Goal: Task Accomplishment & Management: Complete application form

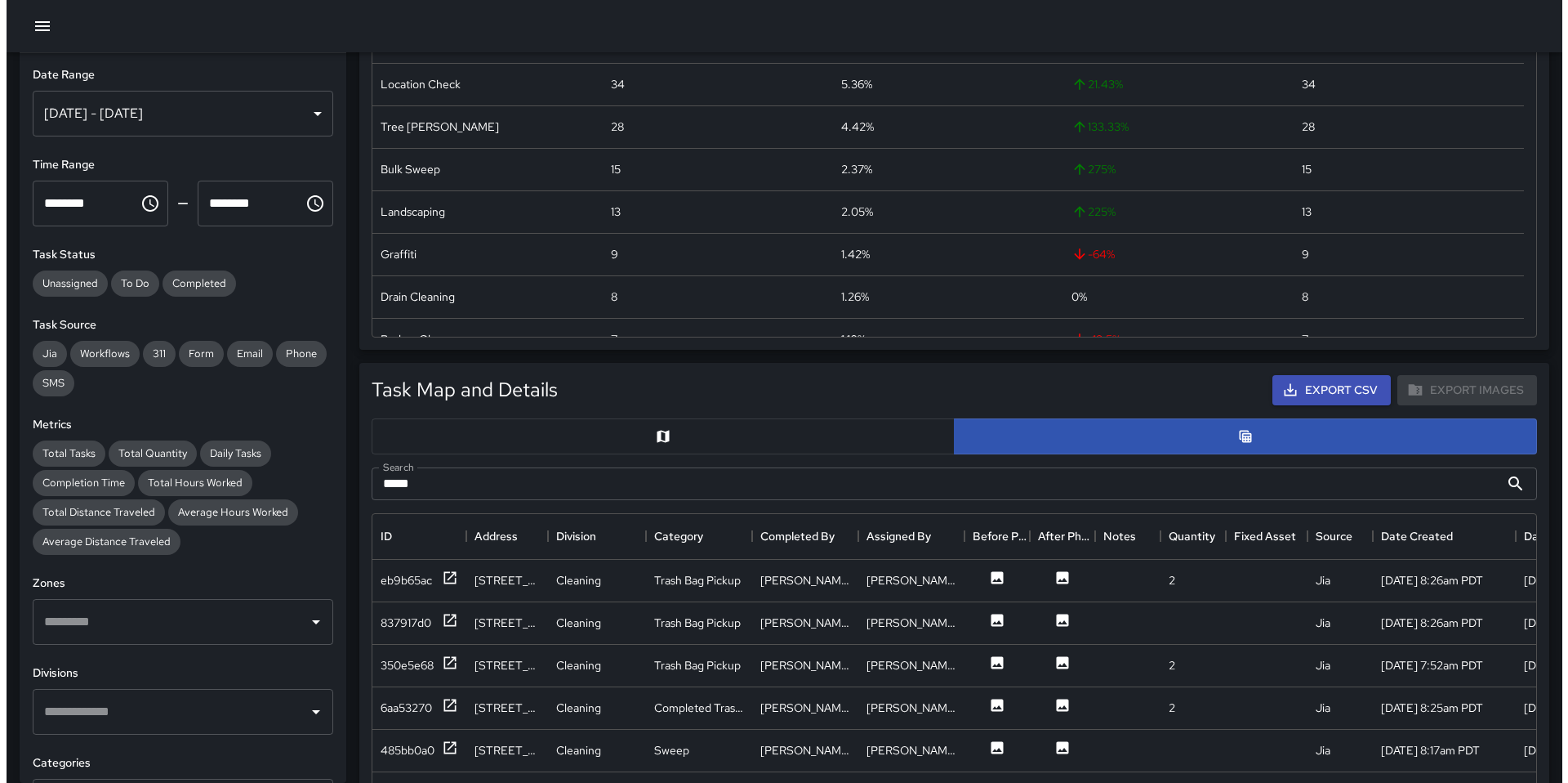
scroll to position [597, 1151]
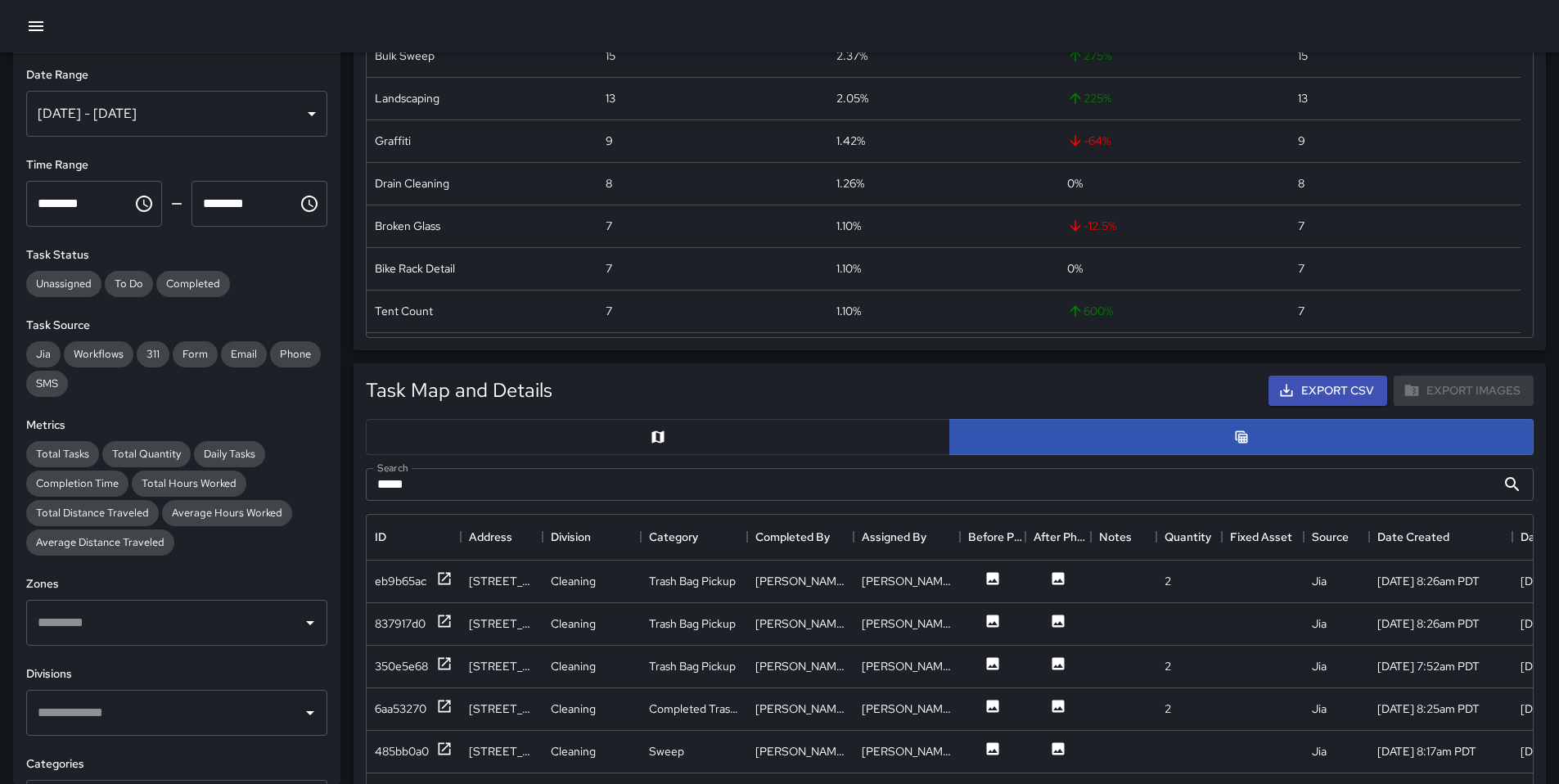
click at [25, 20] on button "button" at bounding box center [36, 26] width 33 height 33
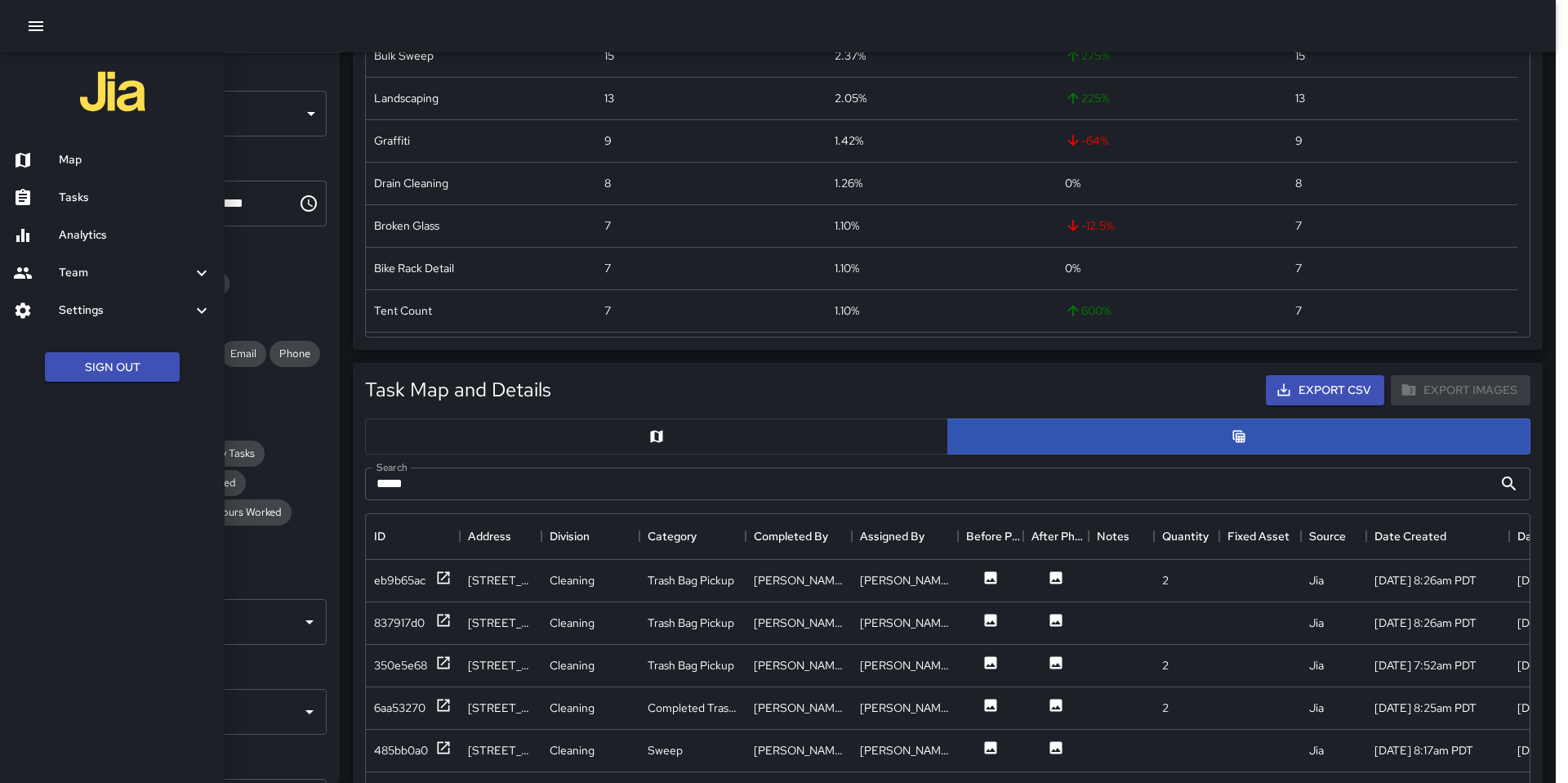
click at [93, 198] on h6 "Tasks" at bounding box center [135, 198] width 153 height 18
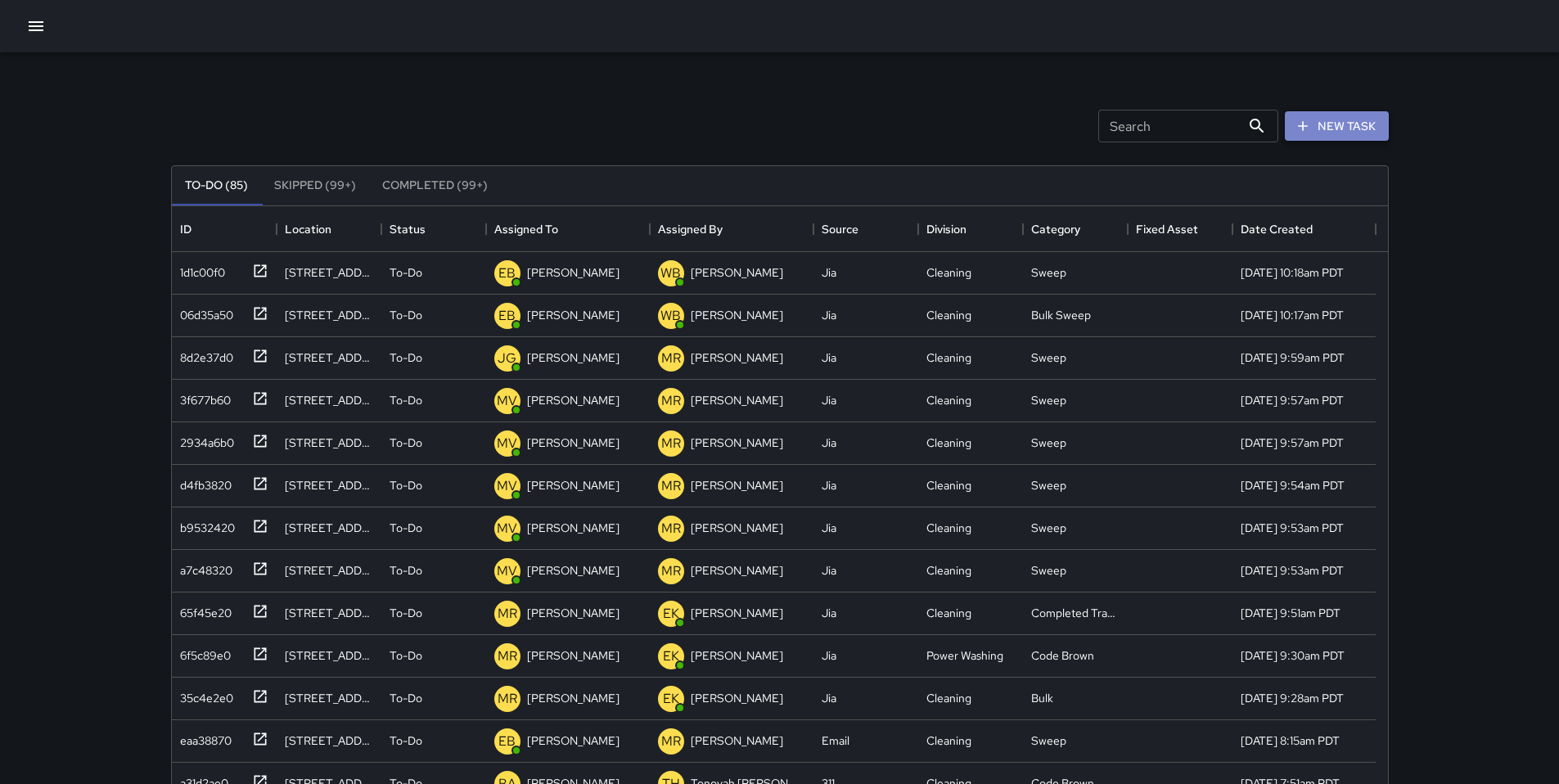
click at [1304, 128] on icon "button" at bounding box center [1303, 126] width 16 height 16
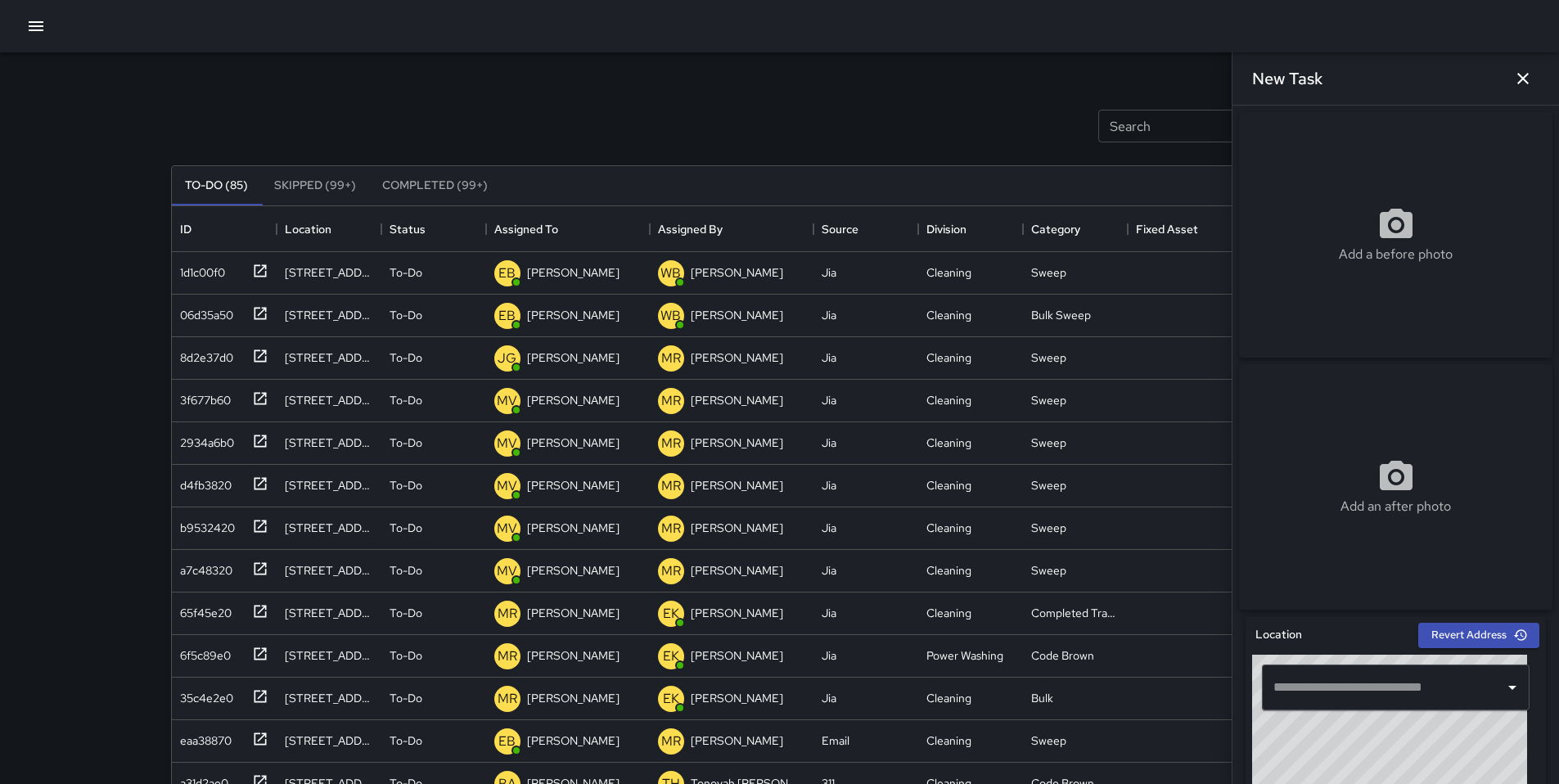
click at [1309, 675] on div "​" at bounding box center [1396, 687] width 268 height 45
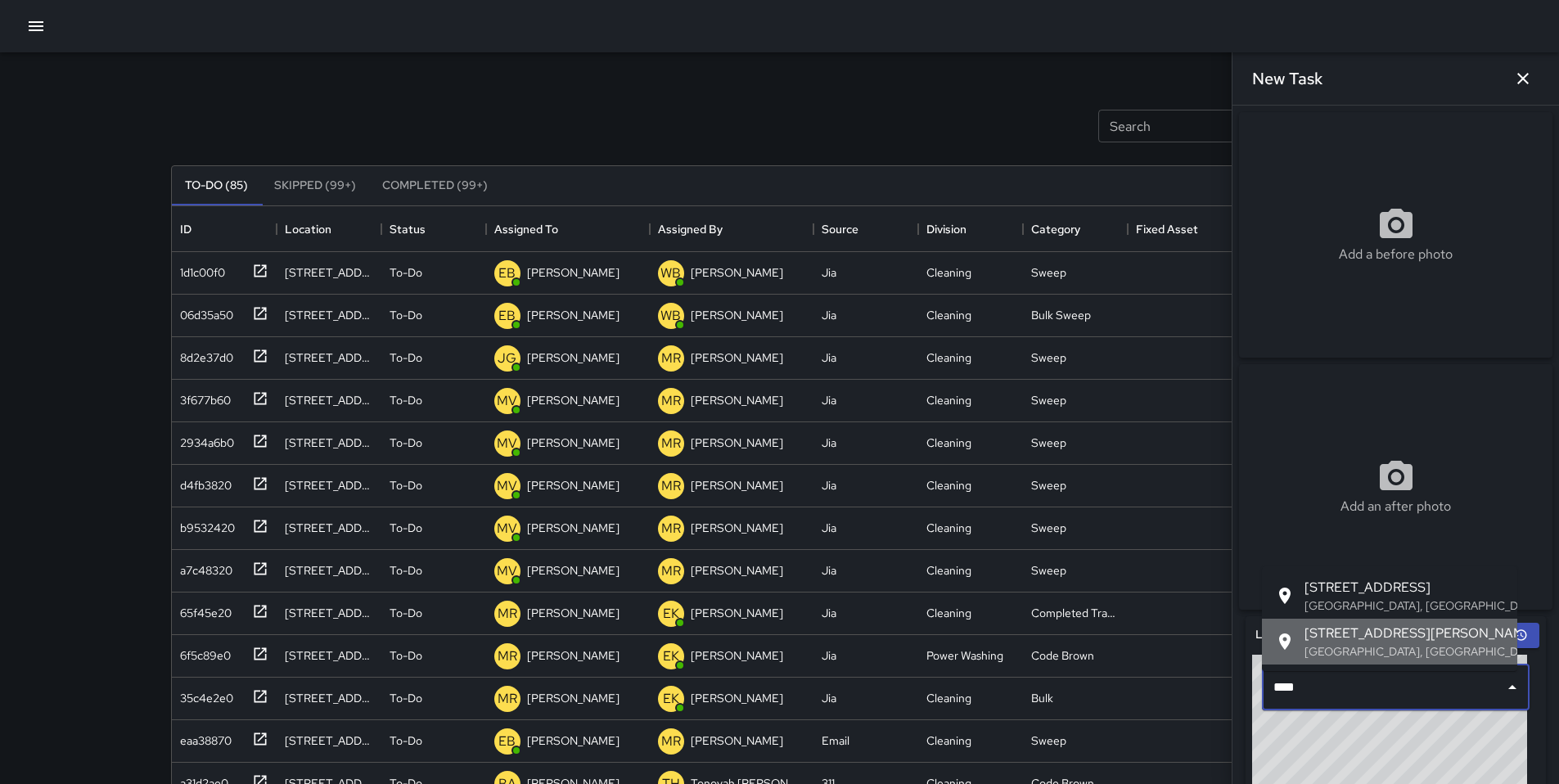
click at [1401, 627] on span "663 Clementina Street" at bounding box center [1405, 633] width 200 height 20
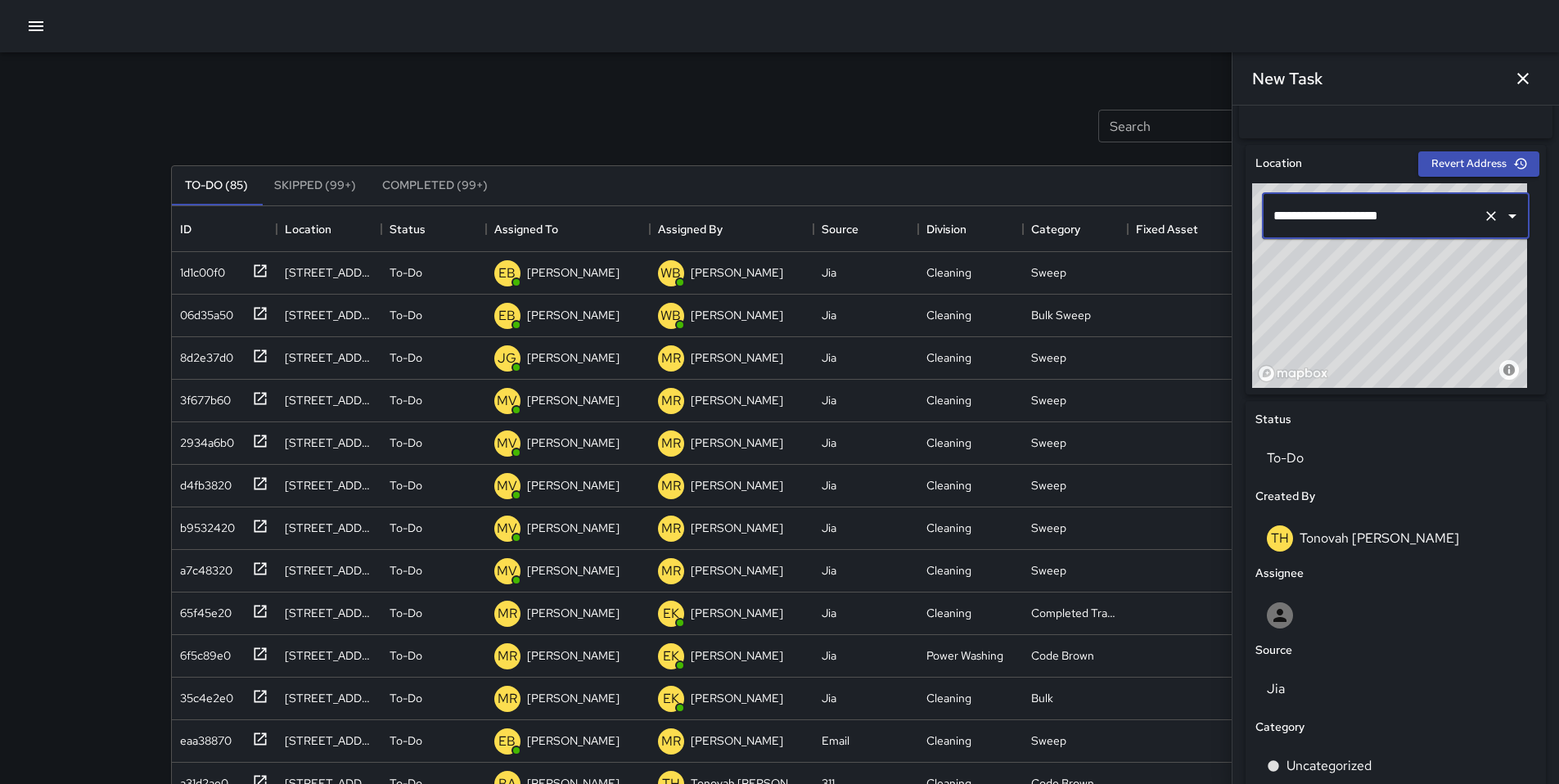
scroll to position [674, 0]
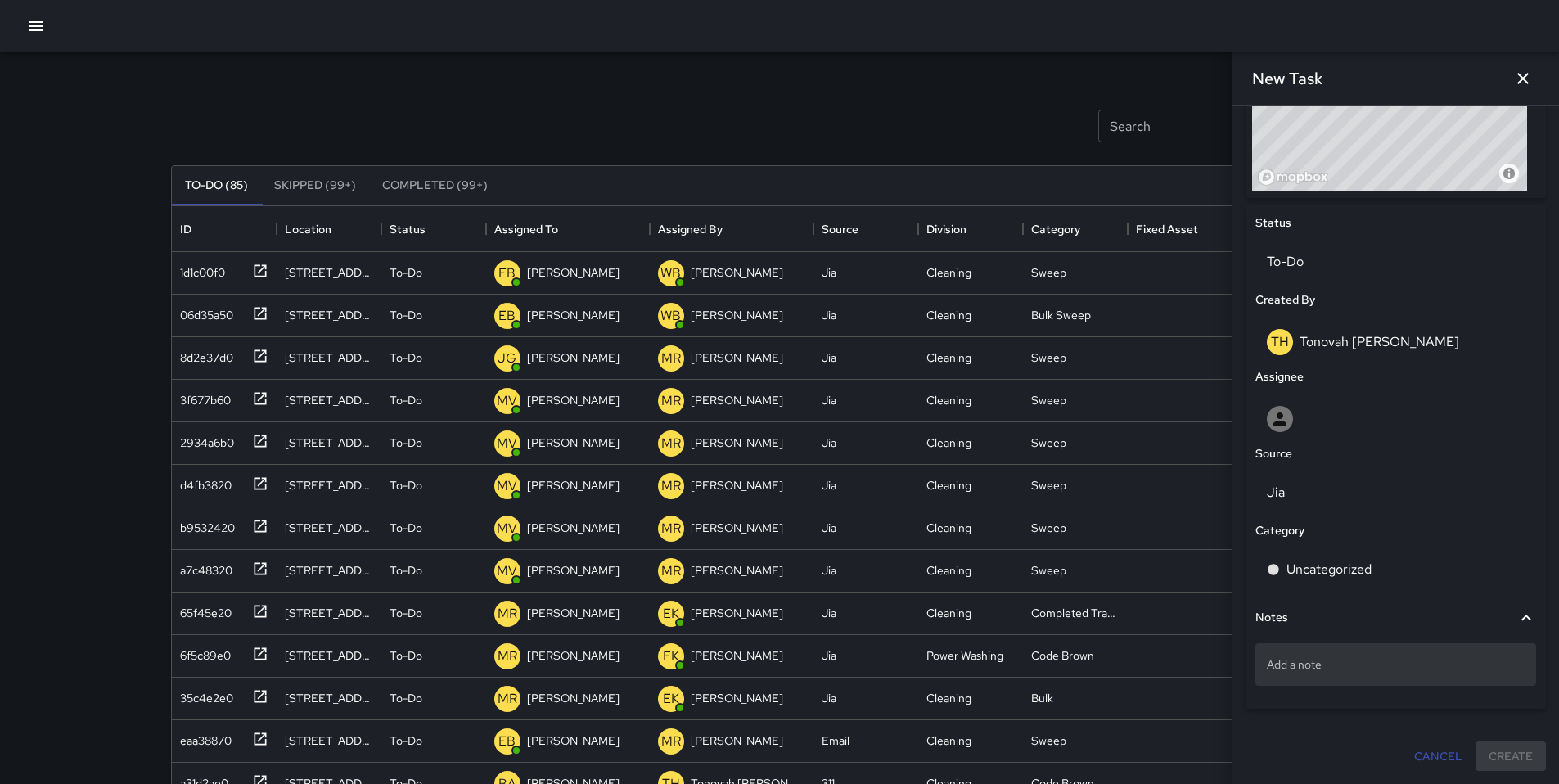
type input "**********"
click at [1314, 672] on div "Add a note" at bounding box center [1396, 664] width 281 height 43
type textarea "**********"
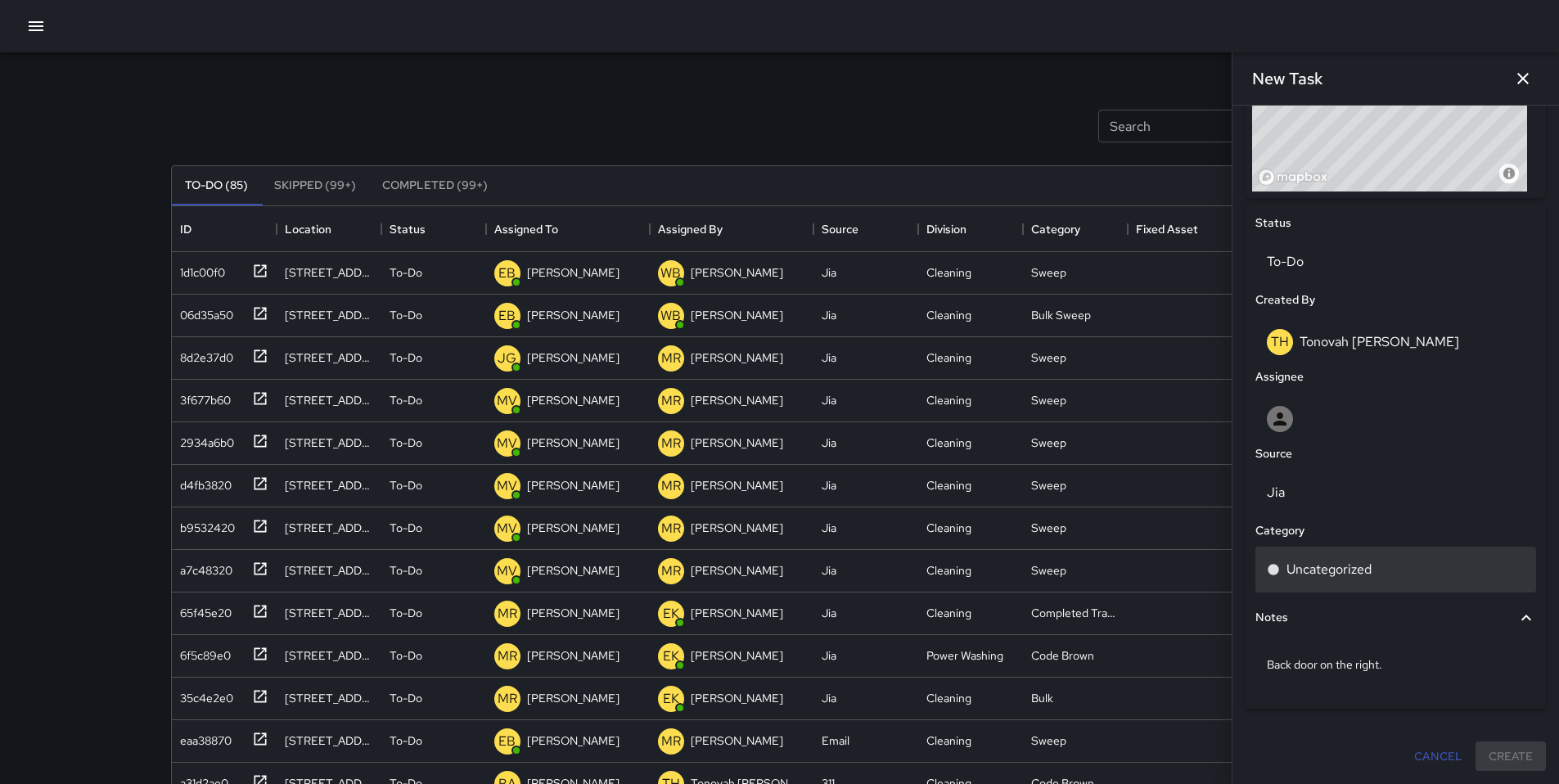
click at [1333, 567] on p "Uncategorized" at bounding box center [1329, 569] width 85 height 20
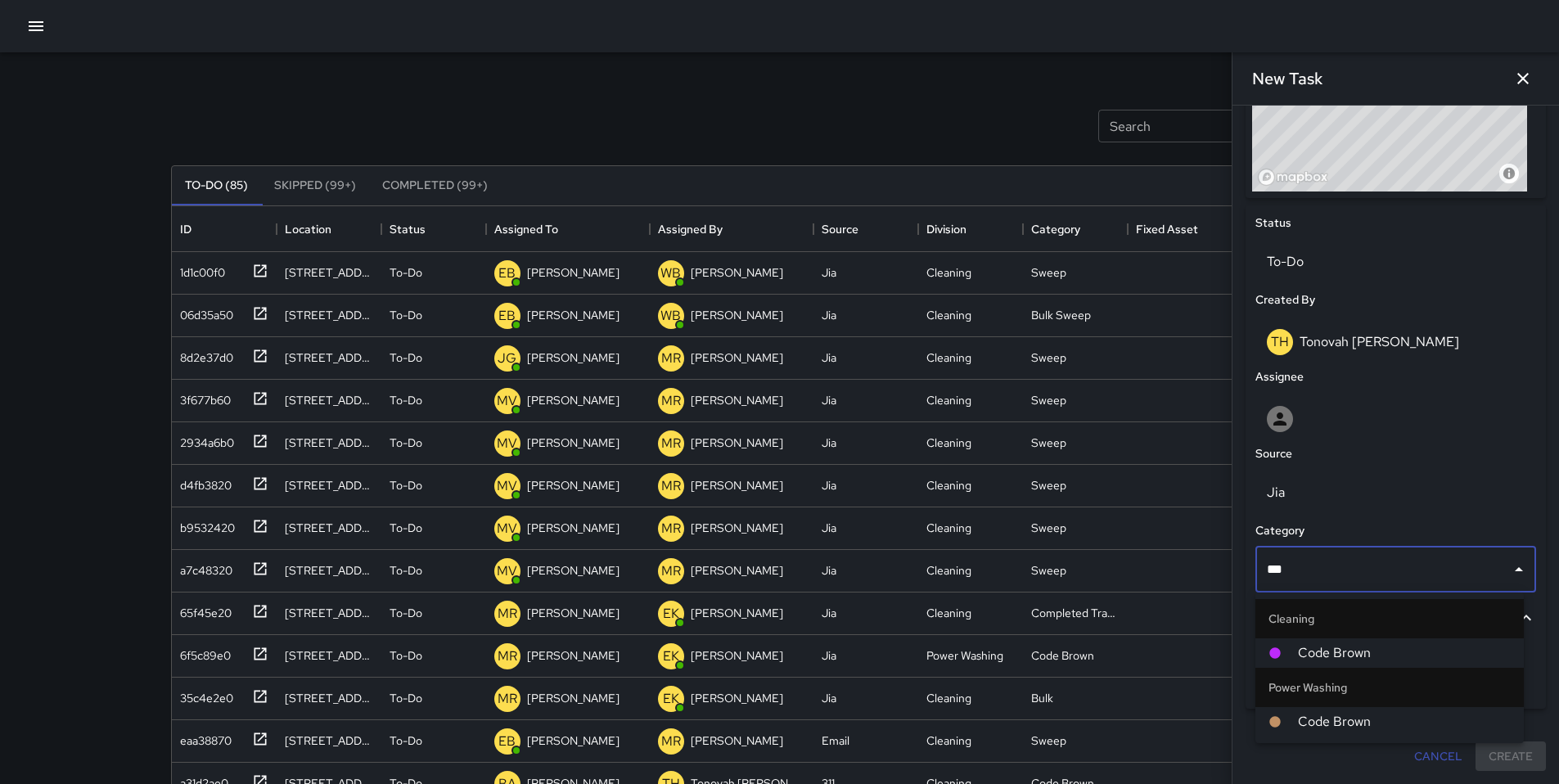
type input "****"
click at [1345, 648] on span "Code Brown" at bounding box center [1405, 653] width 212 height 20
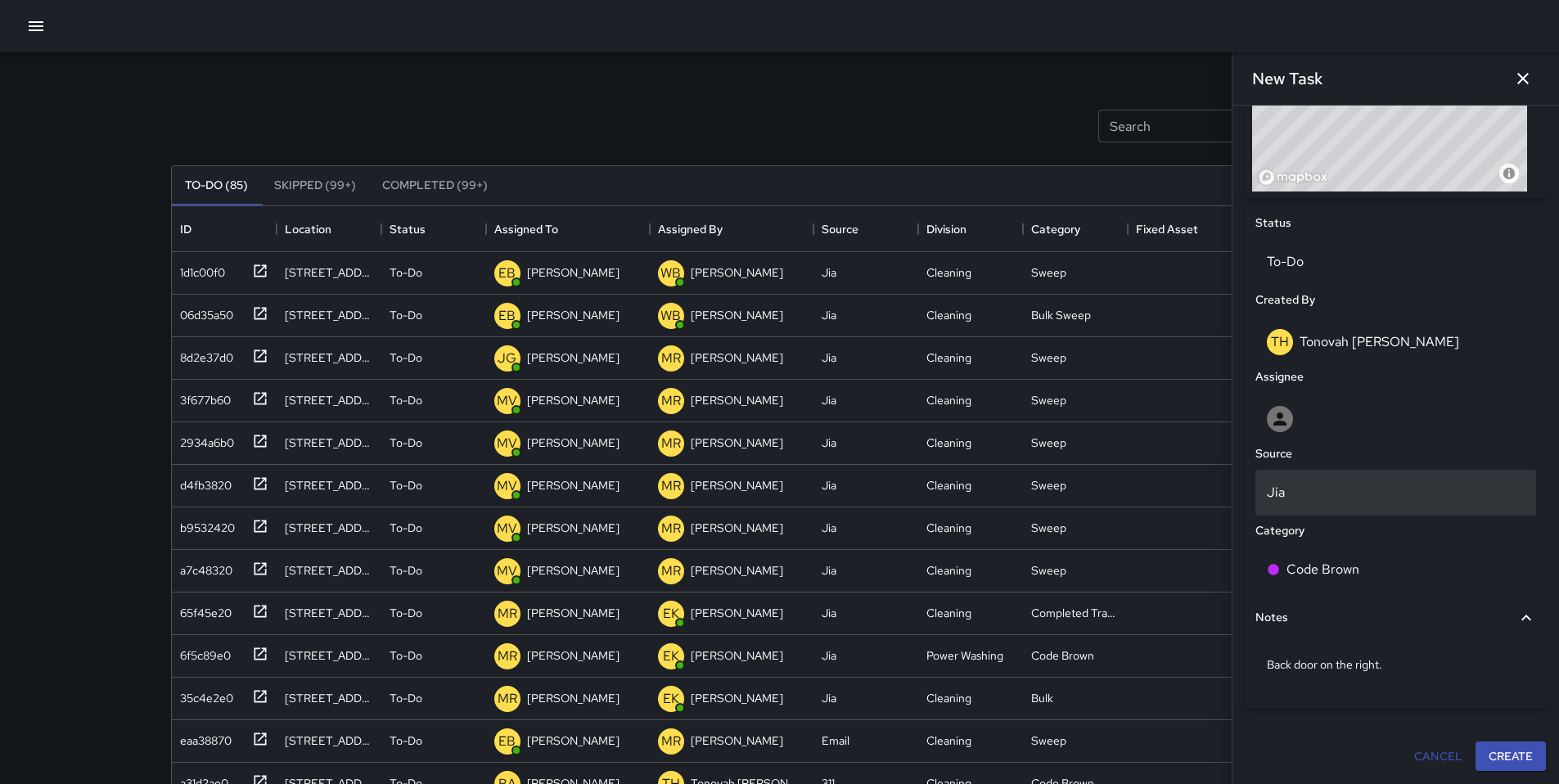
click at [1306, 503] on div "Jia" at bounding box center [1396, 491] width 281 height 45
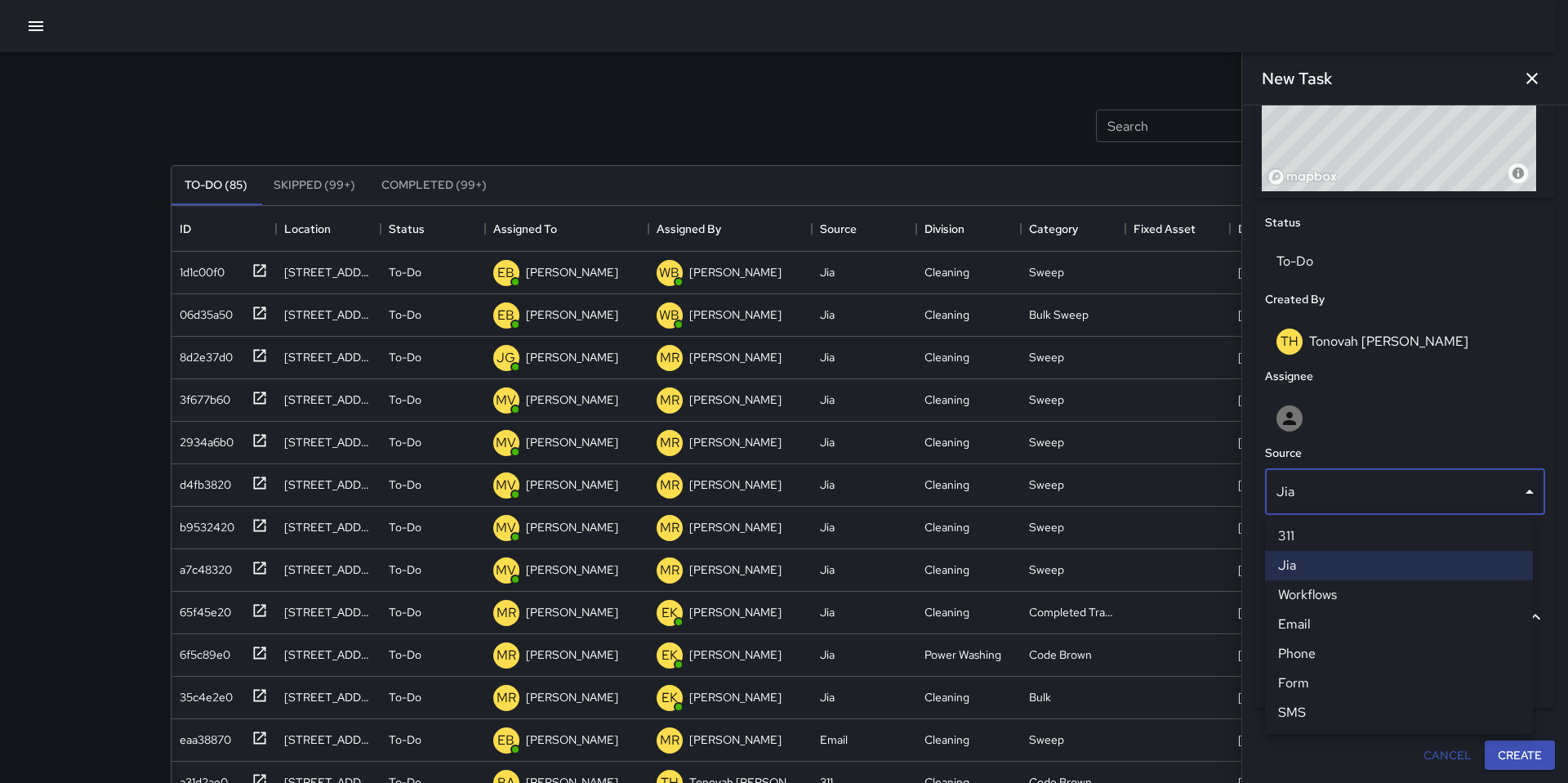
click at [1325, 664] on li "Phone" at bounding box center [1399, 653] width 268 height 29
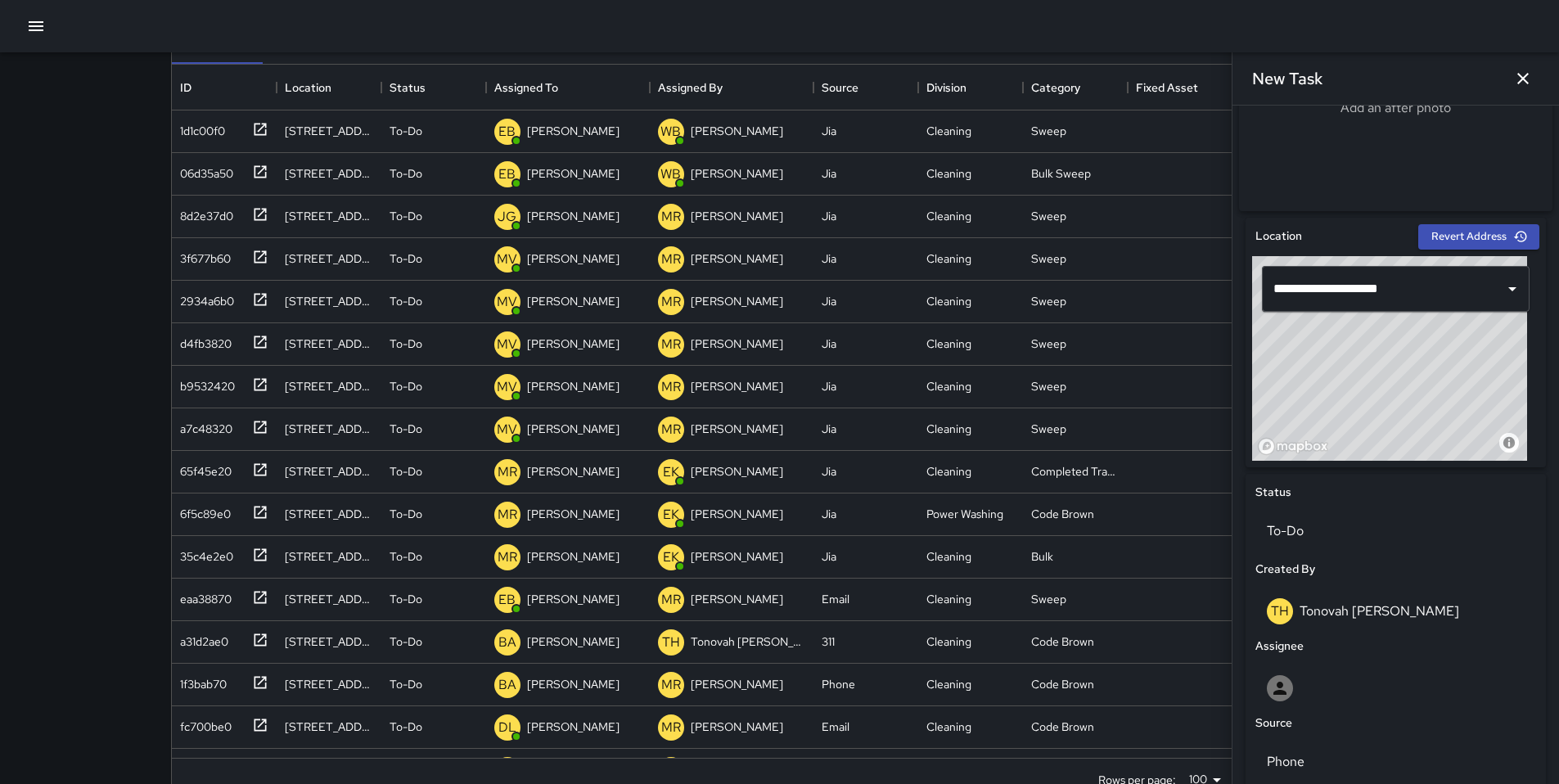
scroll to position [500, 0]
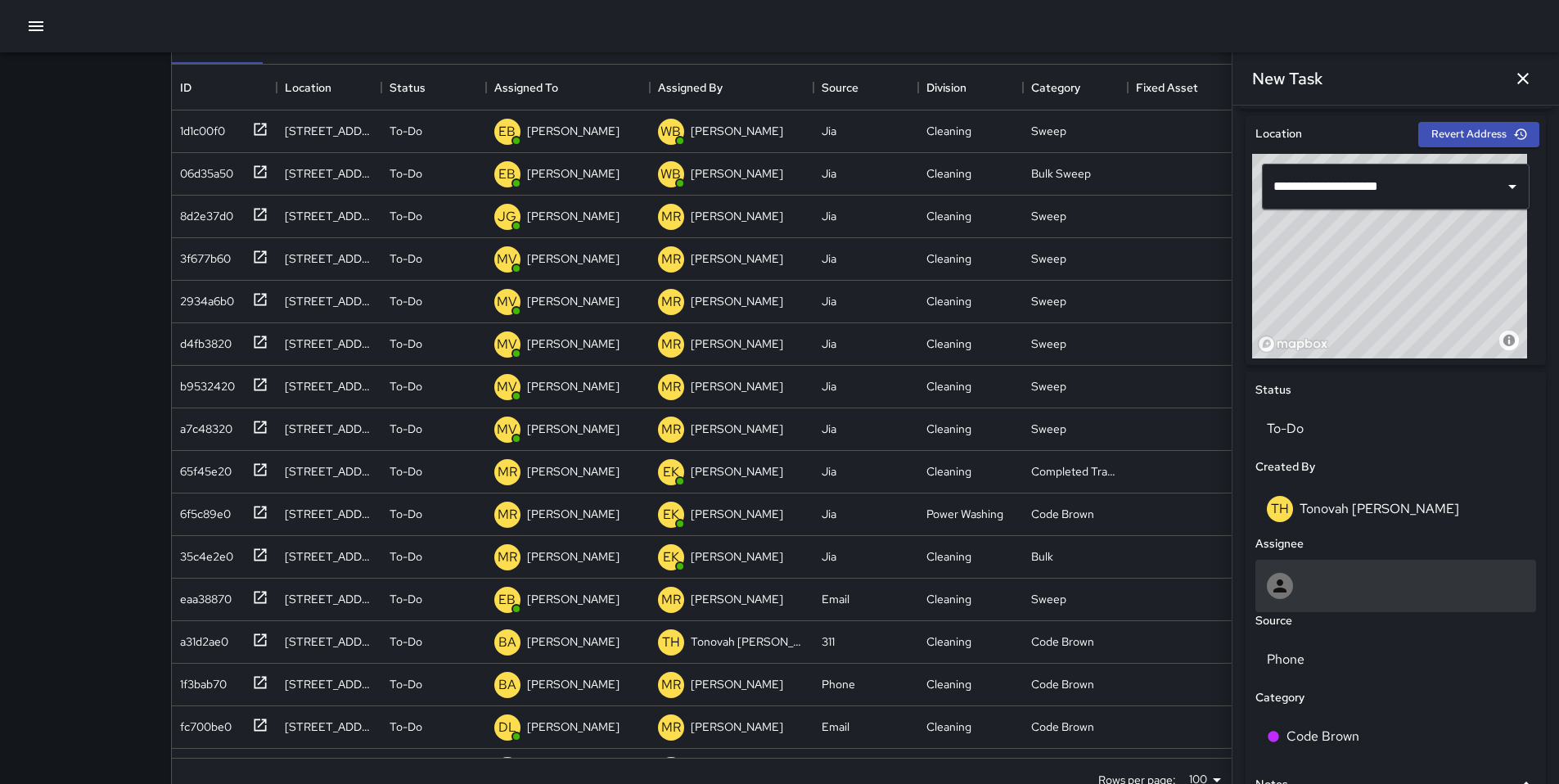
click at [1315, 592] on div at bounding box center [1396, 585] width 258 height 26
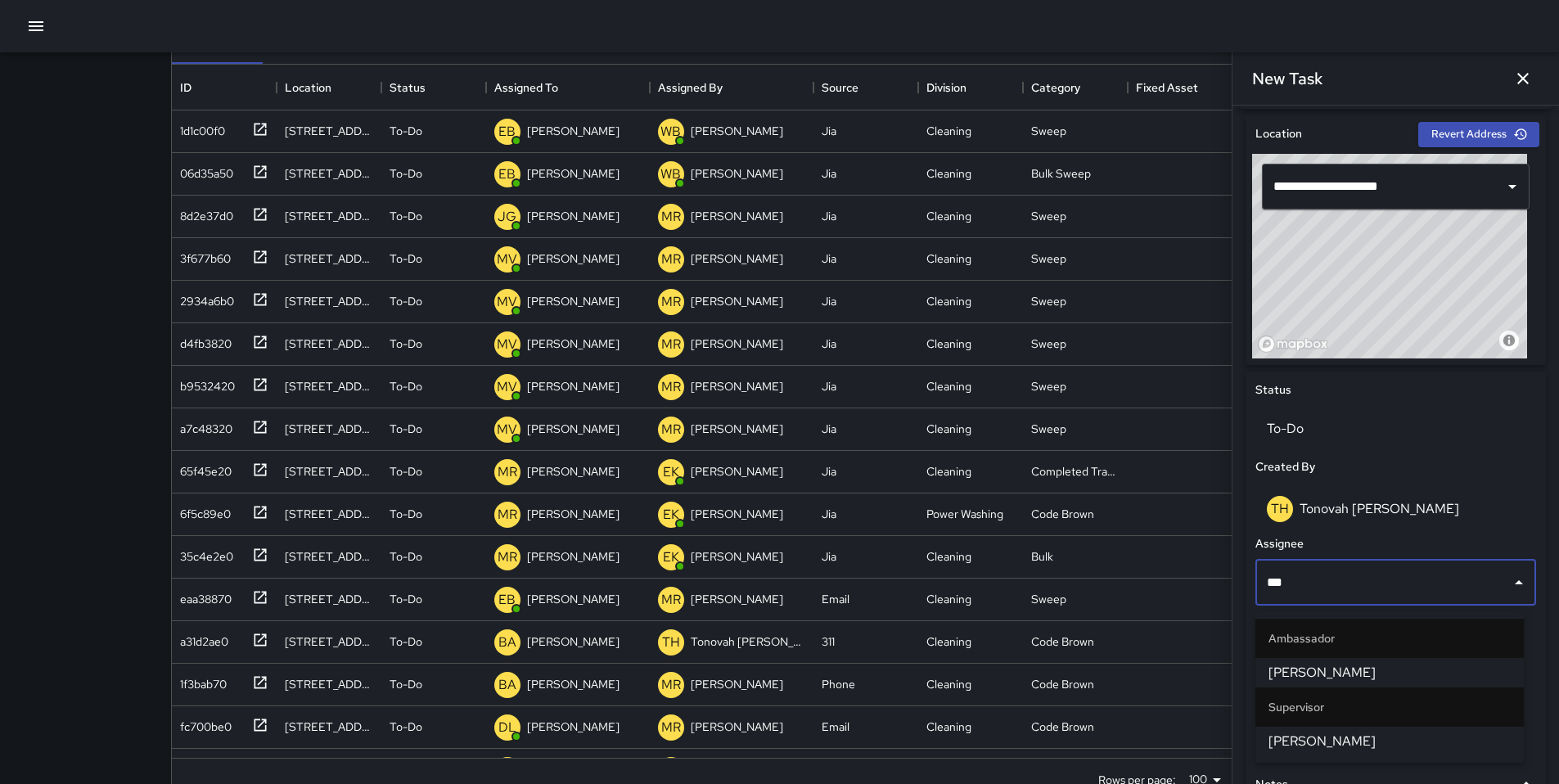
type input "****"
click at [1327, 663] on span "Katherine Treminio" at bounding box center [1389, 673] width 242 height 20
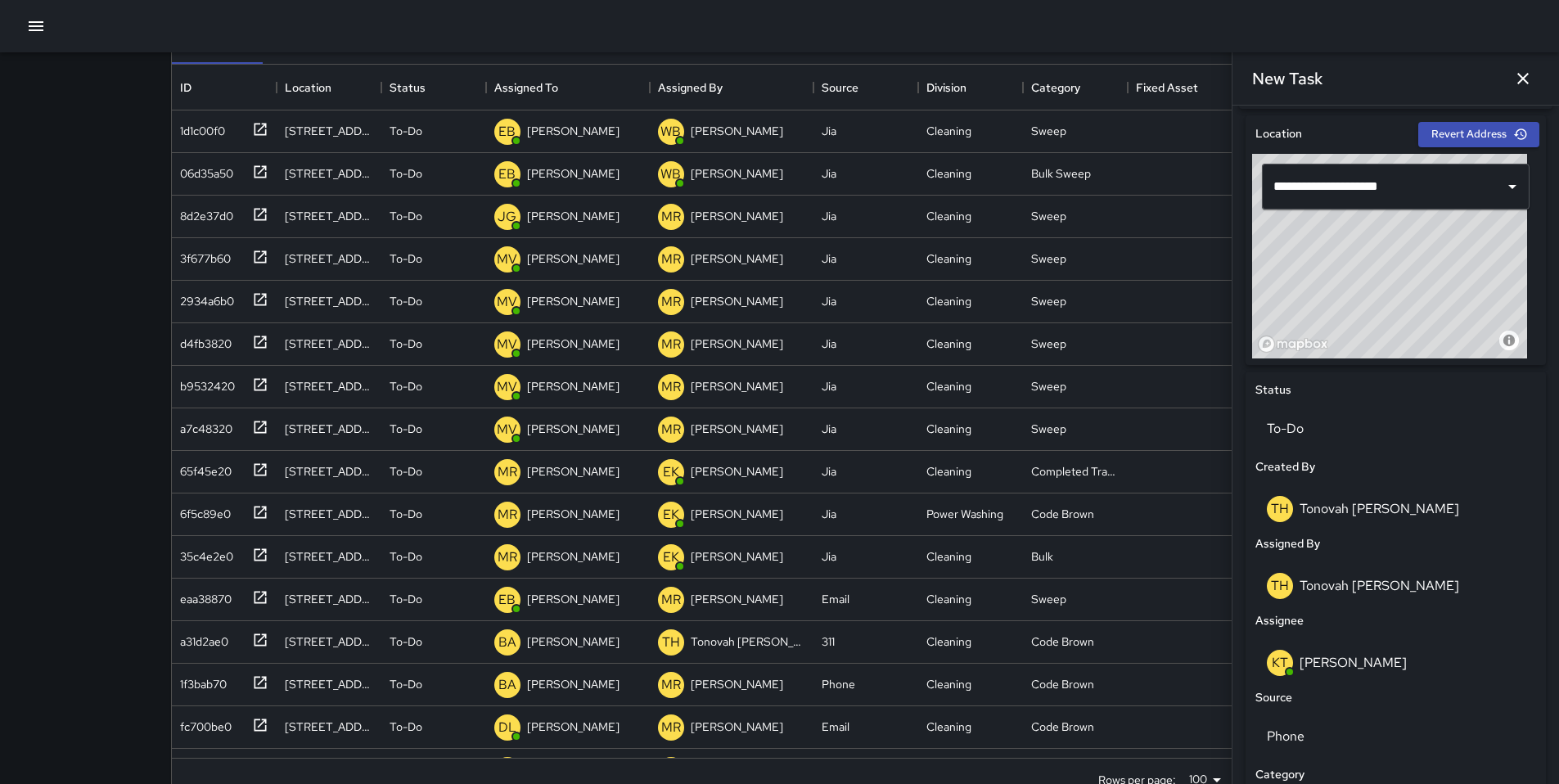
scroll to position [751, 0]
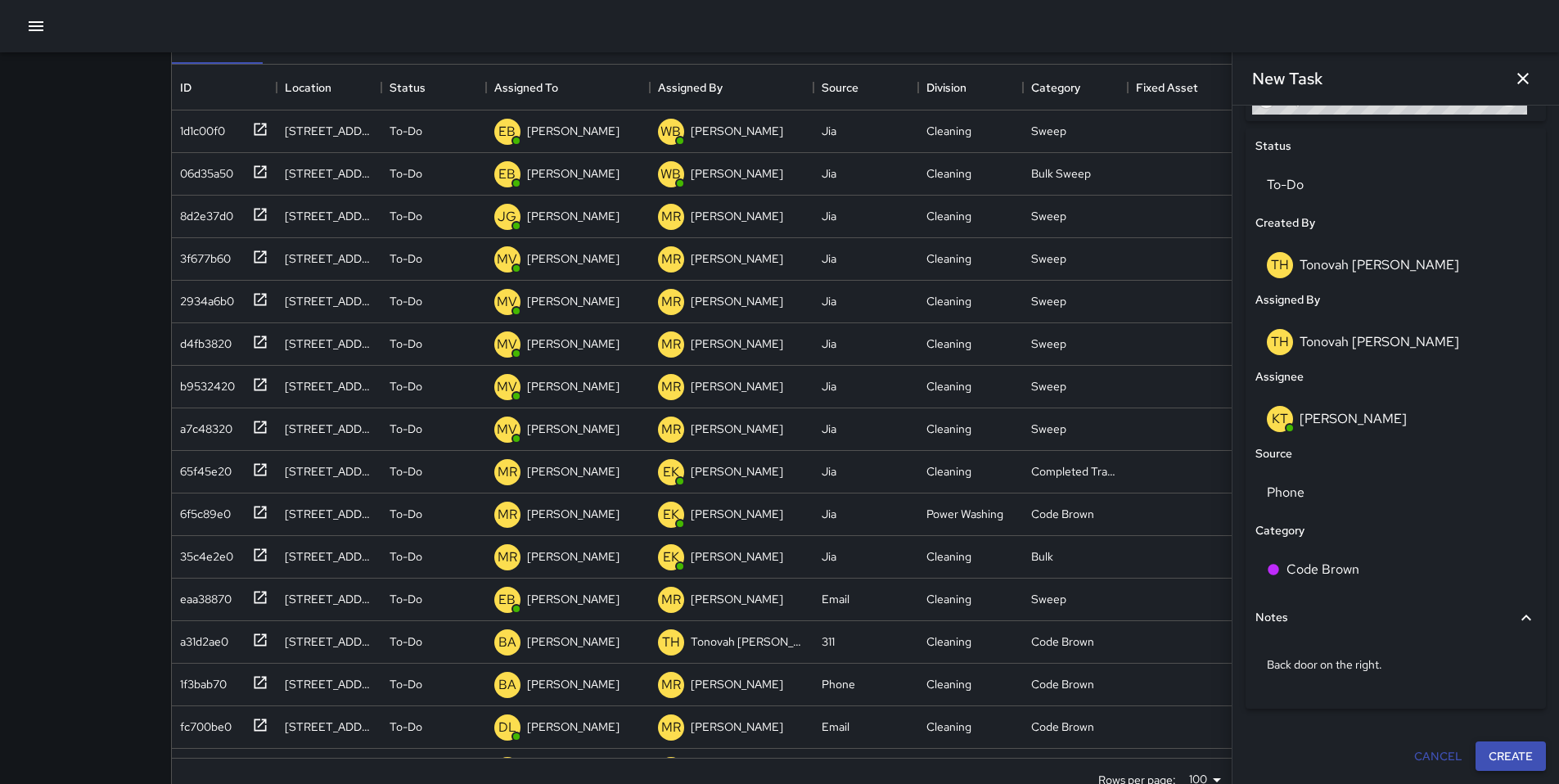
click at [1491, 752] on button "Create" at bounding box center [1511, 756] width 70 height 30
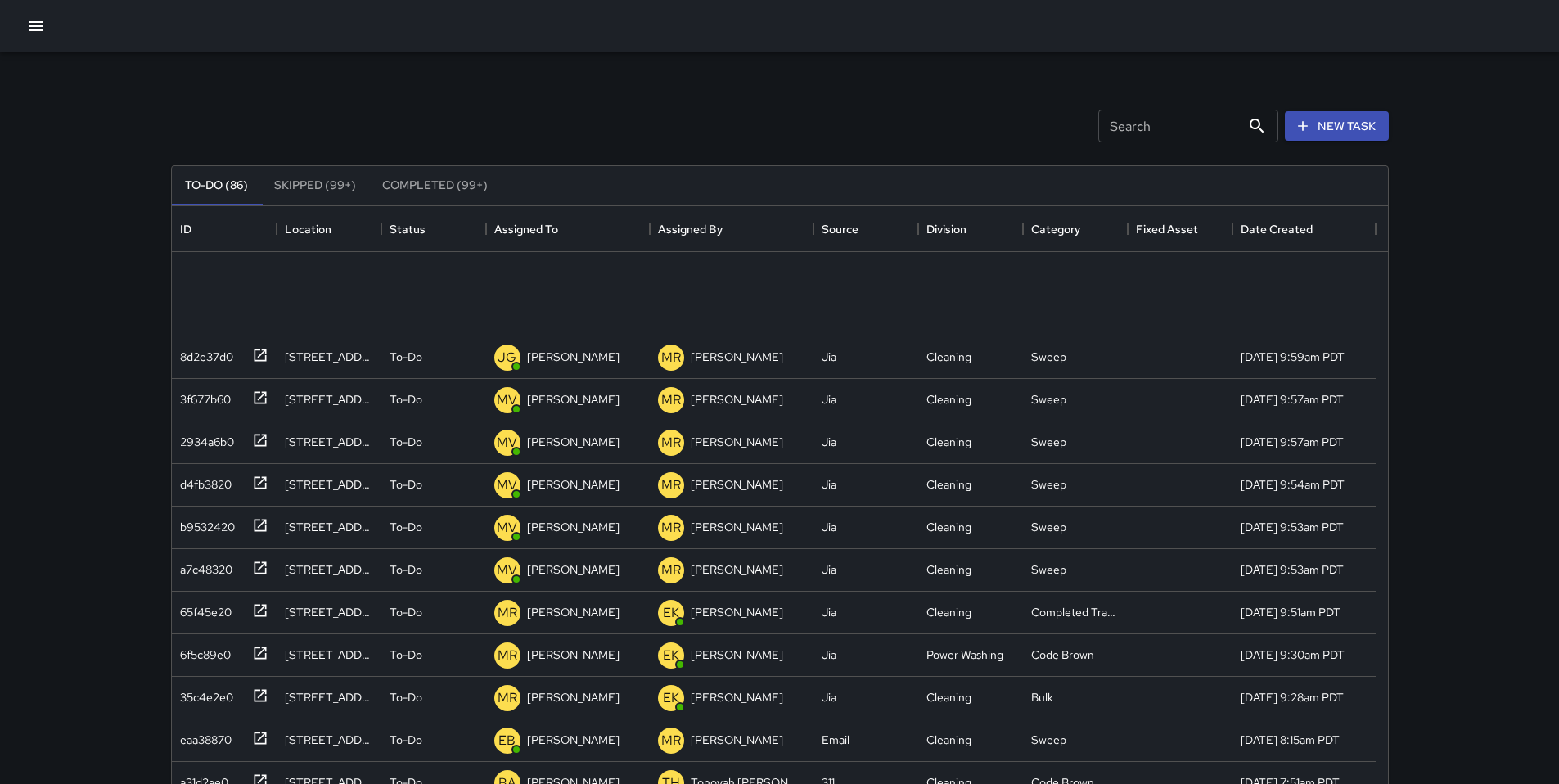
scroll to position [0, 0]
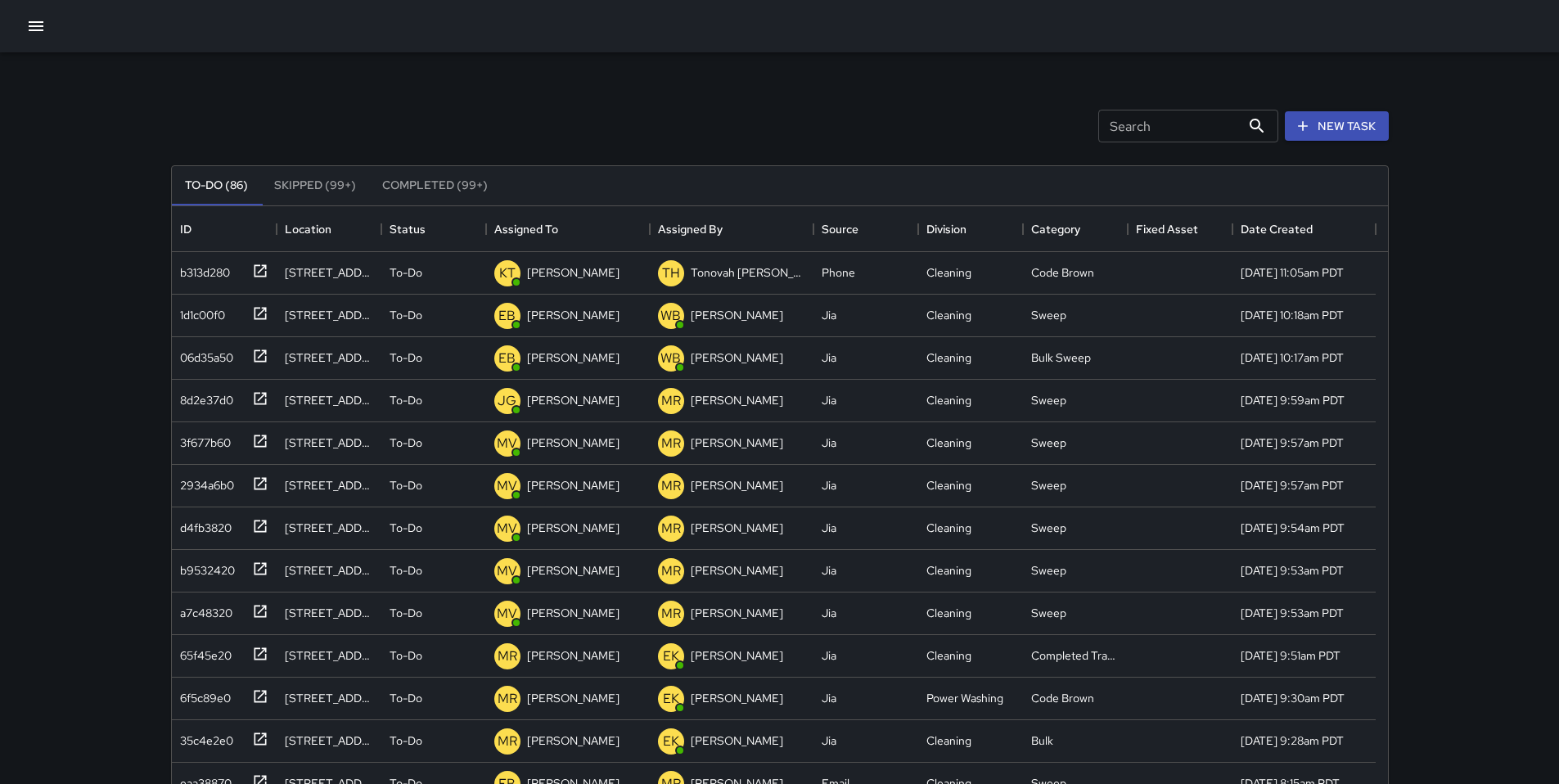
click at [30, 26] on icon "button" at bounding box center [36, 26] width 15 height 10
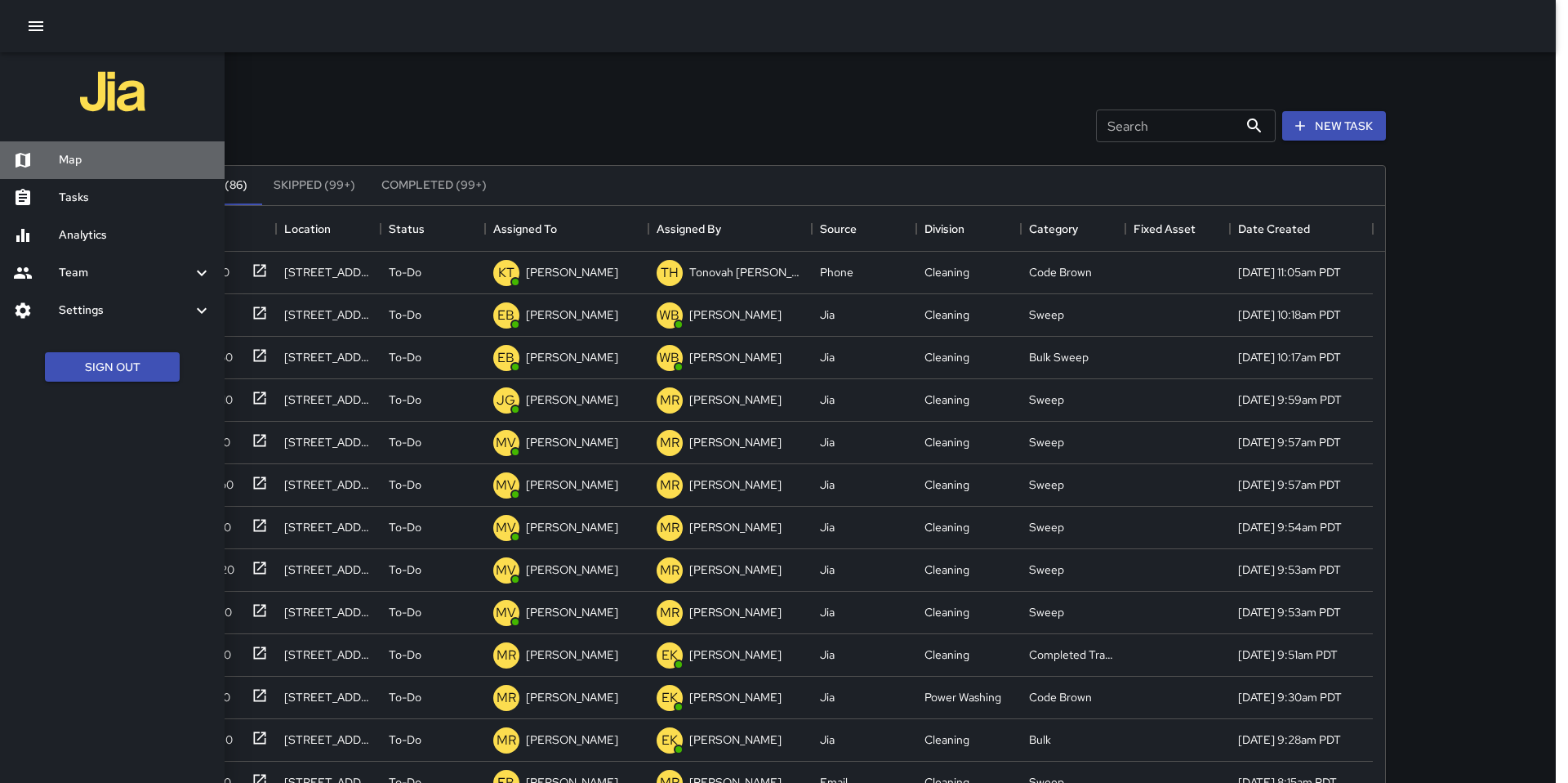
click at [92, 159] on h6 "Map" at bounding box center [135, 160] width 153 height 18
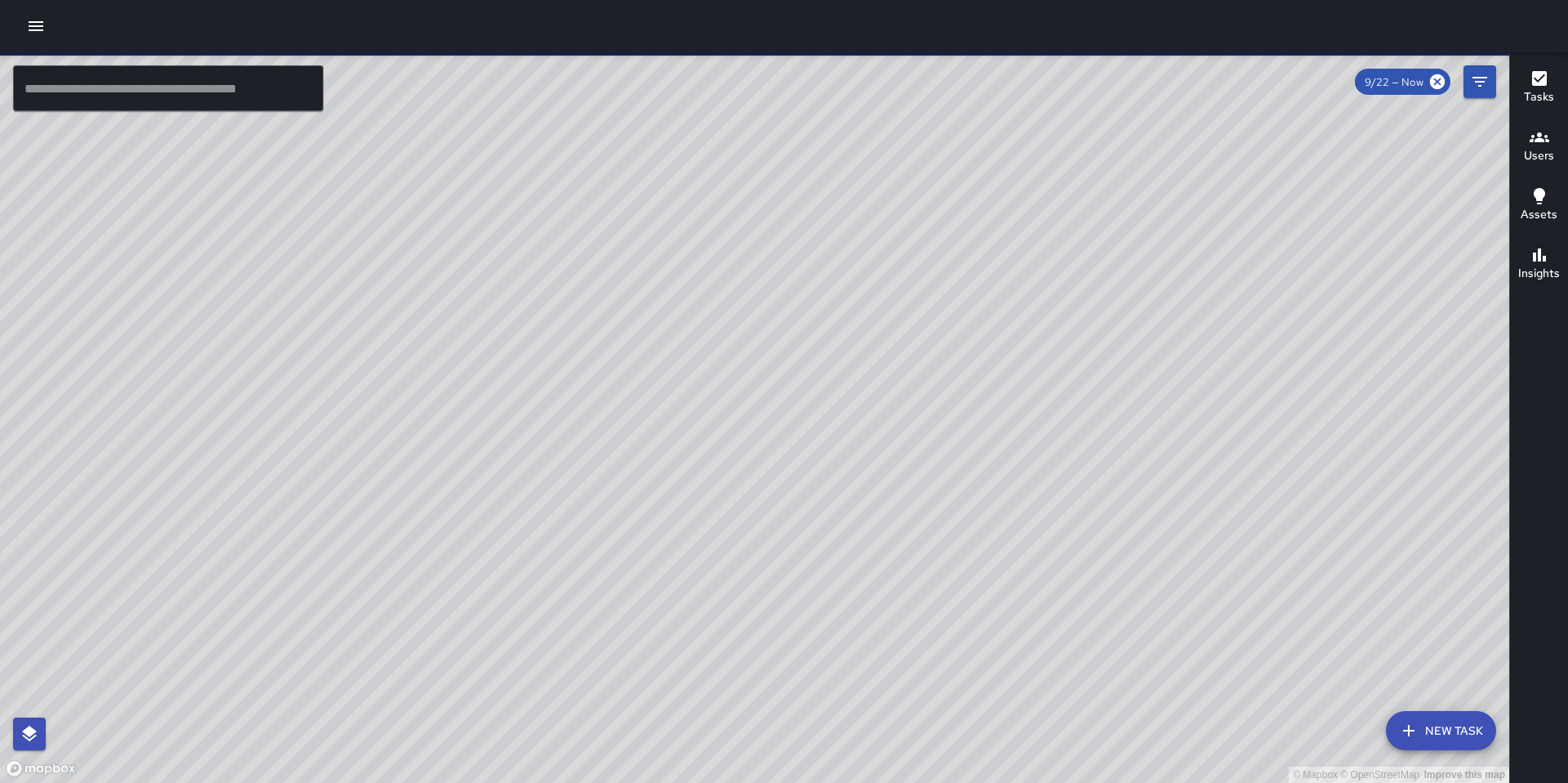
drag, startPoint x: 647, startPoint y: 309, endPoint x: 900, endPoint y: 648, distance: 423.0
click at [915, 709] on div "© Mapbox © OpenStreetMap Improve this map" at bounding box center [754, 418] width 1509 height 730
drag, startPoint x: 837, startPoint y: 616, endPoint x: 805, endPoint y: 653, distance: 48.9
click at [780, 705] on div "© Mapbox © OpenStreetMap Improve this map" at bounding box center [754, 418] width 1509 height 730
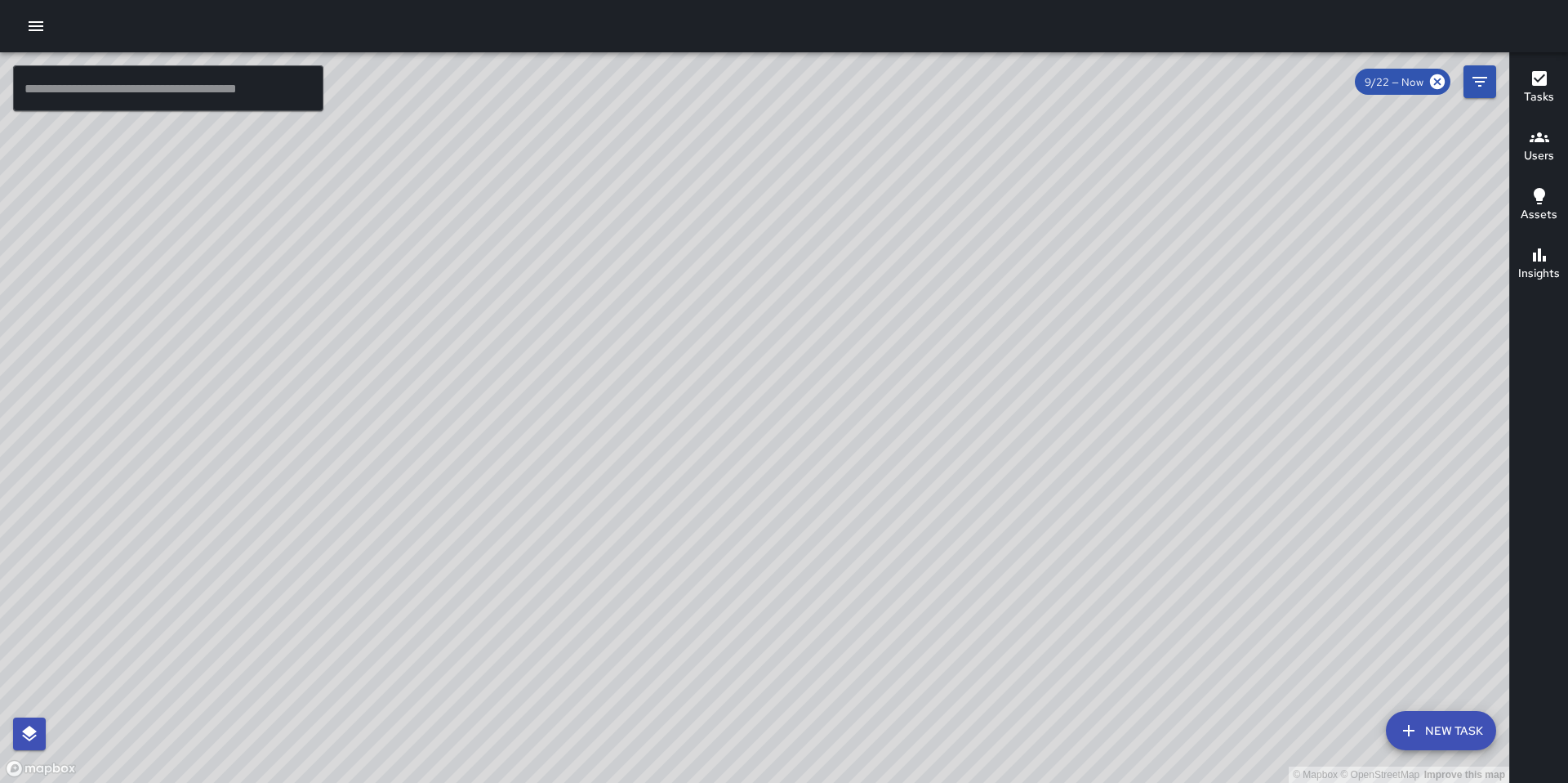
drag, startPoint x: 885, startPoint y: 605, endPoint x: 842, endPoint y: 649, distance: 61.5
click at [843, 656] on div "© Mapbox © OpenStreetMap Improve this map" at bounding box center [754, 418] width 1509 height 730
drag, startPoint x: 924, startPoint y: 572, endPoint x: 944, endPoint y: 530, distance: 46.5
click at [908, 593] on div "© Mapbox © OpenStreetMap Improve this map" at bounding box center [754, 418] width 1509 height 730
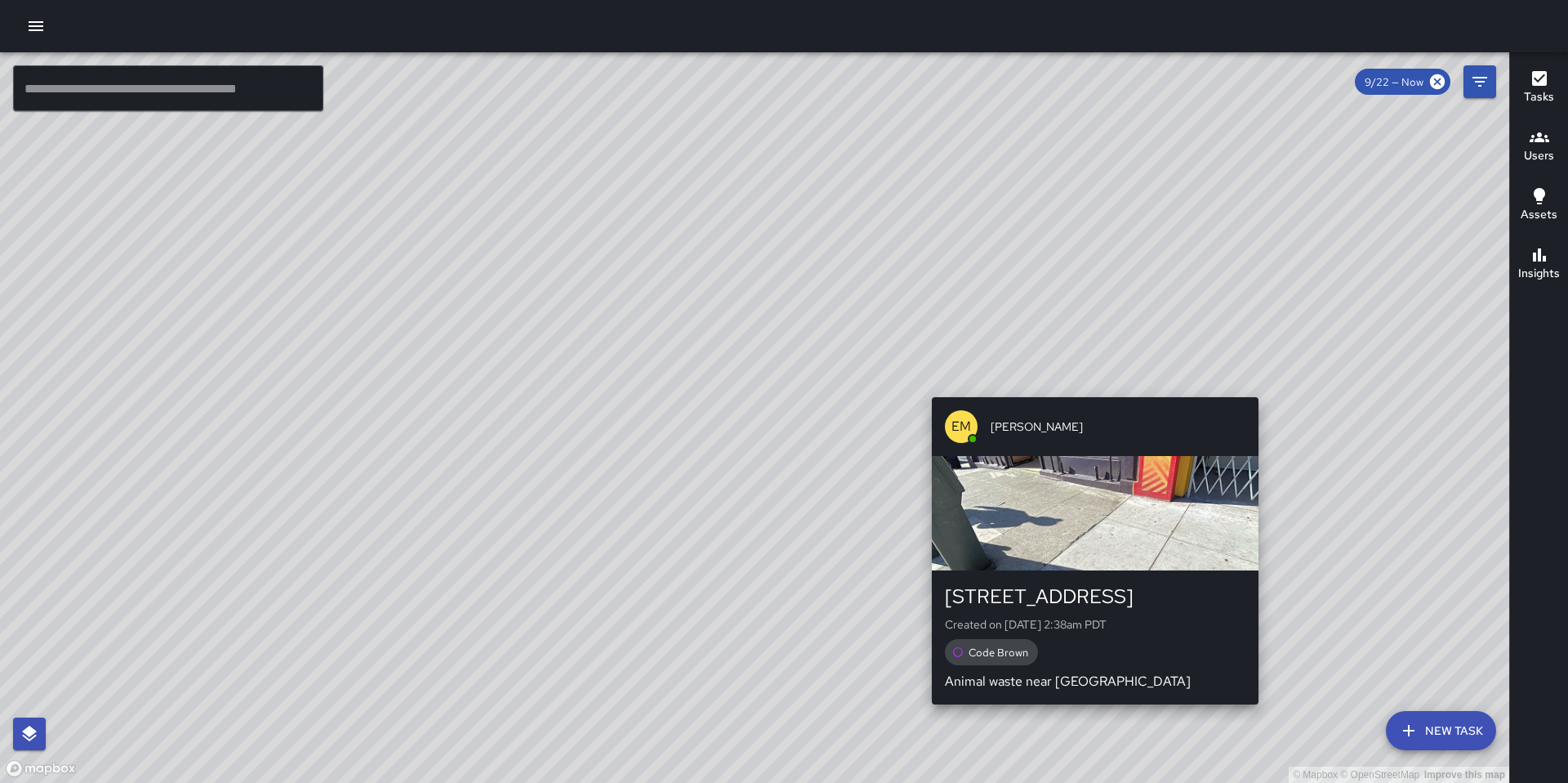
click at [1088, 387] on div "© Mapbox © OpenStreetMap Improve this map EM Elimar Martinez 600 Natoma Street …" at bounding box center [754, 418] width 1509 height 730
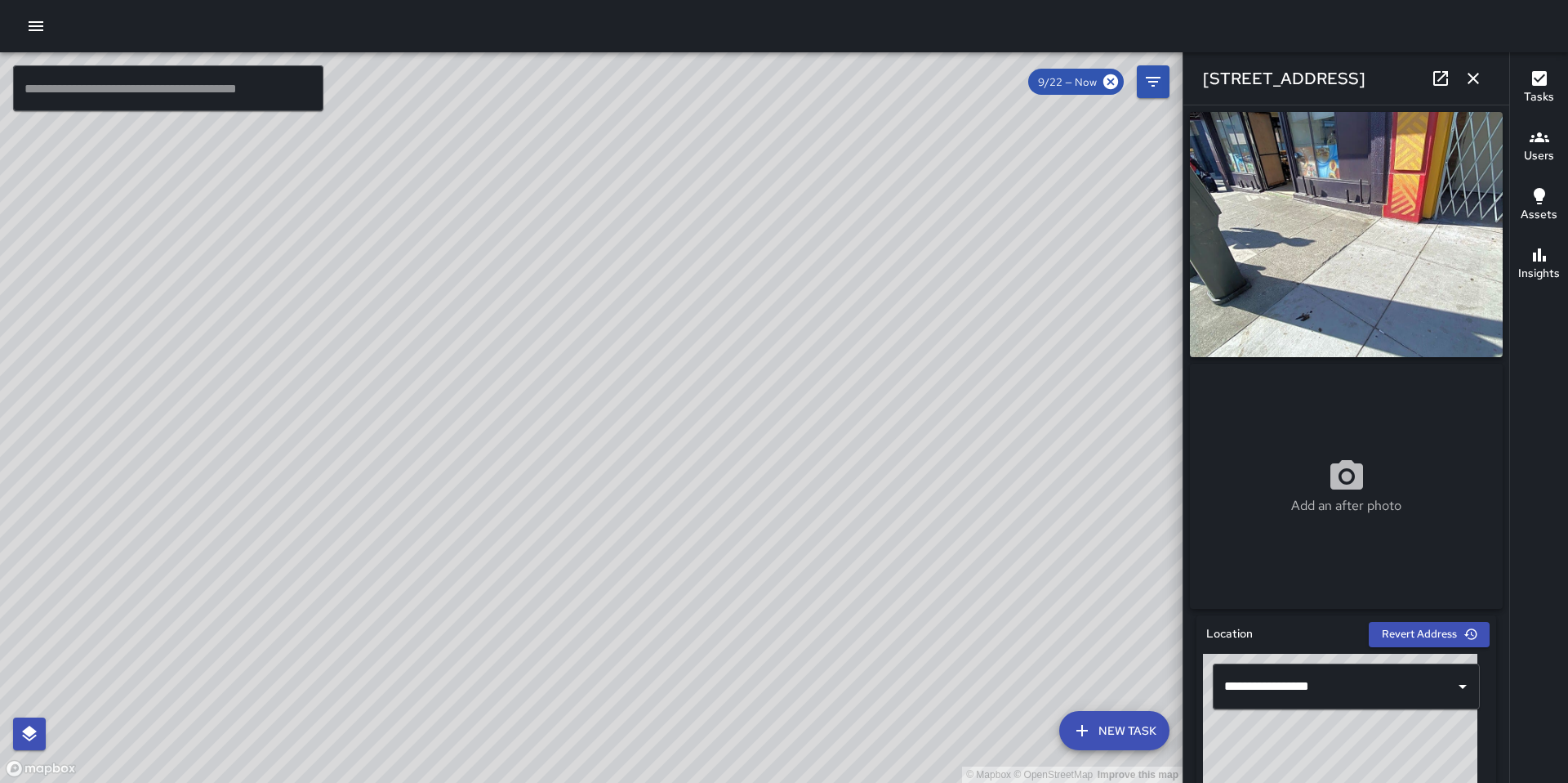
drag, startPoint x: 433, startPoint y: 439, endPoint x: 636, endPoint y: 400, distance: 206.7
click at [636, 387] on div "© Mapbox © OpenStreetMap Improve this map" at bounding box center [591, 418] width 1182 height 730
drag, startPoint x: 978, startPoint y: 464, endPoint x: 975, endPoint y: 419, distance: 45.1
click at [950, 439] on div "© Mapbox © OpenStreetMap Improve this map" at bounding box center [591, 418] width 1182 height 730
drag, startPoint x: 777, startPoint y: 526, endPoint x: 943, endPoint y: 353, distance: 239.8
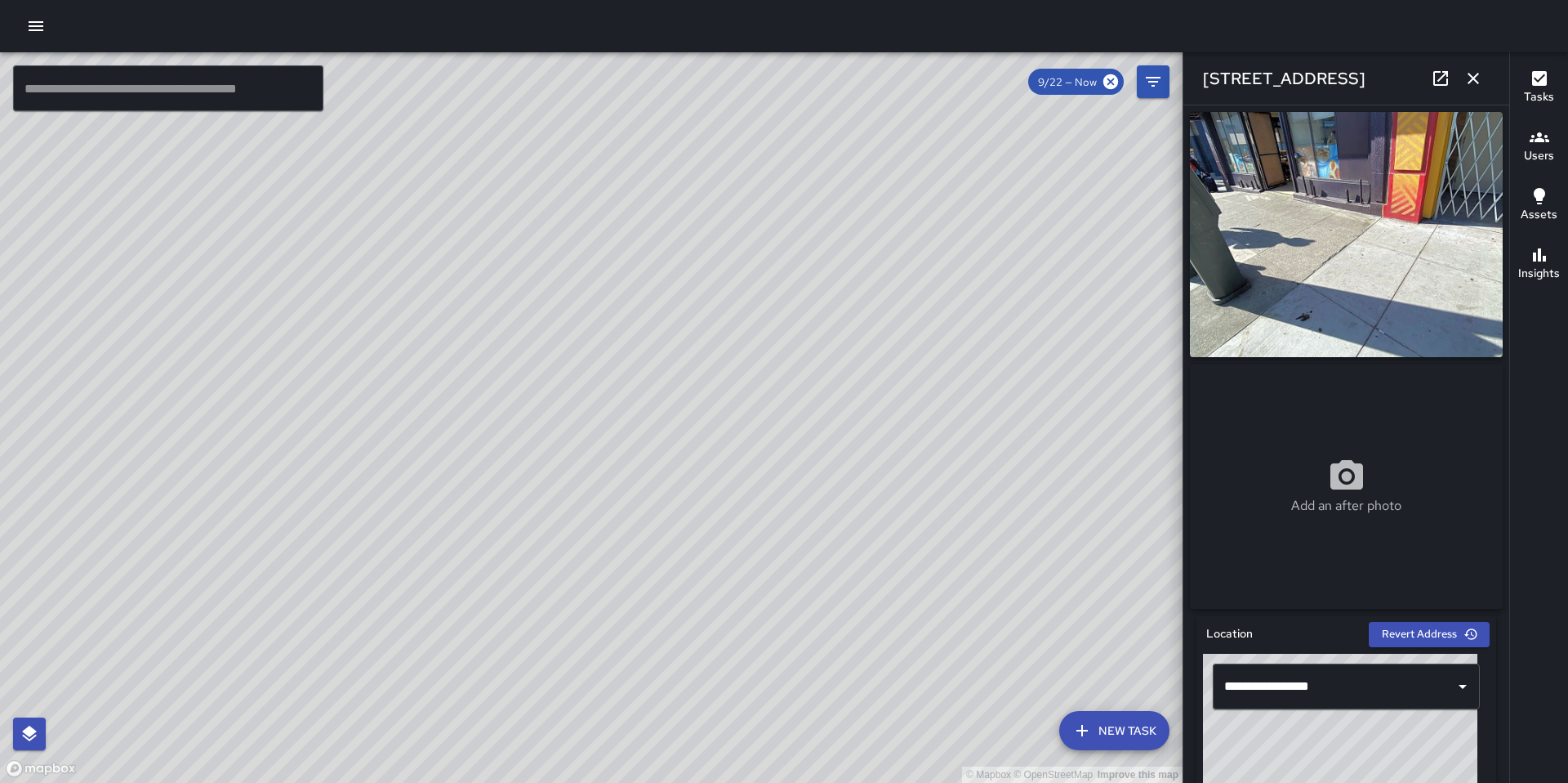
click at [931, 359] on div "© Mapbox © OpenStreetMap Improve this map" at bounding box center [591, 418] width 1182 height 730
drag, startPoint x: 791, startPoint y: 513, endPoint x: 944, endPoint y: 406, distance: 186.7
click at [936, 409] on div "© Mapbox © OpenStreetMap Improve this map" at bounding box center [591, 418] width 1182 height 730
click at [45, 12] on button "button" at bounding box center [36, 26] width 33 height 33
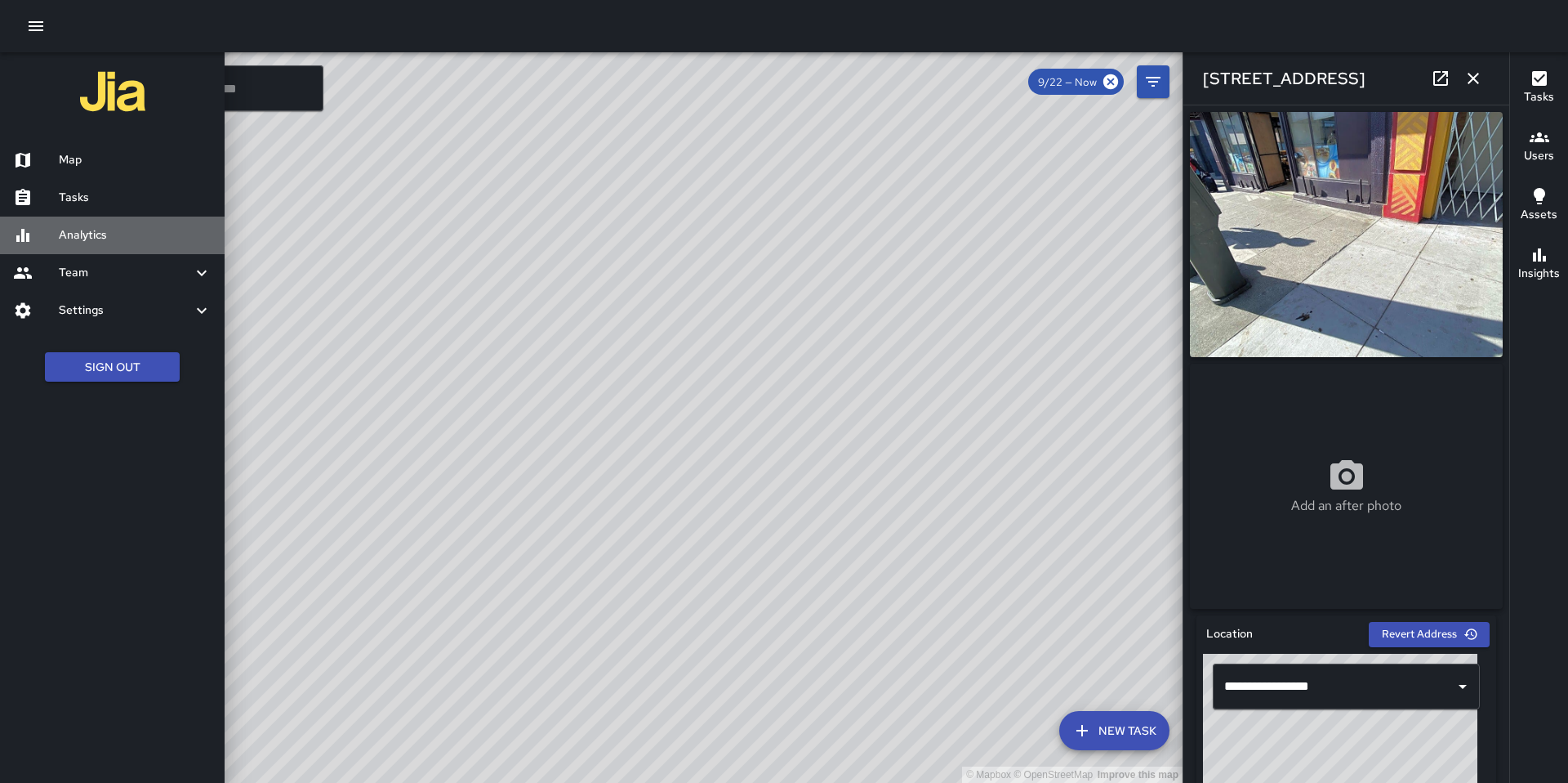
click at [64, 239] on h6 "Analytics" at bounding box center [135, 235] width 153 height 18
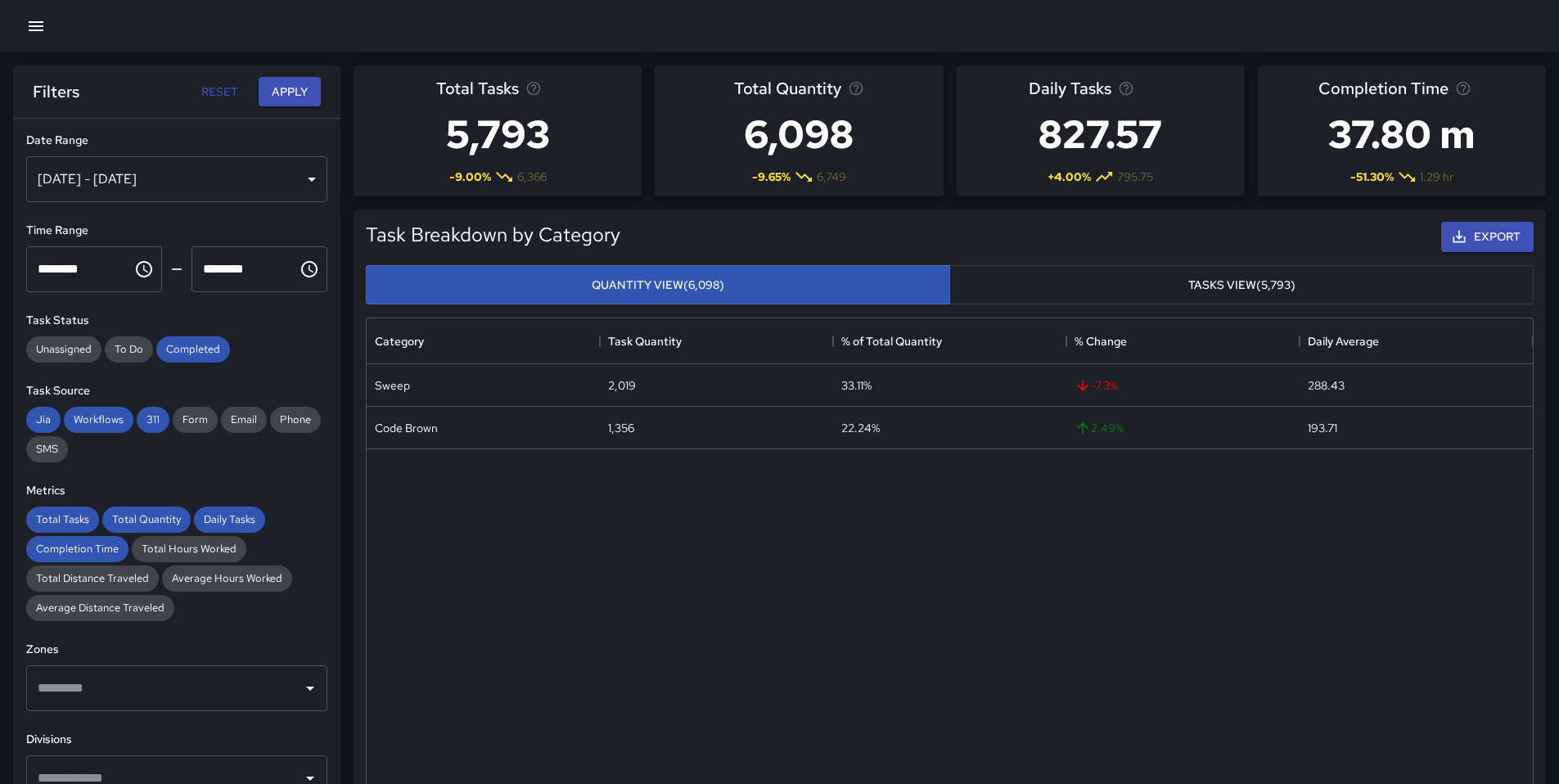
scroll to position [477, 1154]
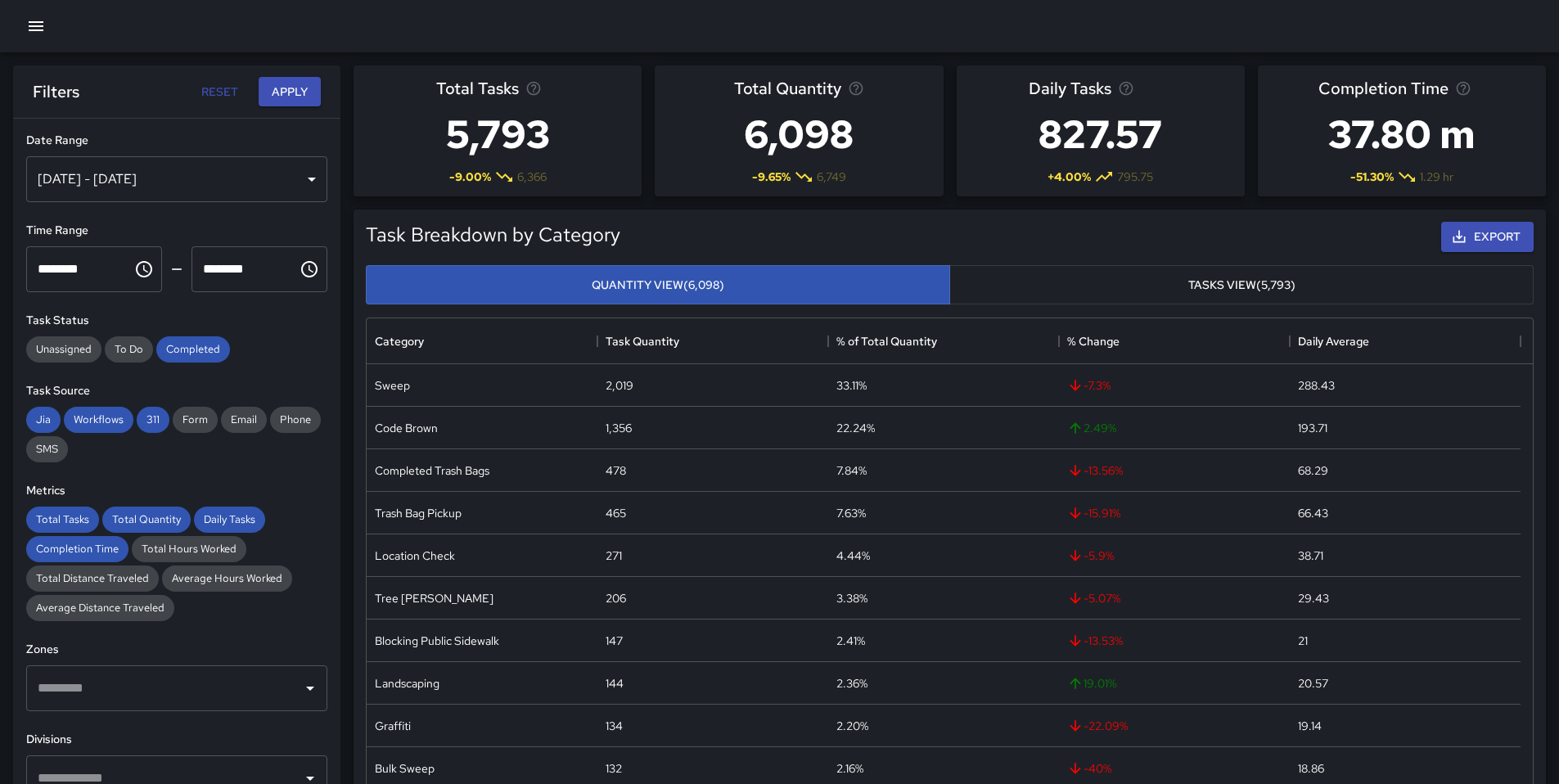
click at [196, 186] on div "Sep 16, 2025 - Sep 22, 2025" at bounding box center [177, 178] width 302 height 45
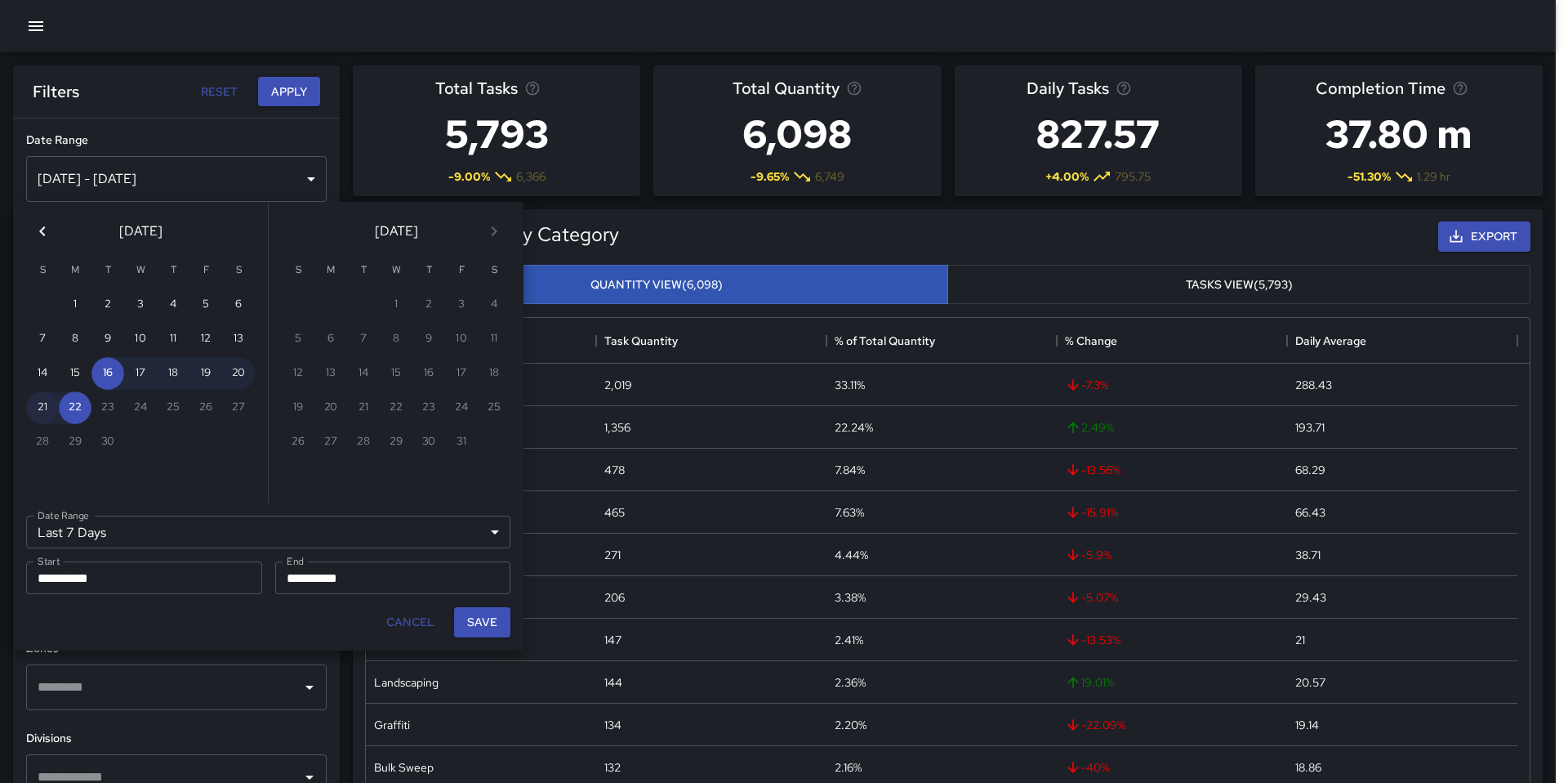
click at [57, 409] on button "21" at bounding box center [42, 407] width 33 height 33
type input "******"
type input "**********"
click at [73, 412] on button "22" at bounding box center [75, 407] width 33 height 33
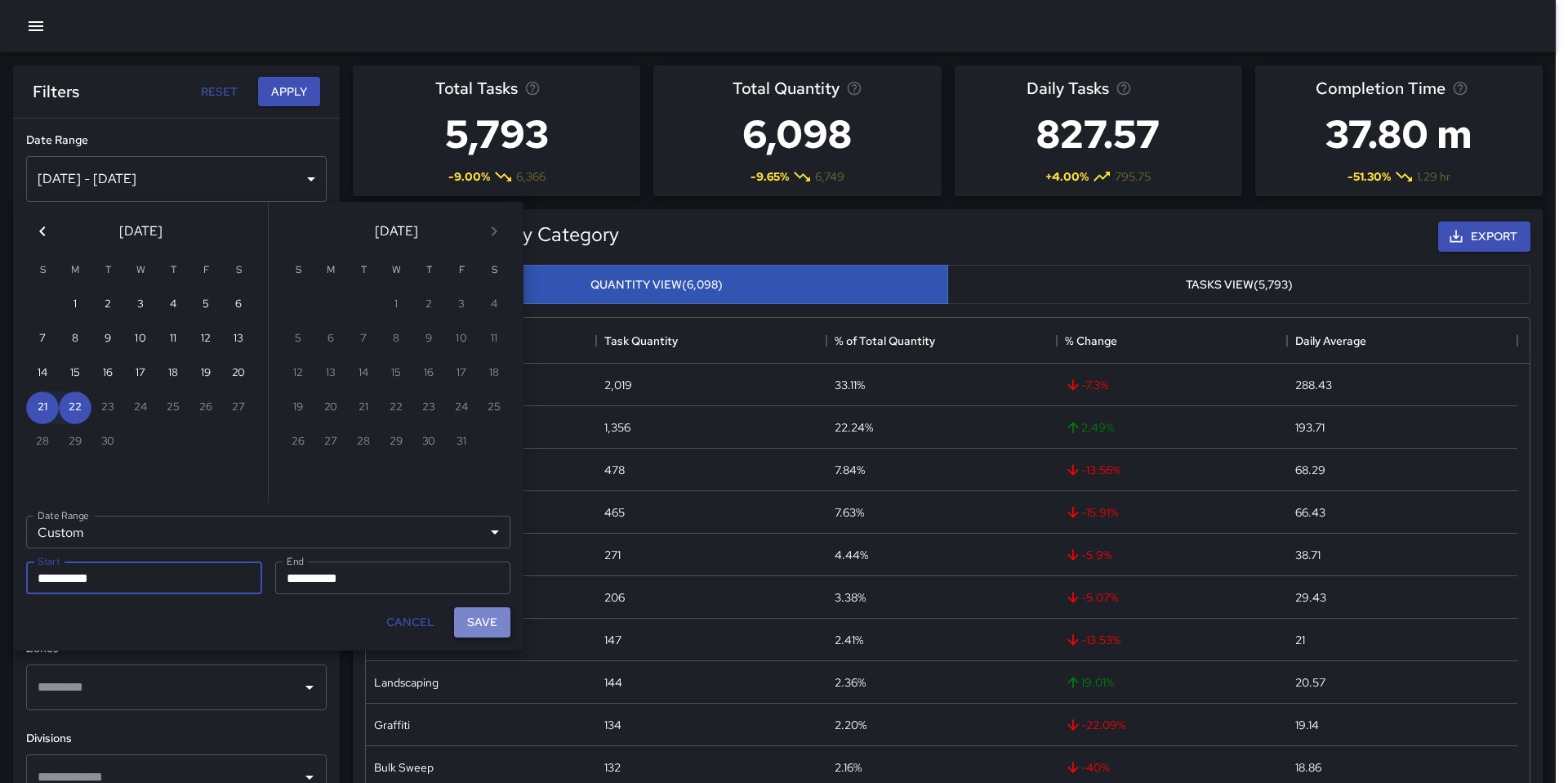
click at [478, 628] on button "Save" at bounding box center [482, 622] width 56 height 30
type input "**********"
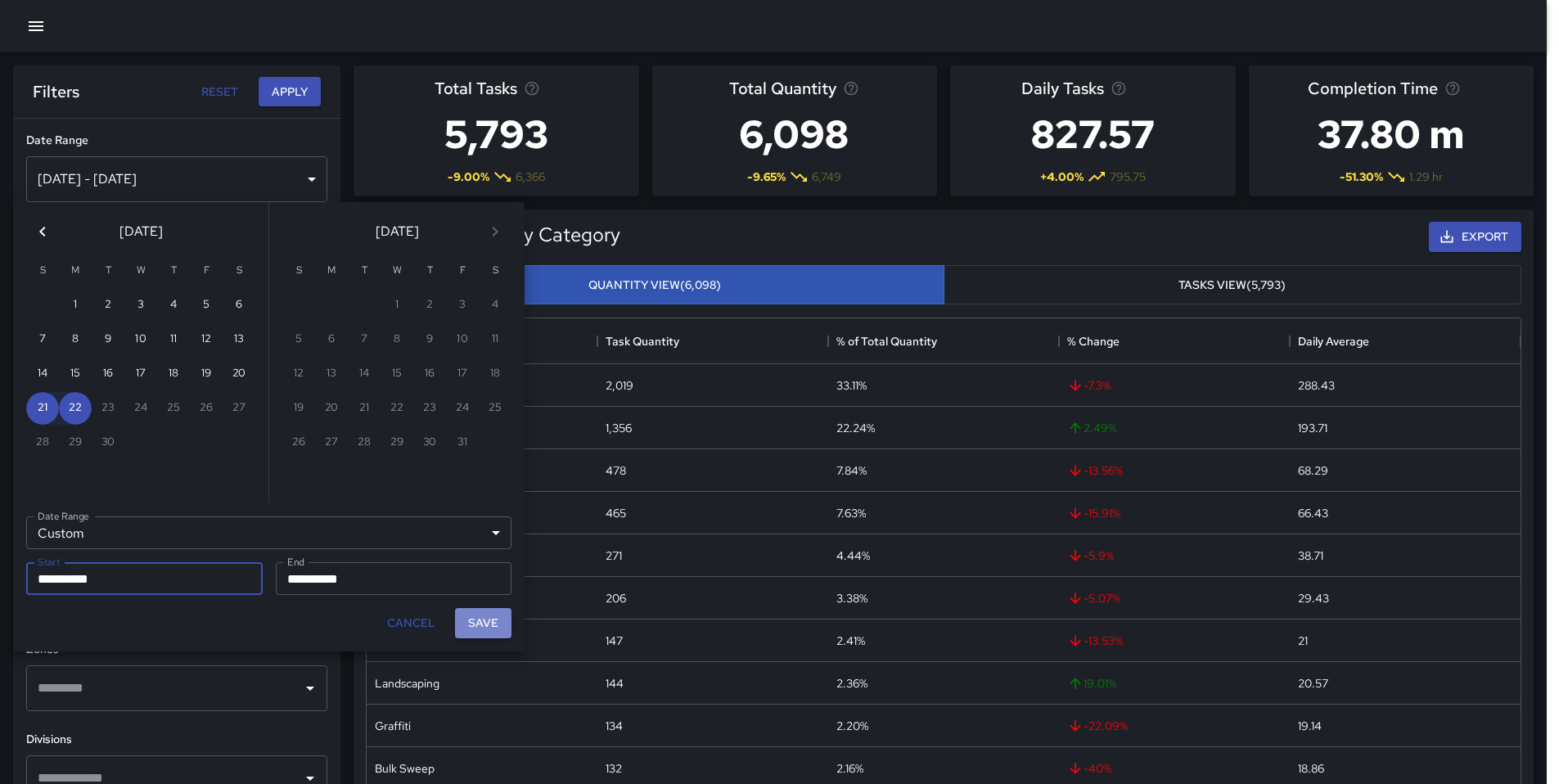
scroll to position [13, 13]
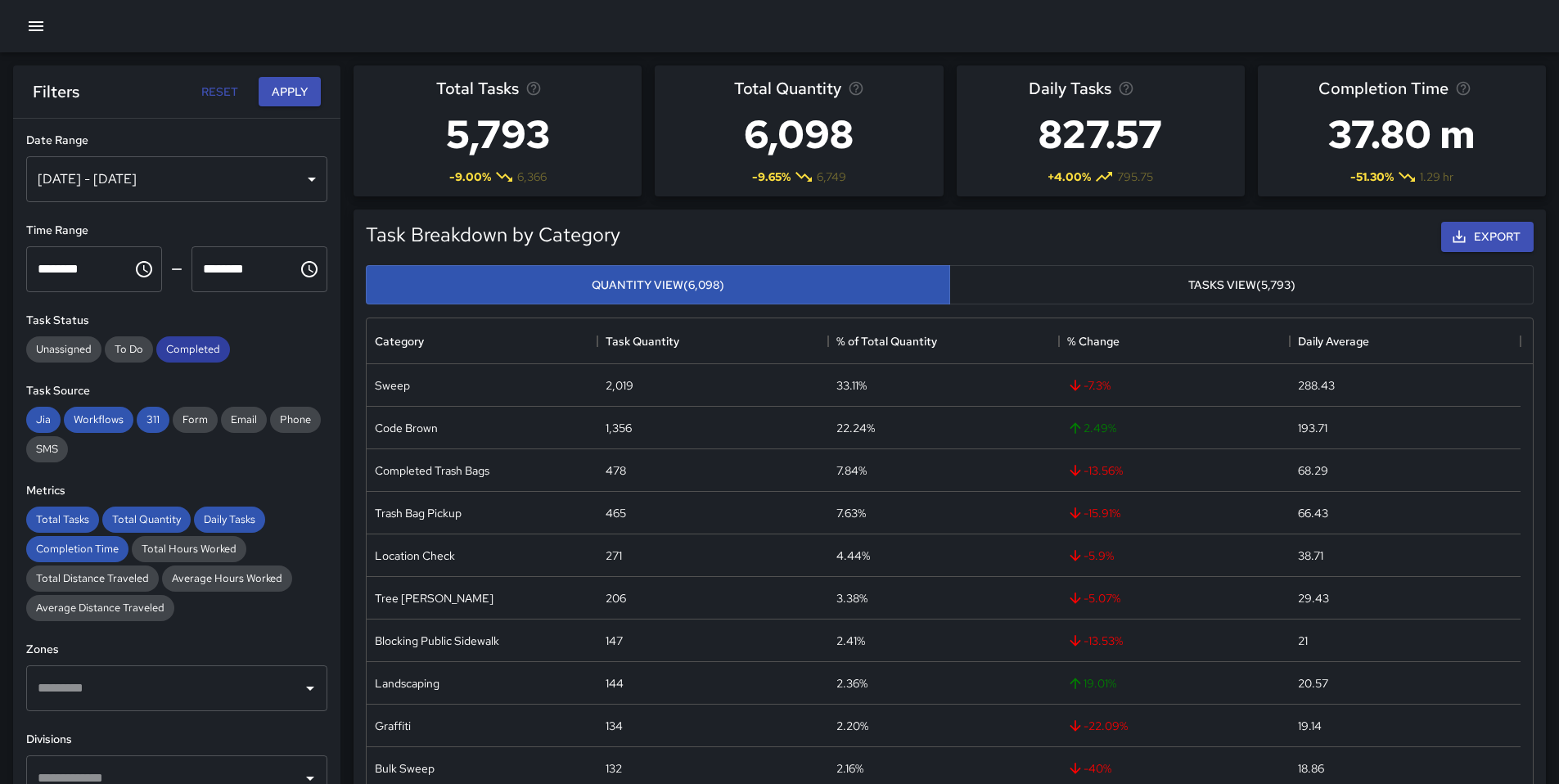
click at [204, 352] on span "Completed" at bounding box center [193, 349] width 74 height 14
drag, startPoint x: 144, startPoint y: 420, endPoint x: 124, endPoint y: 421, distance: 20.0
click at [140, 420] on span "311" at bounding box center [153, 419] width 33 height 14
click at [109, 420] on span "Workflows" at bounding box center [99, 419] width 70 height 14
click at [62, 421] on div "Jia Workflows 311 Form Email Phone SMS" at bounding box center [177, 434] width 302 height 55
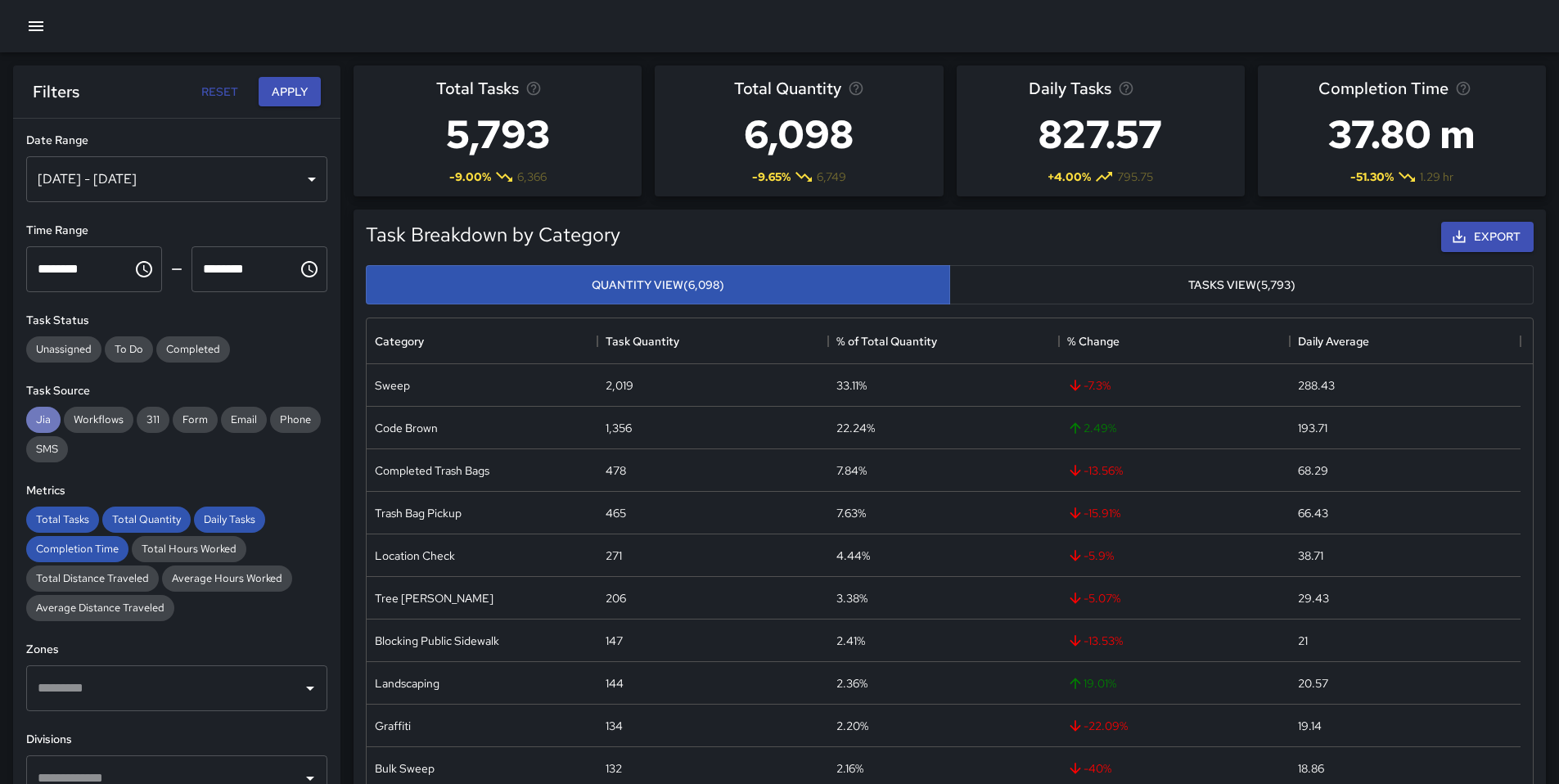
click at [53, 422] on span "Jia" at bounding box center [43, 419] width 35 height 14
drag, startPoint x: 71, startPoint y: 517, endPoint x: 80, endPoint y: 520, distance: 9.5
click at [70, 517] on span "Total Tasks" at bounding box center [62, 519] width 73 height 14
click at [150, 521] on span "Total Quantity" at bounding box center [146, 519] width 88 height 14
drag, startPoint x: 228, startPoint y: 520, endPoint x: 209, endPoint y: 524, distance: 19.4
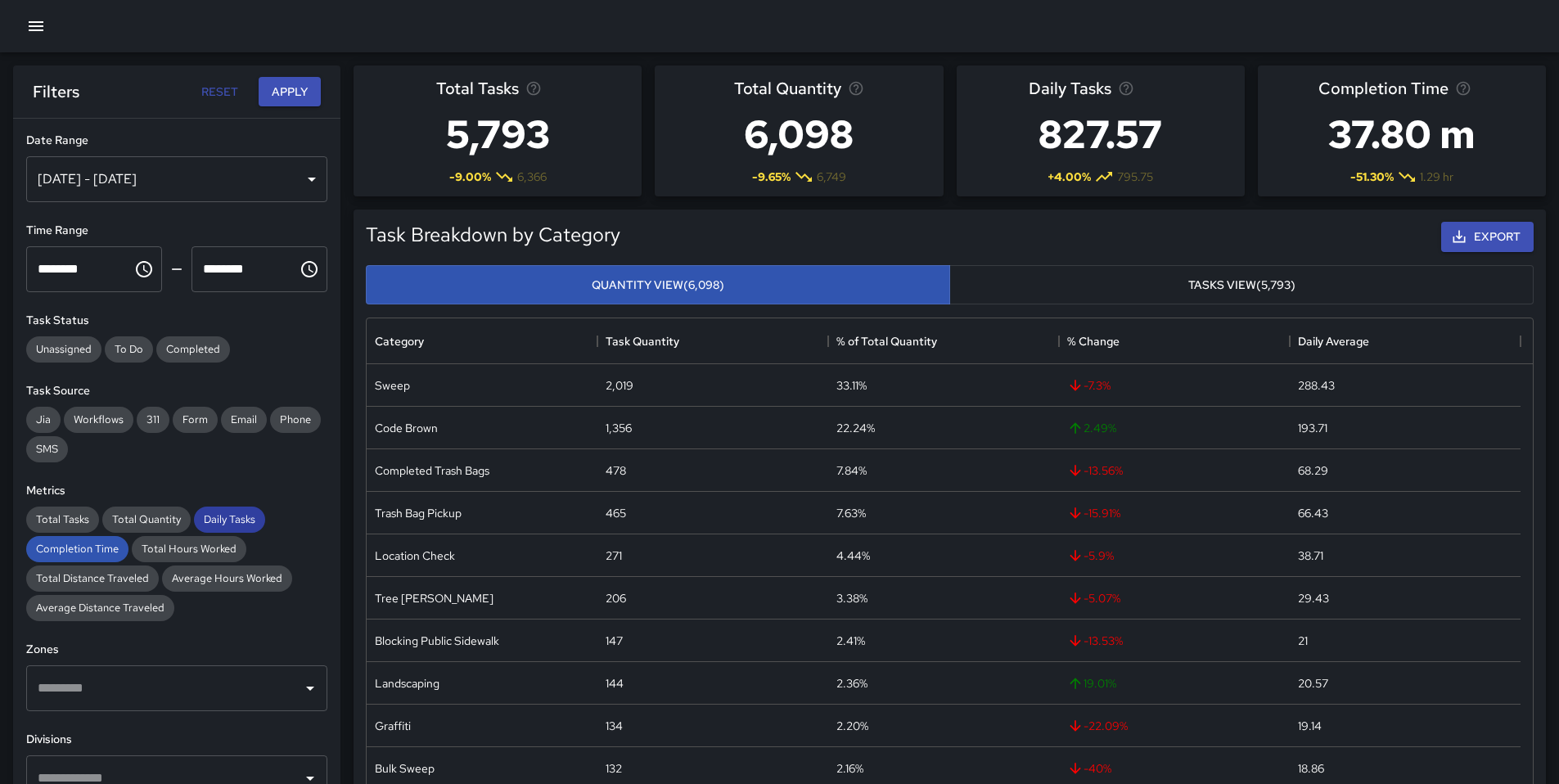
click at [223, 521] on span "Daily Tasks" at bounding box center [229, 519] width 71 height 14
click at [106, 548] on span "Completion Time" at bounding box center [77, 549] width 103 height 14
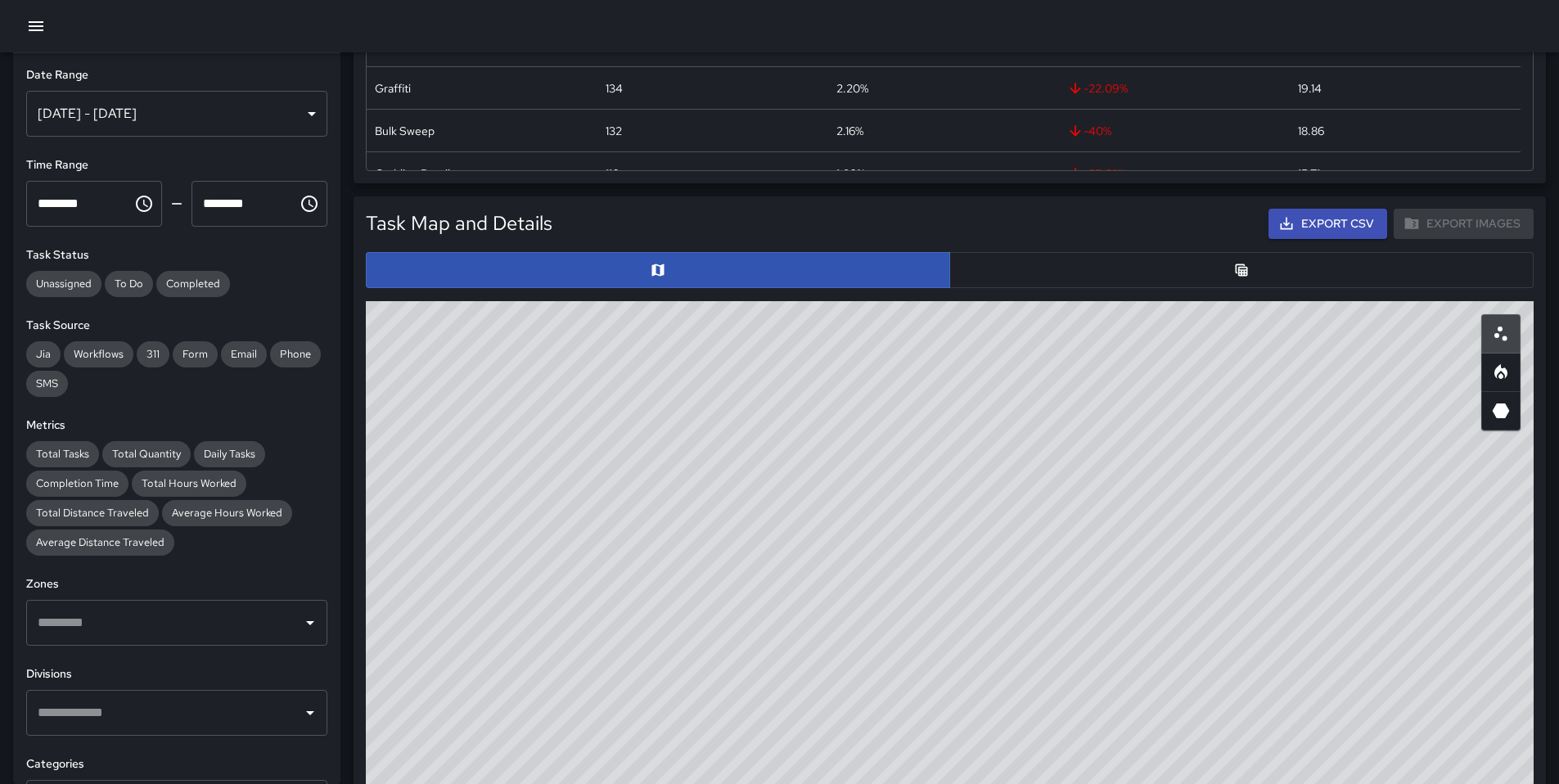
scroll to position [351, 0]
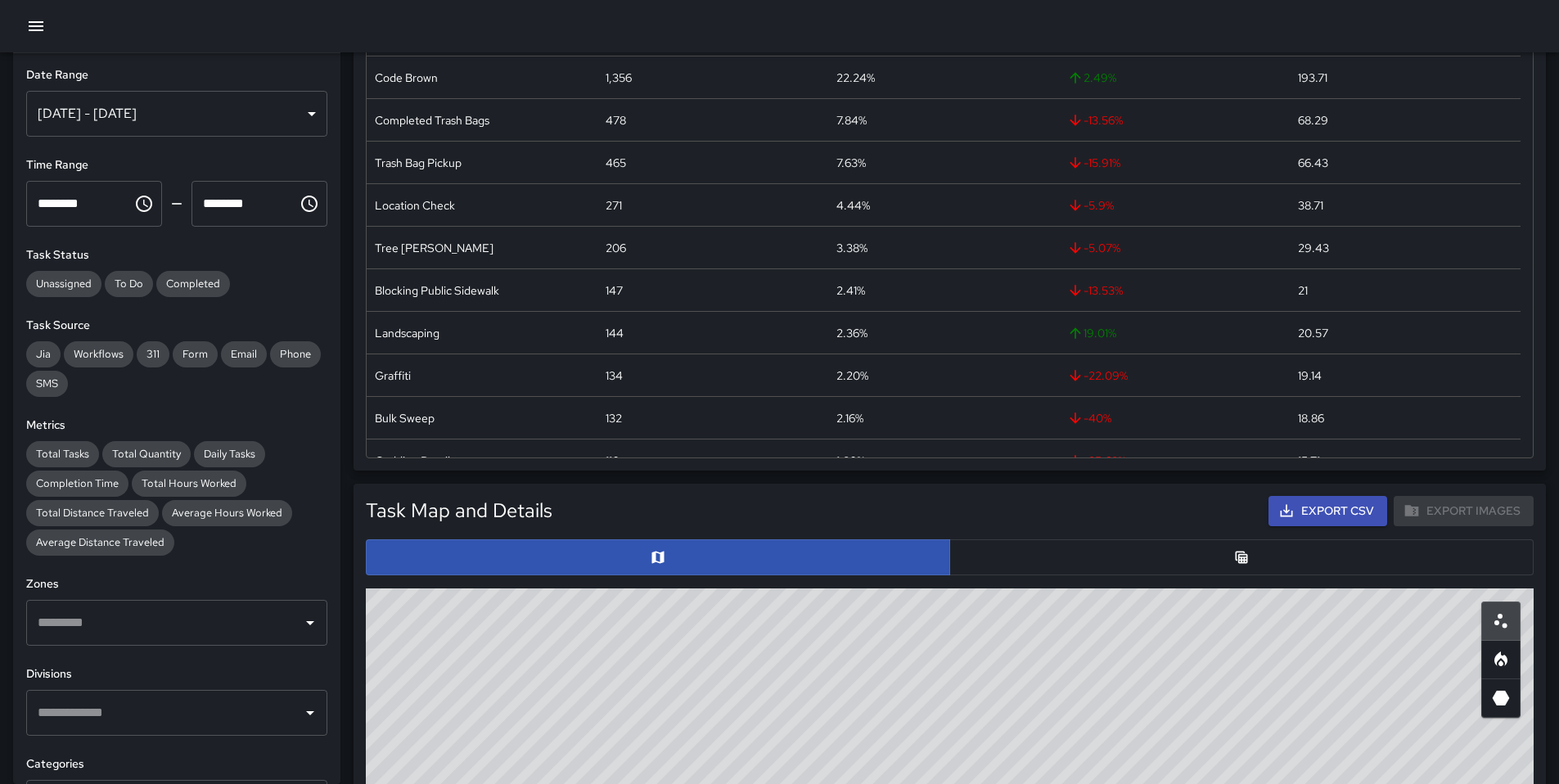
click at [1090, 568] on button "button" at bounding box center [1241, 557] width 585 height 36
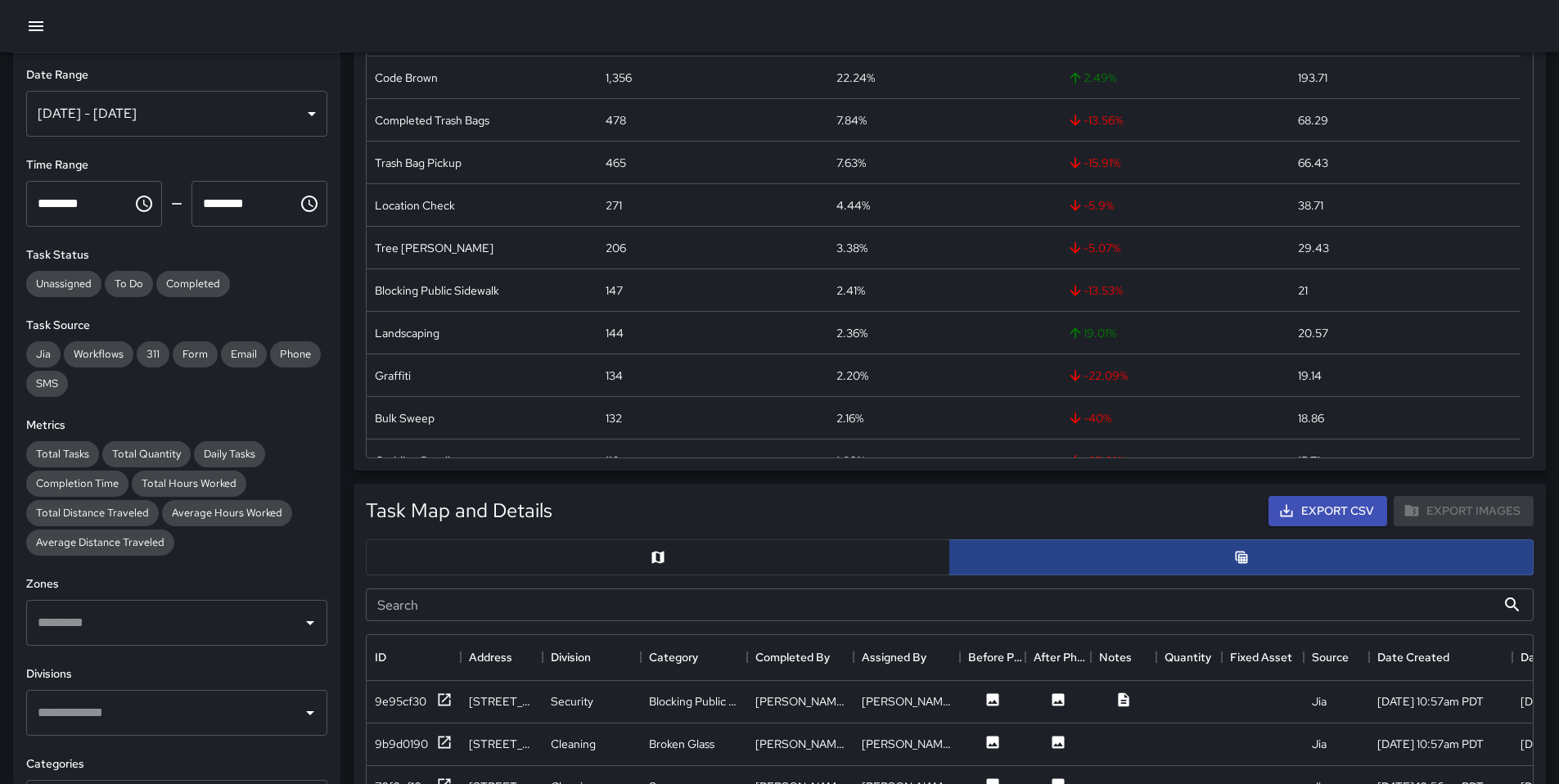
scroll to position [13, 13]
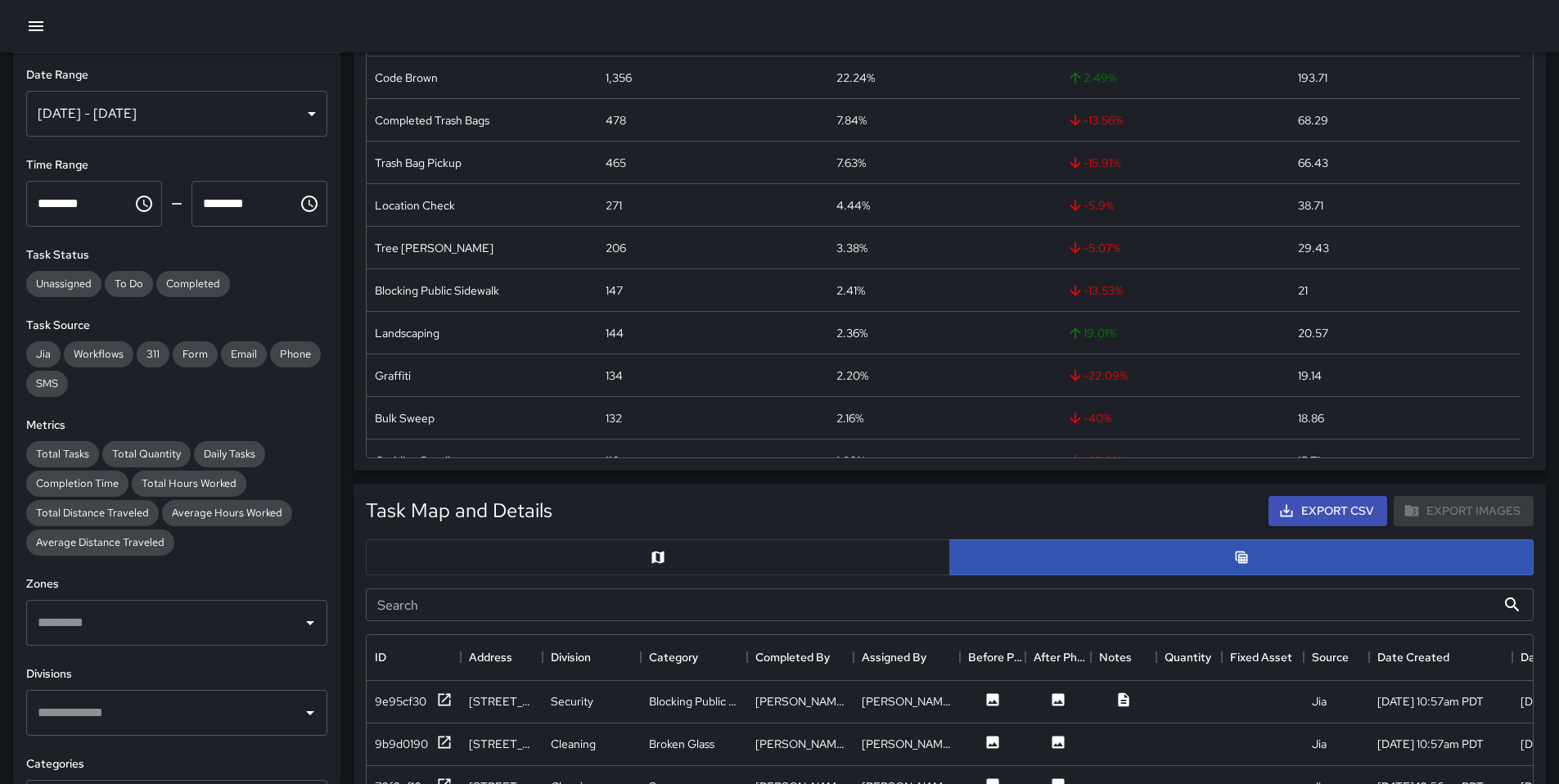
click at [886, 613] on input "Search" at bounding box center [931, 604] width 1131 height 33
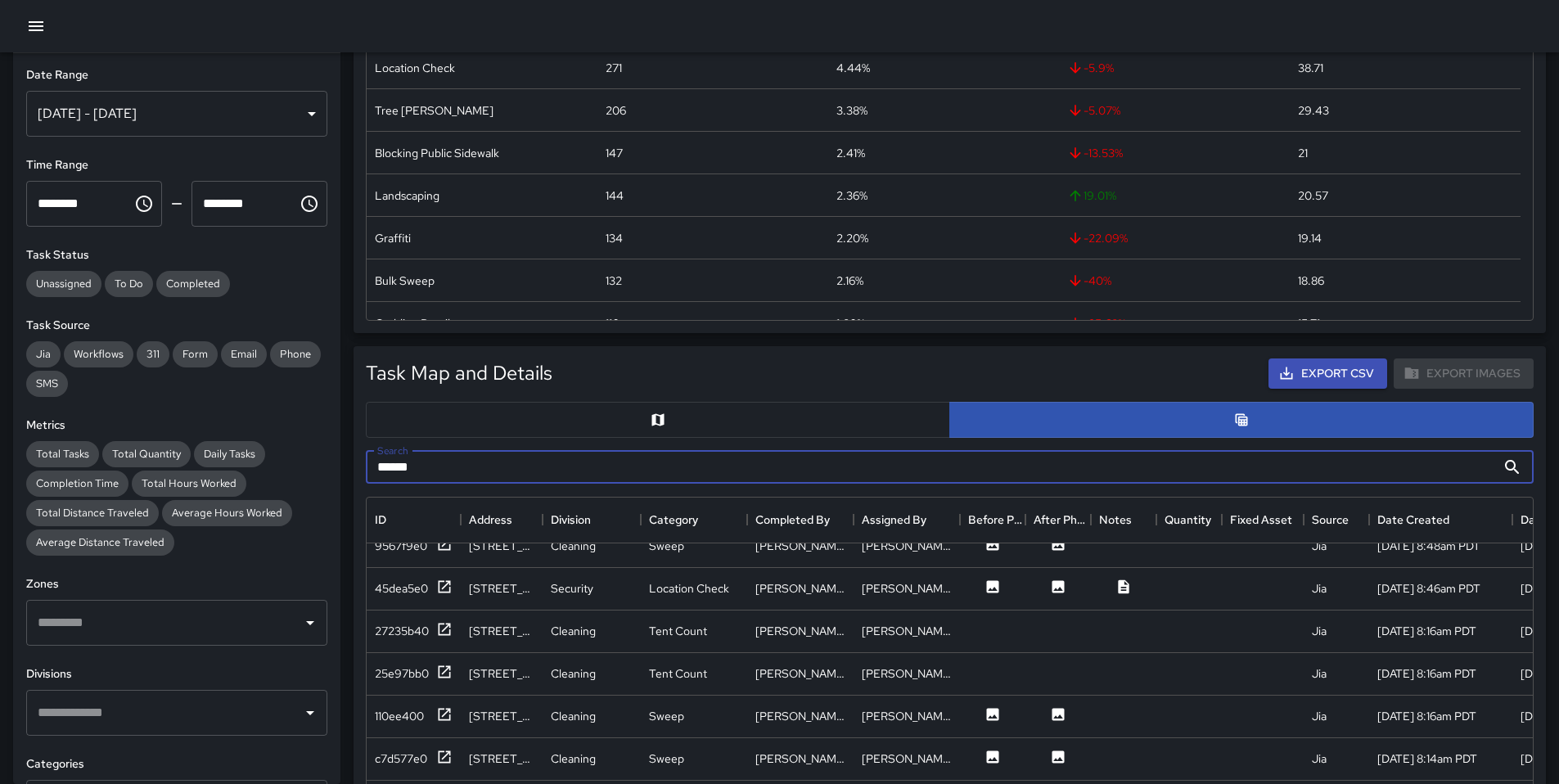
scroll to position [150, 0]
click at [415, 758] on div "c7d577e0" at bounding box center [401, 754] width 53 height 16
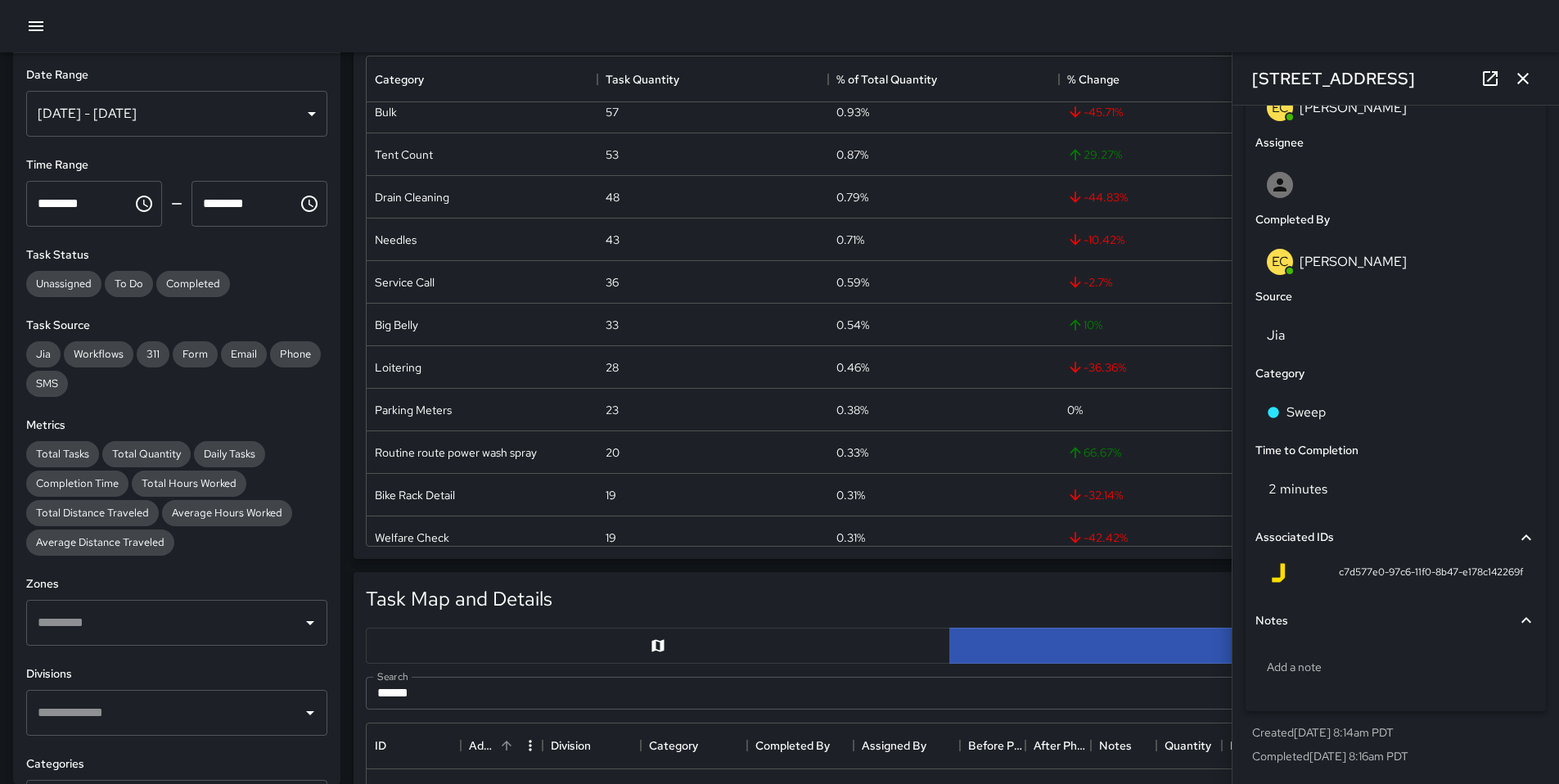
scroll to position [283, 0]
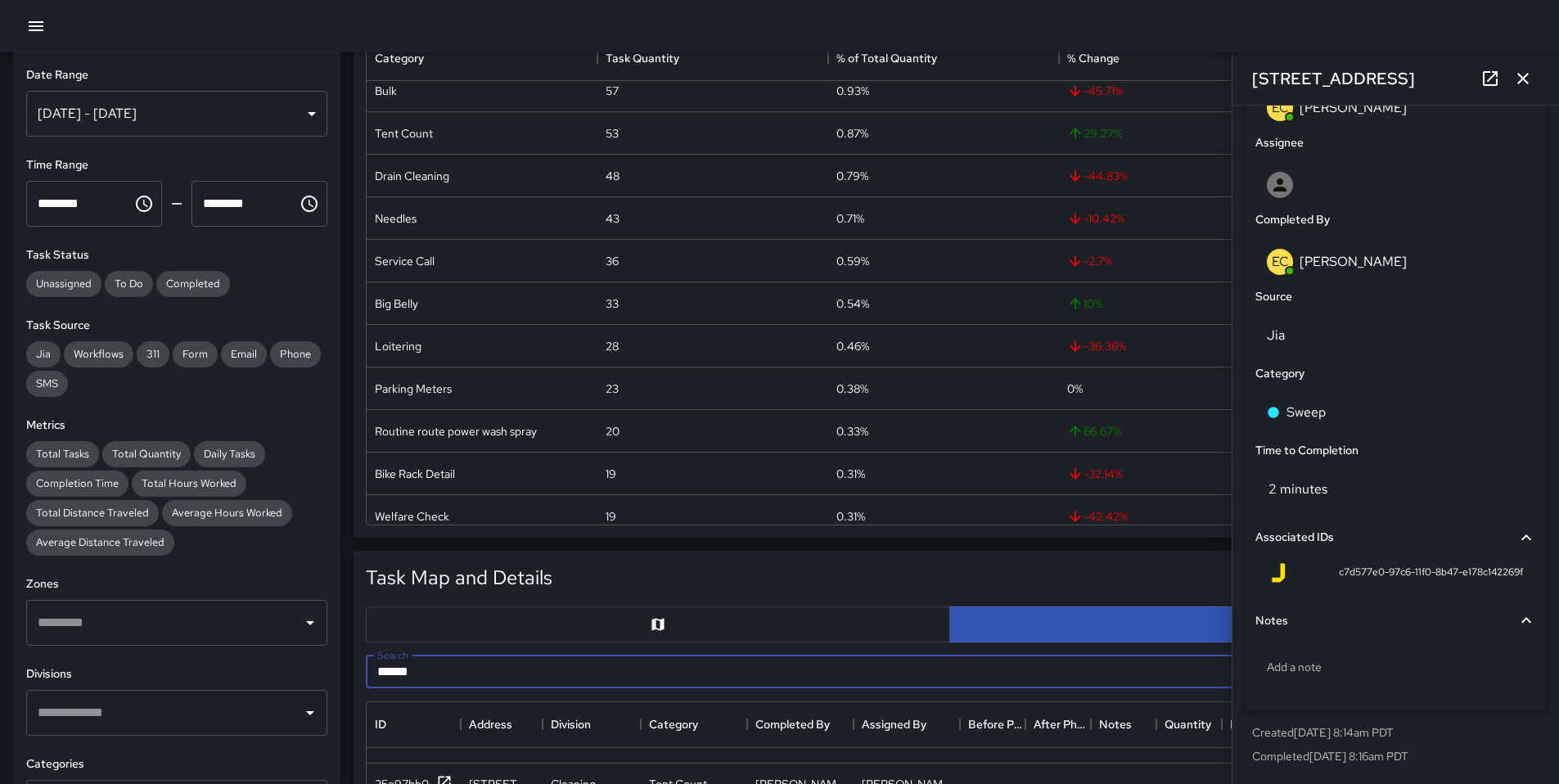
drag, startPoint x: 497, startPoint y: 673, endPoint x: 234, endPoint y: 679, distance: 263.1
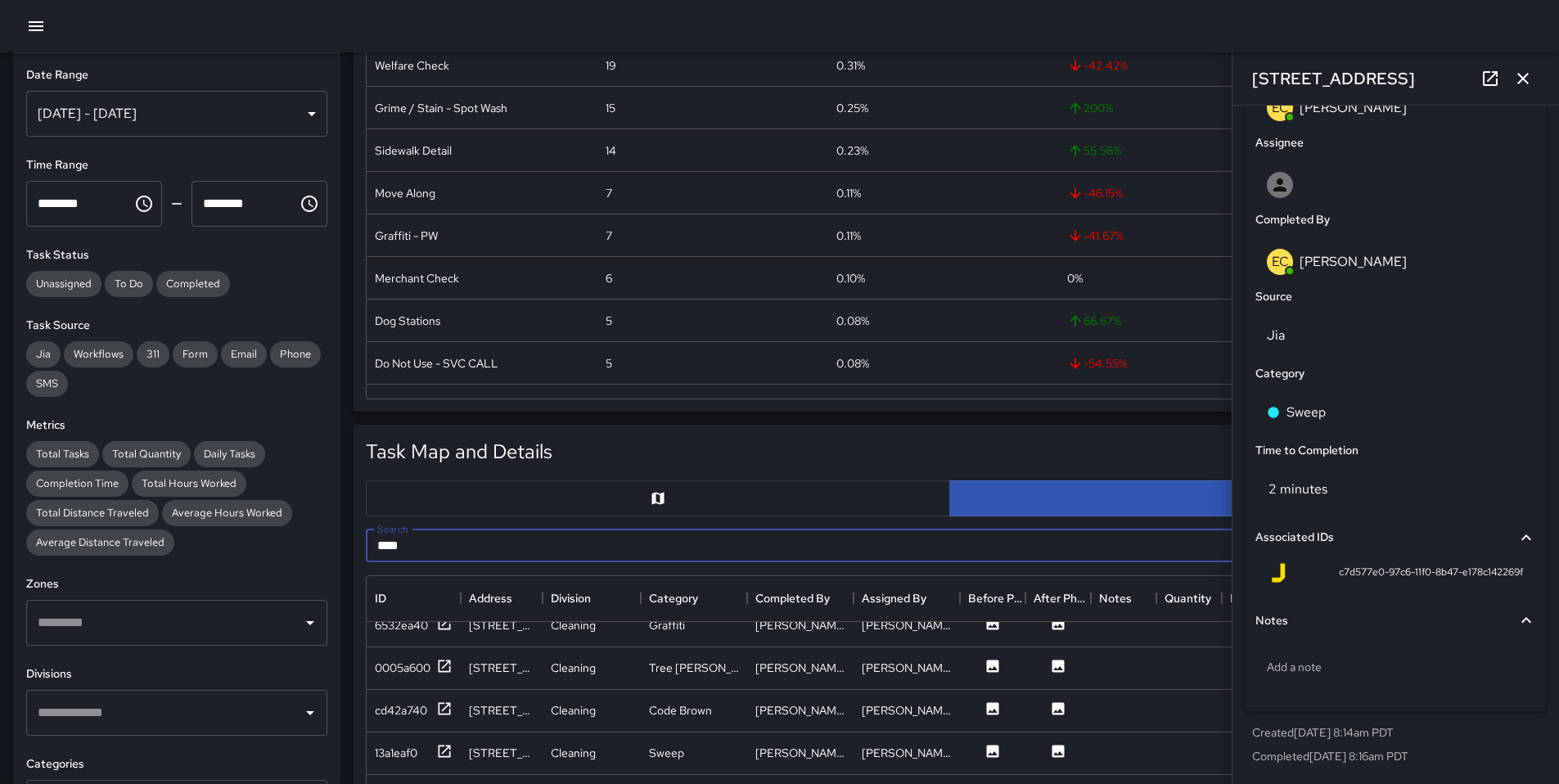
scroll to position [254, 0]
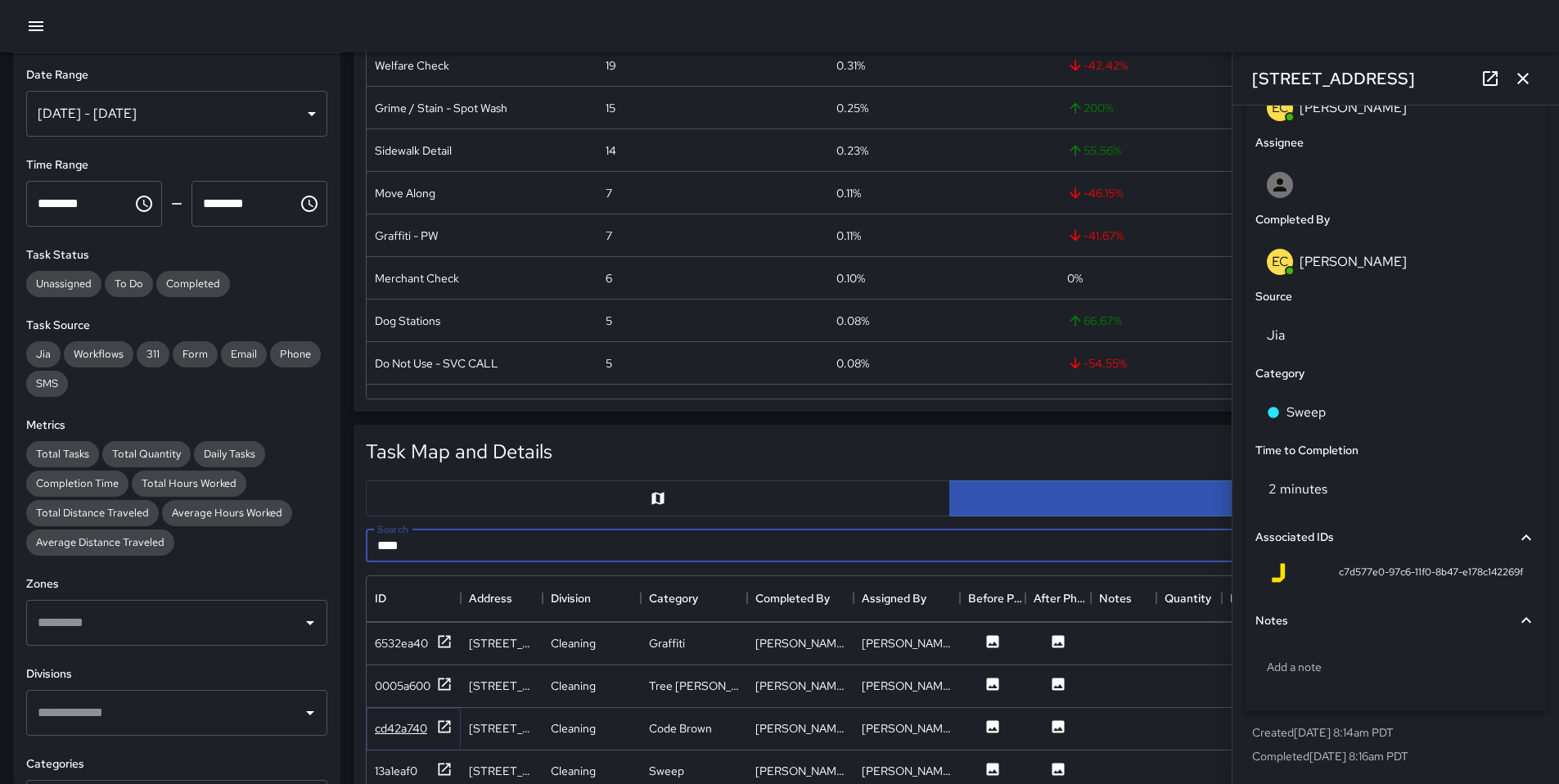
click at [419, 732] on div "cd42a740" at bounding box center [401, 728] width 53 height 16
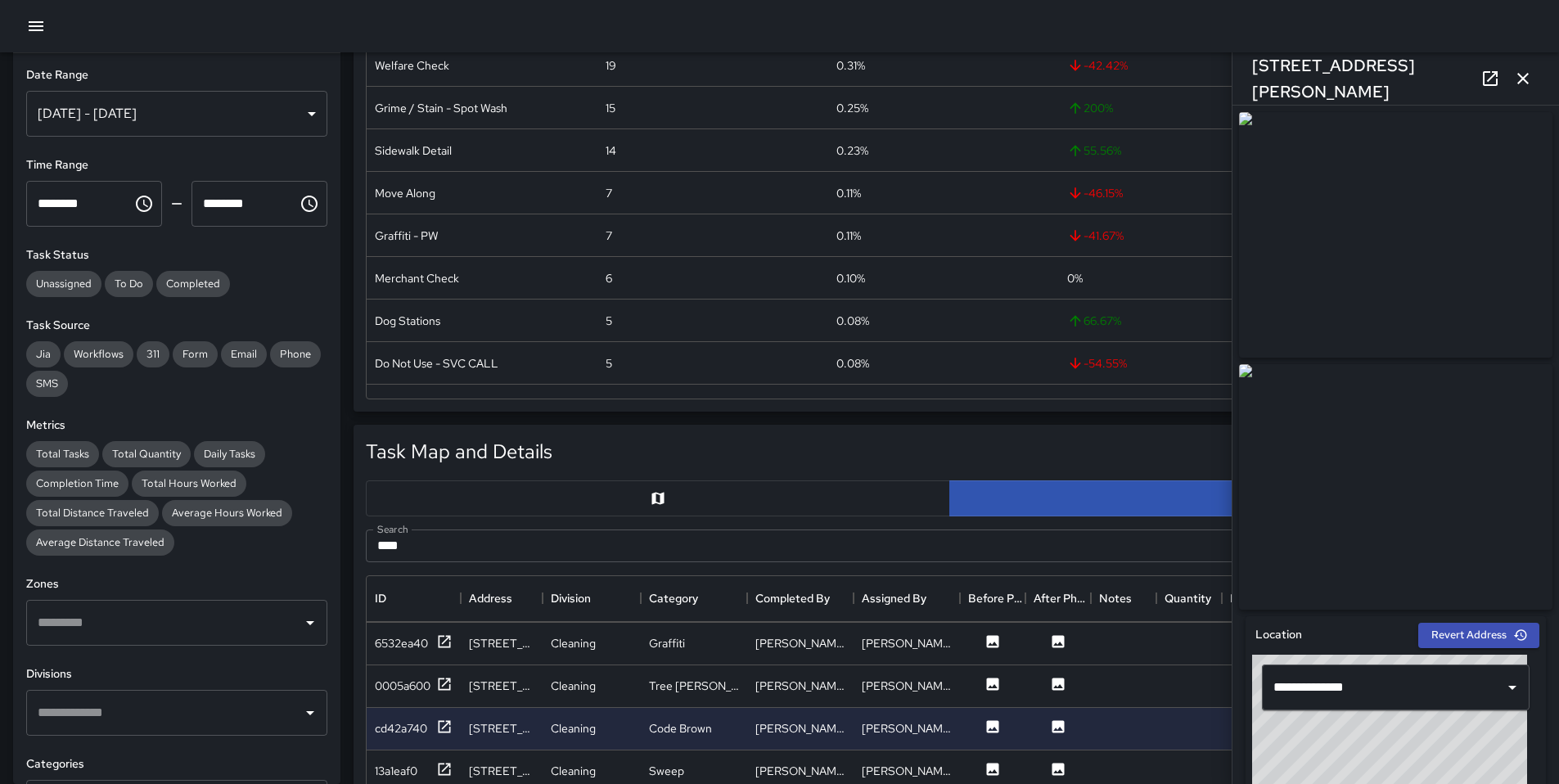
click at [1483, 74] on icon at bounding box center [1490, 78] width 15 height 15
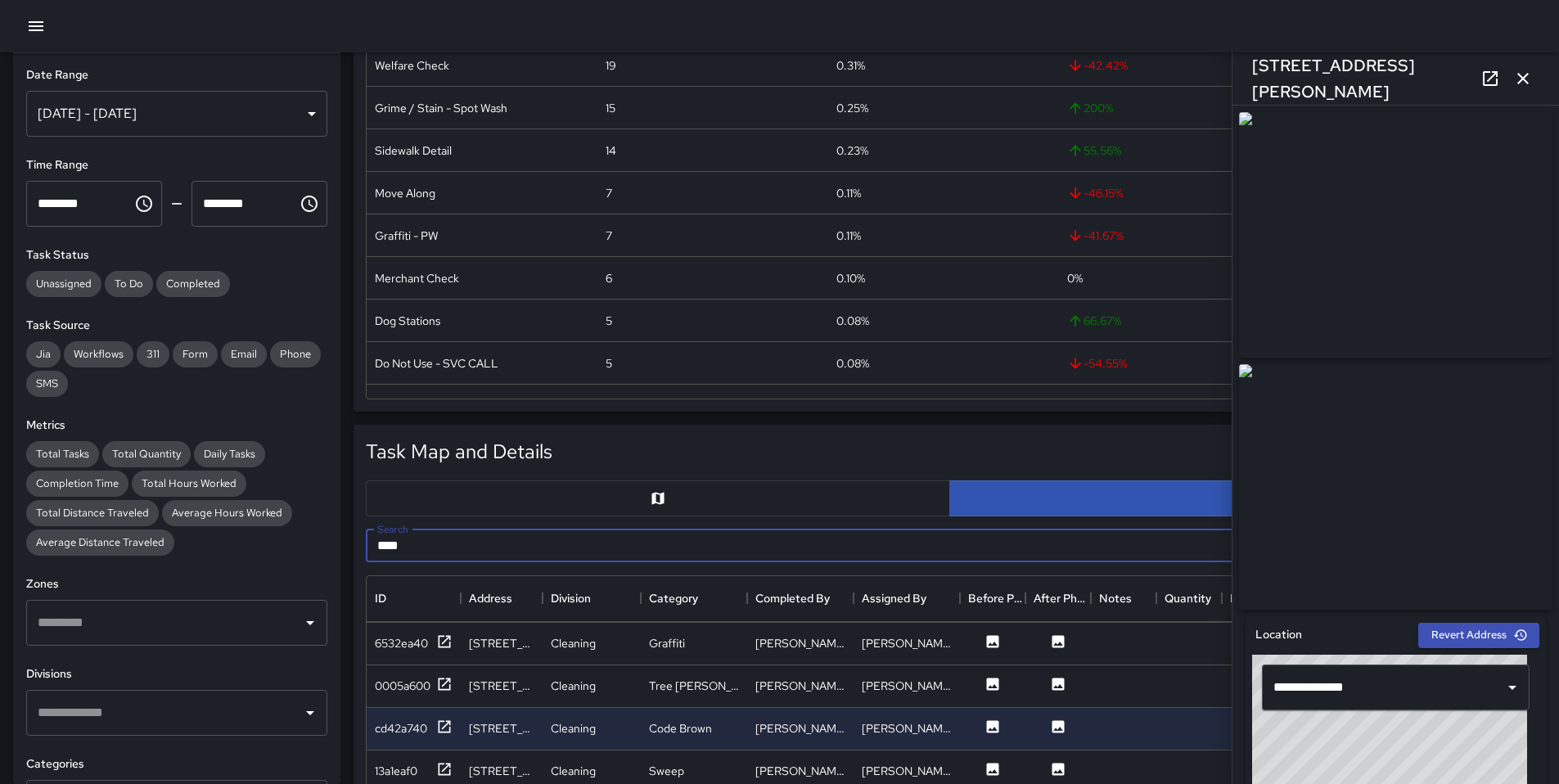
click at [462, 550] on input "****" at bounding box center [931, 545] width 1131 height 33
type input "*"
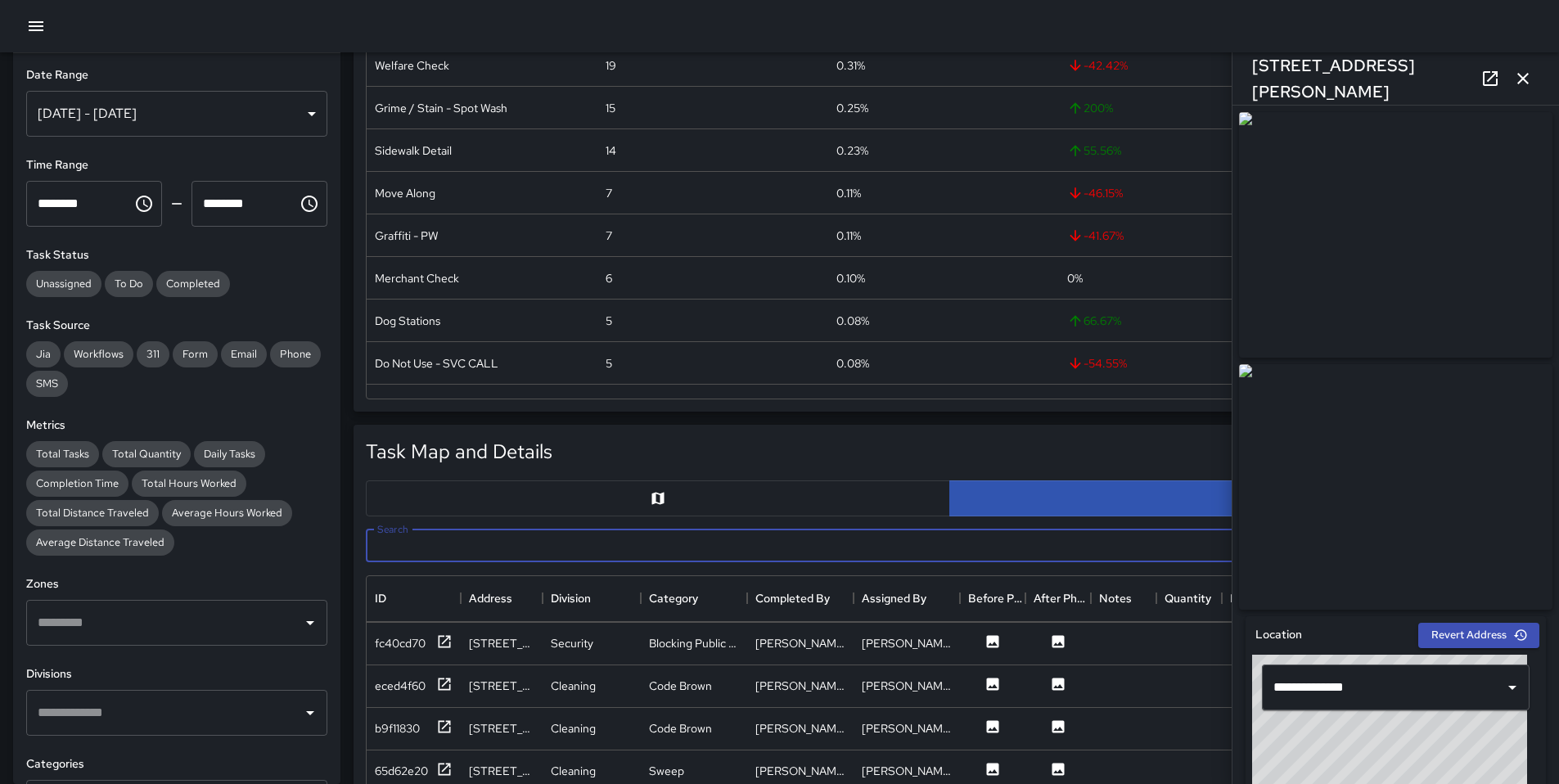
click at [440, 544] on input "Search" at bounding box center [931, 545] width 1131 height 33
type input "*"
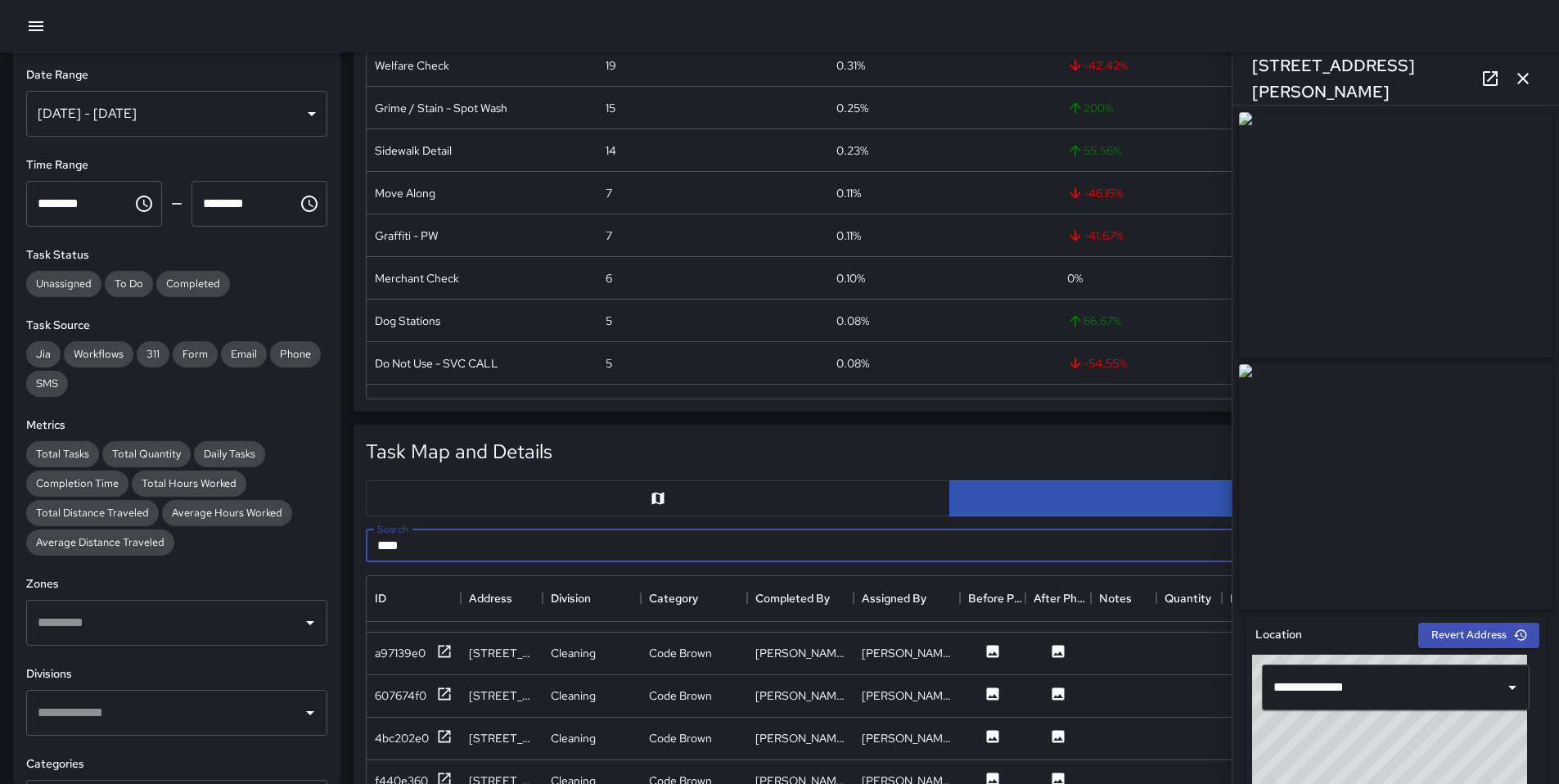
scroll to position [1658, 0]
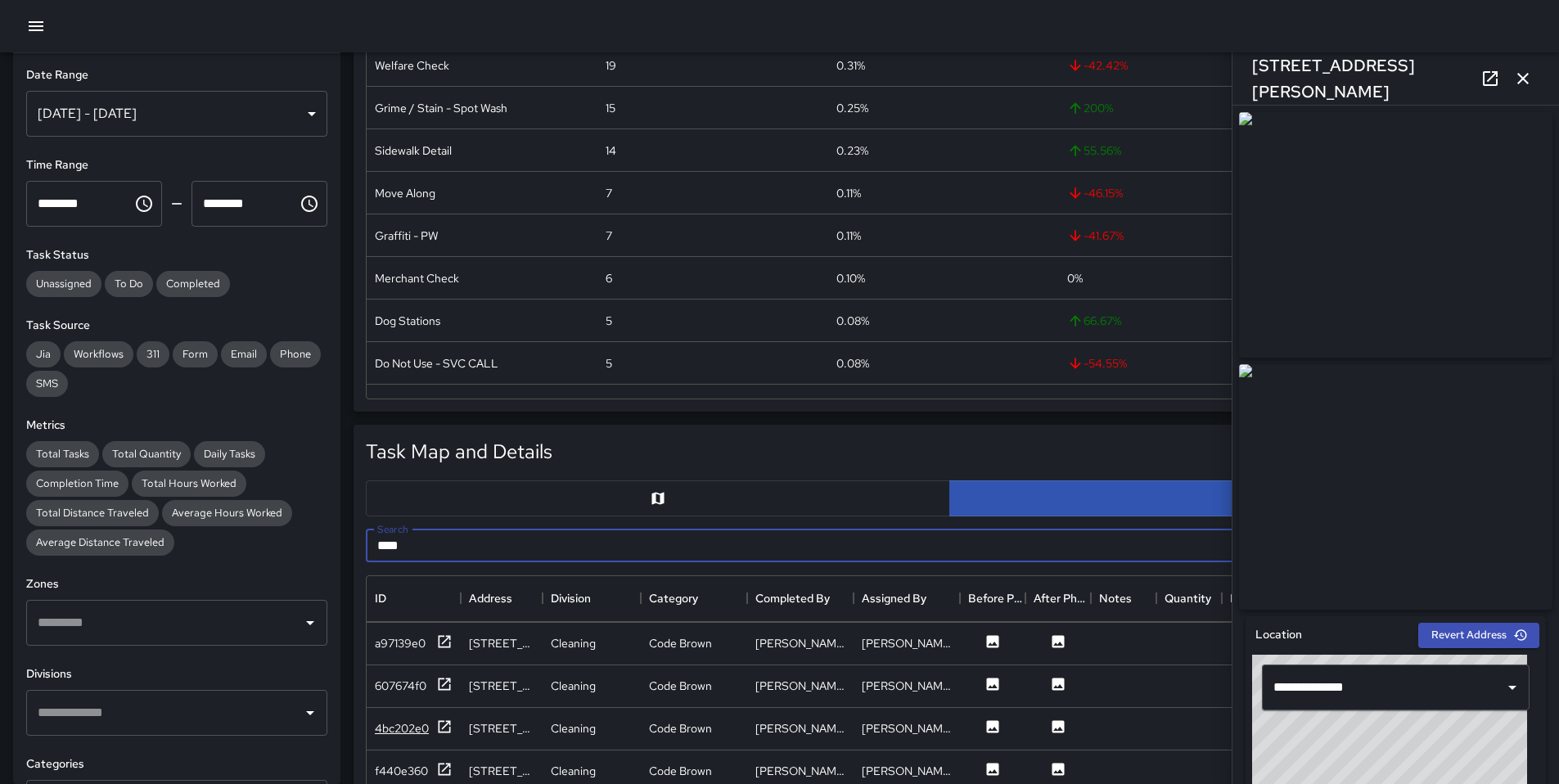
type input "****"
click at [396, 731] on div "4bc202e0" at bounding box center [402, 728] width 54 height 16
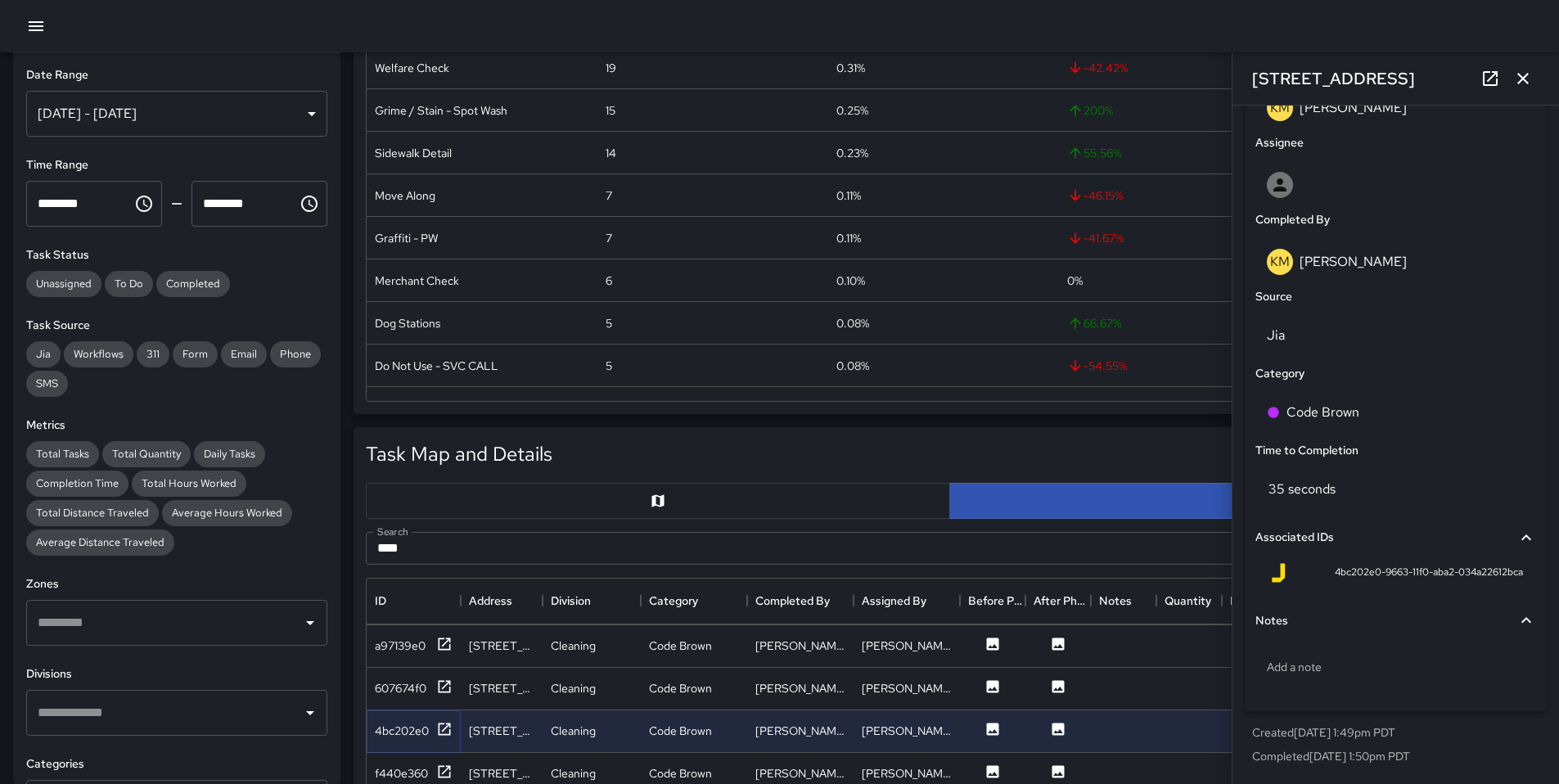
scroll to position [406, 0]
click at [26, 29] on icon "button" at bounding box center [36, 26] width 20 height 20
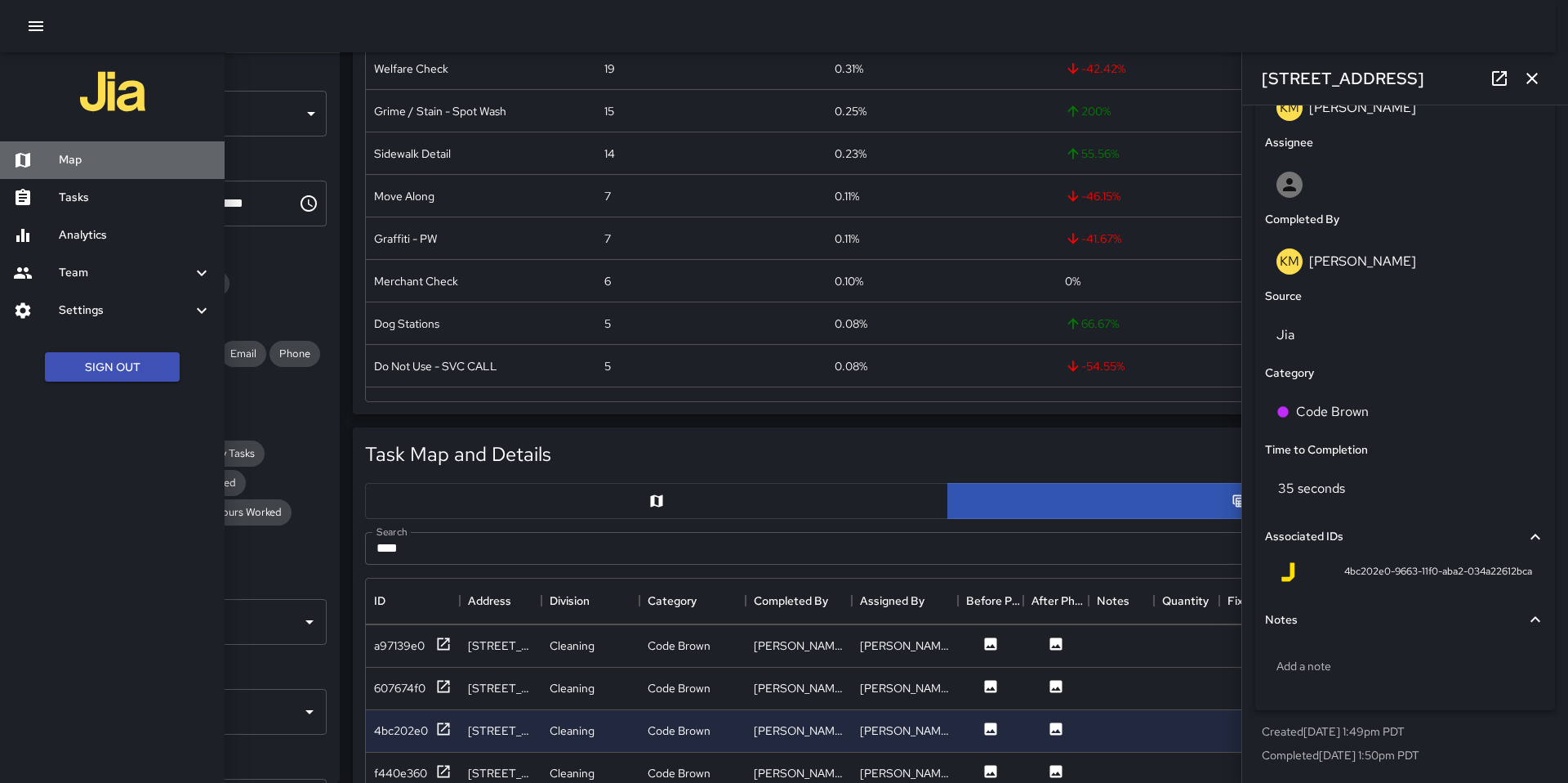
click at [85, 152] on h6 "Map" at bounding box center [135, 160] width 153 height 18
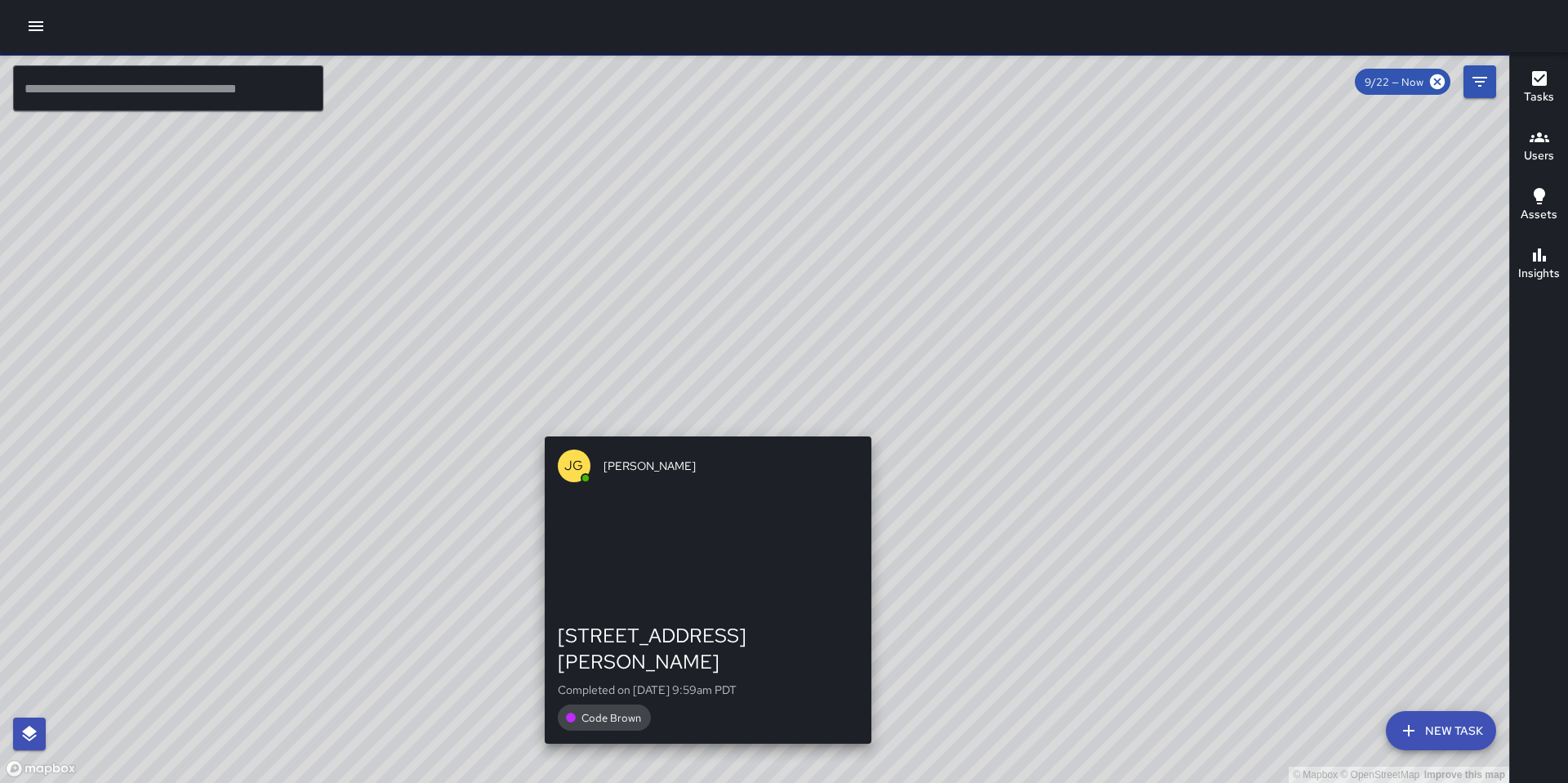
drag, startPoint x: 578, startPoint y: 393, endPoint x: 704, endPoint y: 428, distance: 130.8
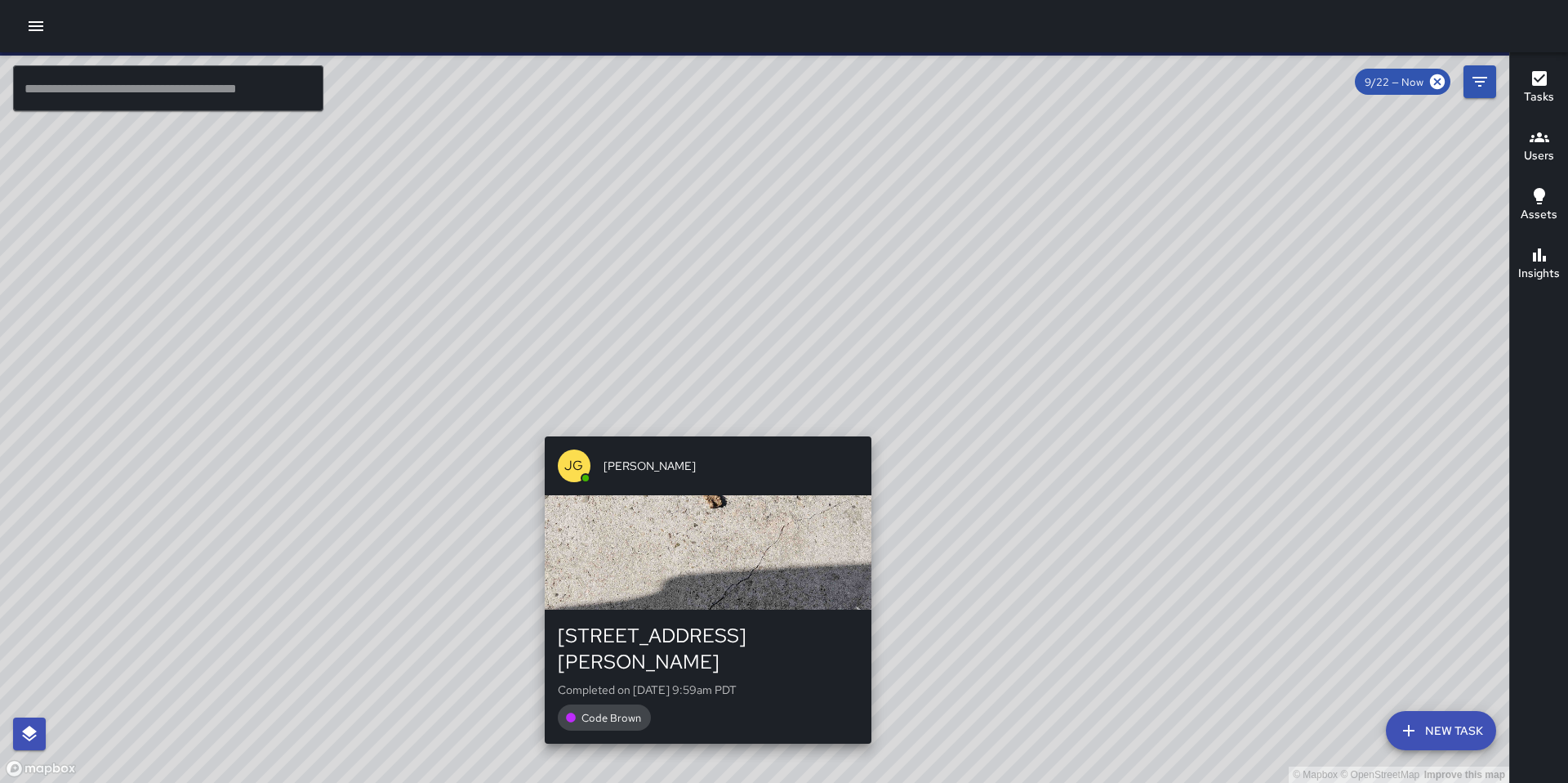
click at [704, 428] on div "© Mapbox © OpenStreetMap Improve this map JG Jason Gregg 95 Washburn Street Com…" at bounding box center [754, 418] width 1509 height 730
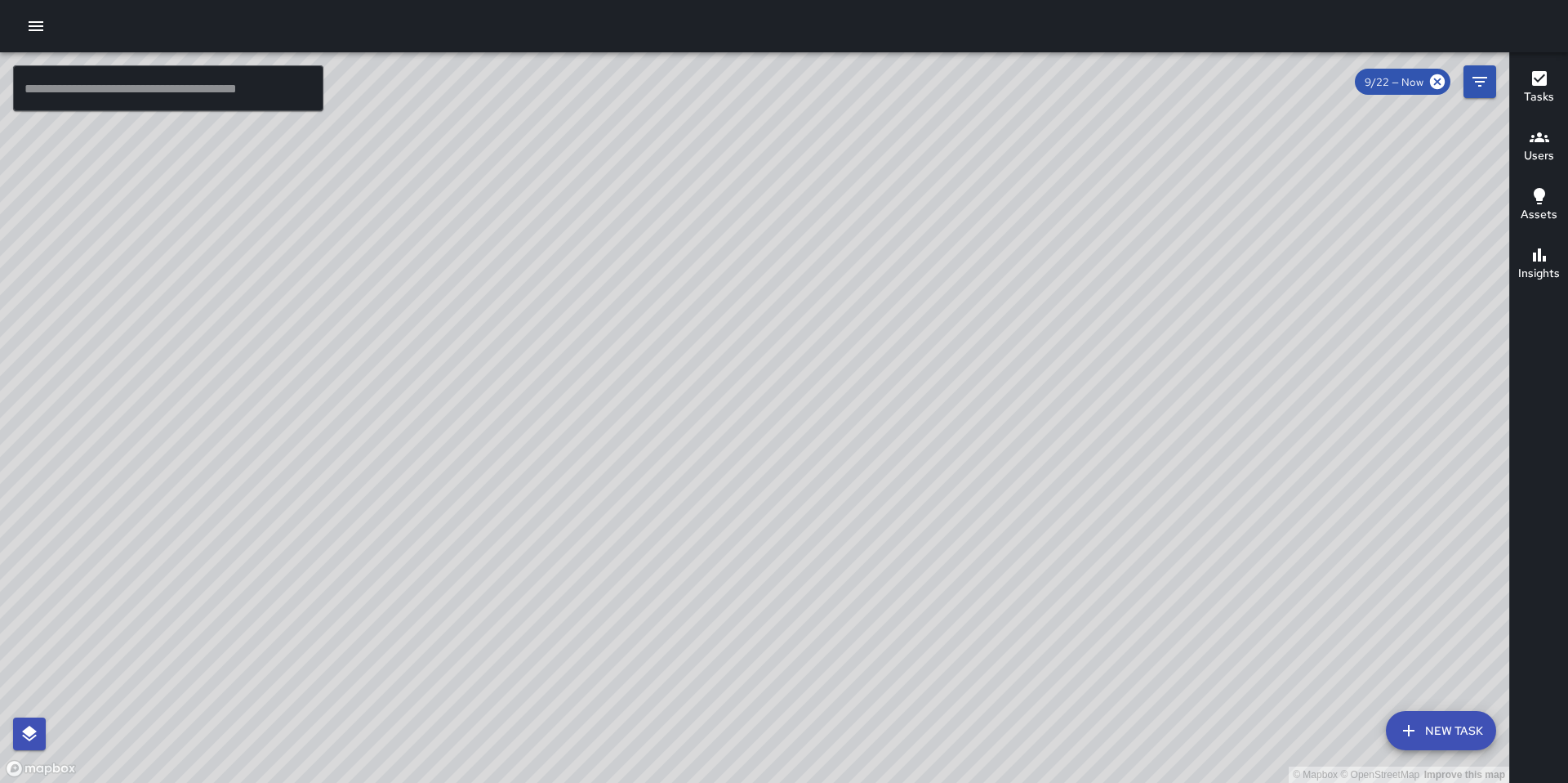
drag, startPoint x: 660, startPoint y: 479, endPoint x: 663, endPoint y: 502, distance: 23.2
click at [662, 501] on div "© Mapbox © OpenStreetMap Improve this map" at bounding box center [754, 418] width 1509 height 730
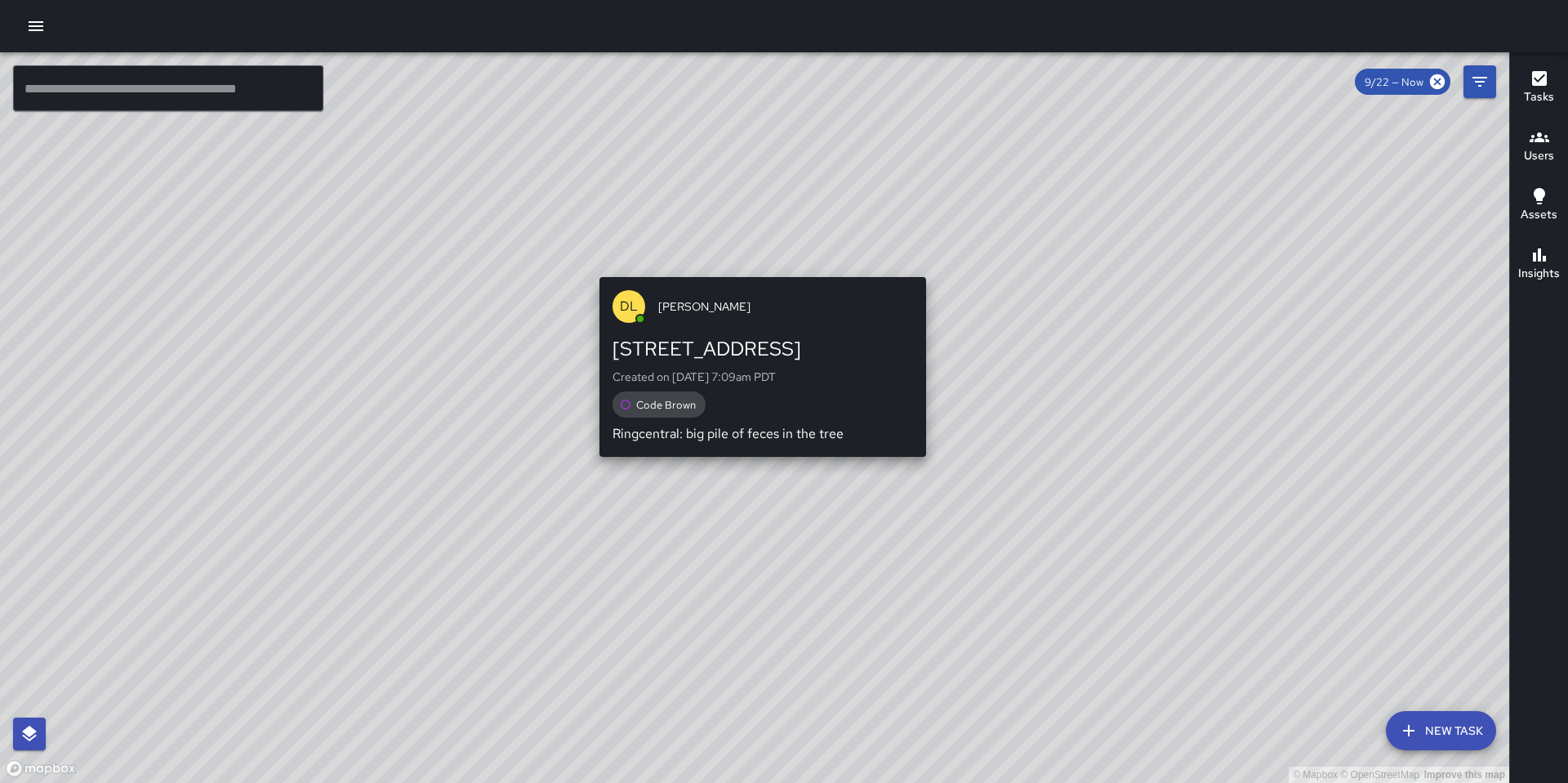
click at [756, 265] on div "© Mapbox © OpenStreetMap Improve this map DL Damariye Lewis 61 Grace Street Cre…" at bounding box center [754, 418] width 1509 height 730
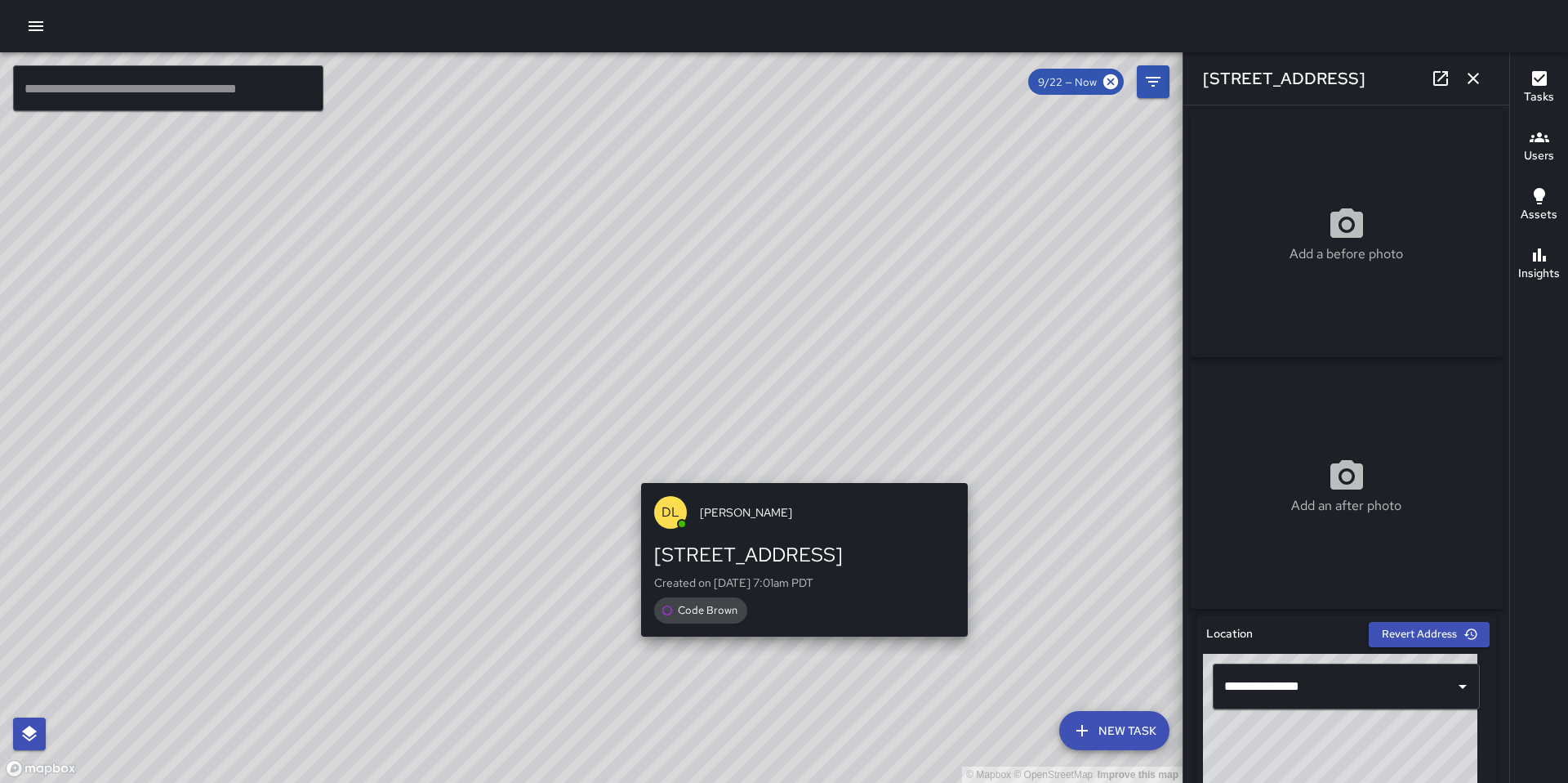
click at [797, 647] on div "© Mapbox © OpenStreetMap Improve this map DL Damariye Lewis 241 10th Street Cre…" at bounding box center [591, 418] width 1182 height 730
type input "**********"
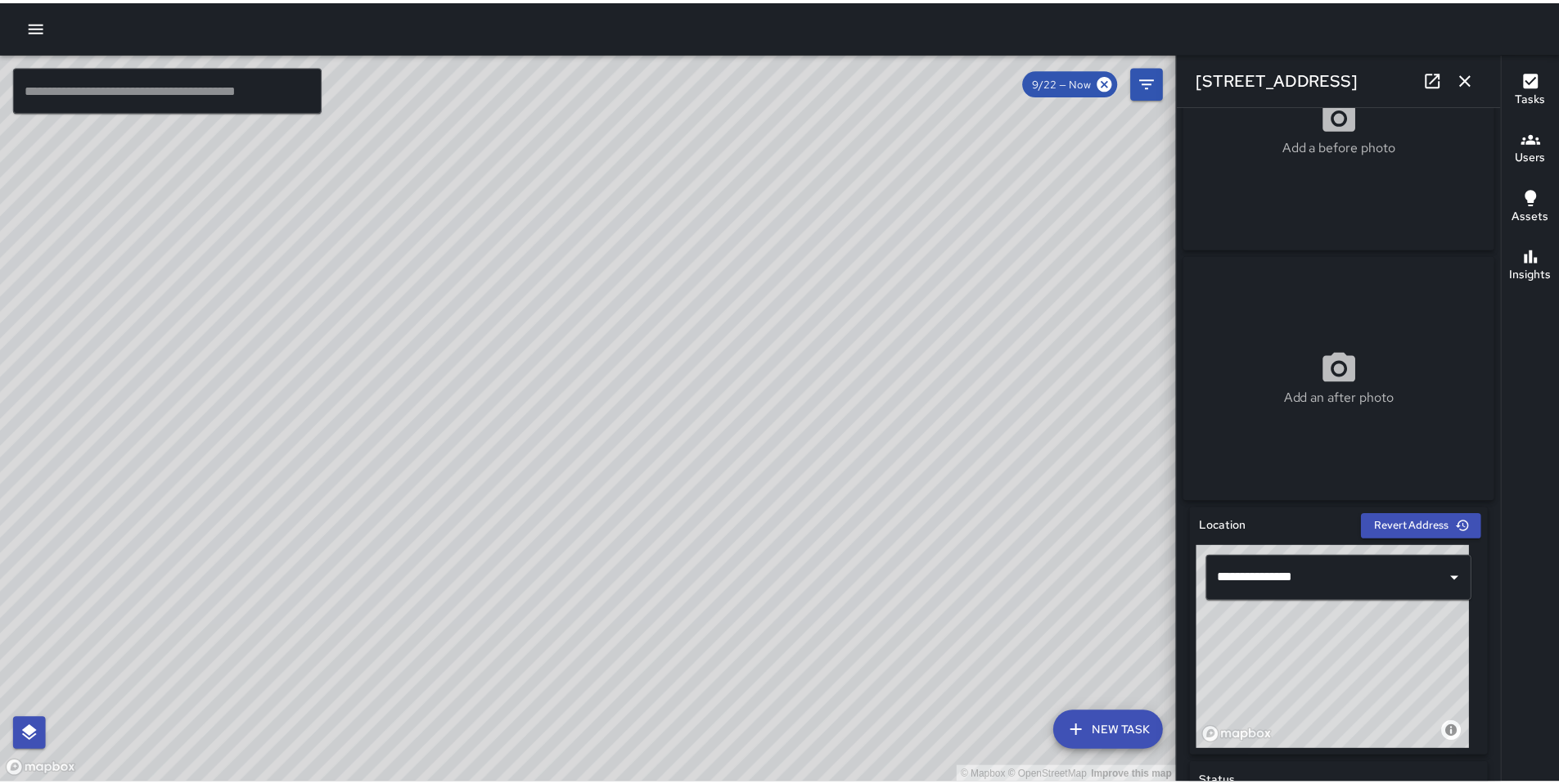
scroll to position [333, 0]
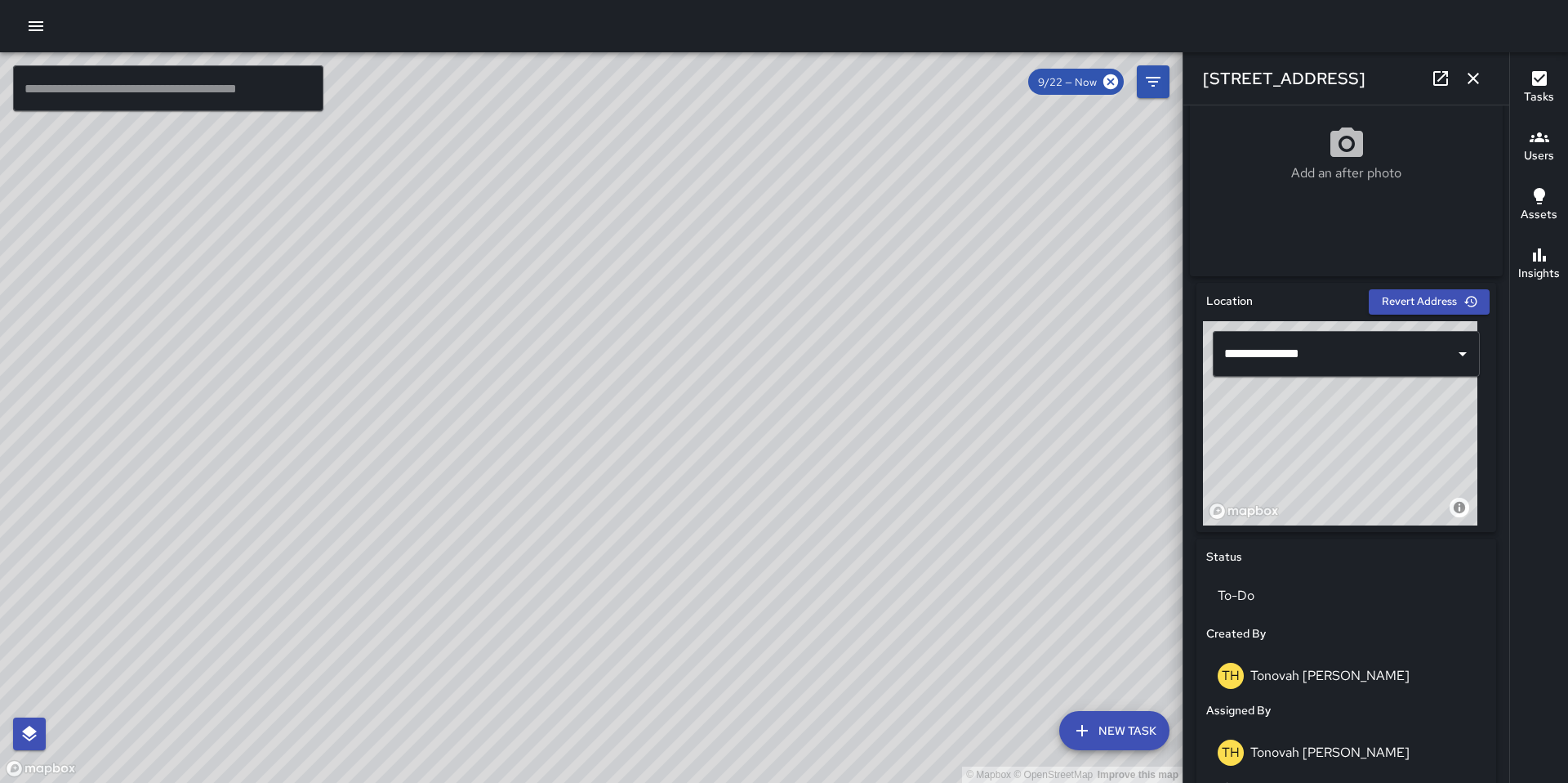
click at [46, 25] on button "button" at bounding box center [36, 26] width 33 height 33
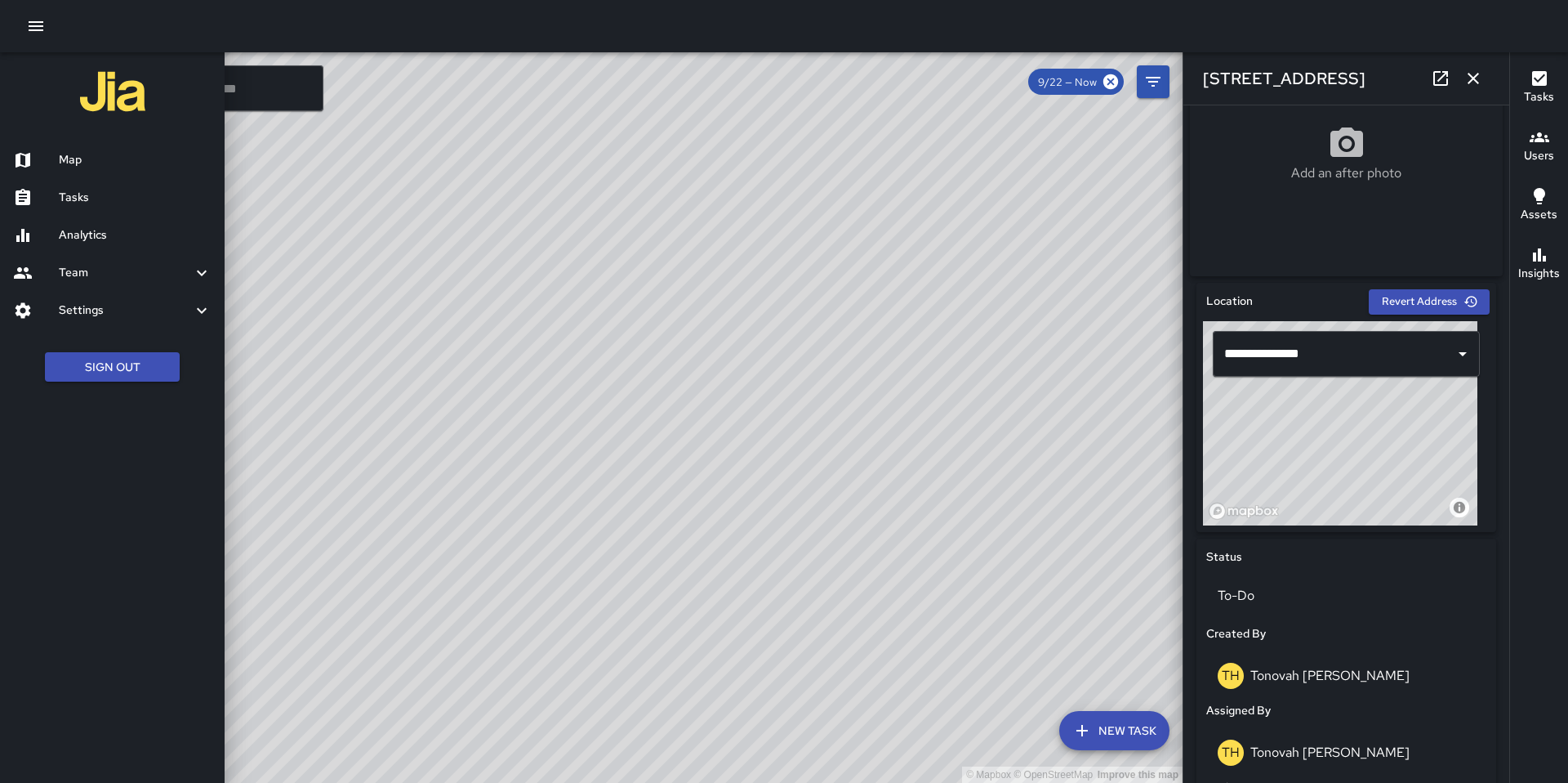
click at [93, 238] on h6 "Analytics" at bounding box center [135, 235] width 153 height 18
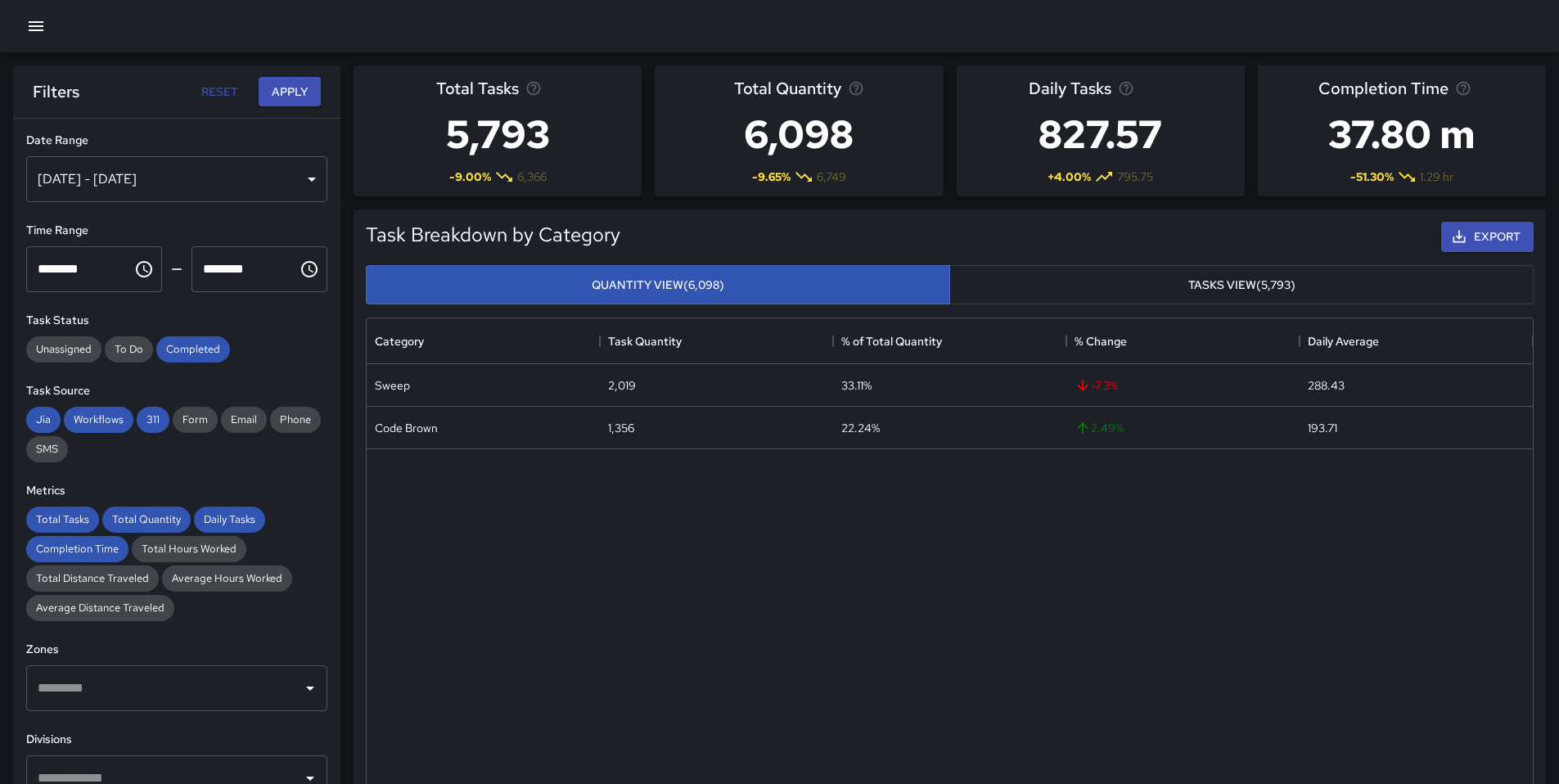
scroll to position [477, 1154]
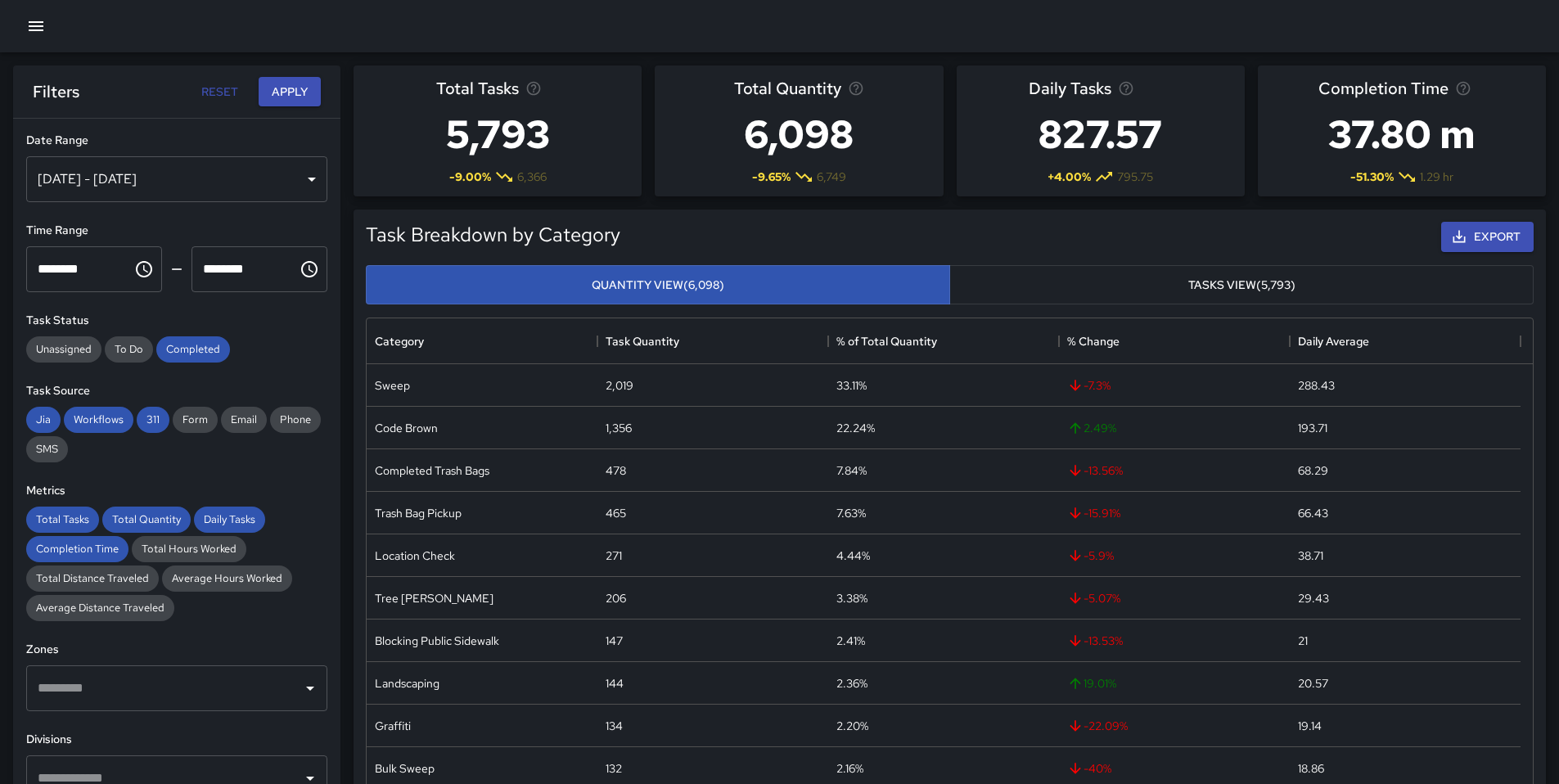
click at [123, 175] on div "Sep 16, 2025 - Sep 22, 2025" at bounding box center [177, 178] width 302 height 45
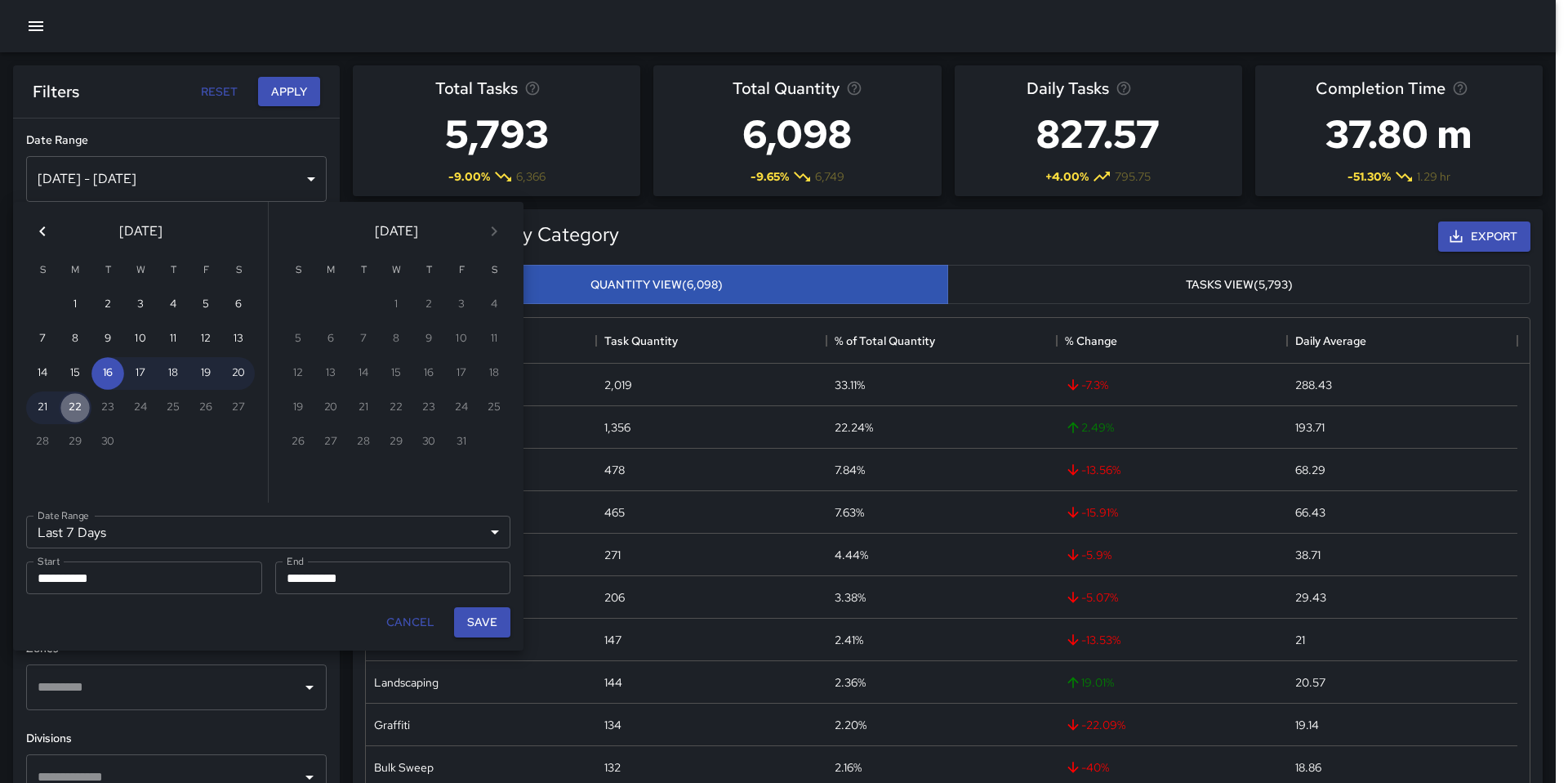
click at [69, 414] on button "22" at bounding box center [75, 407] width 33 height 33
type input "******"
type input "**********"
click at [467, 624] on button "Save" at bounding box center [482, 622] width 56 height 30
type input "**********"
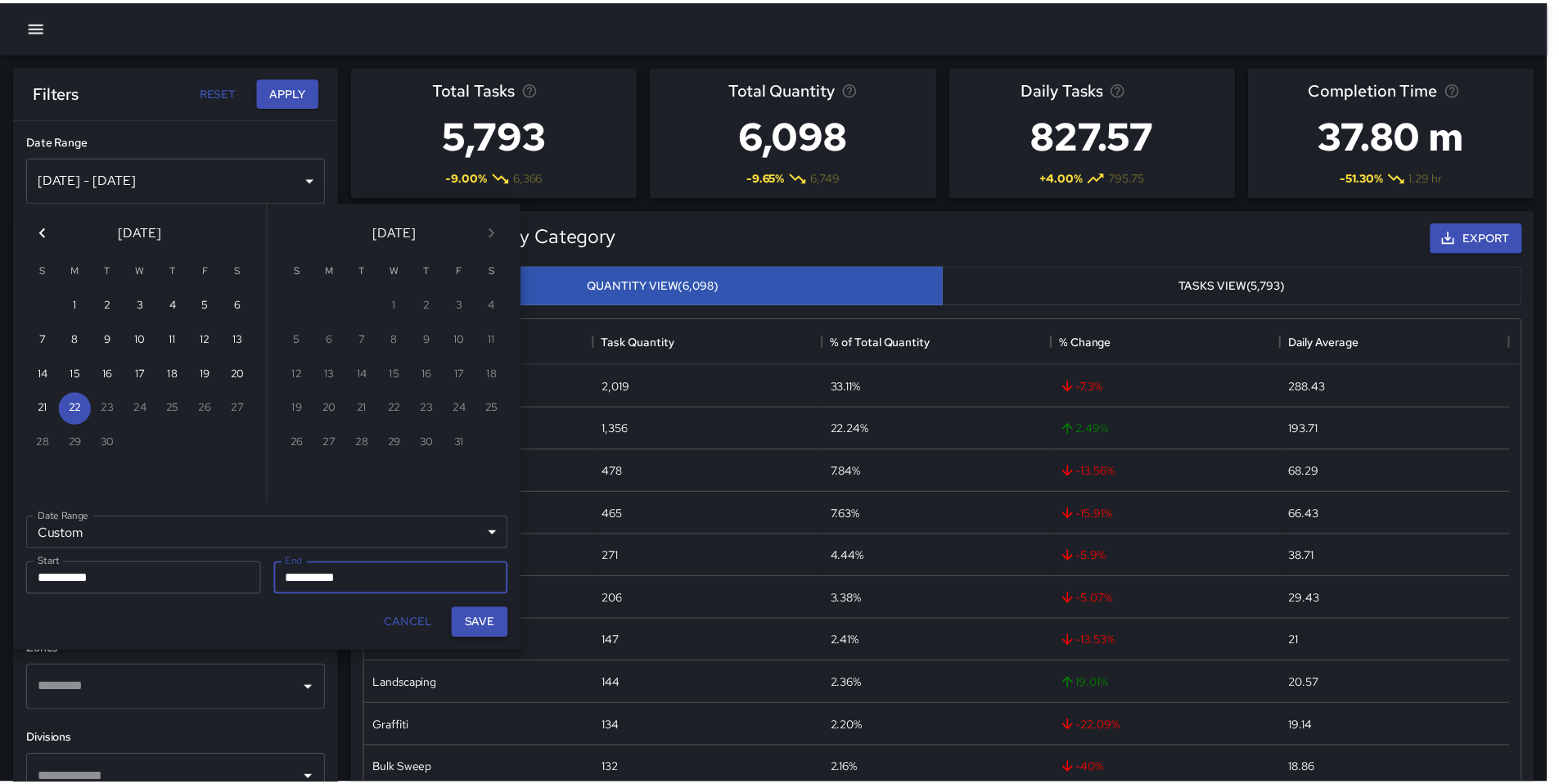
scroll to position [13, 13]
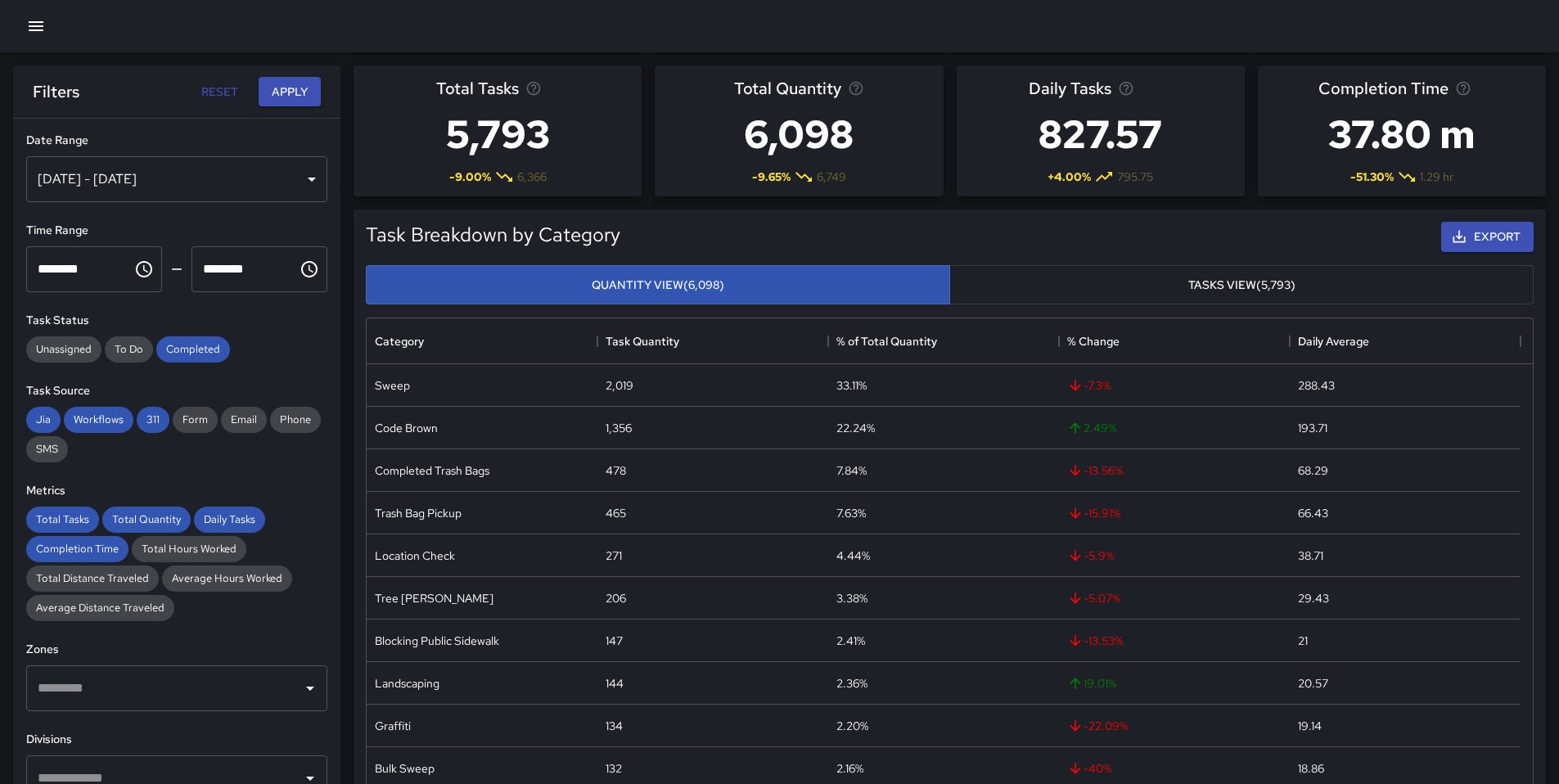
drag, startPoint x: 180, startPoint y: 350, endPoint x: 168, endPoint y: 377, distance: 29.5
click at [180, 351] on span "Completed" at bounding box center [193, 349] width 74 height 14
click at [150, 418] on span "311" at bounding box center [153, 419] width 33 height 14
click at [104, 421] on span "Workflows" at bounding box center [99, 419] width 70 height 14
click at [26, 423] on span "Jia" at bounding box center [43, 419] width 35 height 14
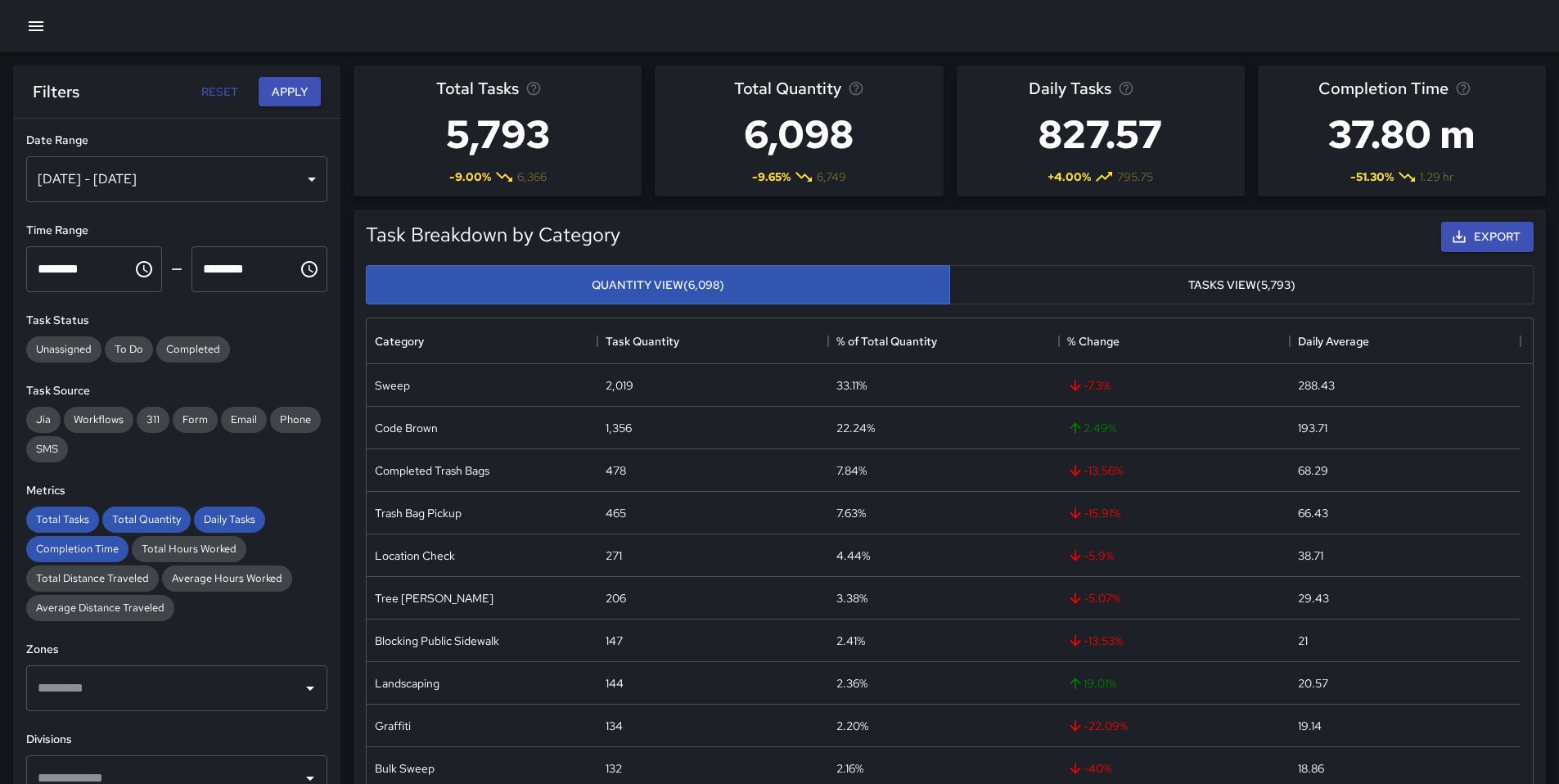
click at [69, 533] on div "Total Tasks Total Quantity Daily Tasks Completion Time Total Hours Worked Total…" at bounding box center [177, 564] width 302 height 114
click at [129, 525] on span "Total Quantity" at bounding box center [146, 519] width 88 height 14
click at [245, 518] on span "Daily Tasks" at bounding box center [229, 519] width 71 height 14
click at [64, 523] on span "Total Tasks" at bounding box center [62, 519] width 73 height 14
click at [85, 557] on div "Completion Time" at bounding box center [77, 549] width 103 height 26
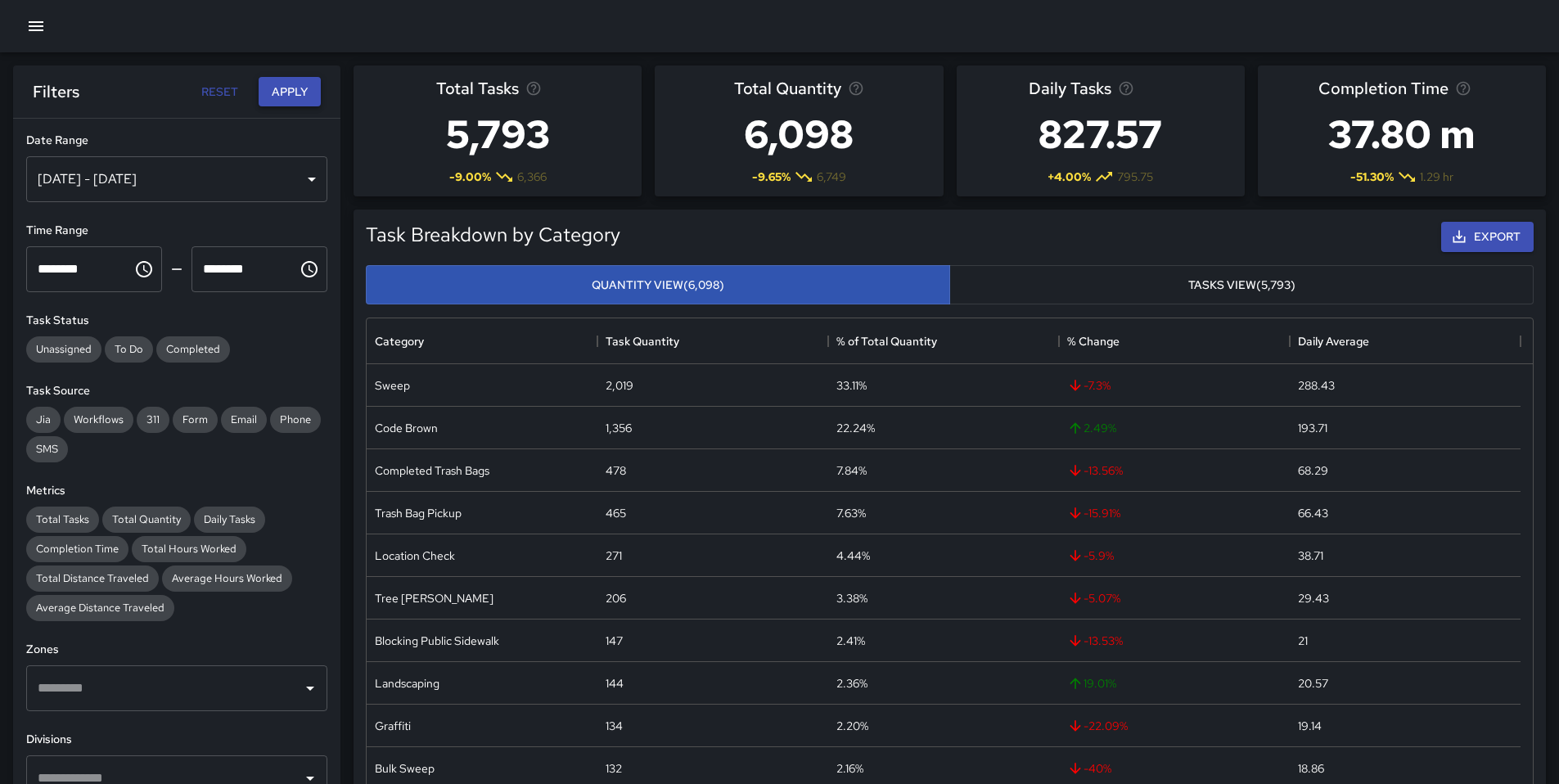
click at [299, 82] on button "Apply" at bounding box center [290, 92] width 62 height 30
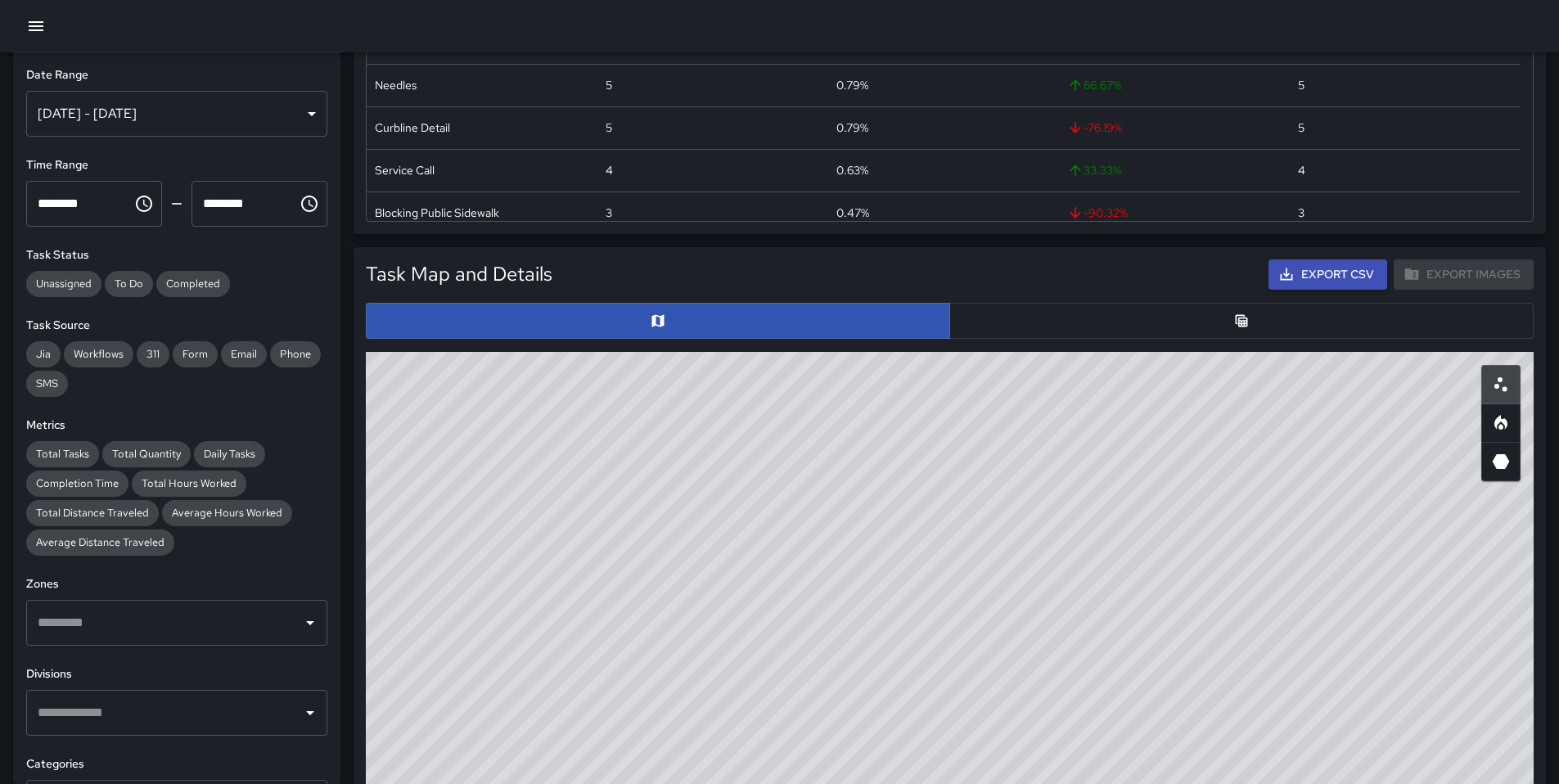
scroll to position [457, 0]
click at [1136, 327] on button "button" at bounding box center [1241, 319] width 585 height 36
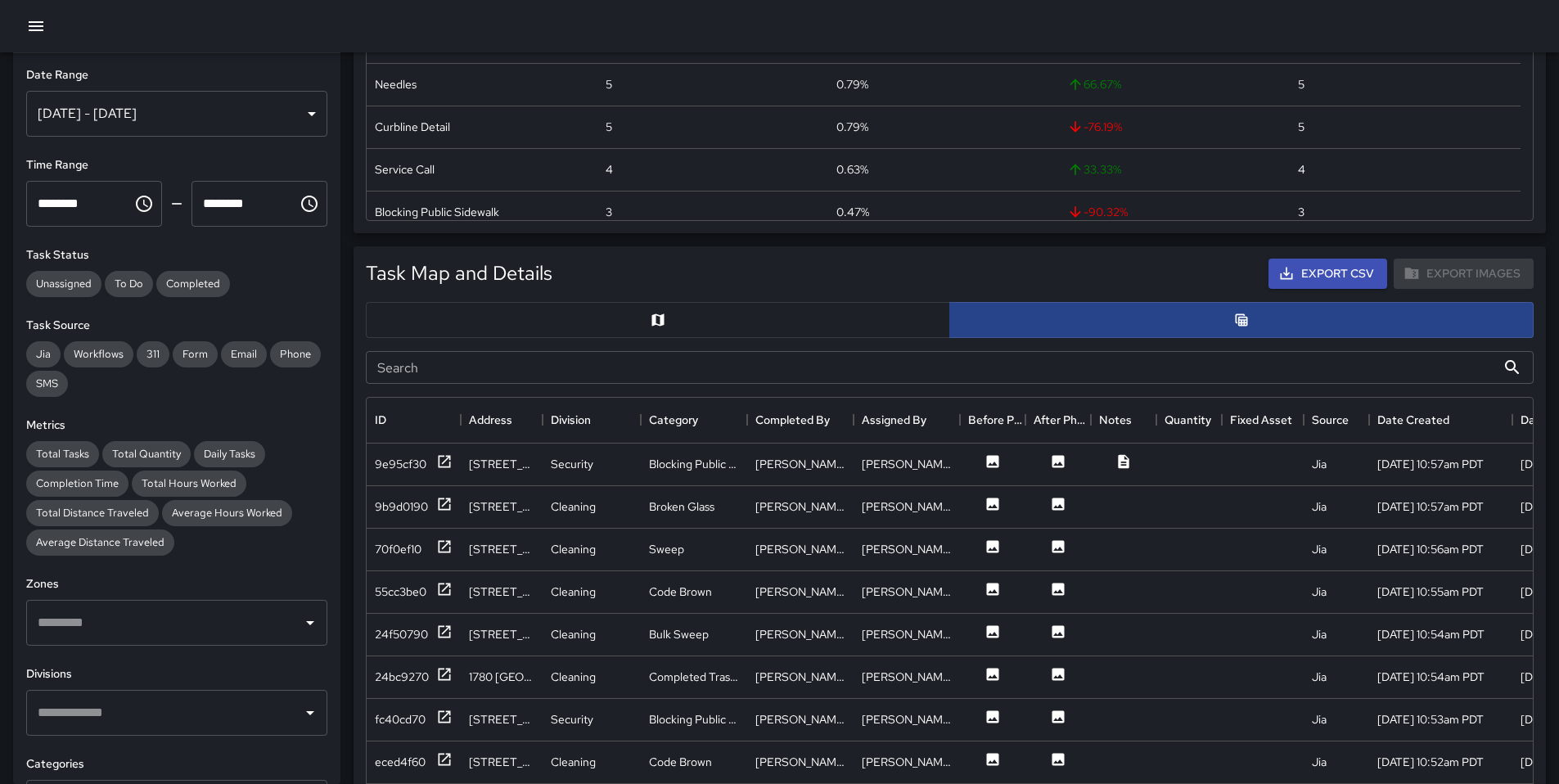
scroll to position [13, 13]
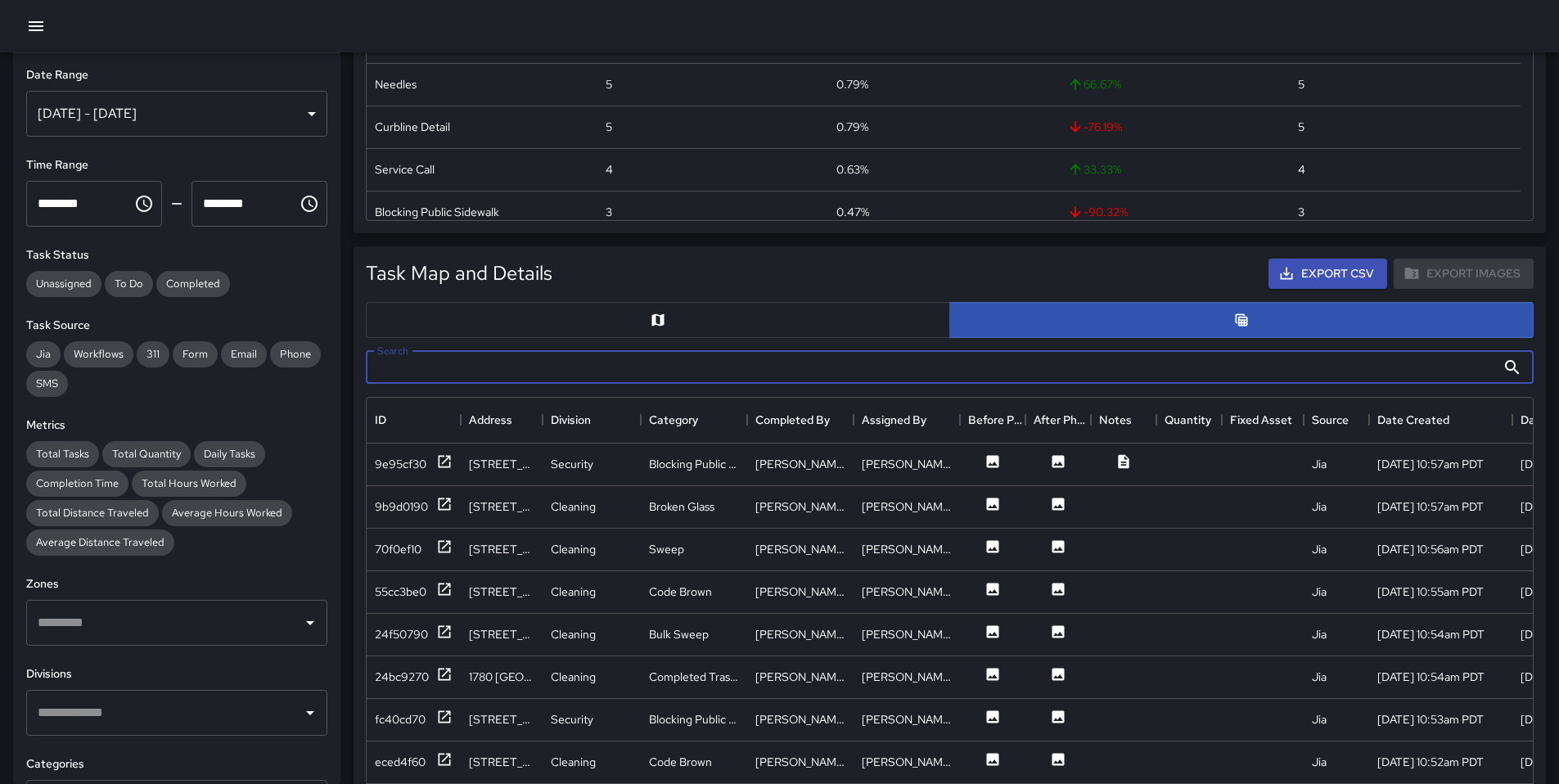
click at [624, 374] on input "Search" at bounding box center [931, 367] width 1131 height 33
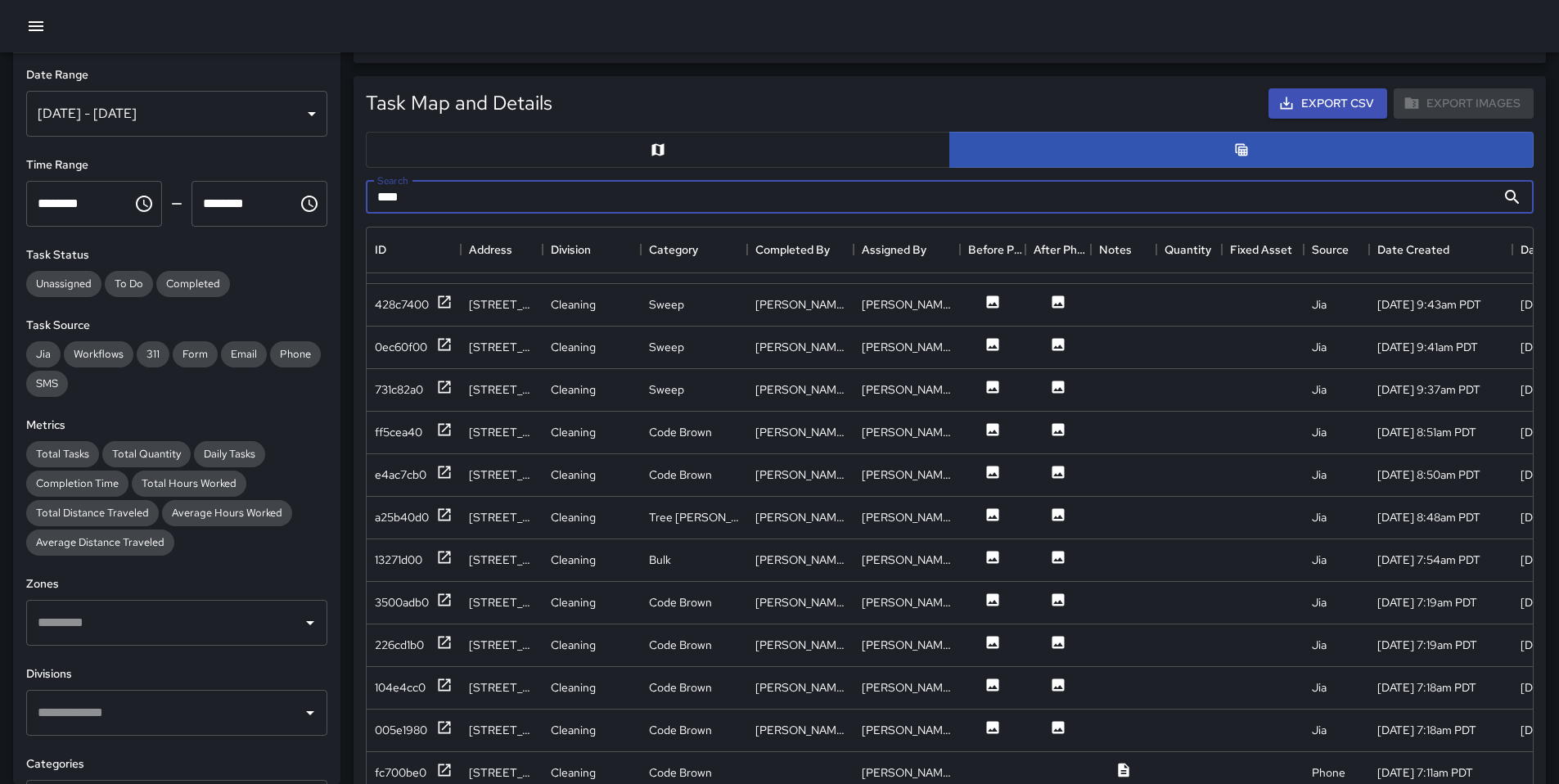
scroll to position [726, 0]
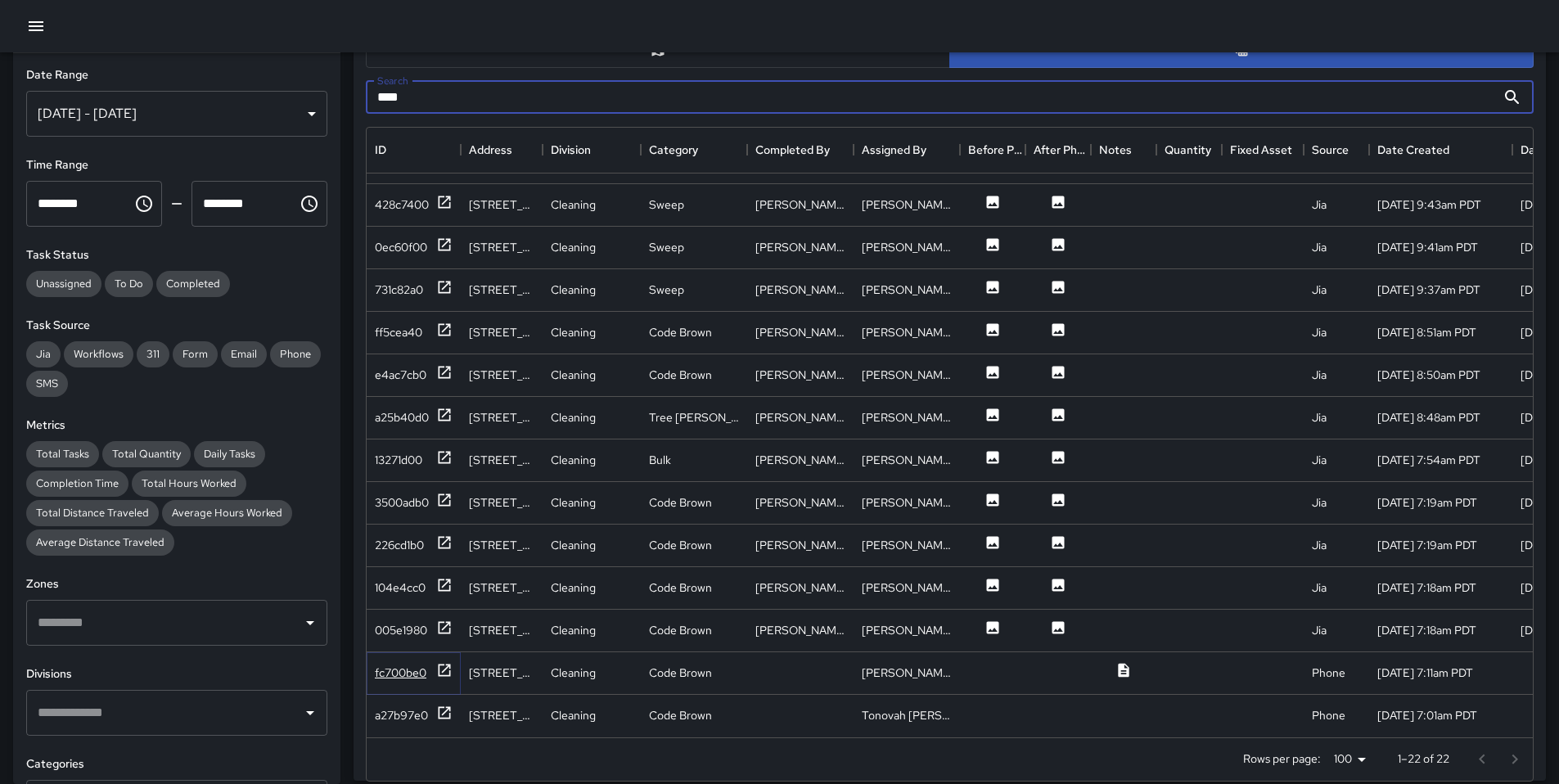
click at [418, 668] on div "fc700be0" at bounding box center [413, 672] width 78 height 21
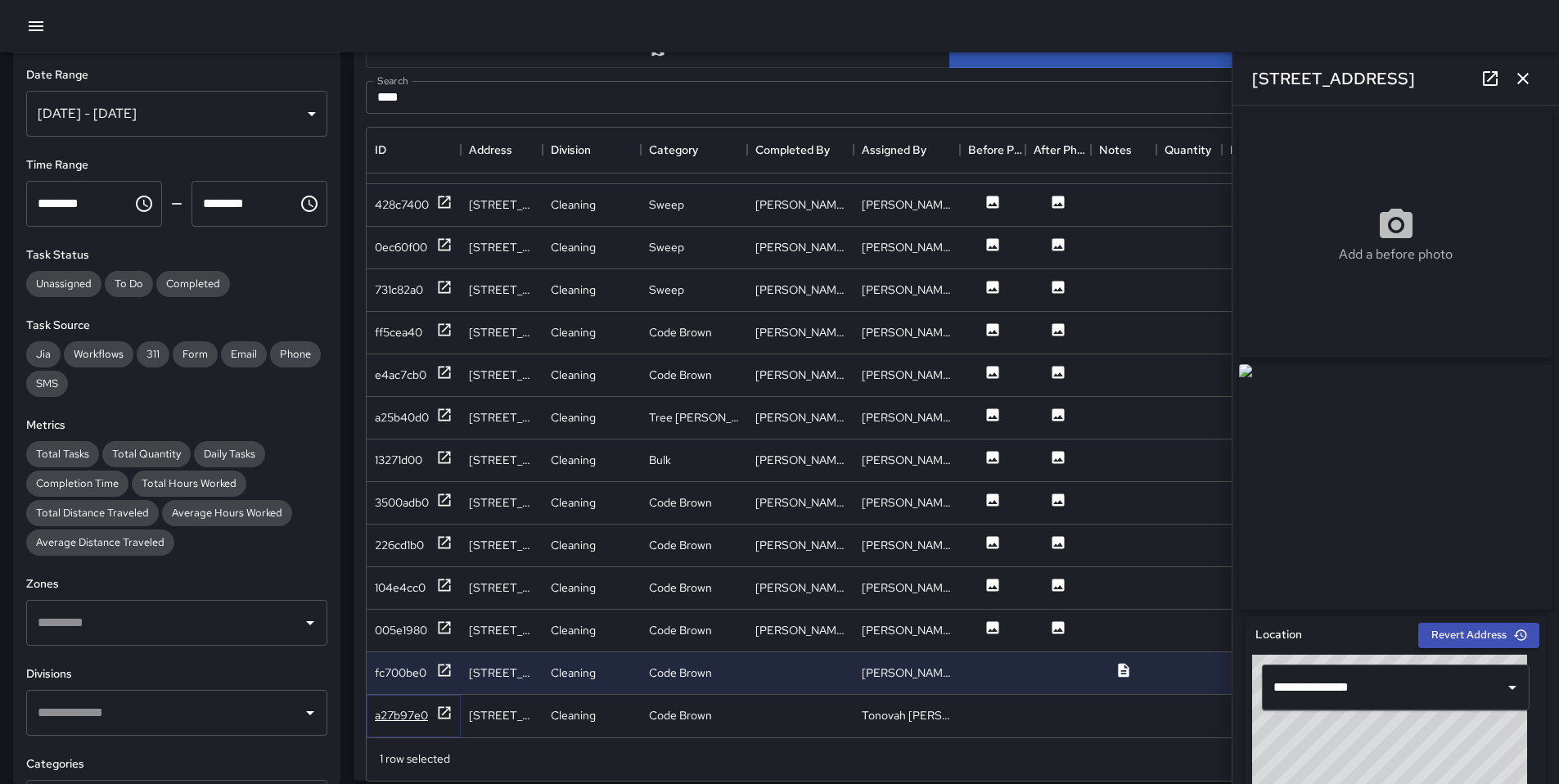
click at [414, 706] on div "a27b97e0" at bounding box center [402, 714] width 54 height 16
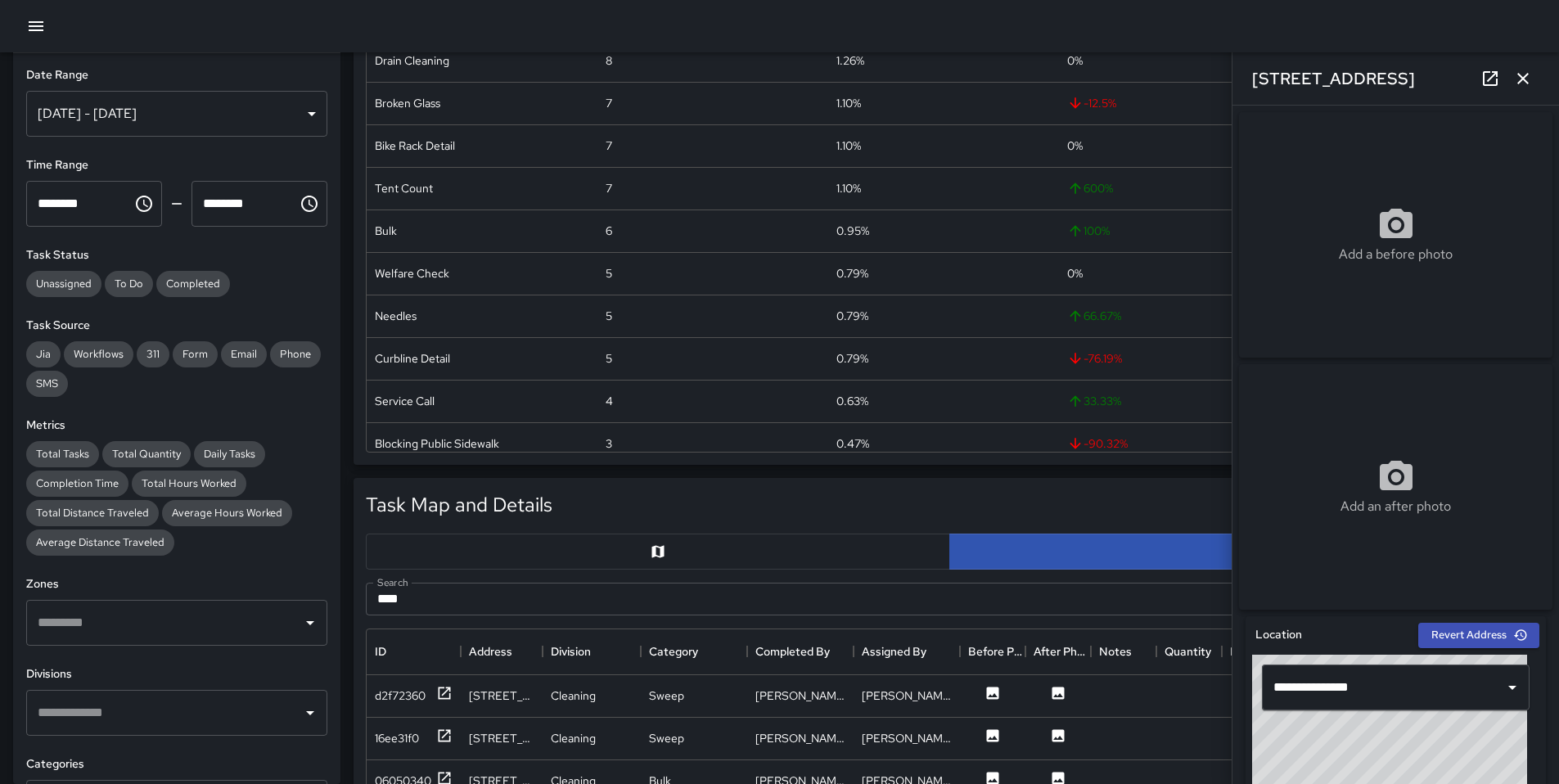
scroll to position [186, 0]
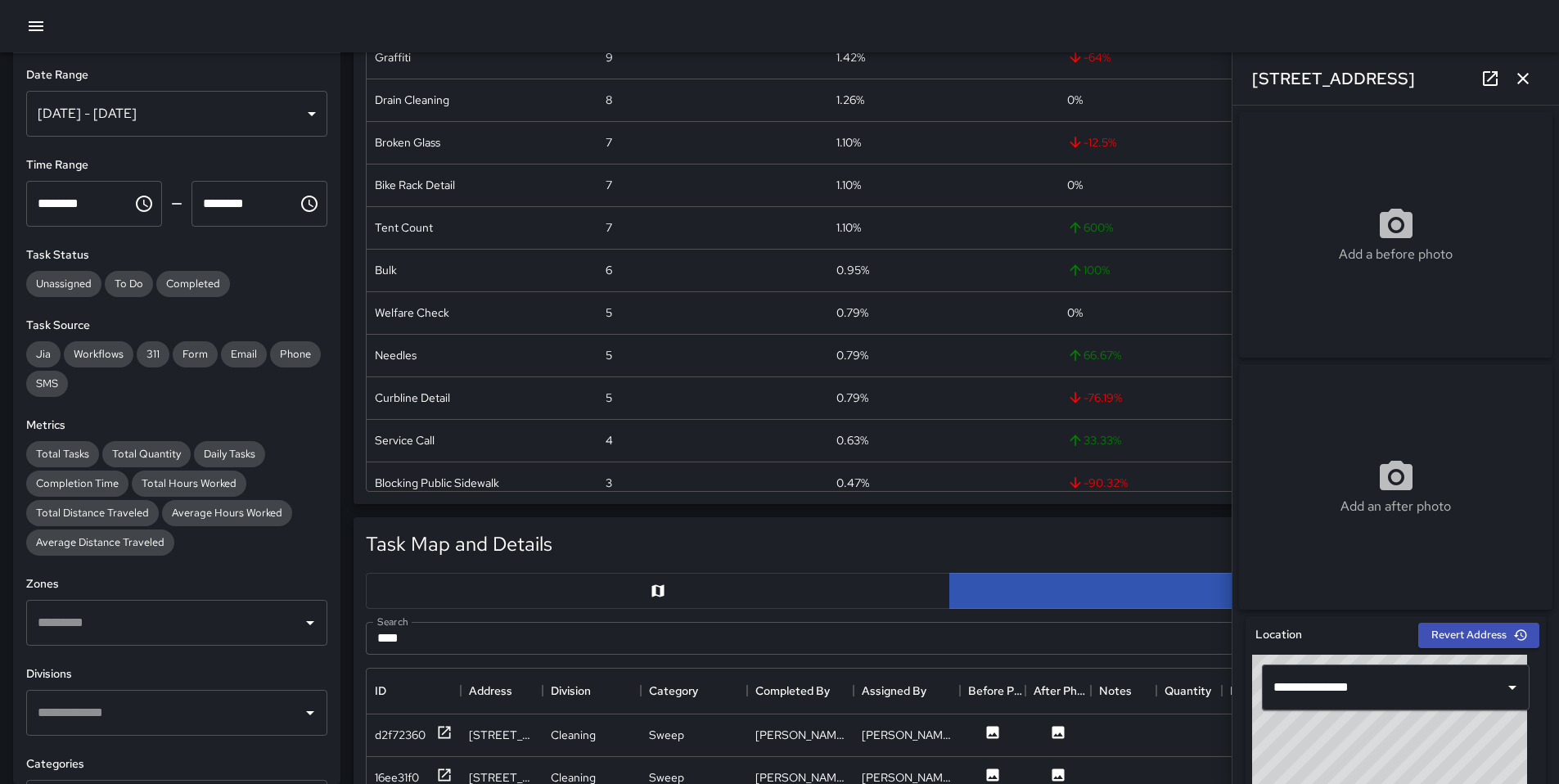
click at [529, 617] on div "Search **** Search" at bounding box center [949, 638] width 1181 height 45
click at [493, 640] on input "****" at bounding box center [931, 638] width 1131 height 33
type input "*"
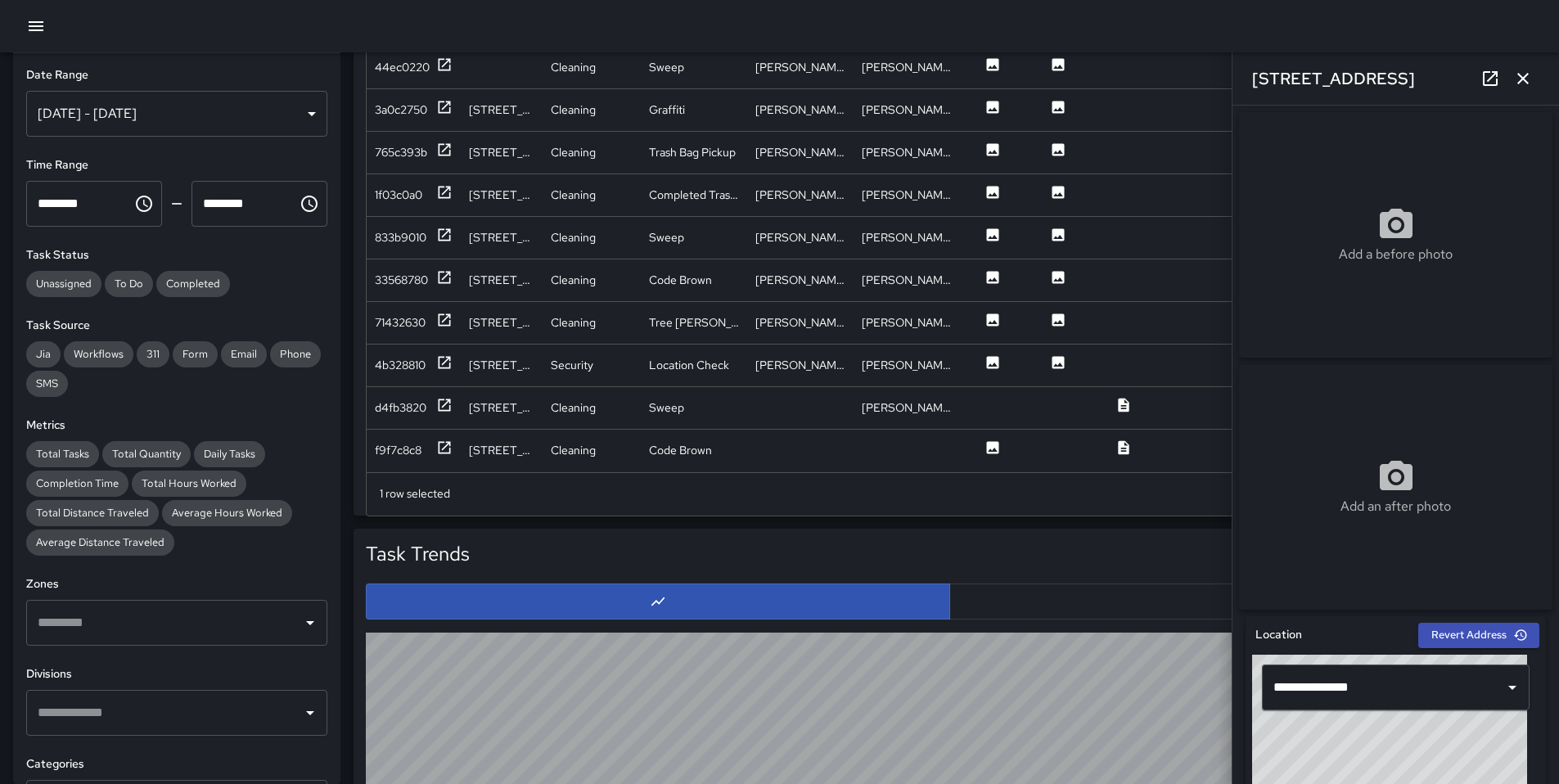
scroll to position [993, 0]
type input "***"
click at [1525, 75] on icon "button" at bounding box center [1522, 78] width 12 height 12
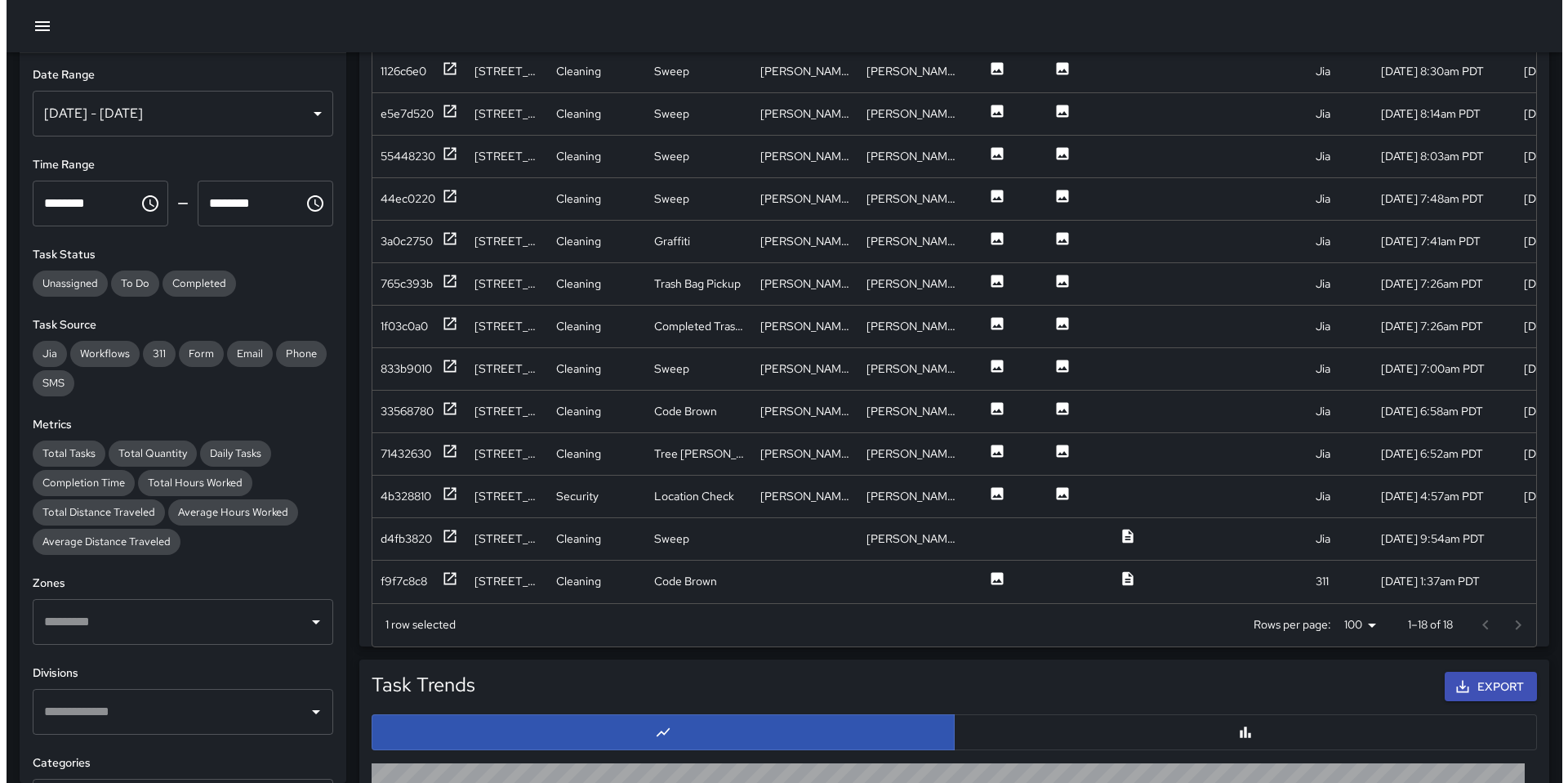
scroll to position [839, 0]
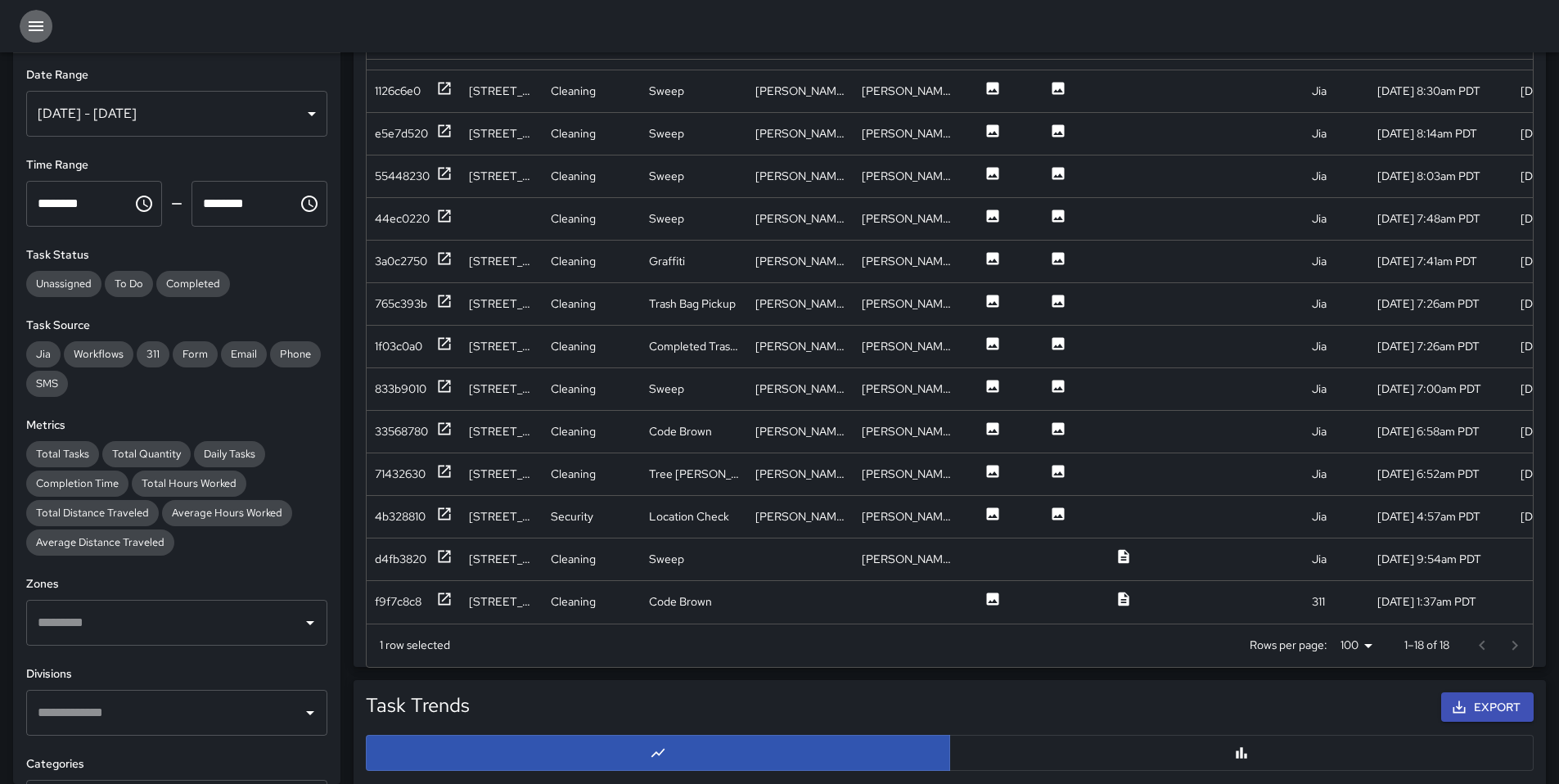
click at [20, 26] on button "button" at bounding box center [36, 26] width 33 height 33
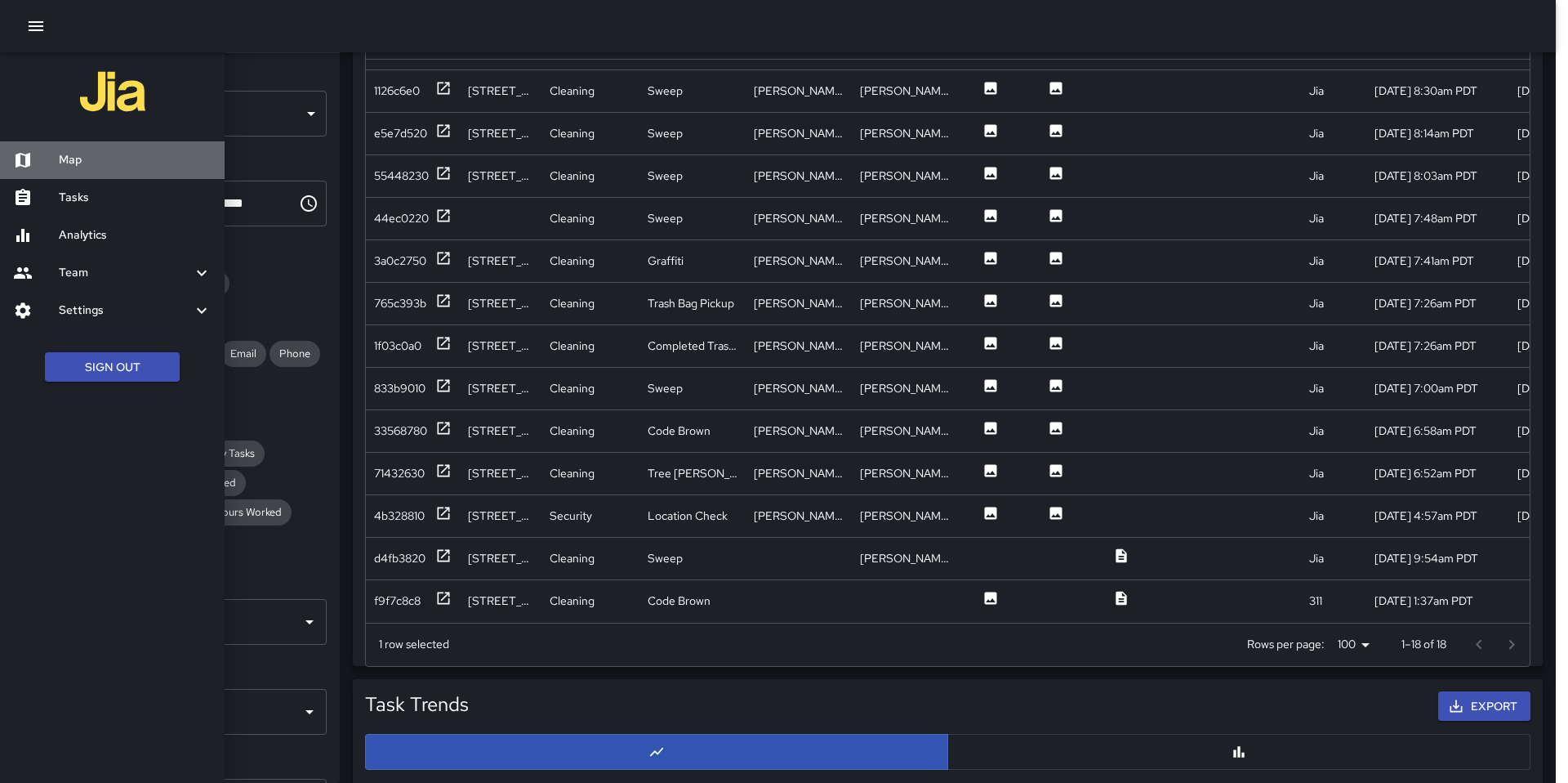
click at [90, 151] on h6 "Map" at bounding box center [135, 160] width 153 height 18
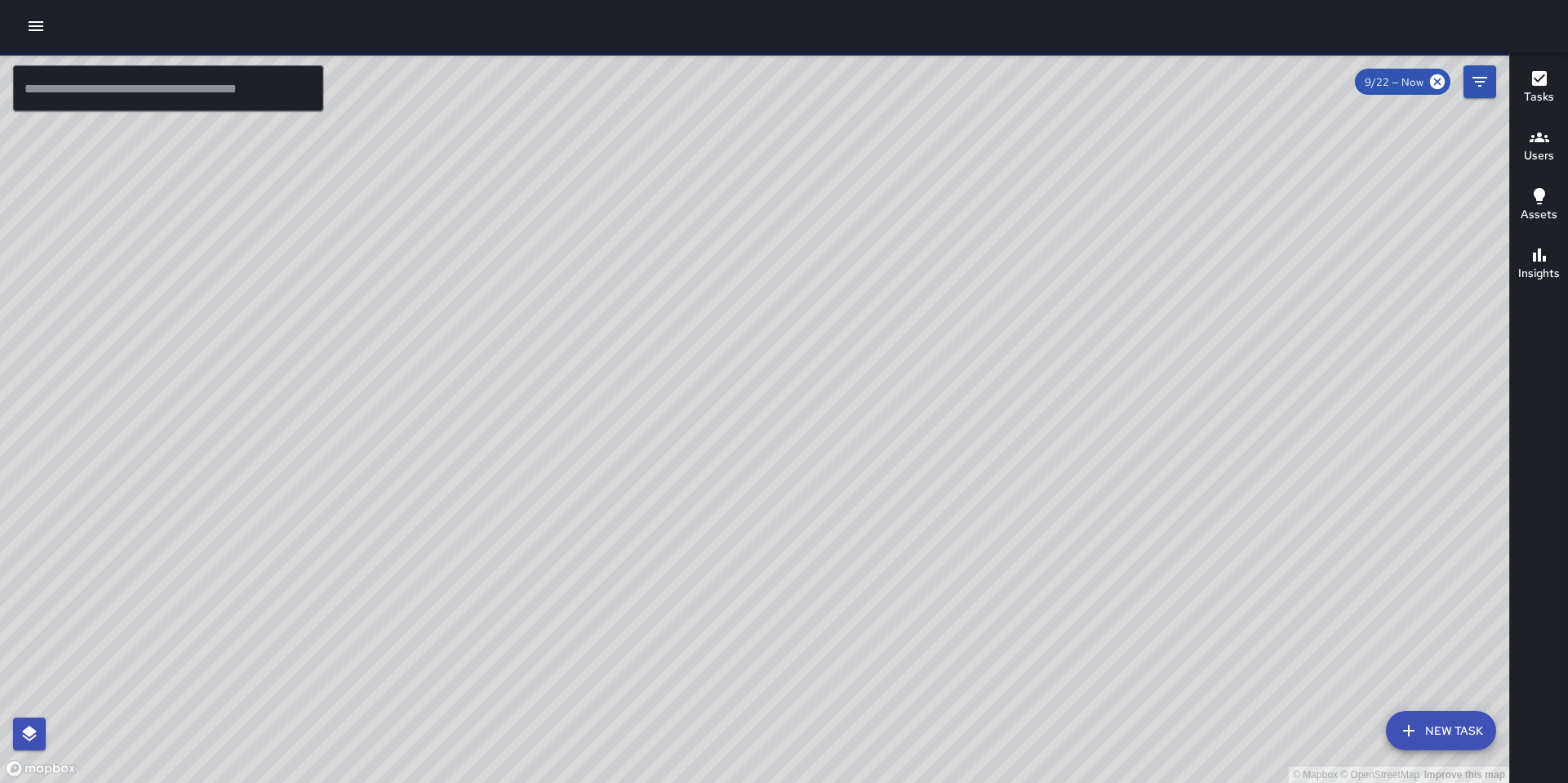
click at [1419, 724] on button "New Task" at bounding box center [1441, 730] width 110 height 39
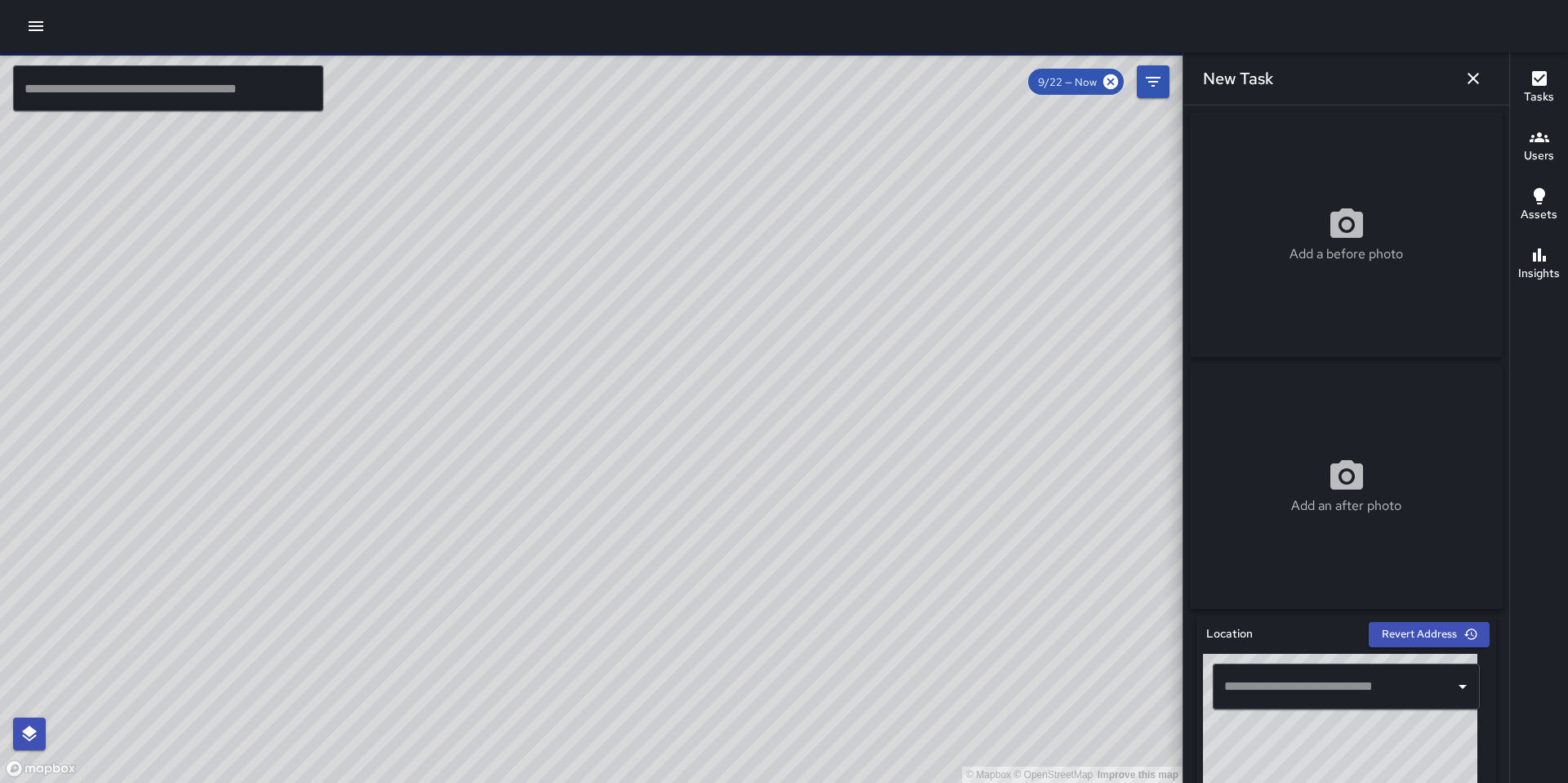
click at [1310, 684] on input "text" at bounding box center [1334, 686] width 228 height 31
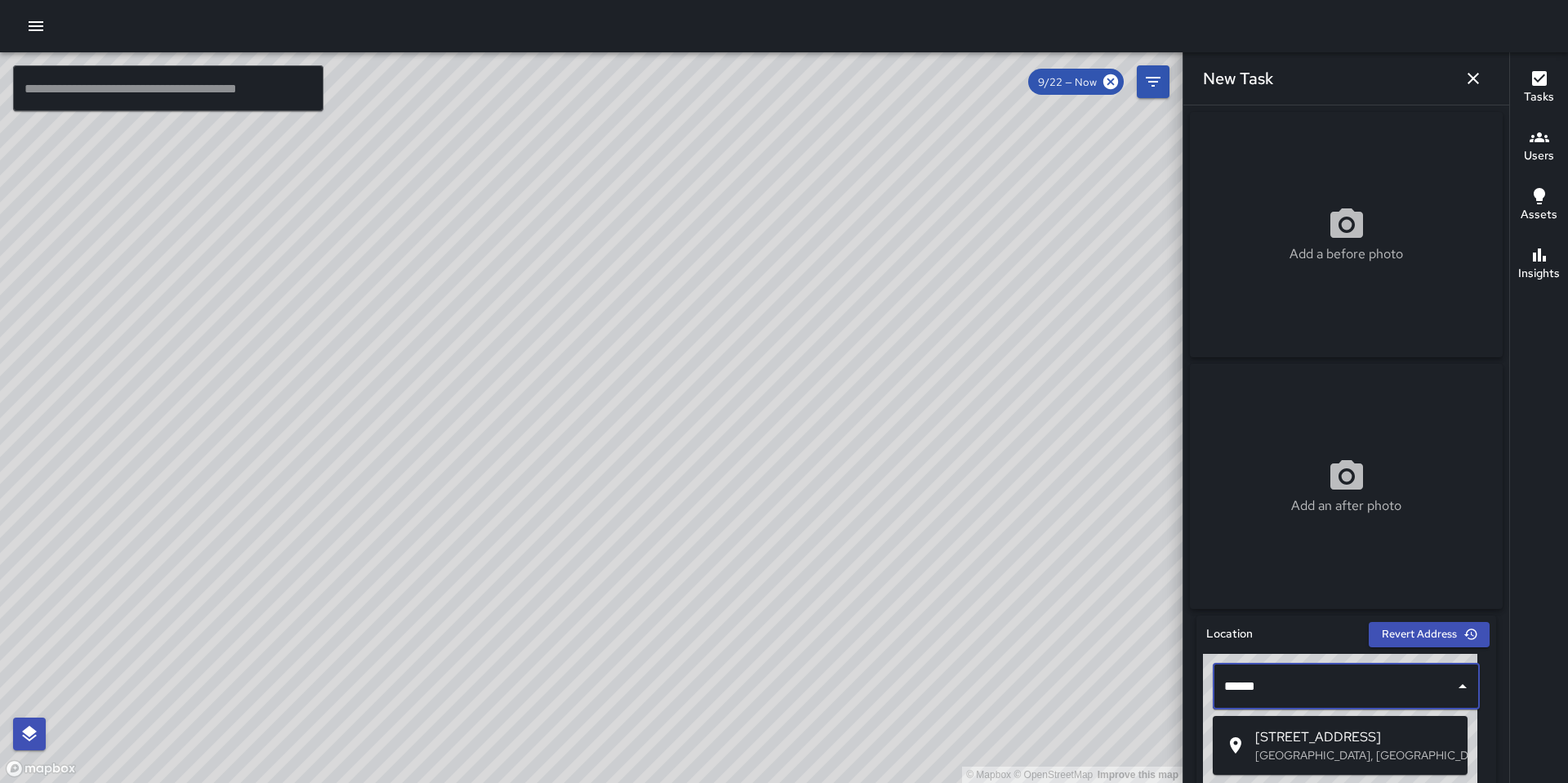
click at [1326, 734] on span "224 10th Street" at bounding box center [1355, 737] width 199 height 20
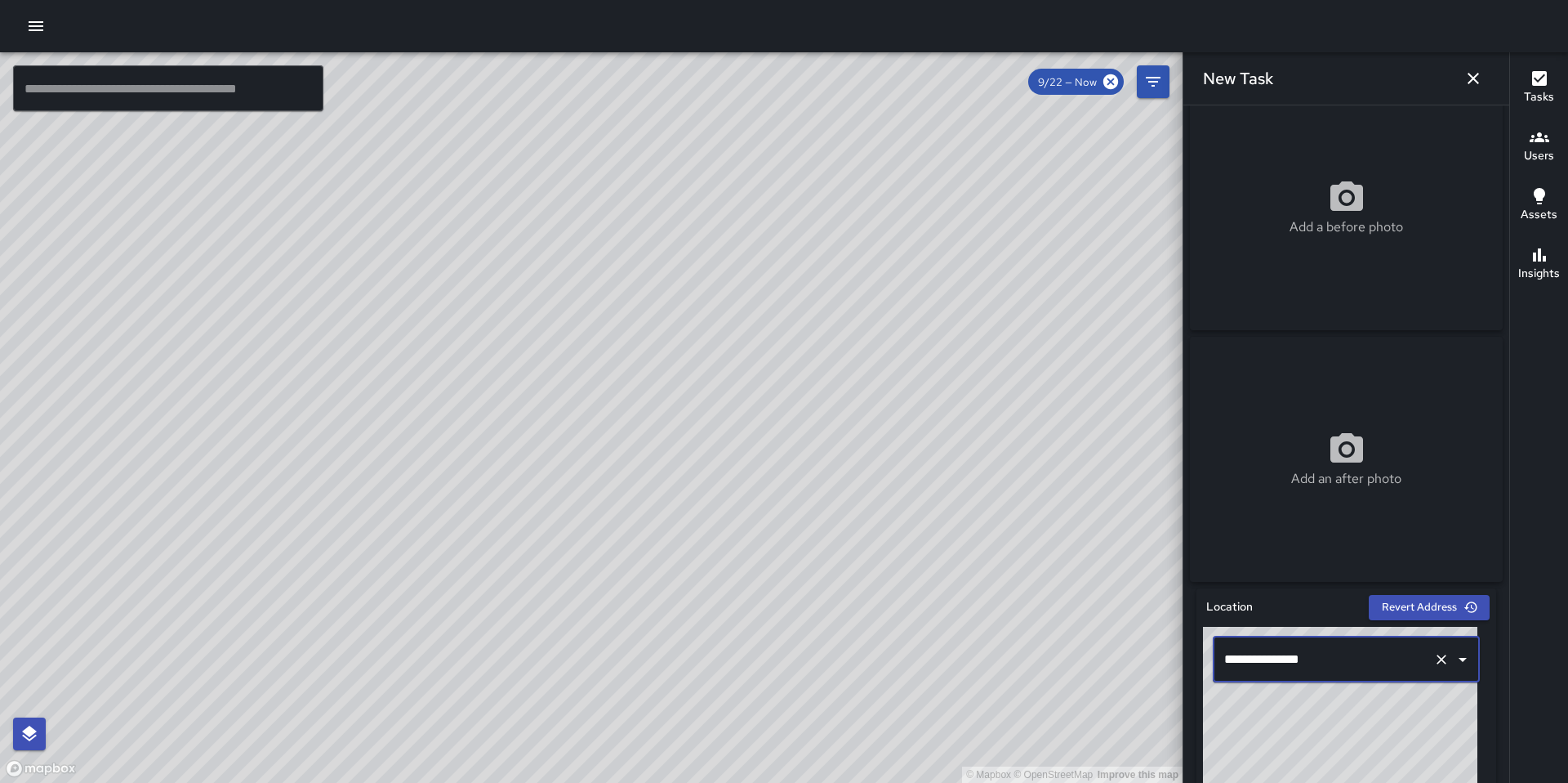
scroll to position [29, 0]
type input "**********"
drag, startPoint x: 475, startPoint y: 501, endPoint x: 516, endPoint y: 322, distance: 183.6
click at [511, 337] on div "© Mapbox © OpenStreetMap Improve this map" at bounding box center [591, 418] width 1182 height 730
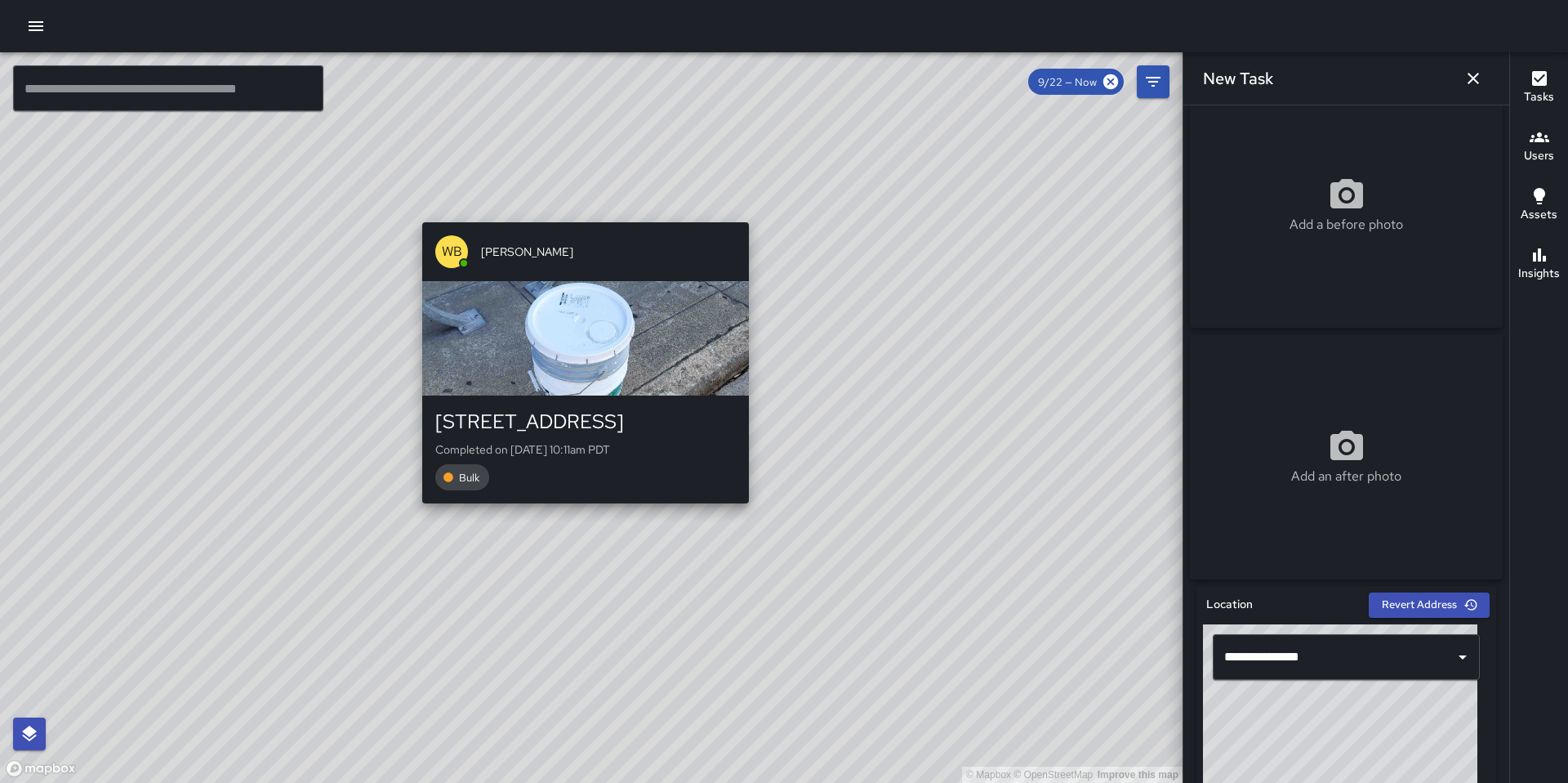
click at [581, 518] on div "© Mapbox © OpenStreetMap Improve this map WB Woodrow Blake 371 10th Street Comp…" at bounding box center [591, 418] width 1182 height 730
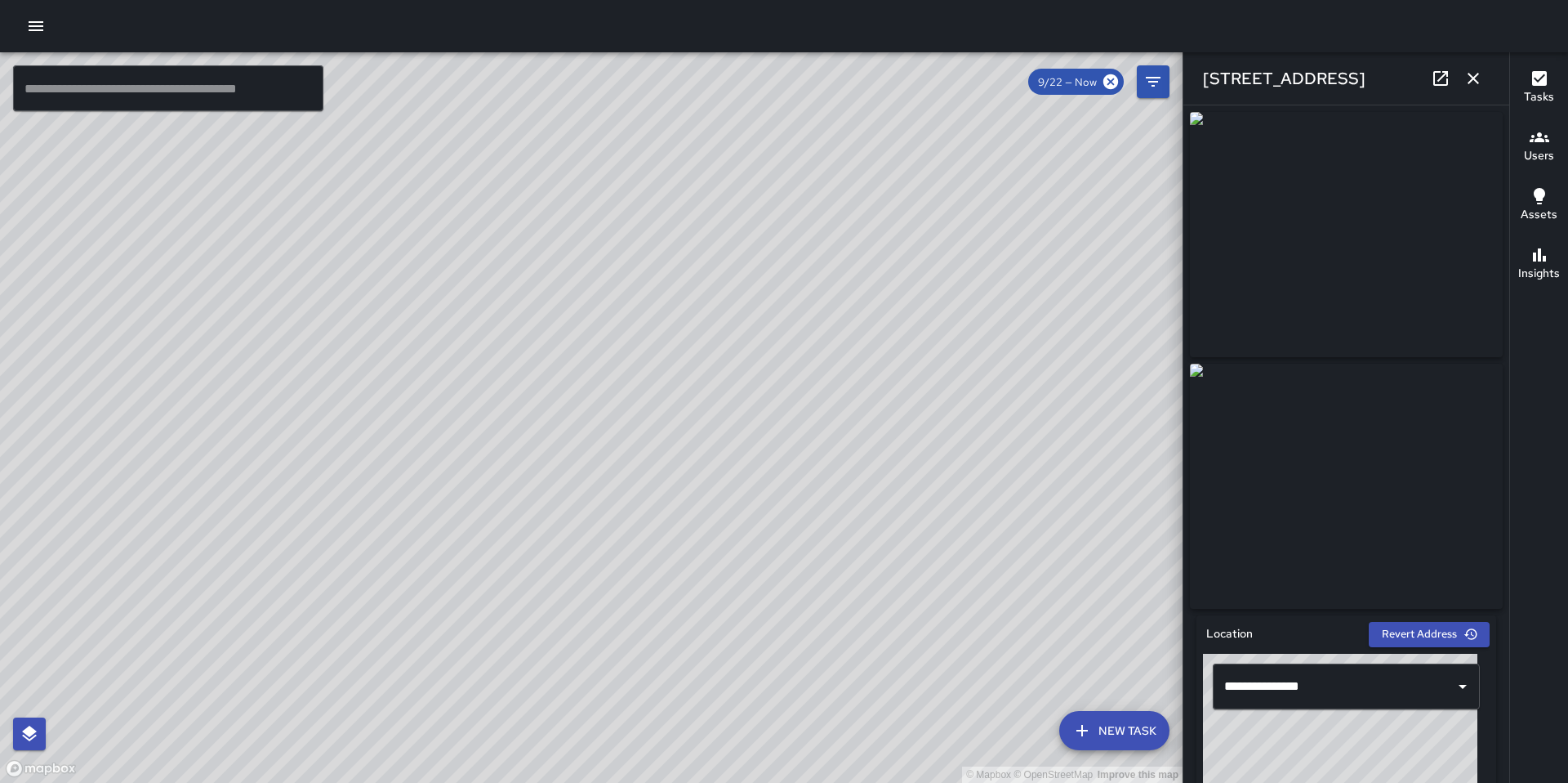
click at [547, 416] on div "© Mapbox © OpenStreetMap Improve this map EB Edwin Barillas 360 10th Street Com…" at bounding box center [591, 418] width 1182 height 730
click at [537, 370] on div "© Mapbox © OpenStreetMap Improve this map EB Edwin Barillas 358 10th Street Com…" at bounding box center [591, 418] width 1182 height 730
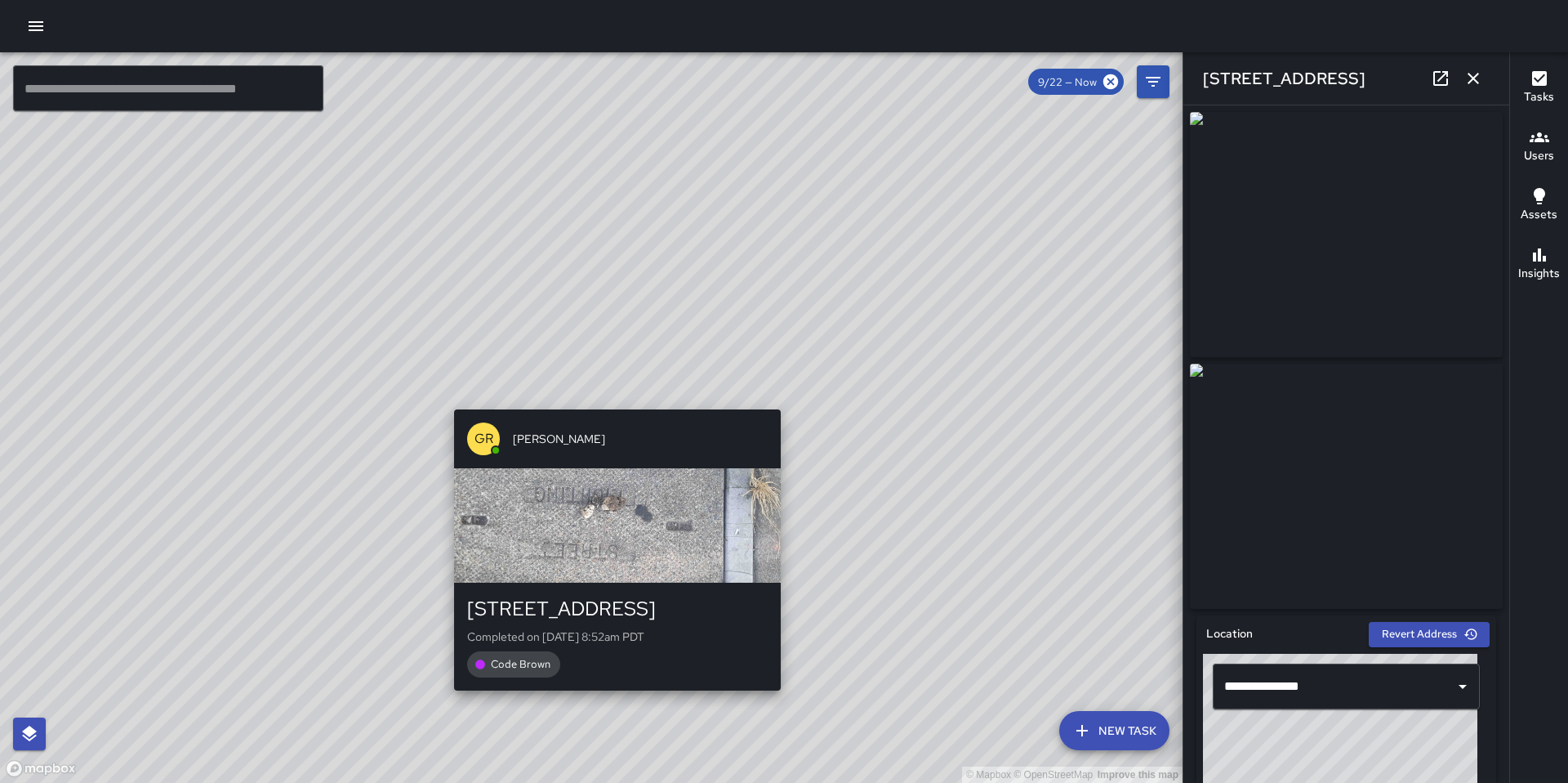
drag, startPoint x: 542, startPoint y: 297, endPoint x: 608, endPoint y: 396, distance: 119.0
click at [608, 396] on div "© Mapbox © OpenStreetMap Improve this map GR Gordon Rowe 325 10th Street Comple…" at bounding box center [591, 418] width 1182 height 730
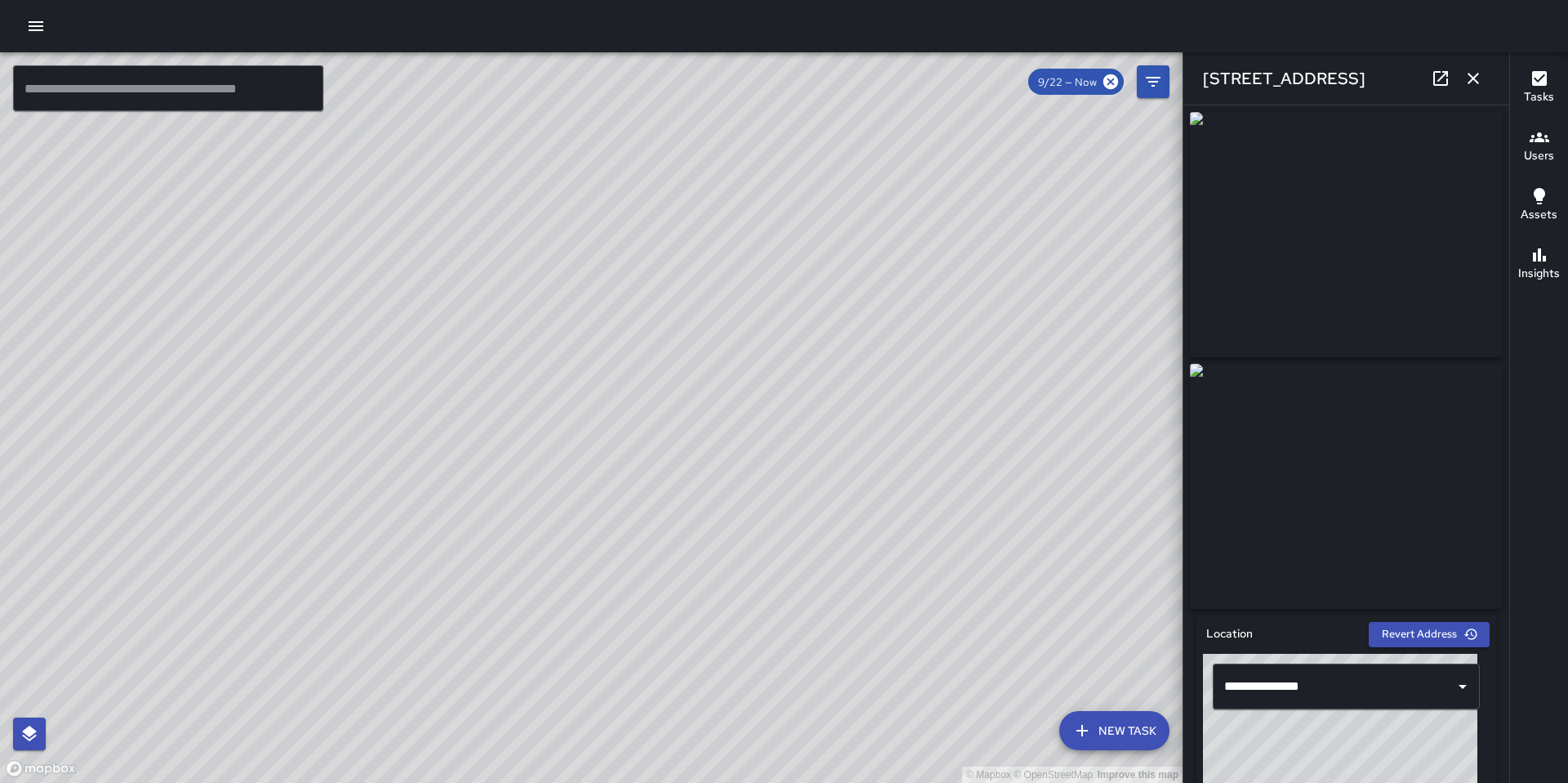
drag, startPoint x: 552, startPoint y: 387, endPoint x: 580, endPoint y: 428, distance: 49.6
click at [576, 425] on div "© Mapbox © OpenStreetMap Improve this map" at bounding box center [591, 418] width 1182 height 730
drag, startPoint x: 459, startPoint y: 315, endPoint x: 571, endPoint y: 448, distance: 173.9
click at [571, 453] on div "© Mapbox © OpenStreetMap Improve this map" at bounding box center [591, 418] width 1182 height 730
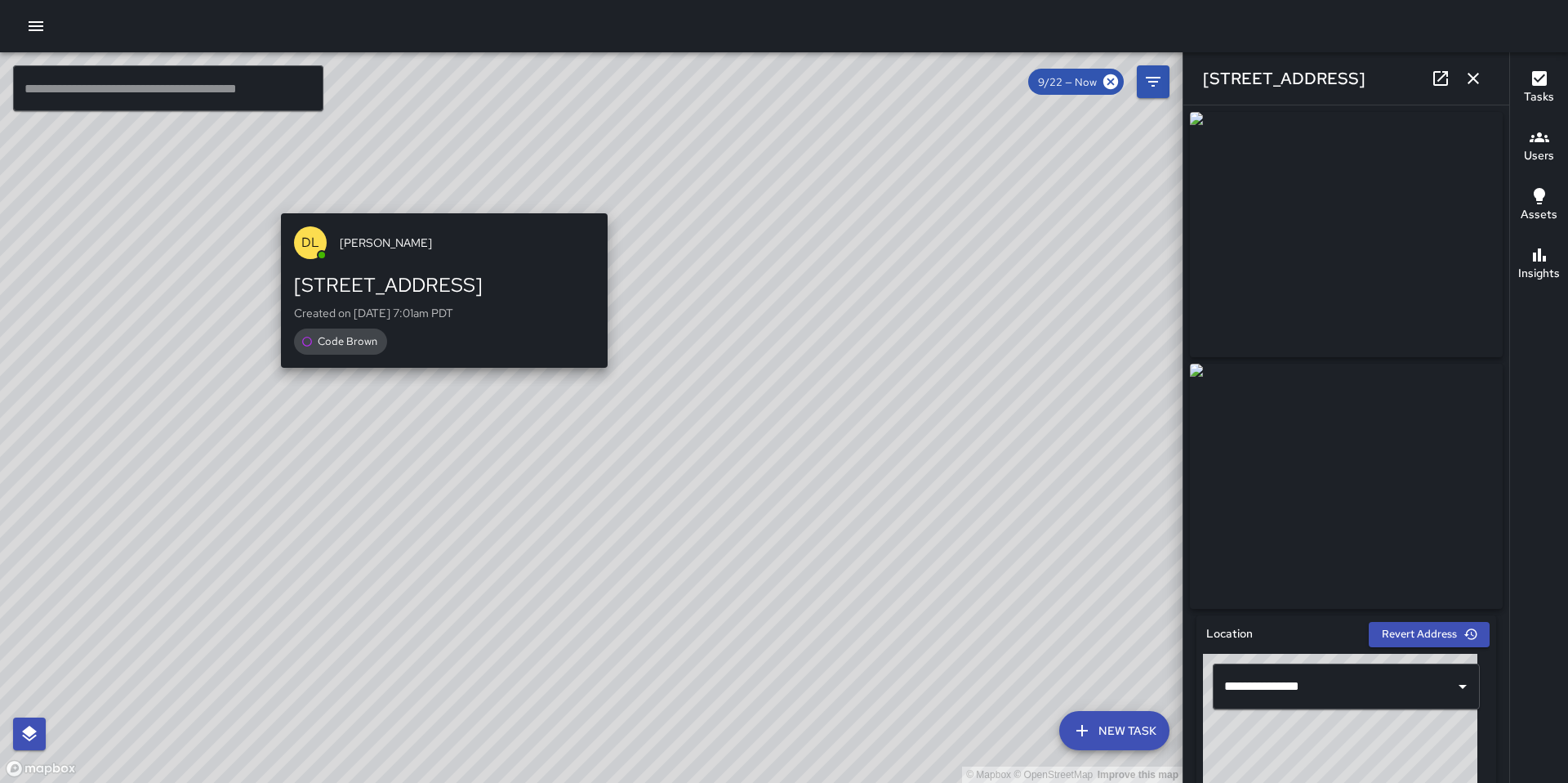
click at [434, 207] on div "DL Damariye Lewis 241 10th Street Created on 9/22/2025, 7:01am PDT Code Brown" at bounding box center [444, 290] width 340 height 168
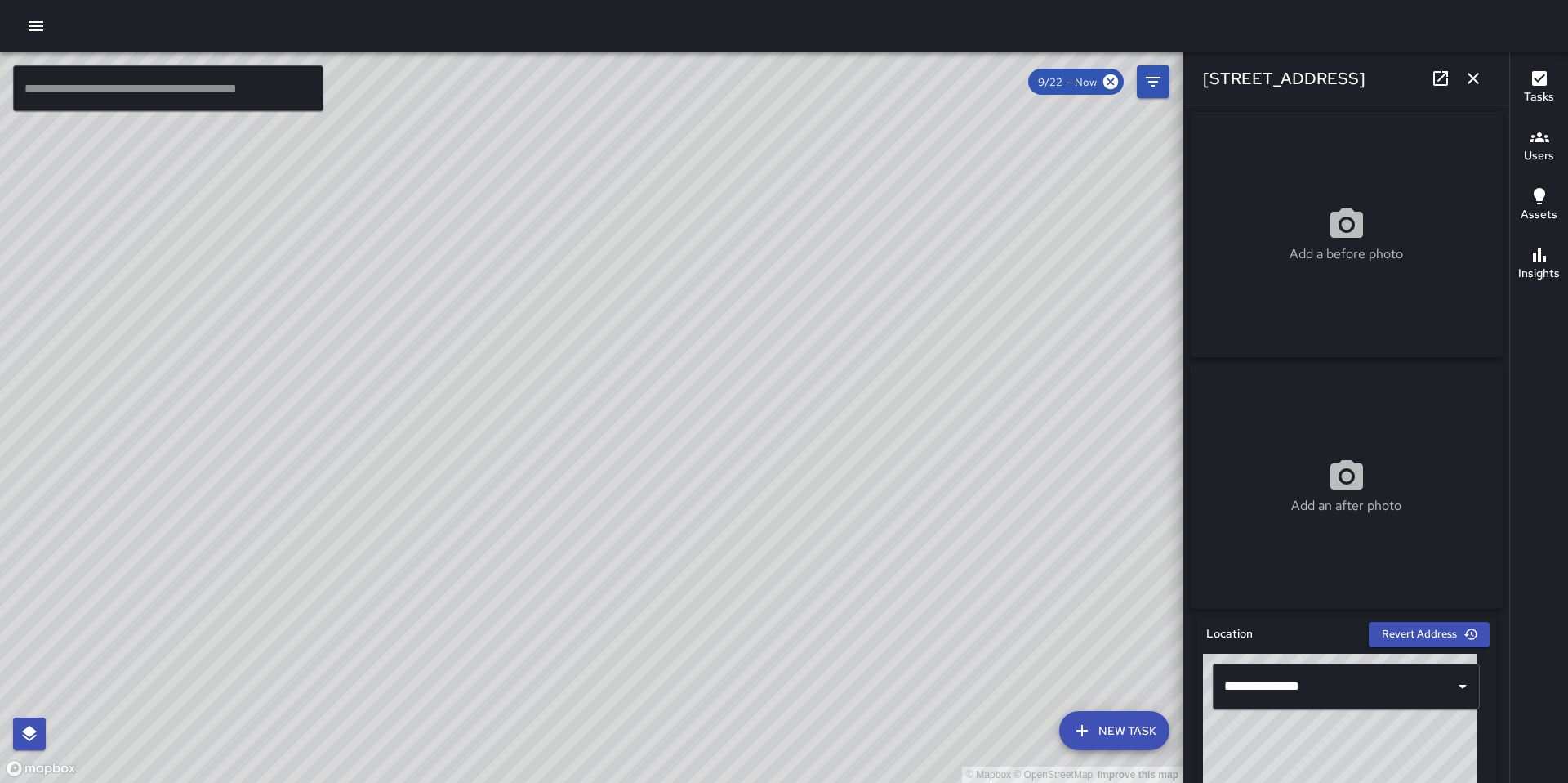
drag, startPoint x: 615, startPoint y: 594, endPoint x: 616, endPoint y: 320, distance: 274.0
click at [616, 319] on div "© Mapbox © OpenStreetMap Improve this map" at bounding box center [591, 418] width 1182 height 730
drag, startPoint x: 616, startPoint y: 481, endPoint x: 668, endPoint y: 298, distance: 190.2
click at [655, 328] on div "© Mapbox © OpenStreetMap Improve this map" at bounding box center [591, 418] width 1182 height 730
drag, startPoint x: 658, startPoint y: 412, endPoint x: 656, endPoint y: 379, distance: 33.1
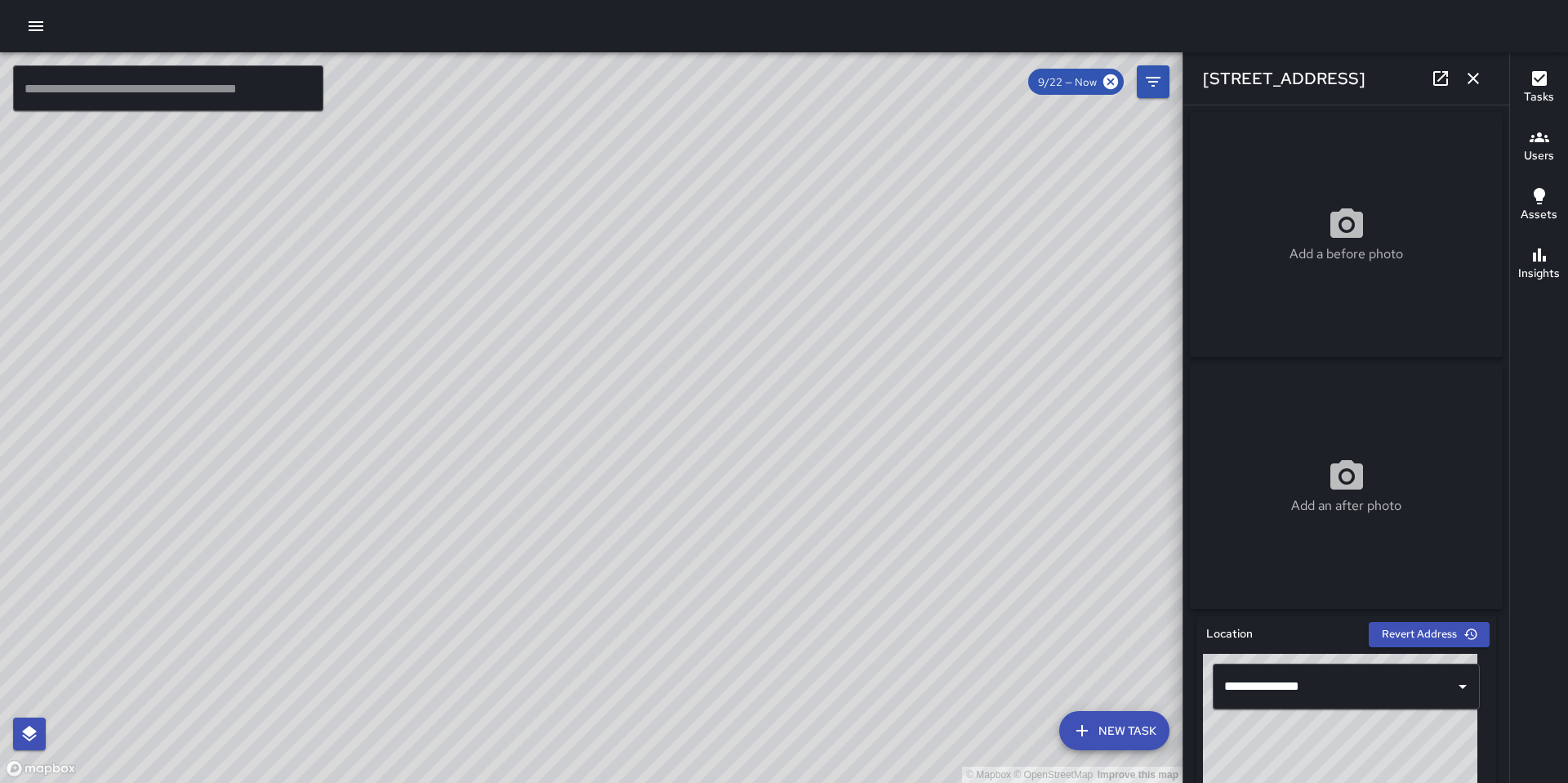
click at [656, 379] on div "© Mapbox © OpenStreetMap Improve this map" at bounding box center [591, 418] width 1182 height 730
drag, startPoint x: 490, startPoint y: 440, endPoint x: 599, endPoint y: 477, distance: 115.1
click at [598, 485] on div "© Mapbox © OpenStreetMap Improve this map" at bounding box center [591, 418] width 1182 height 730
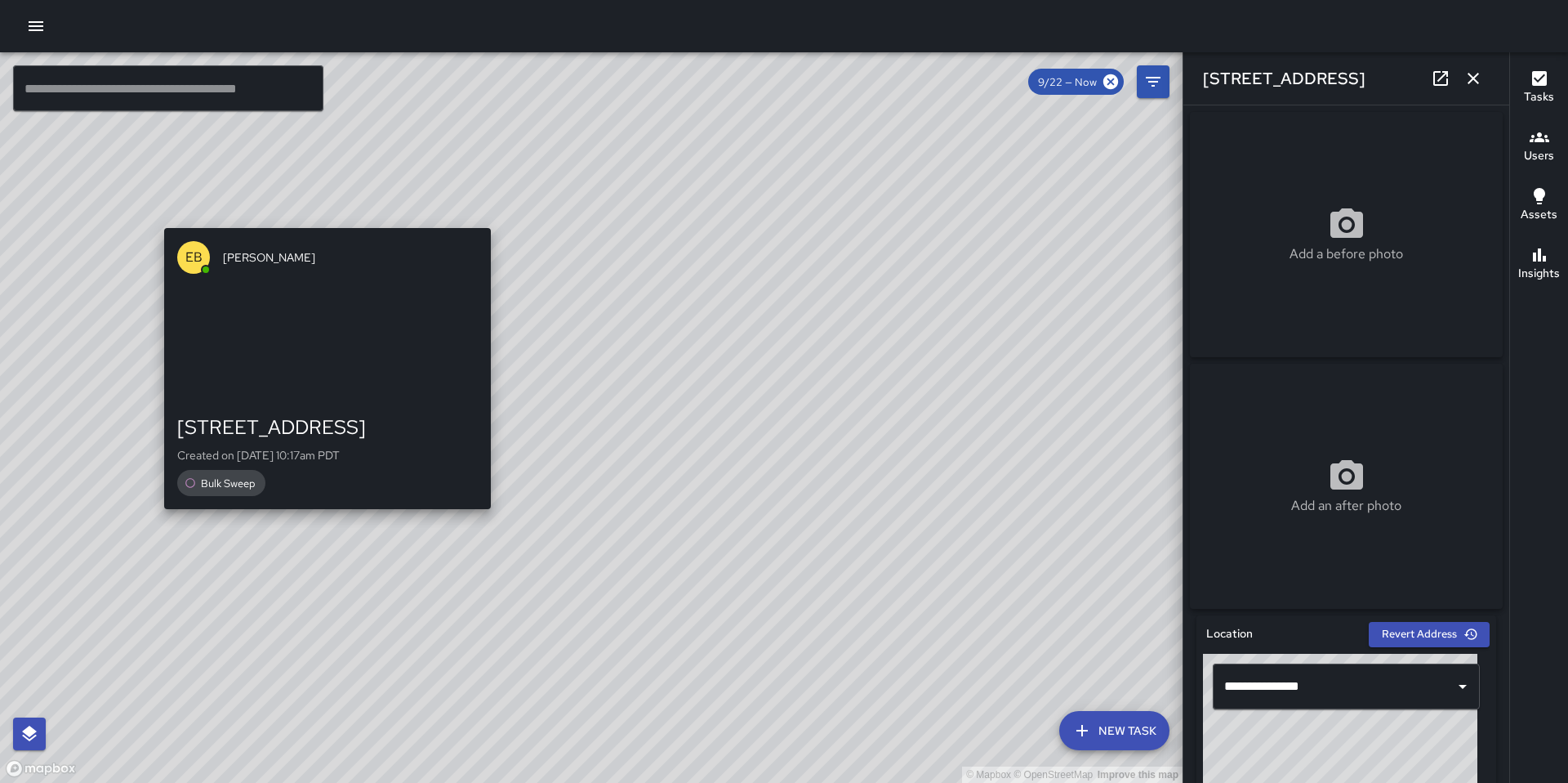
click at [321, 216] on div "© Mapbox © OpenStreetMap Improve this map EB Eddie Ballestros 210 11th Street C…" at bounding box center [591, 418] width 1182 height 730
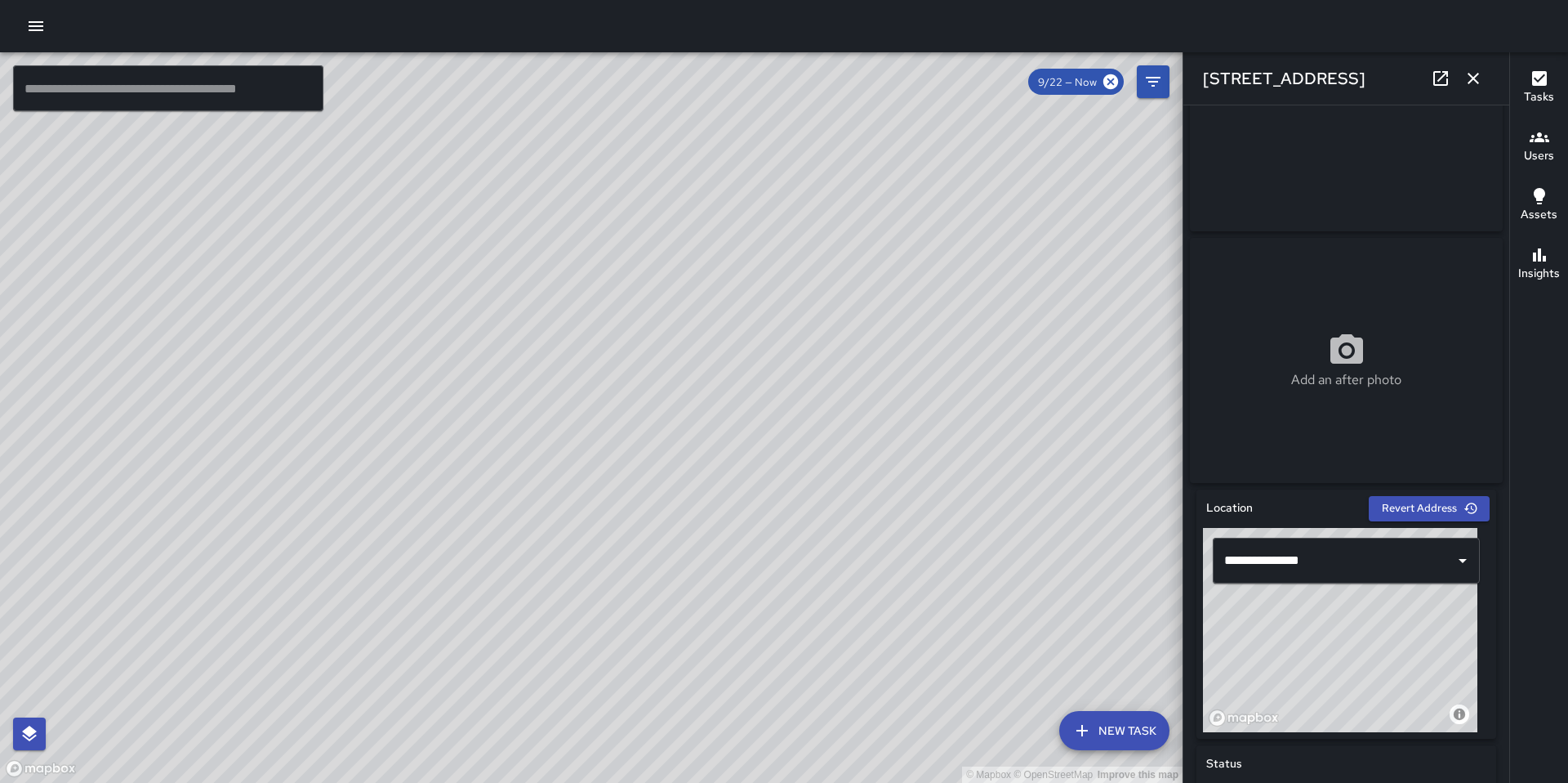
scroll to position [0, 0]
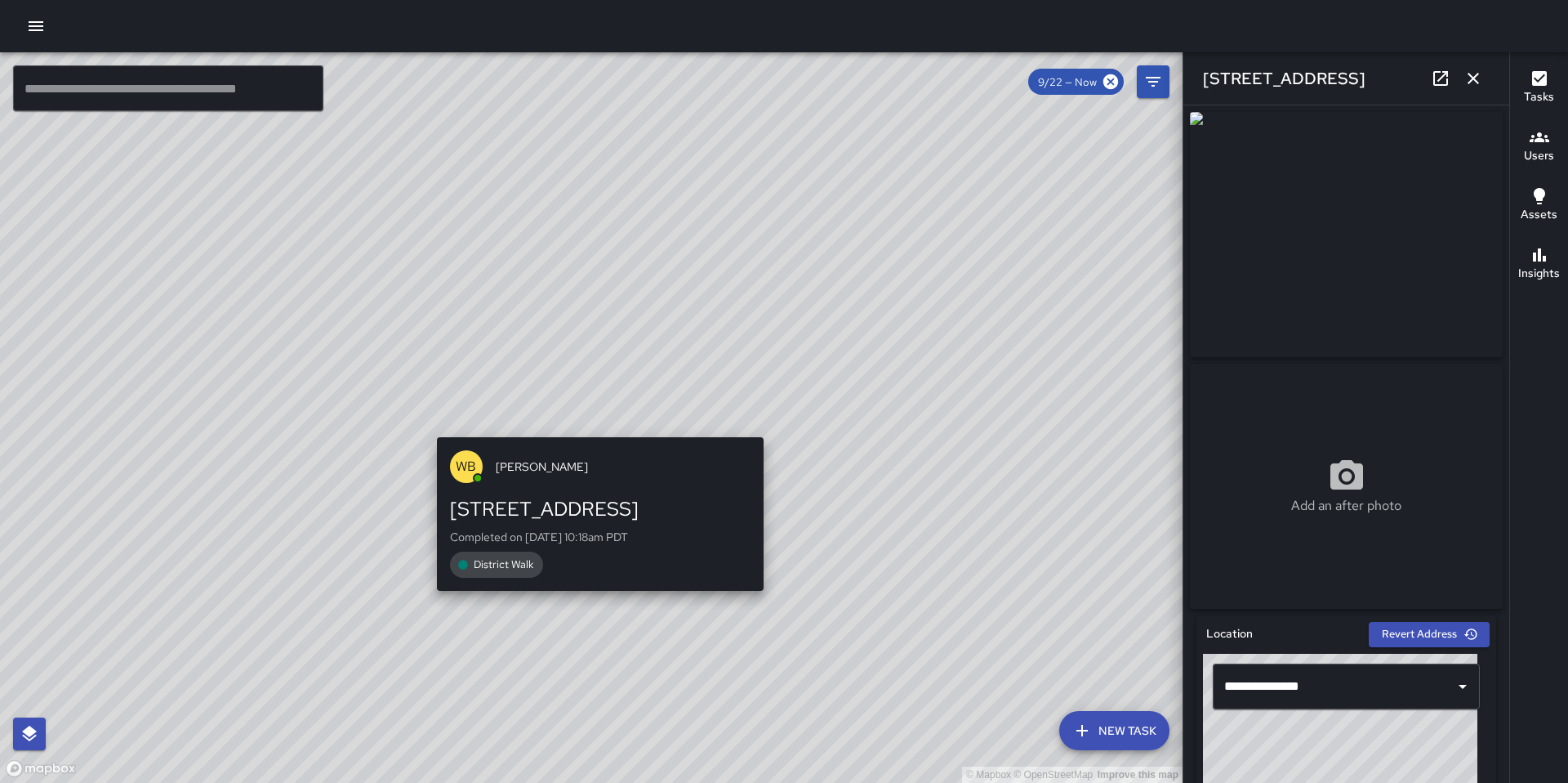
click at [595, 430] on div "WB Woodrow Blake 218 11th Street Completed on 9/22/2025, 10:18am PDT District W…" at bounding box center [600, 514] width 340 height 168
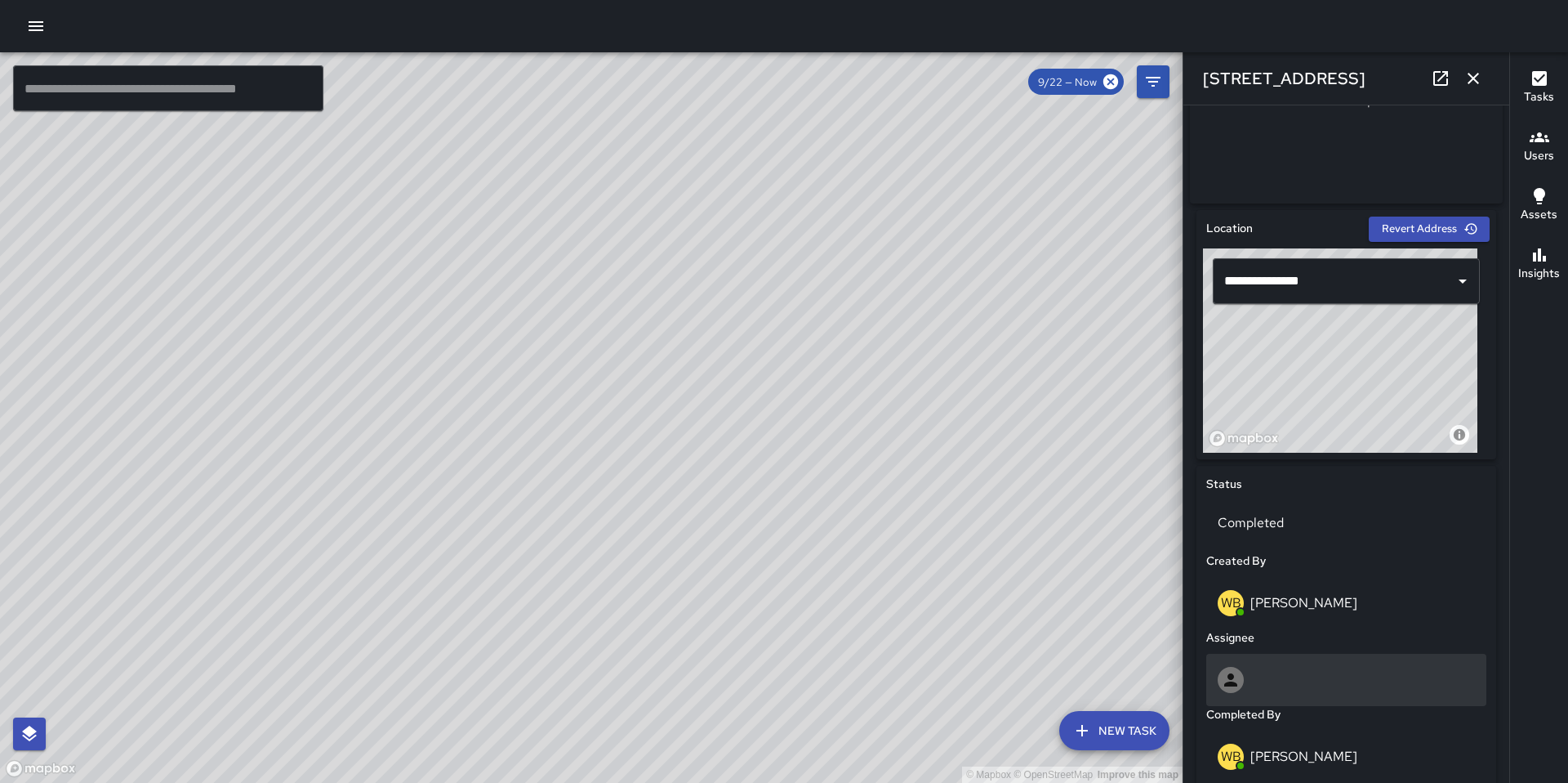
scroll to position [784, 0]
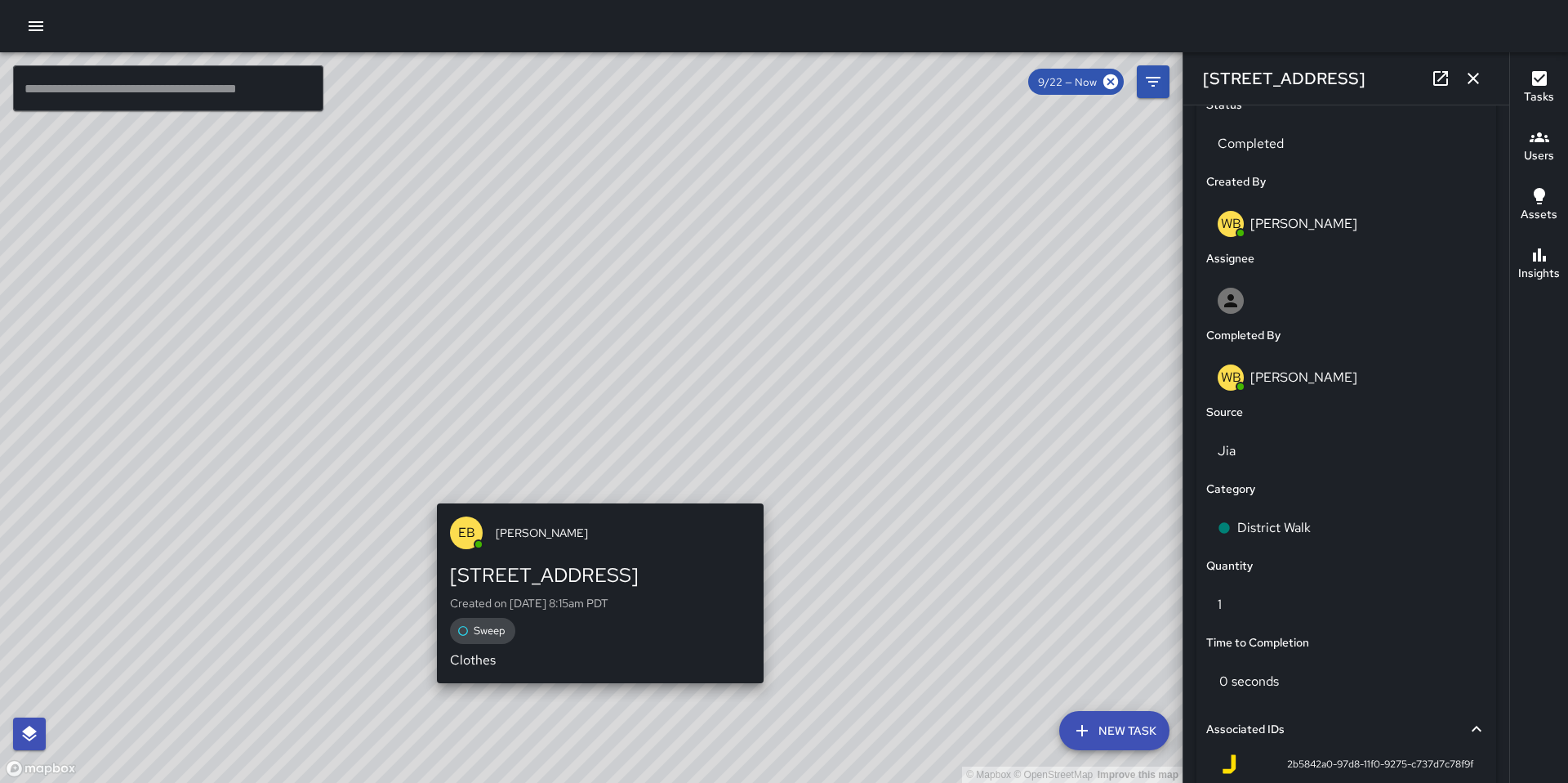
click at [593, 493] on div "© Mapbox © OpenStreetMap Improve this map EB Eddie Ballestros 226 11th Street C…" at bounding box center [591, 418] width 1182 height 730
type input "**********"
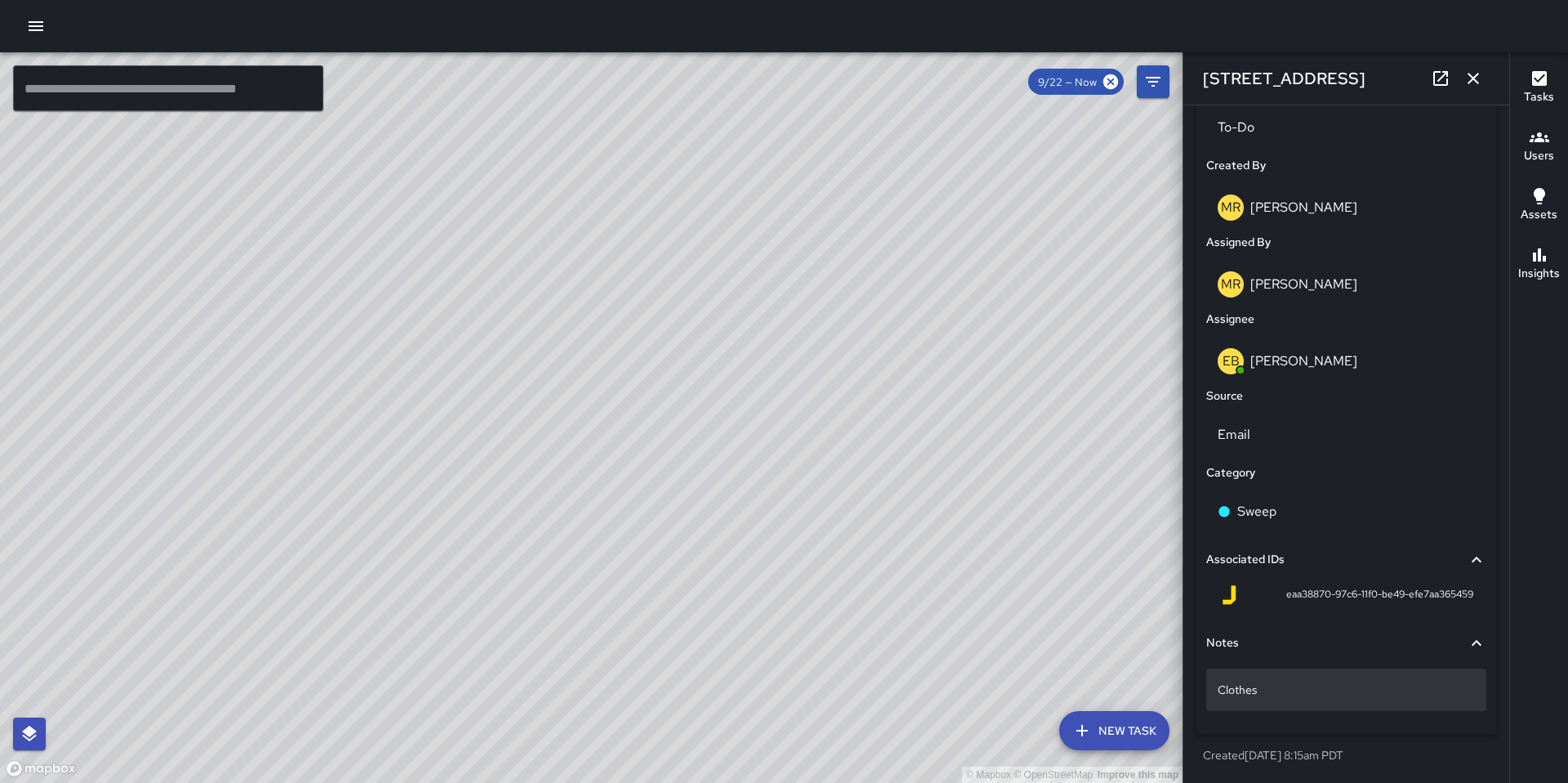
scroll to position [807, 0]
click at [1312, 698] on div "Clothes" at bounding box center [1346, 689] width 280 height 43
type textarea "**********"
click at [1345, 693] on p "Clothes Citylight:" at bounding box center [1345, 689] width 257 height 16
drag, startPoint x: 1259, startPoint y: 690, endPoint x: 1206, endPoint y: 685, distance: 53.2
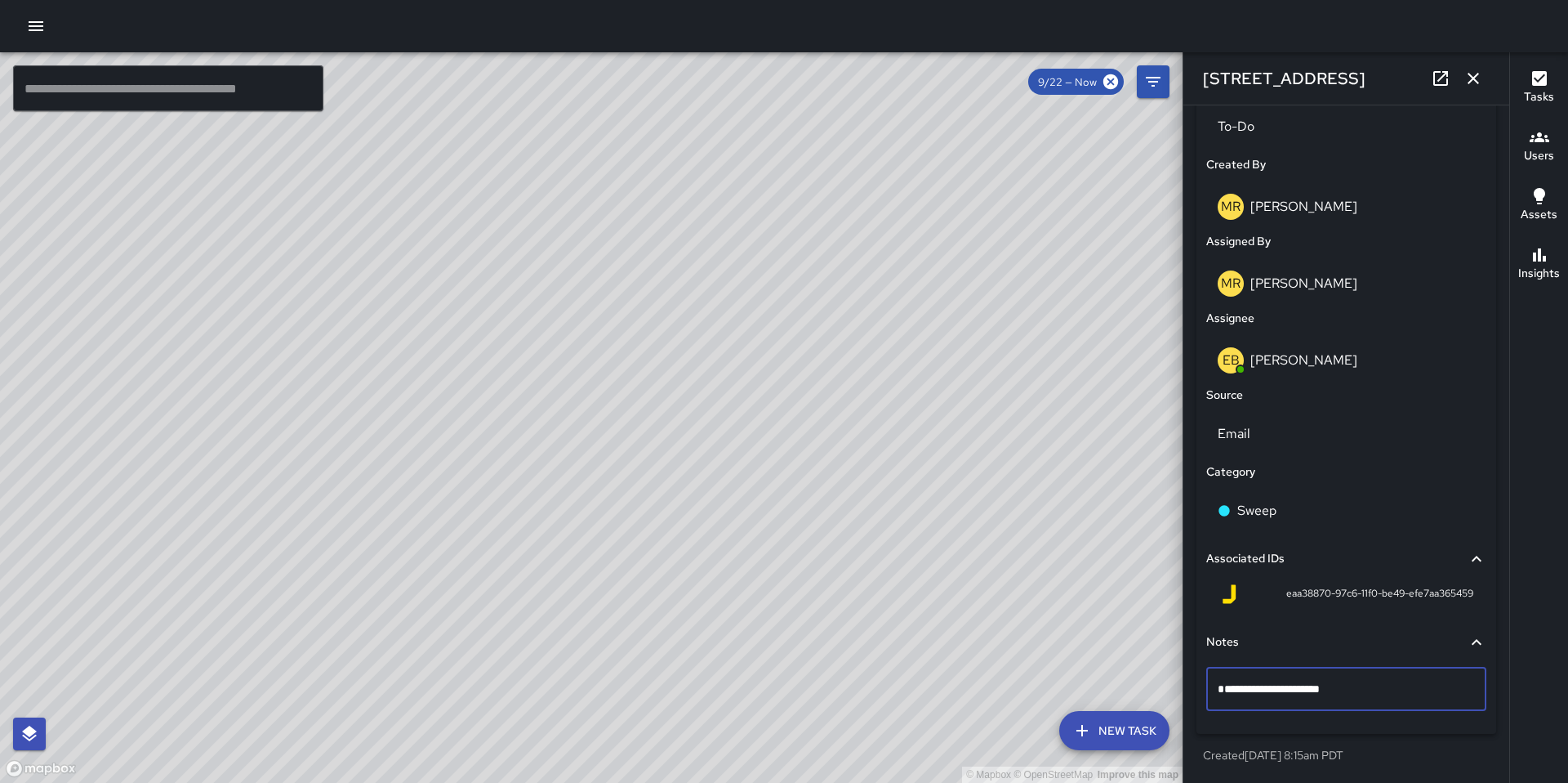
click at [1207, 684] on div "**********" at bounding box center [1346, 689] width 280 height 44
click at [1306, 690] on textarea "**********" at bounding box center [1339, 689] width 245 height 16
type textarea "**********"
click at [1442, 736] on div "**********" at bounding box center [1346, 292] width 300 height 955
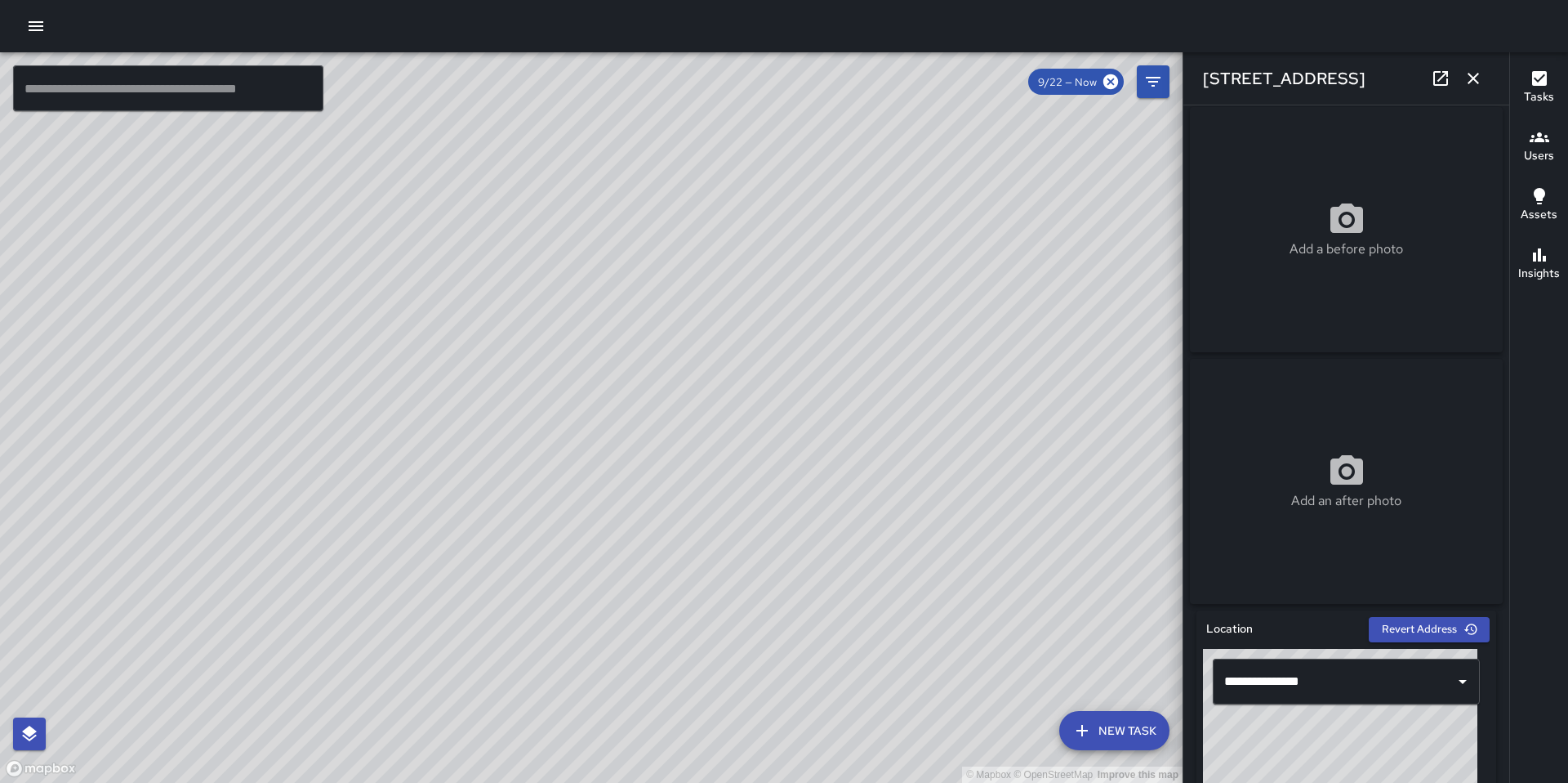
scroll to position [0, 0]
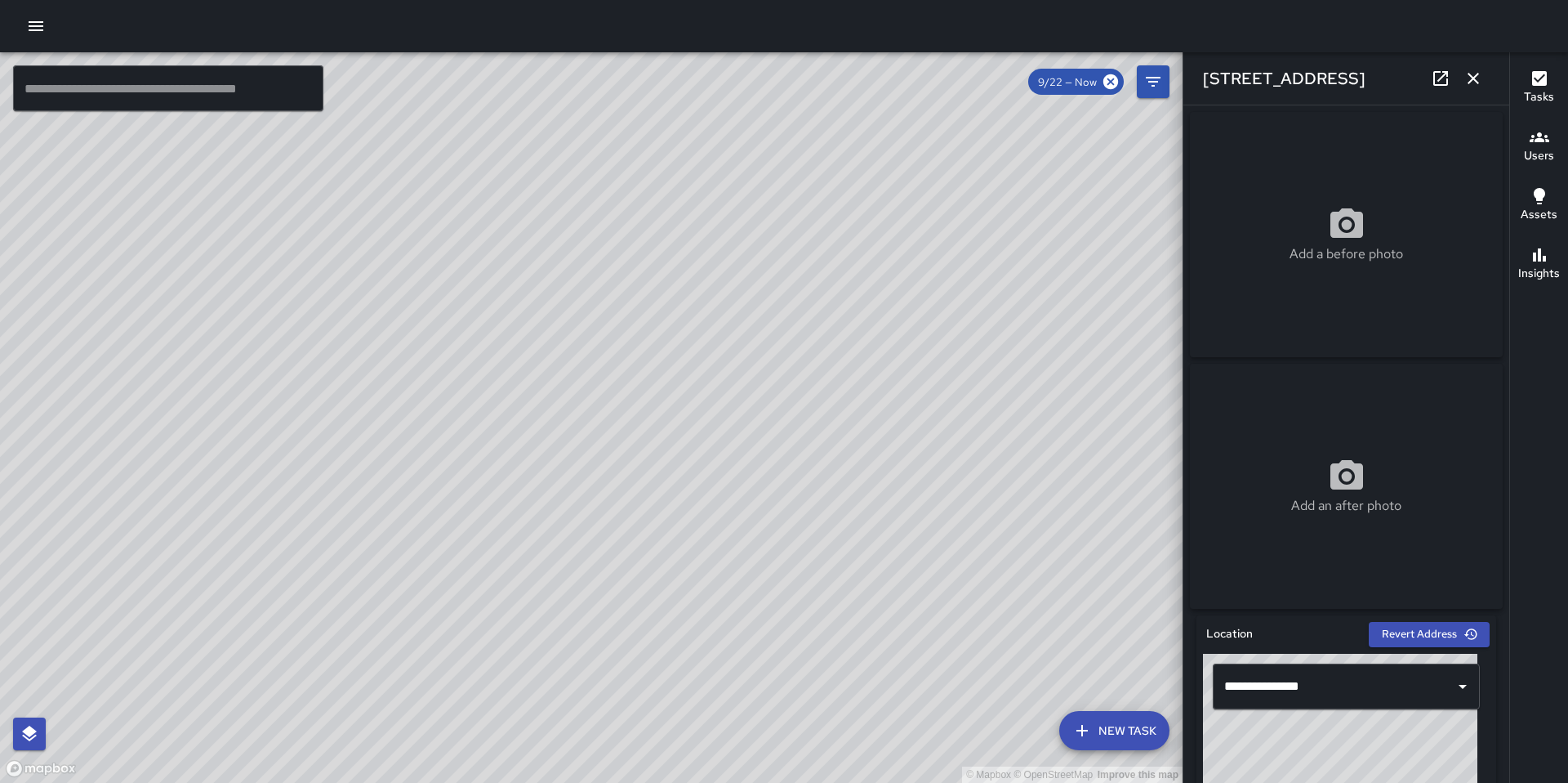
click at [1472, 80] on icon "button" at bounding box center [1474, 78] width 20 height 20
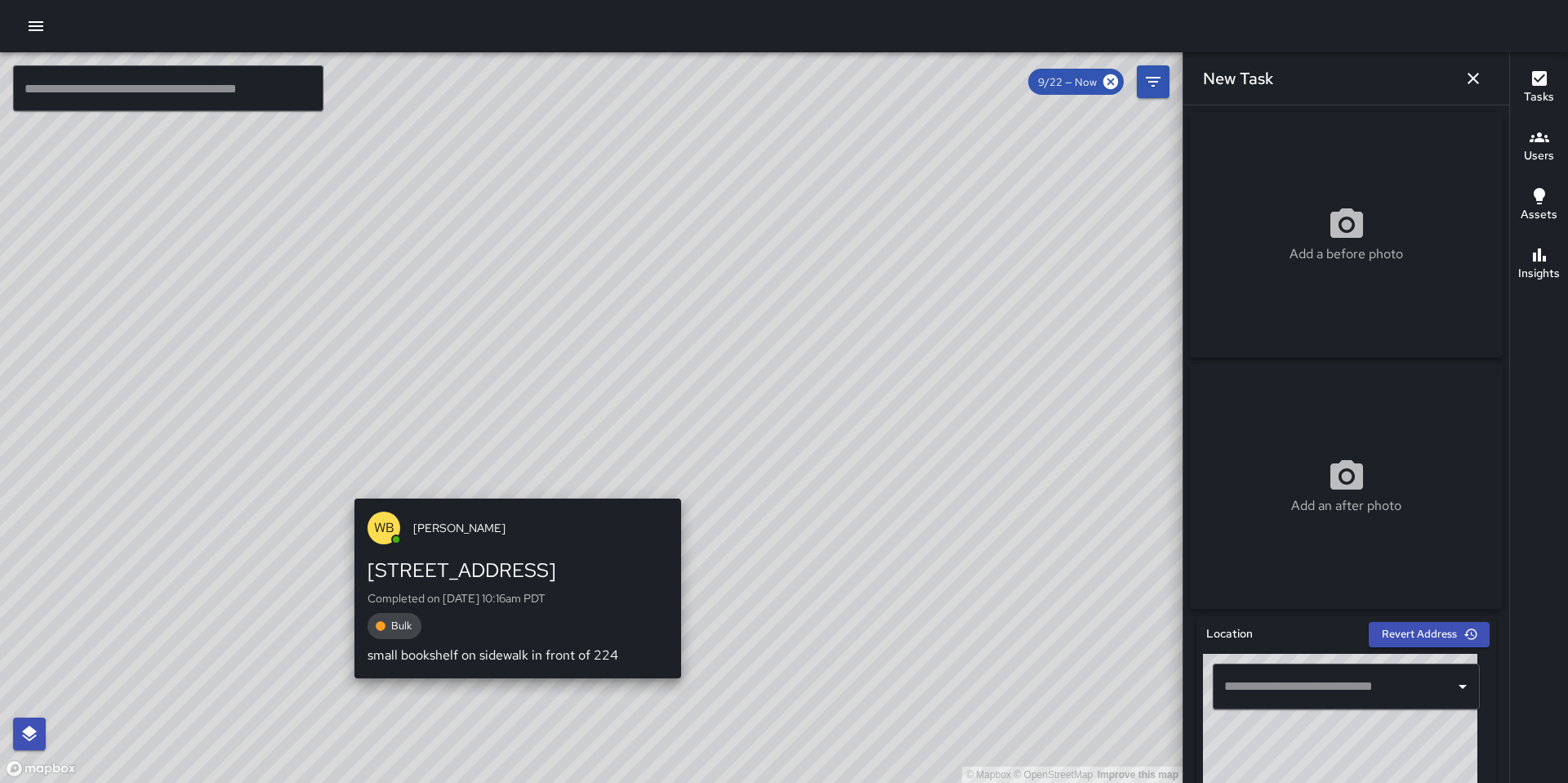
click at [502, 482] on div "© Mapbox © OpenStreetMap Improve this map WB Woodrow Blake 226 11th Street Comp…" at bounding box center [591, 418] width 1182 height 730
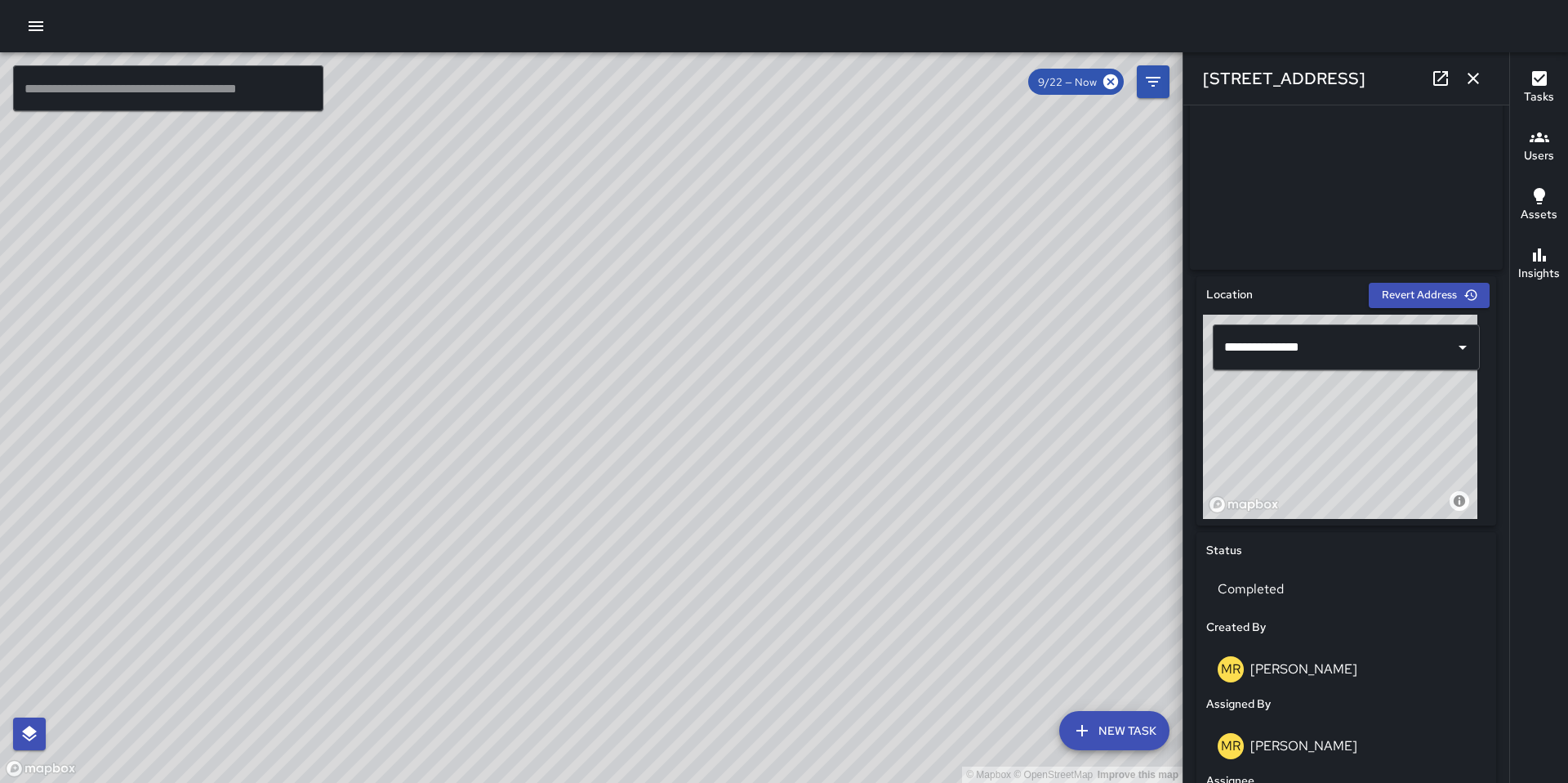
scroll to position [656, 0]
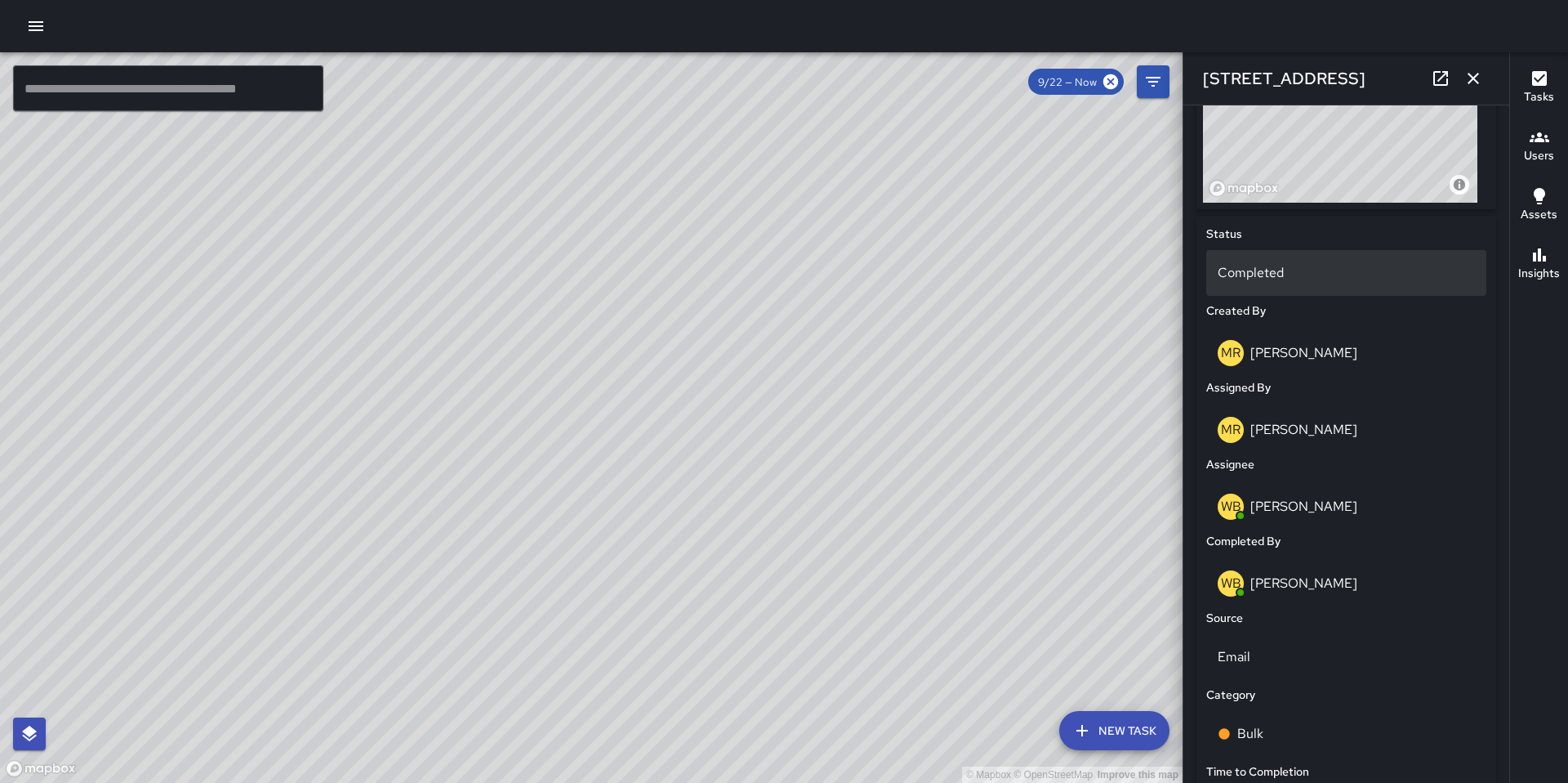
click at [1256, 281] on p "Completed" at bounding box center [1345, 273] width 257 height 20
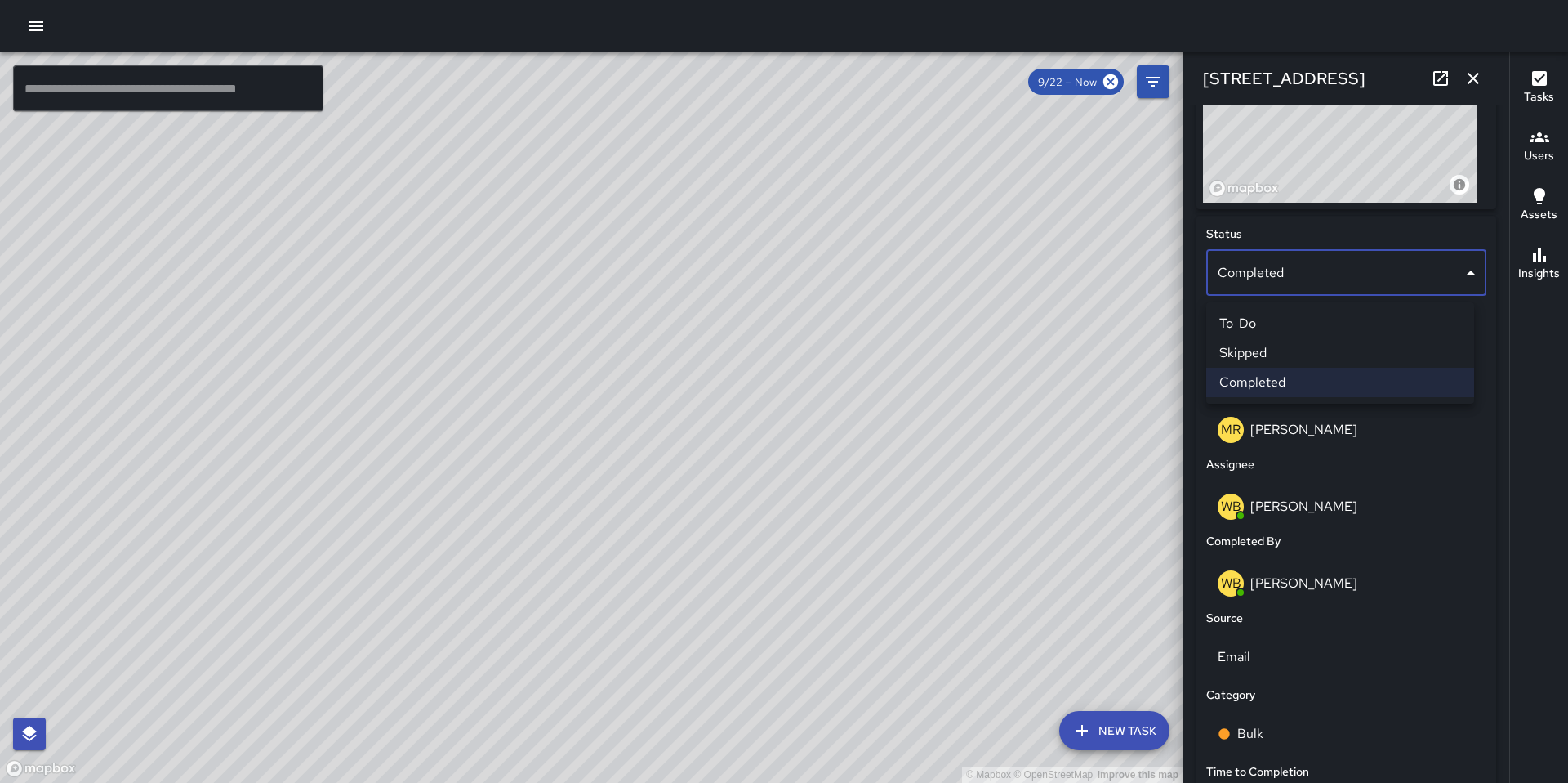
click at [1282, 353] on li "Skipped" at bounding box center [1340, 353] width 268 height 29
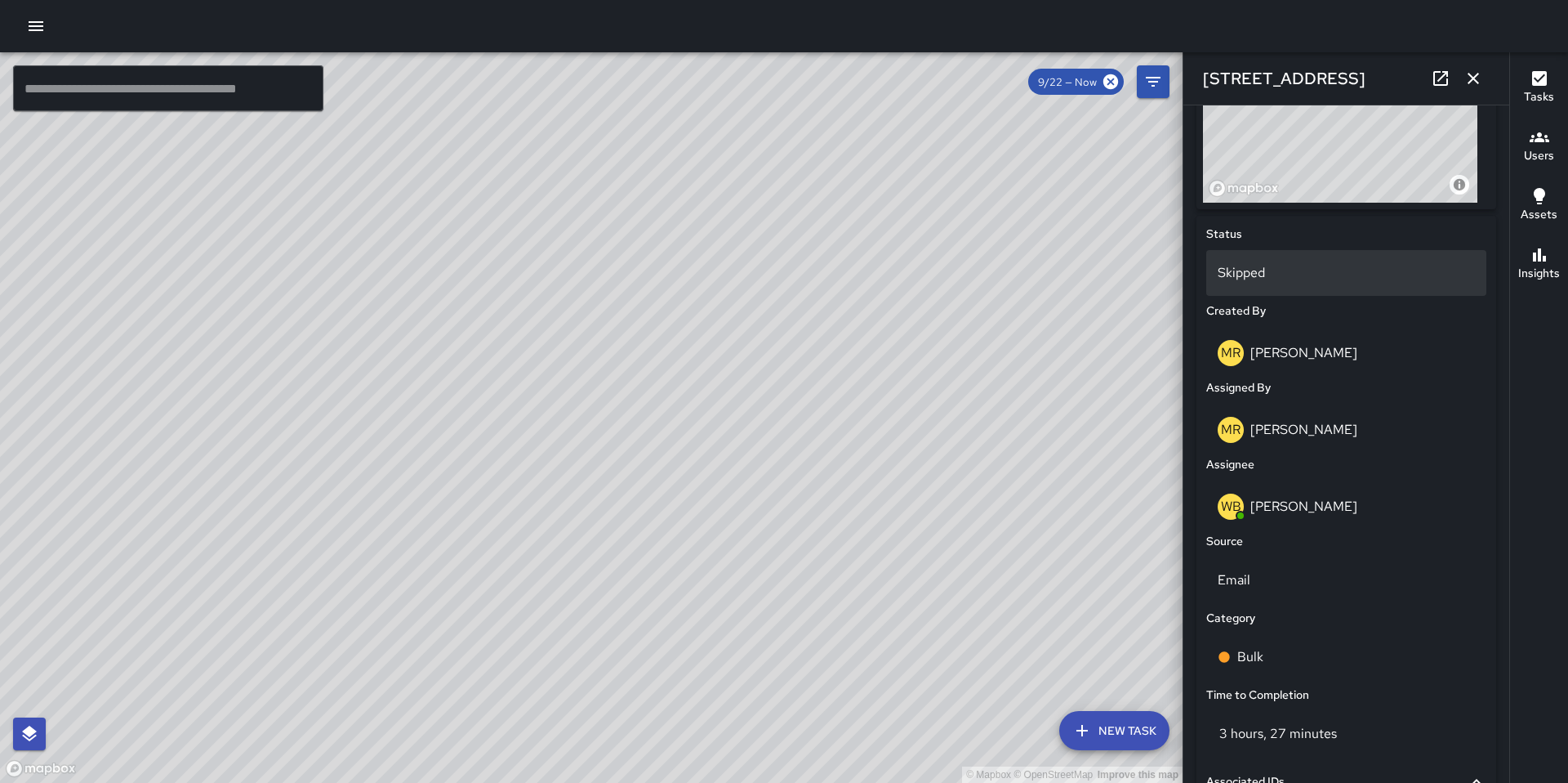
click at [1250, 278] on p "Skipped" at bounding box center [1345, 273] width 257 height 20
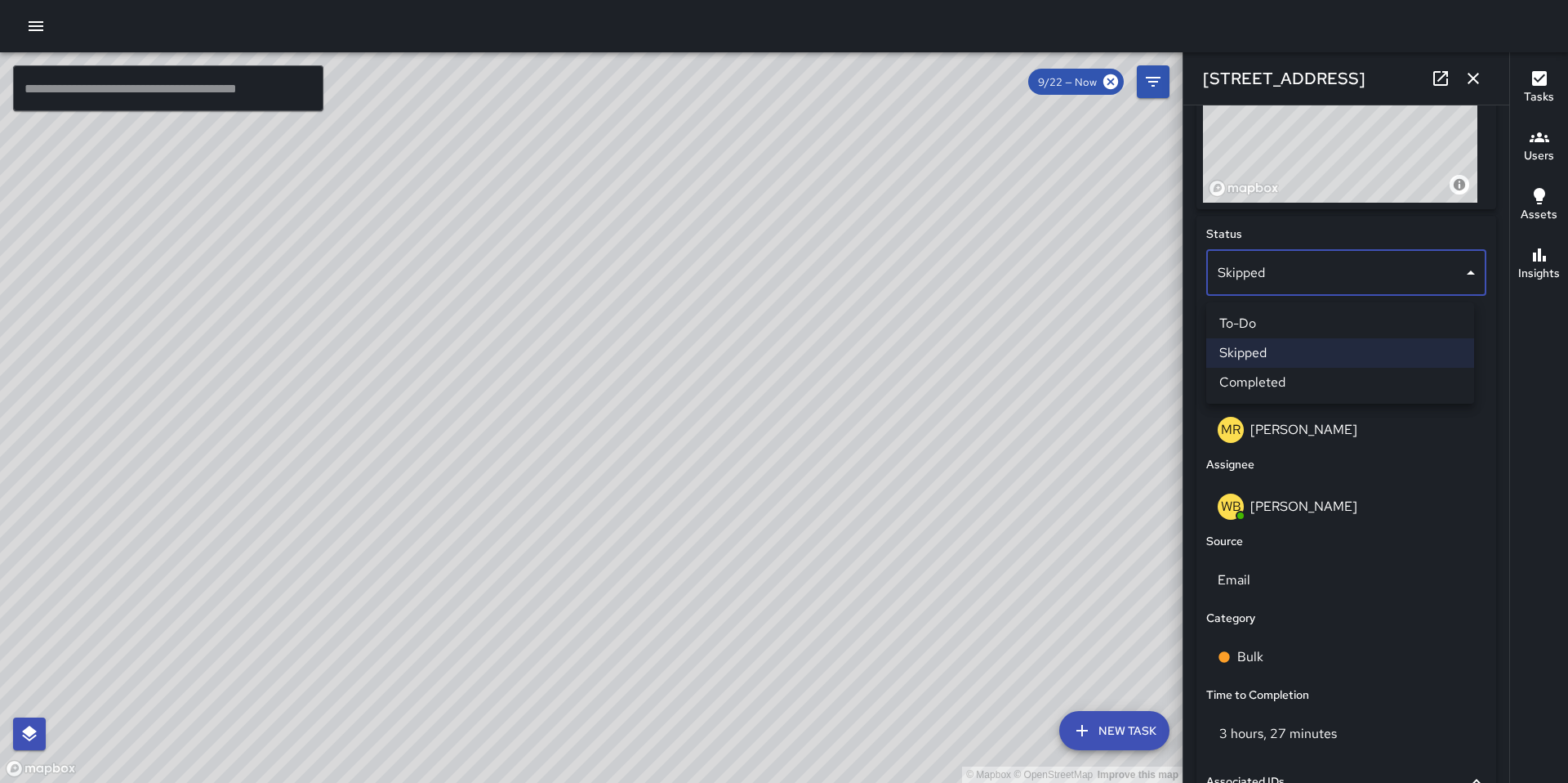
drag, startPoint x: 1258, startPoint y: 325, endPoint x: 1260, endPoint y: 338, distance: 13.2
click at [1258, 325] on li "To-Do" at bounding box center [1340, 323] width 268 height 29
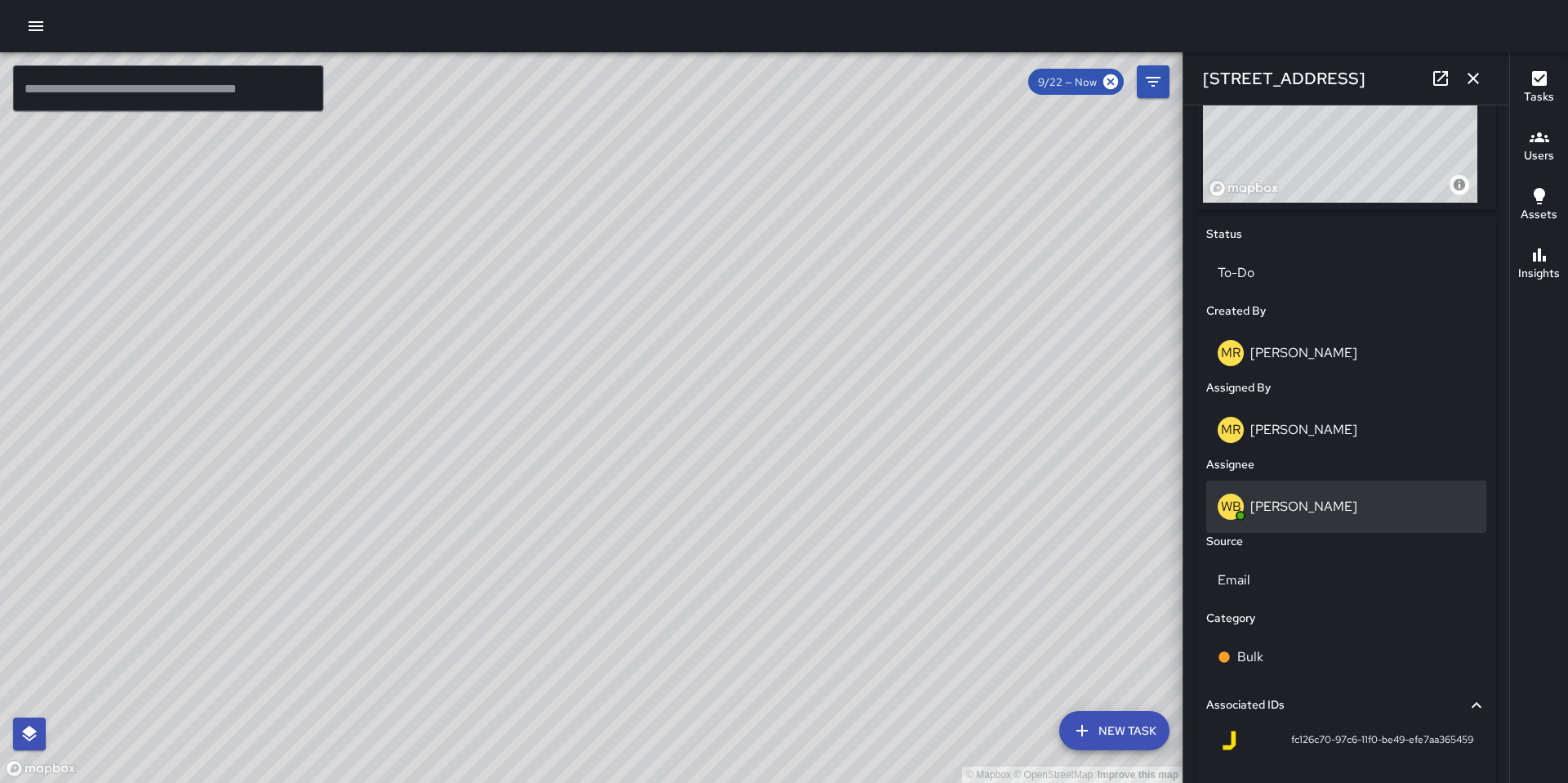
click at [1283, 513] on p "Woodrow Blake" at bounding box center [1304, 506] width 107 height 17
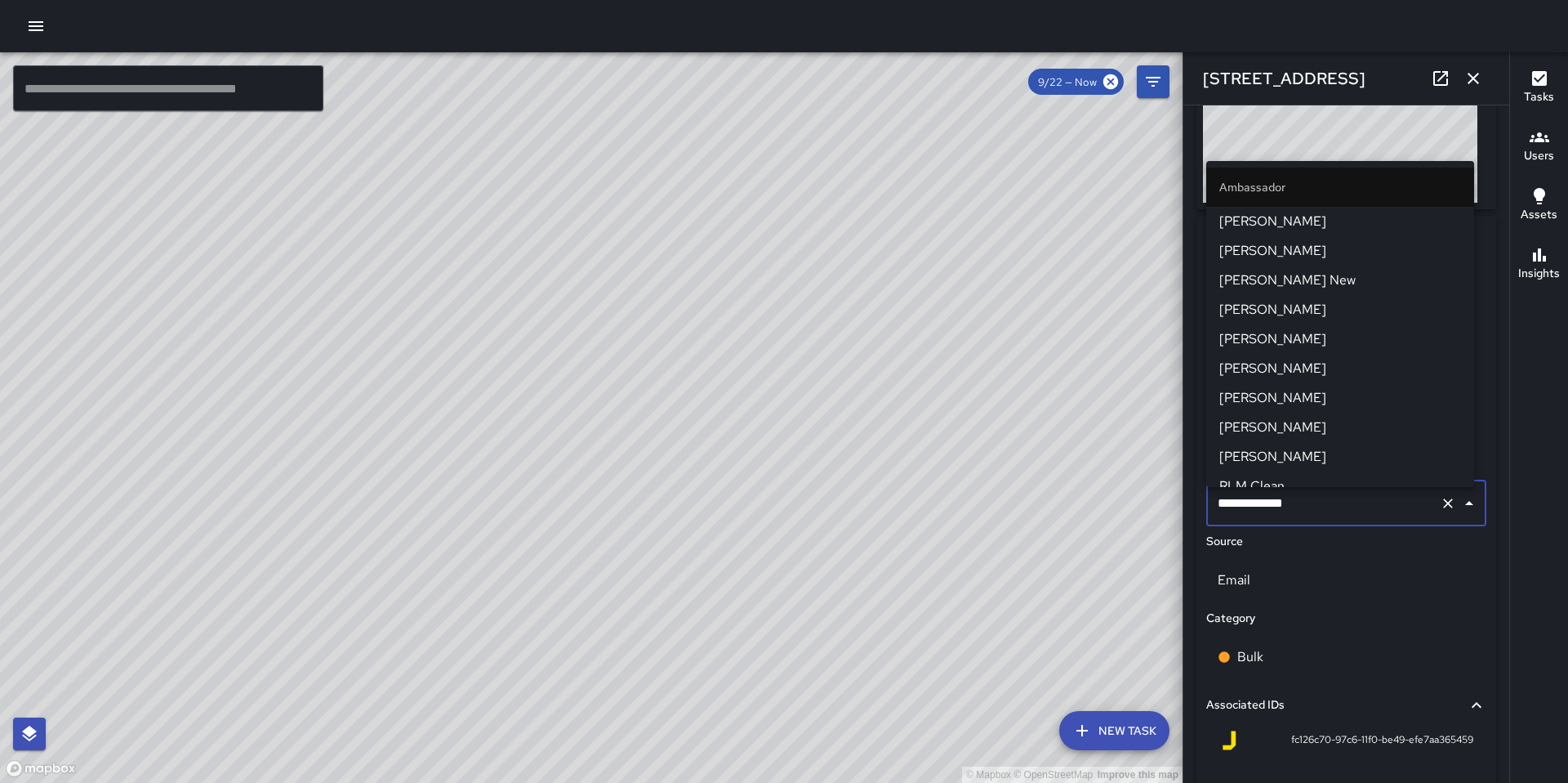
scroll to position [818, 0]
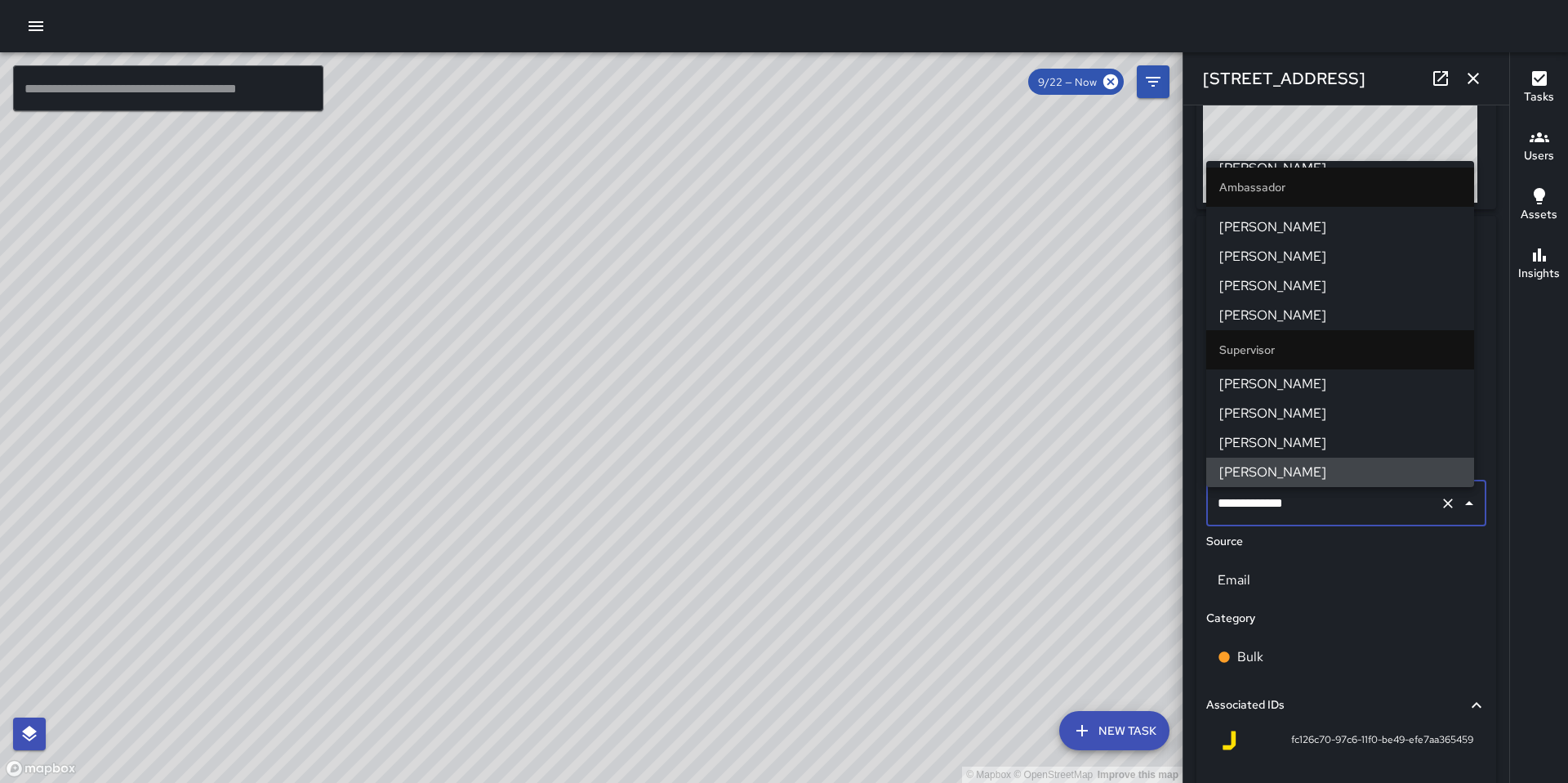
drag, startPoint x: 1298, startPoint y: 498, endPoint x: 1098, endPoint y: 520, distance: 201.2
click at [1107, 516] on div "© Mapbox © OpenStreetMap Improve this map ​ New Task 9/22 — Now Map Layers Task…" at bounding box center [784, 418] width 1568 height 730
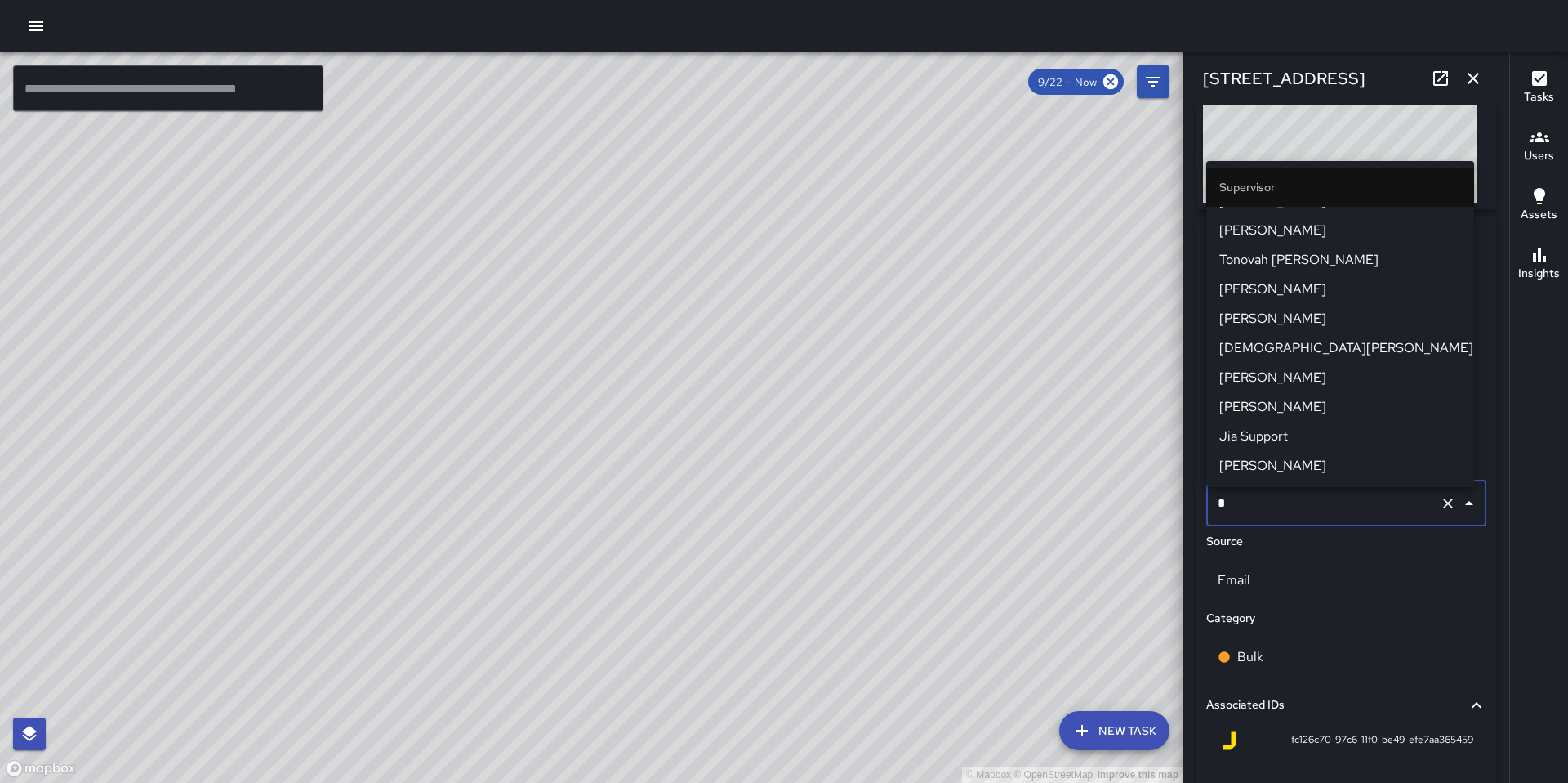
scroll to position [0, 0]
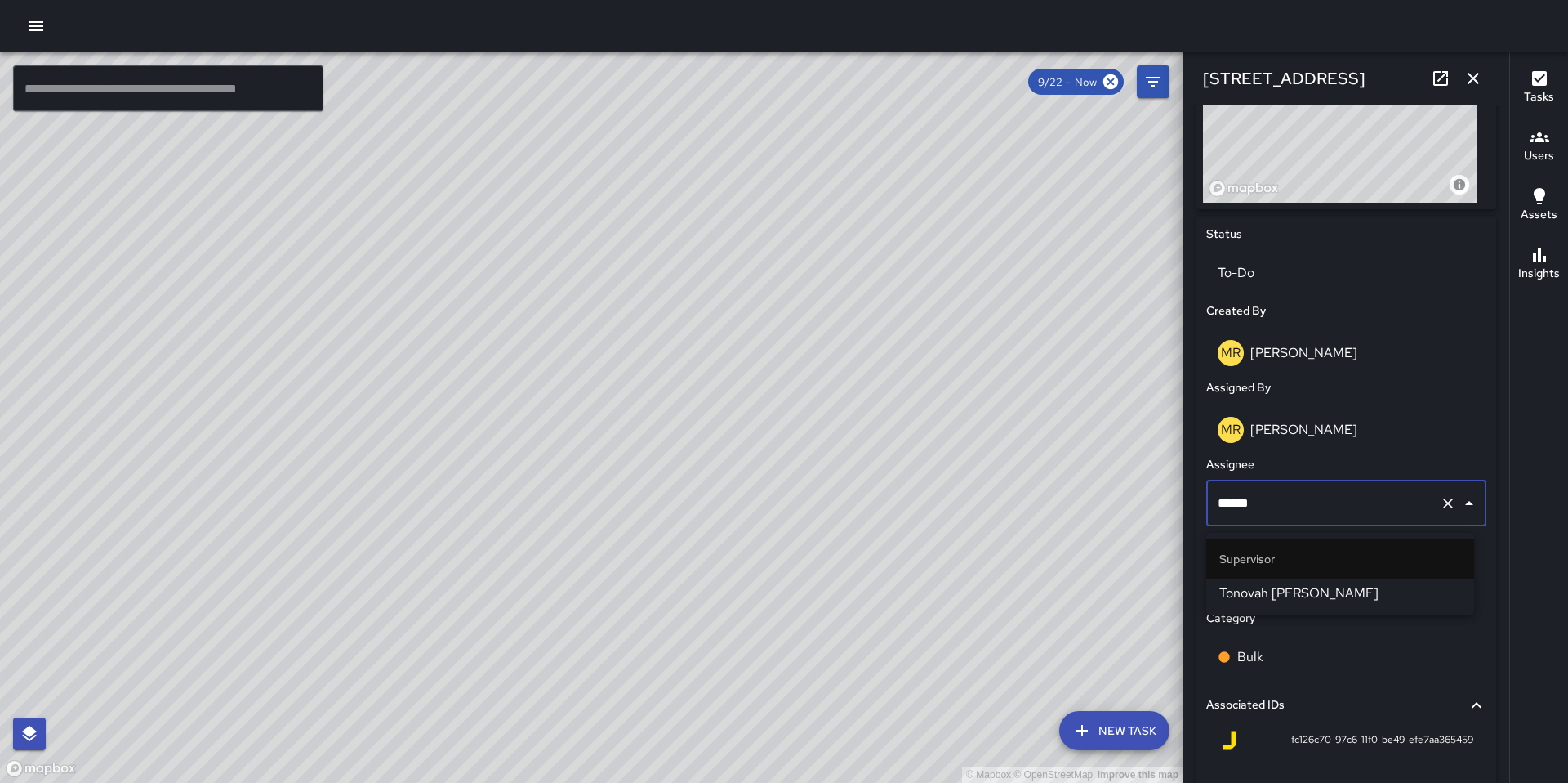
type input "*******"
click at [1207, 588] on li "Tonovah Hillman" at bounding box center [1340, 592] width 268 height 29
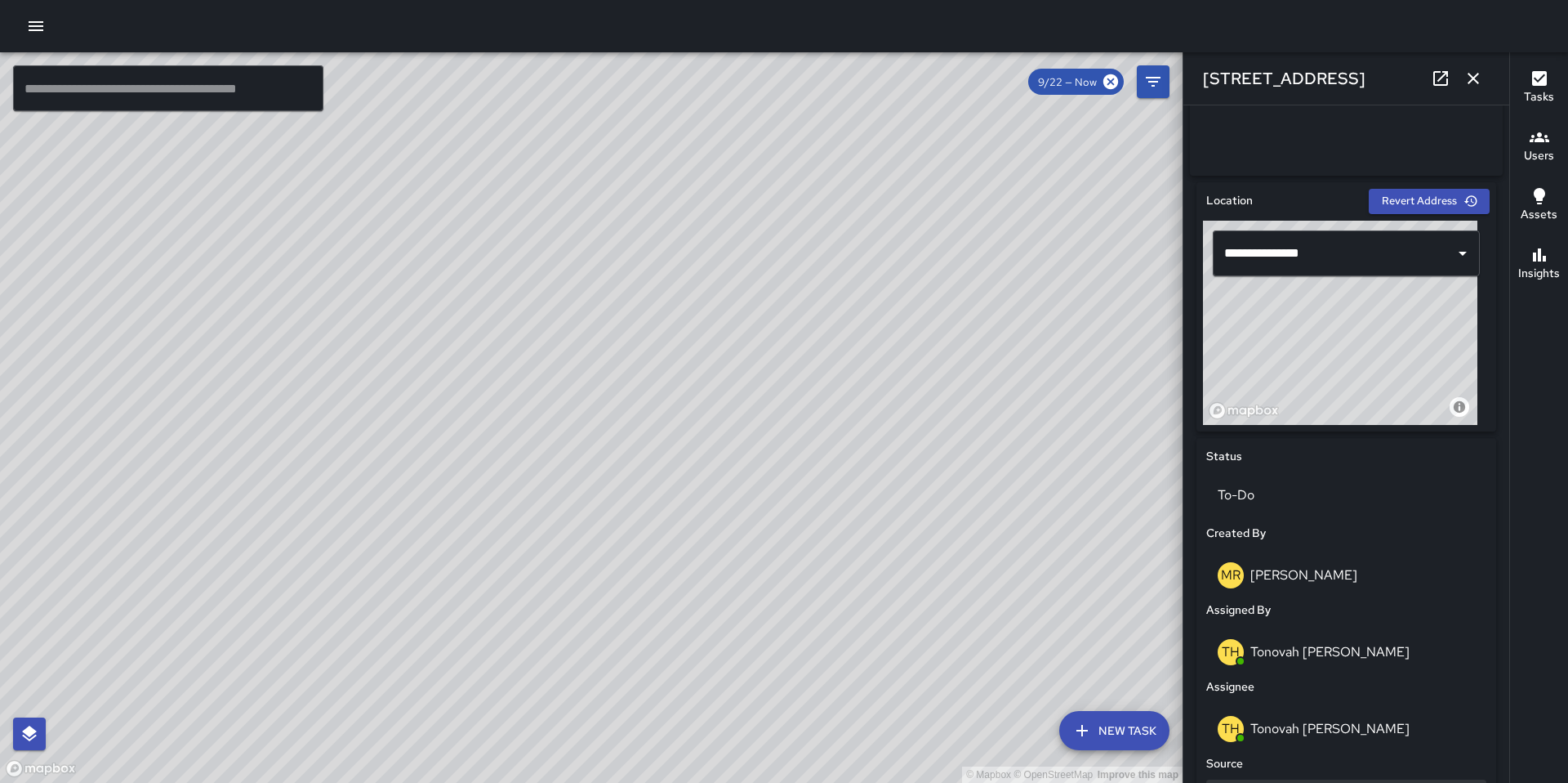
scroll to position [559, 0]
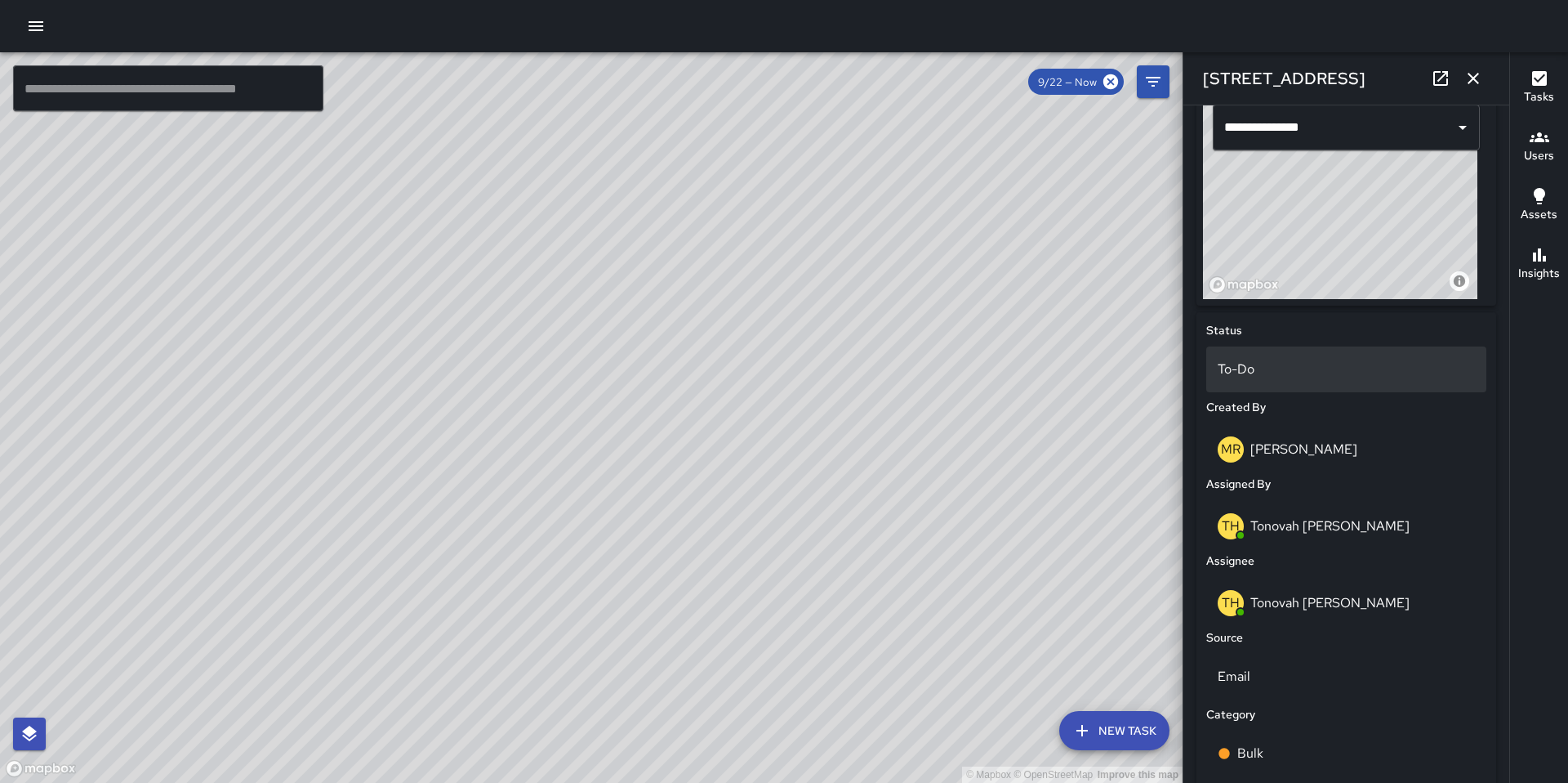
click at [1272, 379] on p "To-Do" at bounding box center [1345, 370] width 257 height 20
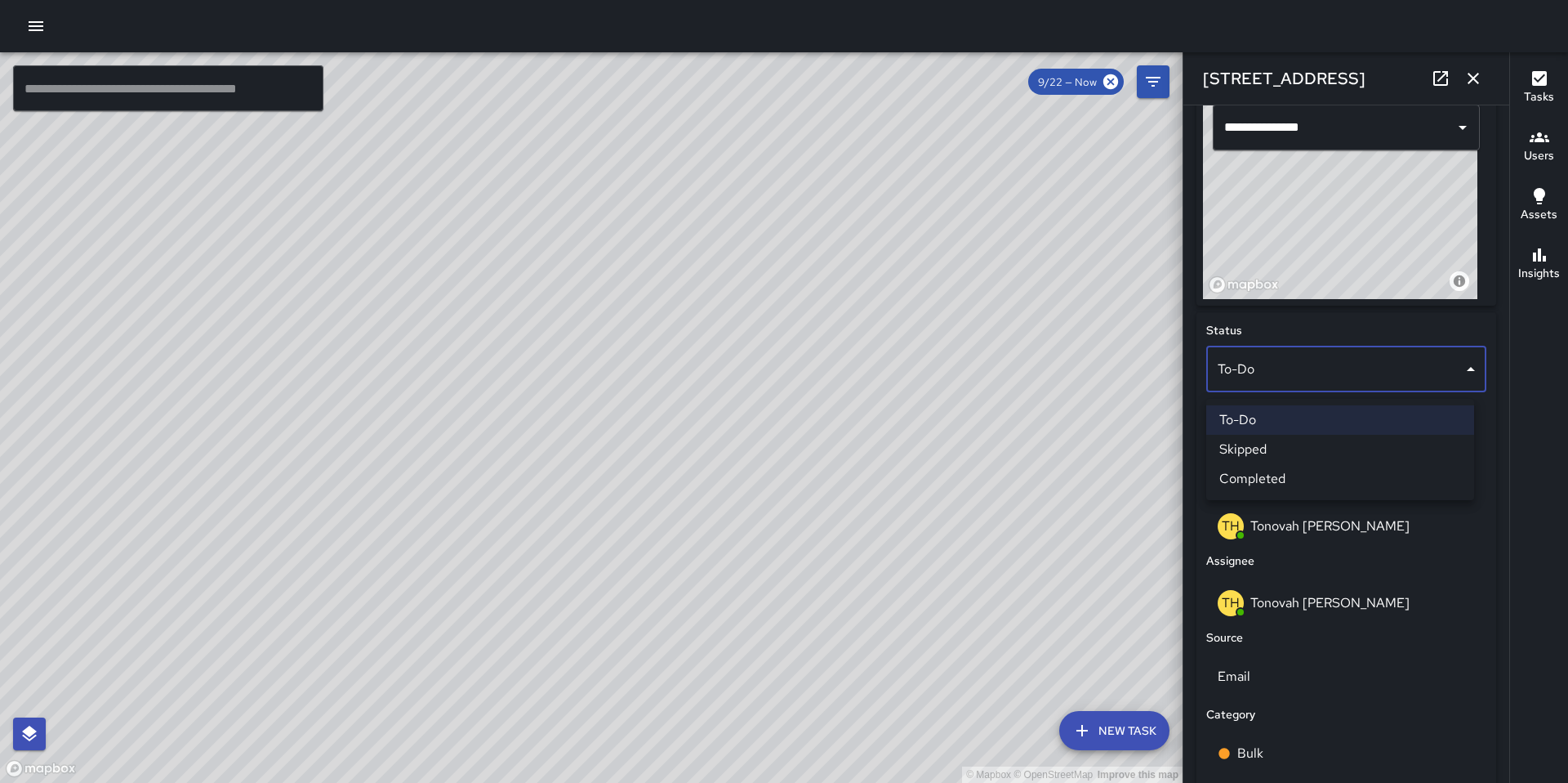
click at [1278, 608] on div at bounding box center [784, 391] width 1568 height 783
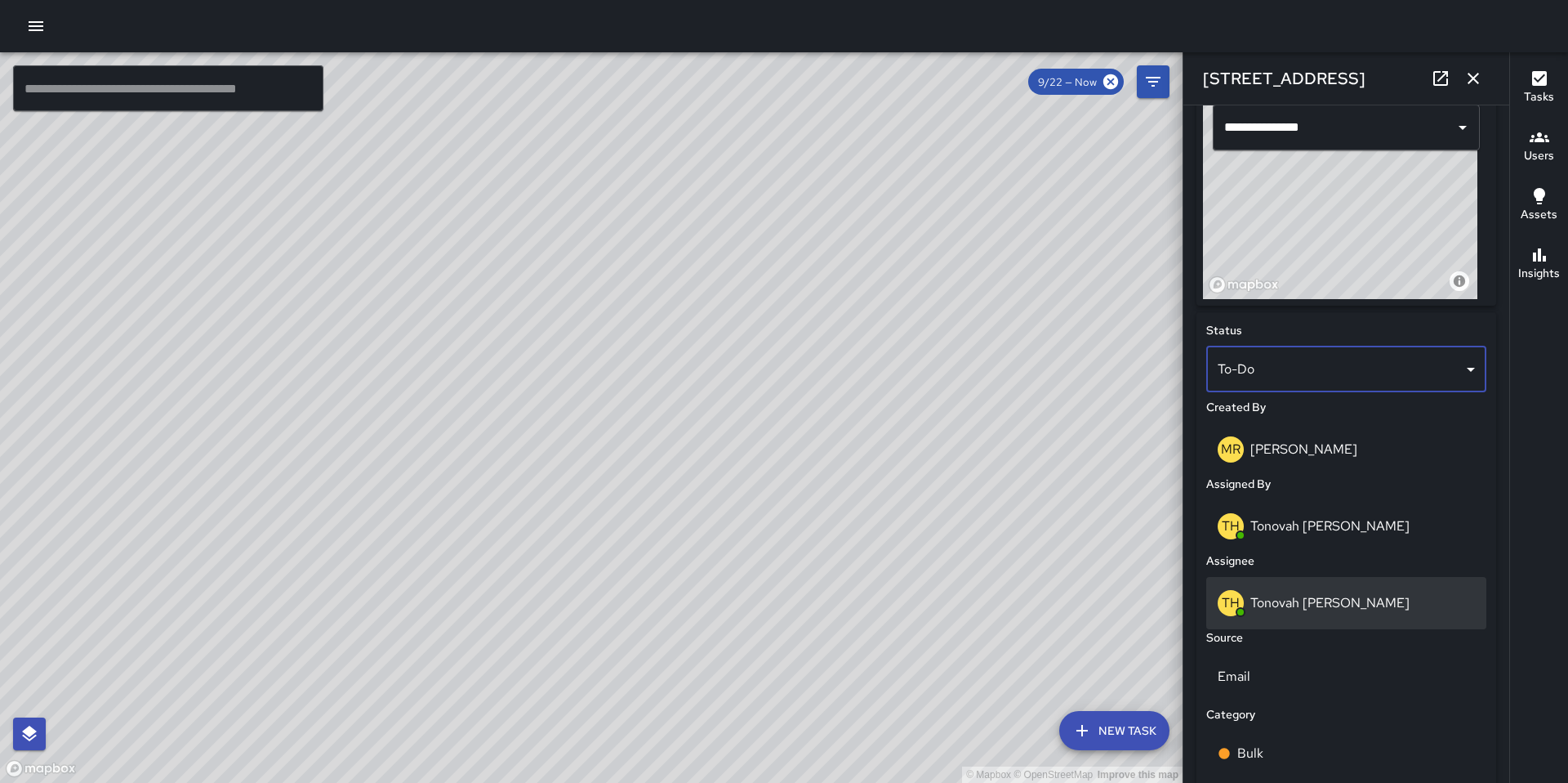
click at [1279, 607] on p "Tonovah Hillman" at bounding box center [1329, 602] width 159 height 17
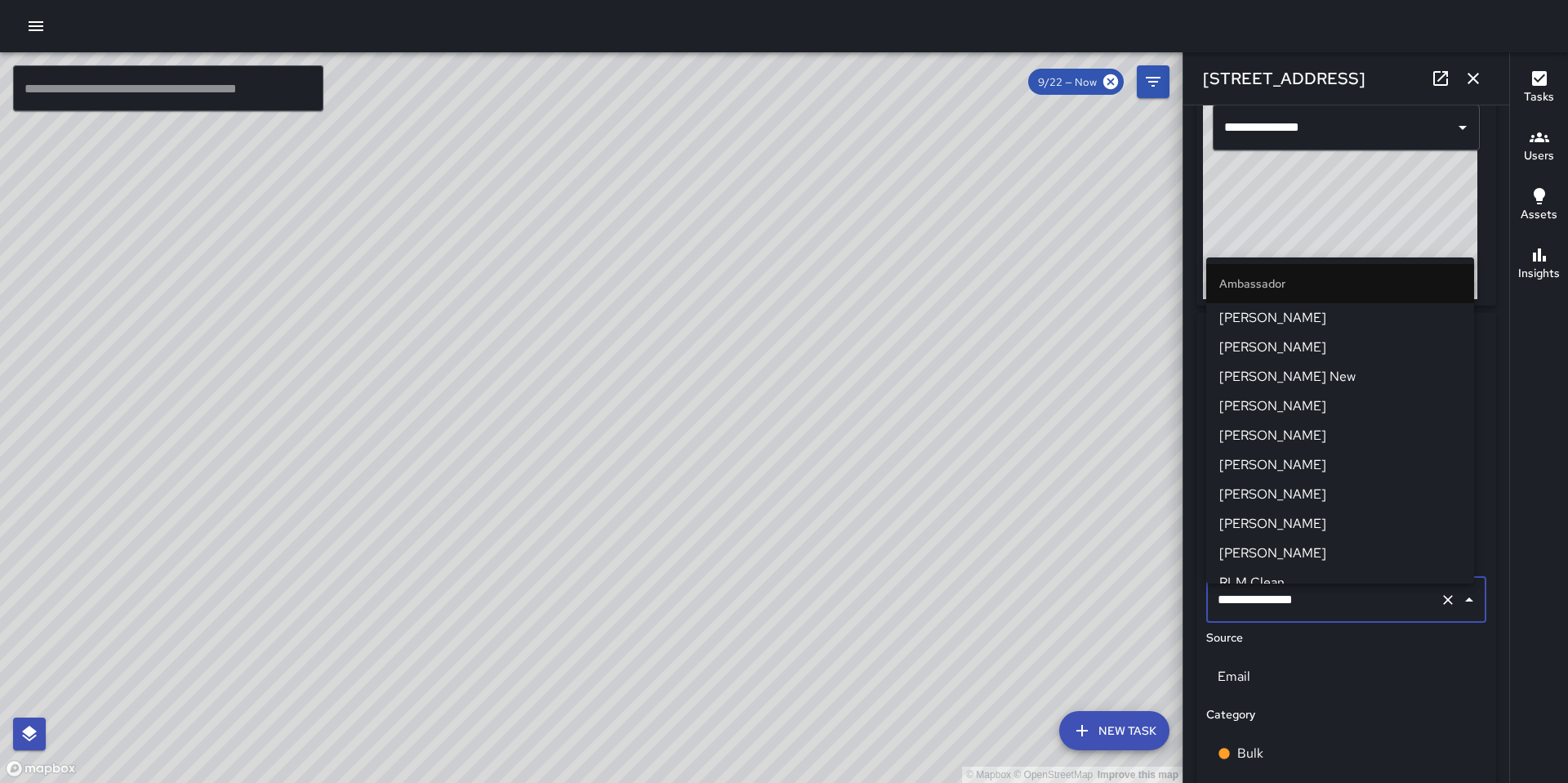
scroll to position [994, 0]
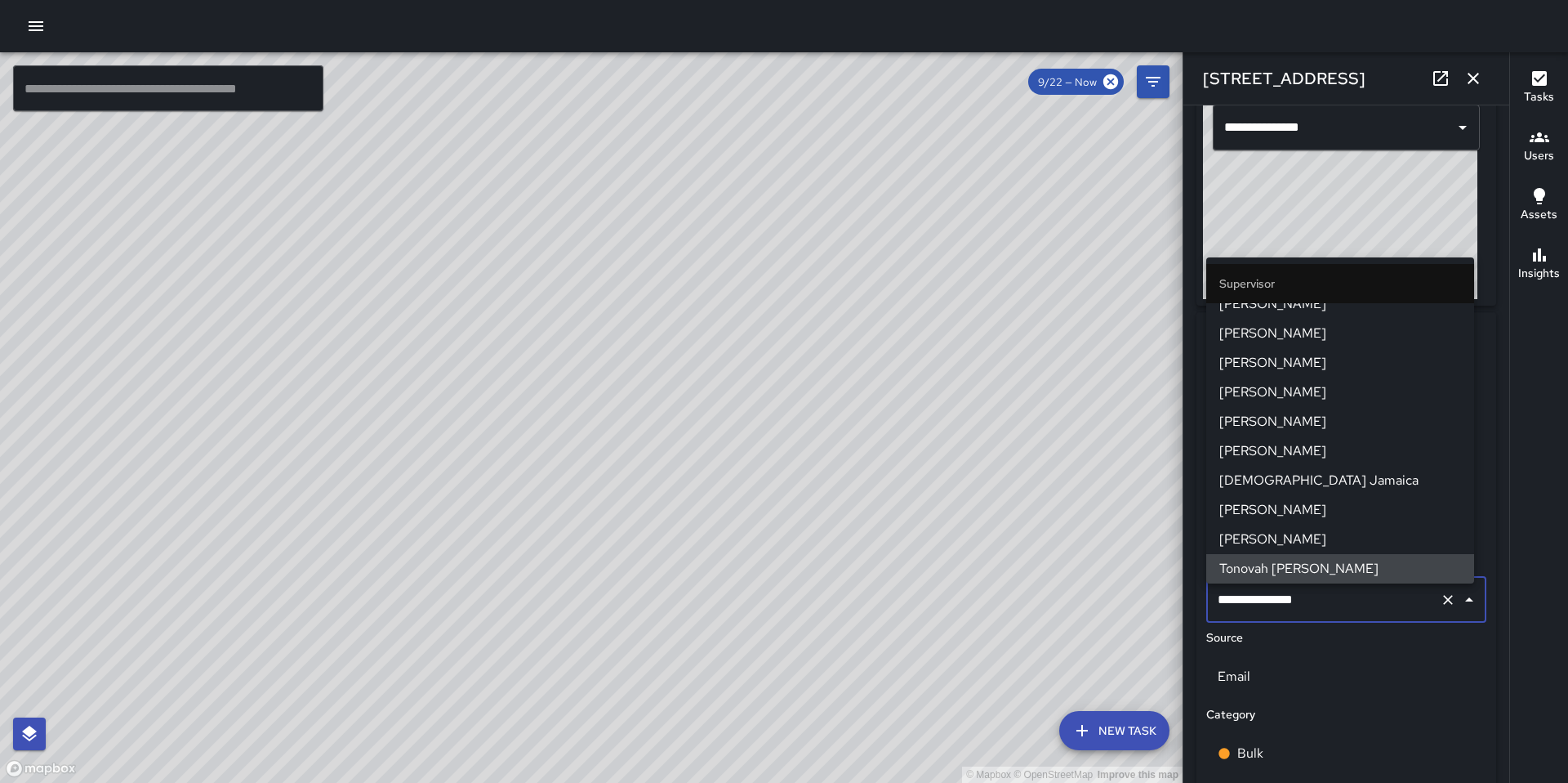
click at [1317, 602] on input "**********" at bounding box center [1323, 599] width 220 height 31
drag, startPoint x: 1317, startPoint y: 602, endPoint x: 1151, endPoint y: 594, distance: 166.2
click at [1153, 594] on div "© Mapbox © OpenStreetMap Improve this map ​ New Task 9/22 — Now Map Layers Task…" at bounding box center [784, 418] width 1568 height 730
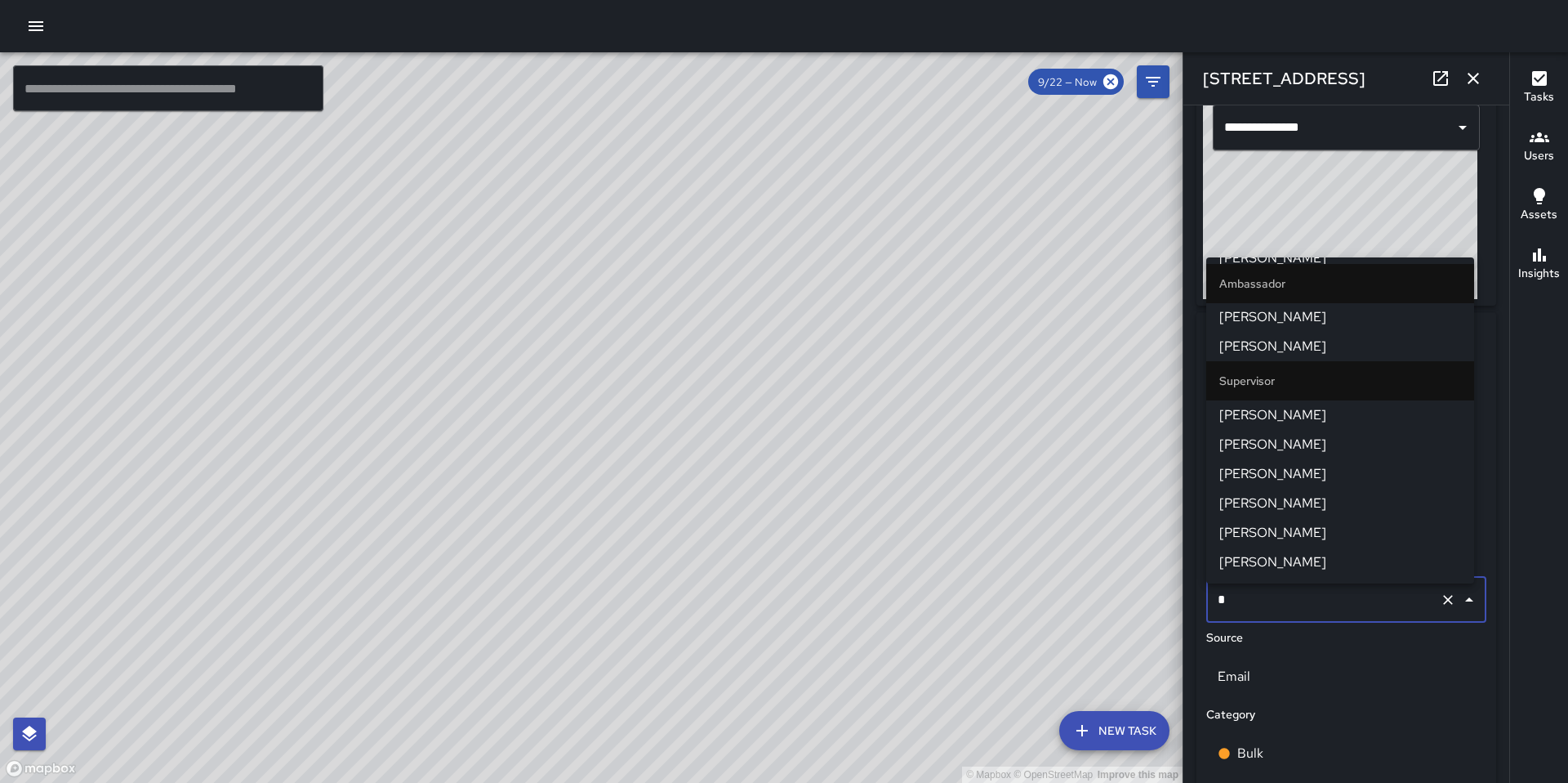
scroll to position [0, 0]
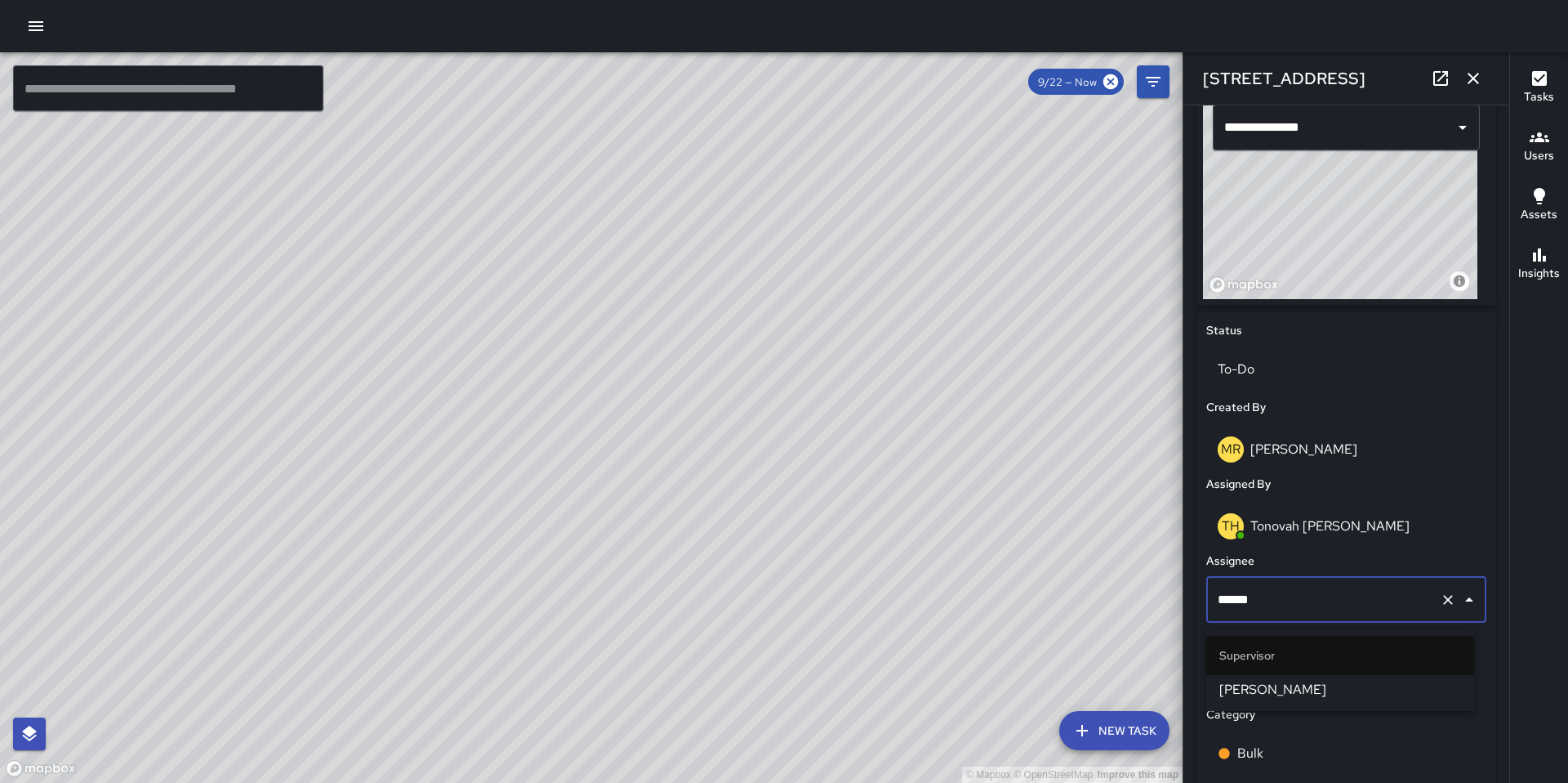
type input "*******"
click at [1242, 686] on span "Woodrow Blake" at bounding box center [1339, 689] width 241 height 20
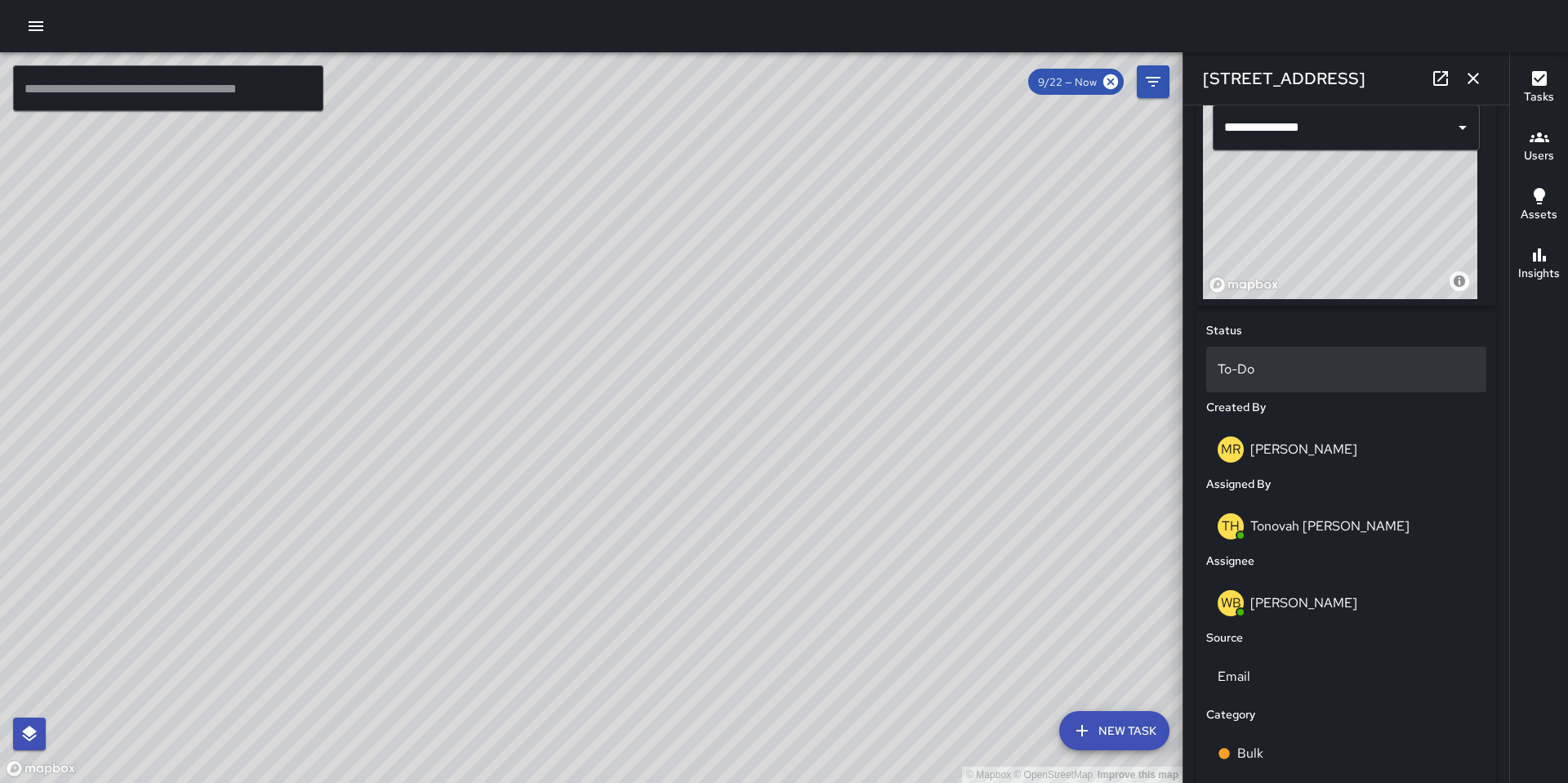
click at [1260, 379] on p "To-Do" at bounding box center [1345, 370] width 257 height 20
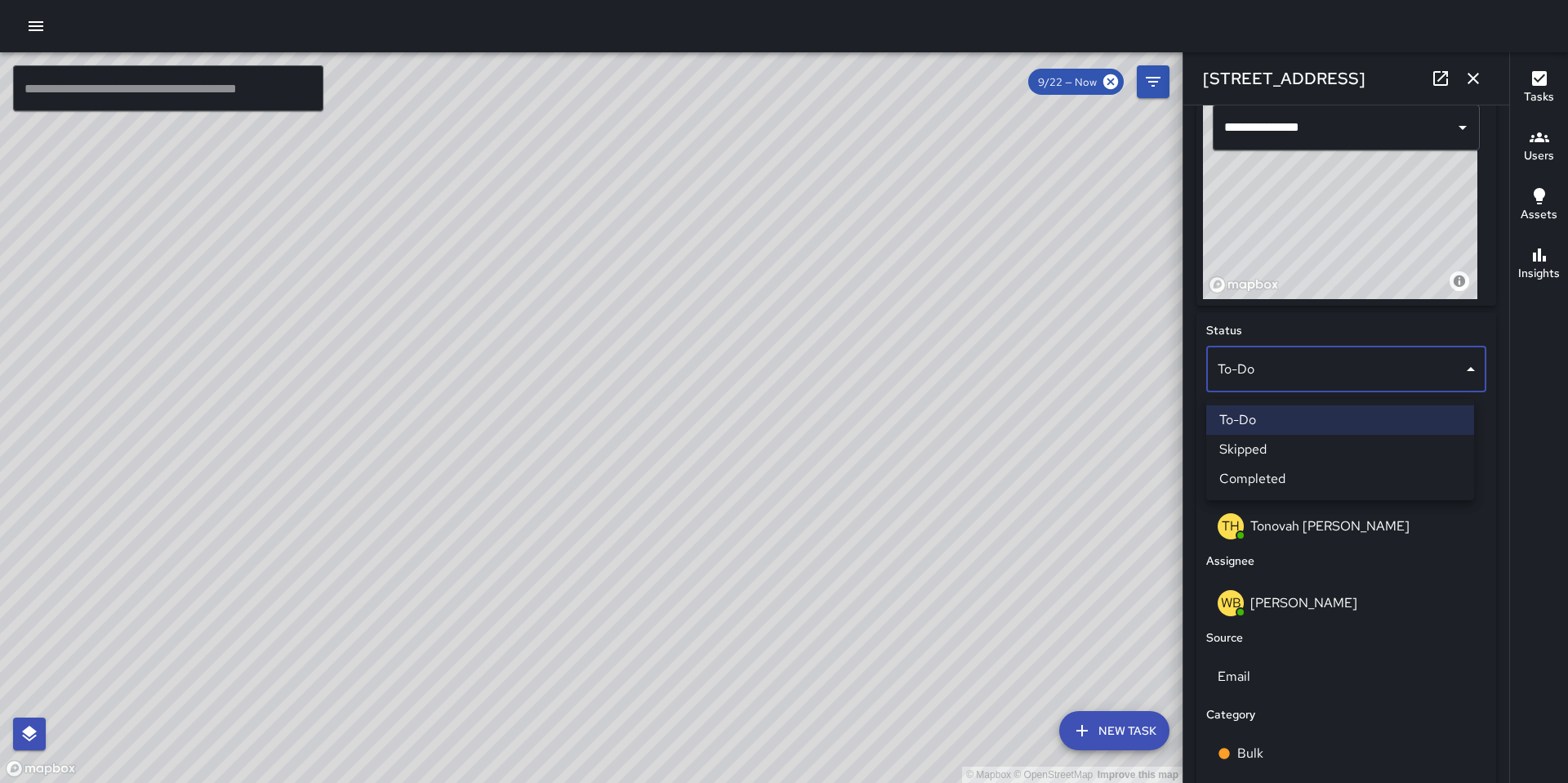
click at [1280, 474] on li "Completed" at bounding box center [1340, 478] width 268 height 29
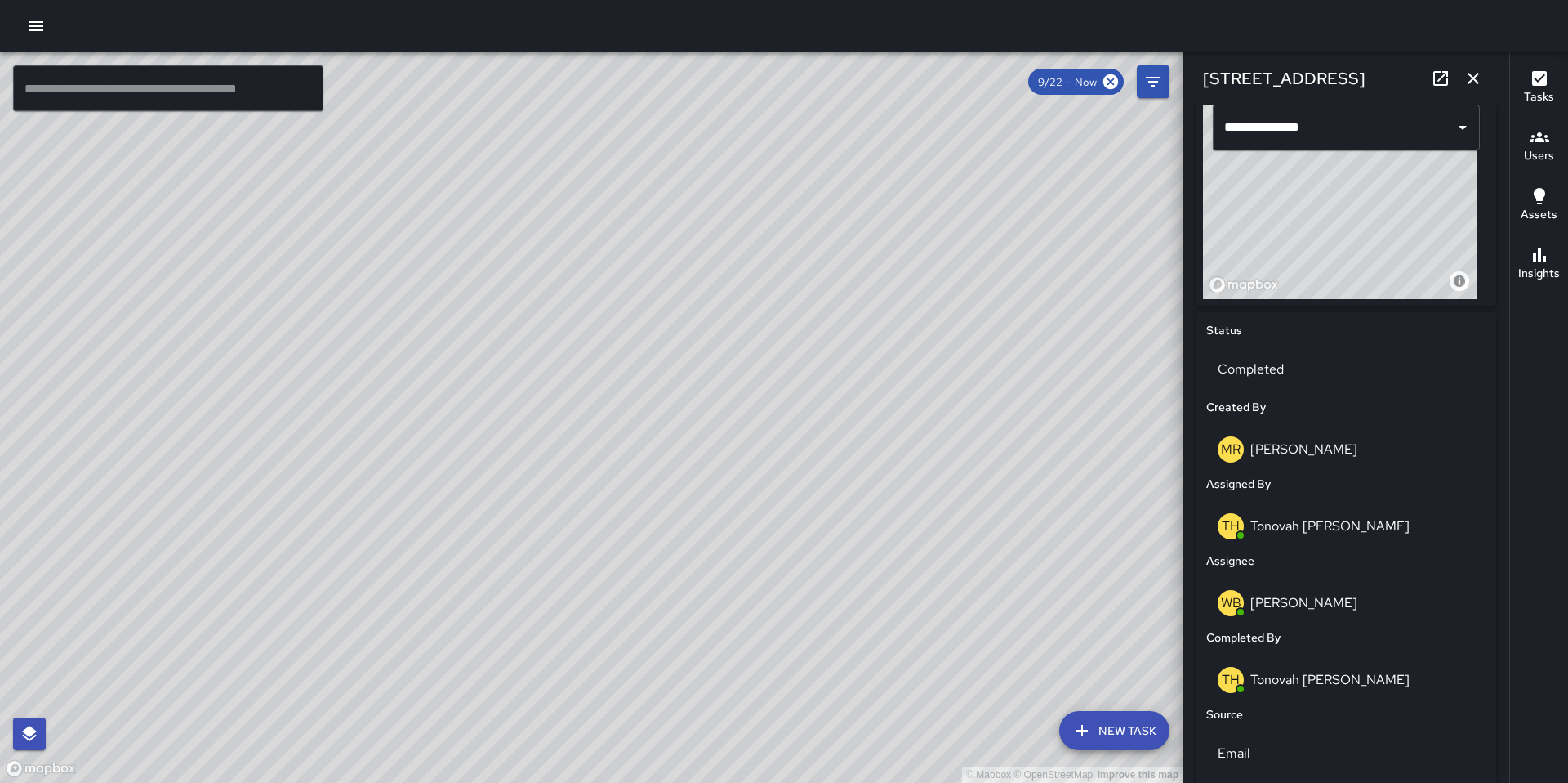
click at [1435, 74] on icon at bounding box center [1441, 78] width 20 height 20
